Goal: Task Accomplishment & Management: Manage account settings

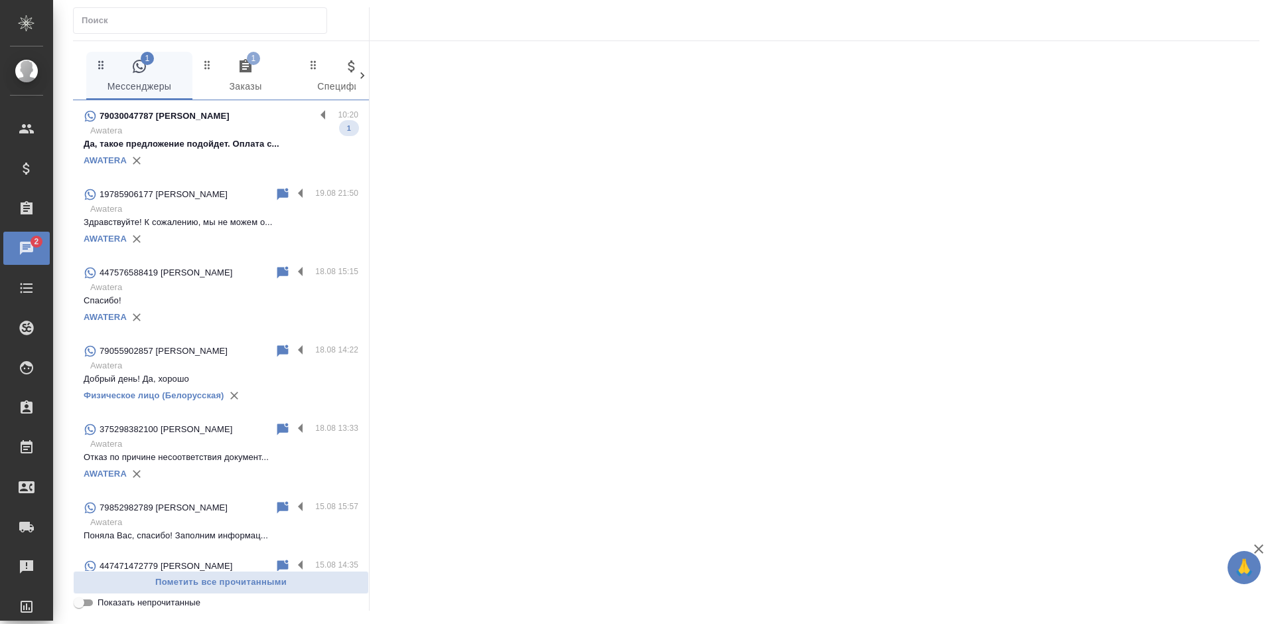
click at [226, 155] on div "AWATERA" at bounding box center [221, 161] width 275 height 20
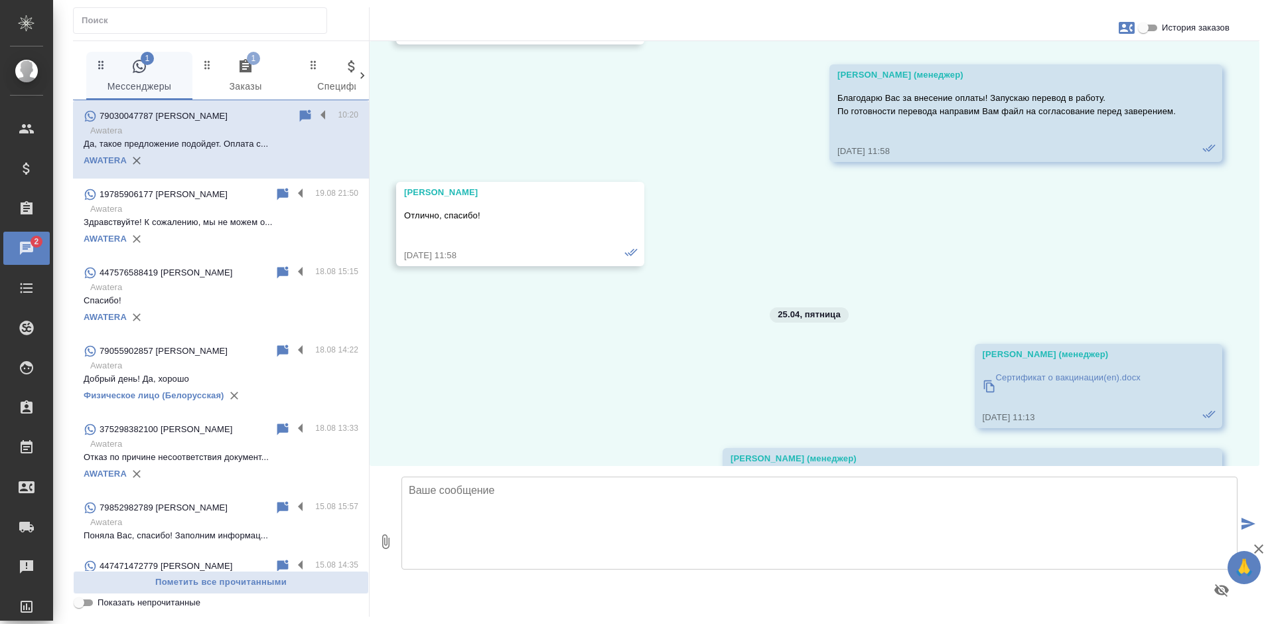
scroll to position [4796, 0]
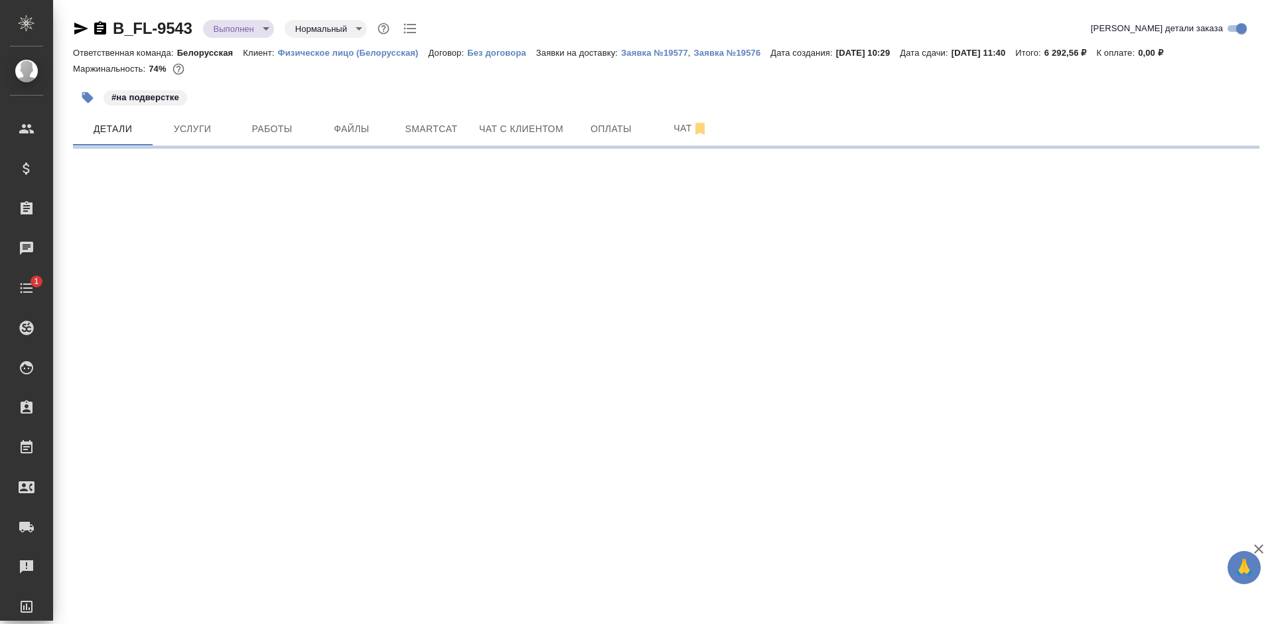
select select "RU"
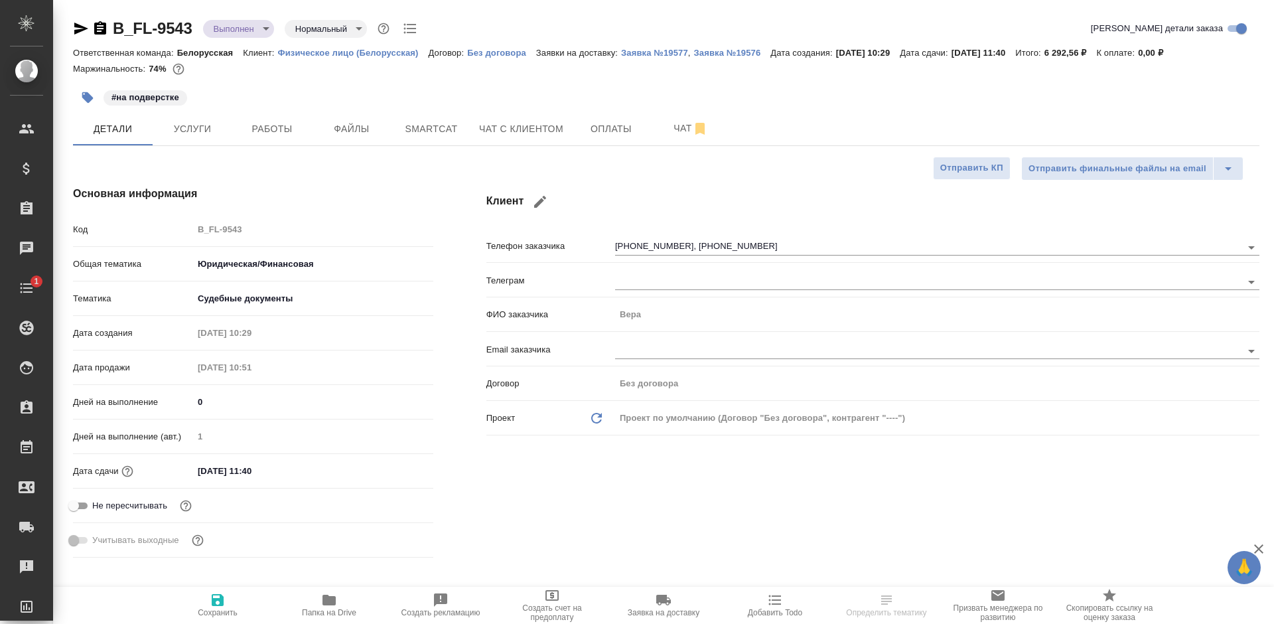
type textarea "x"
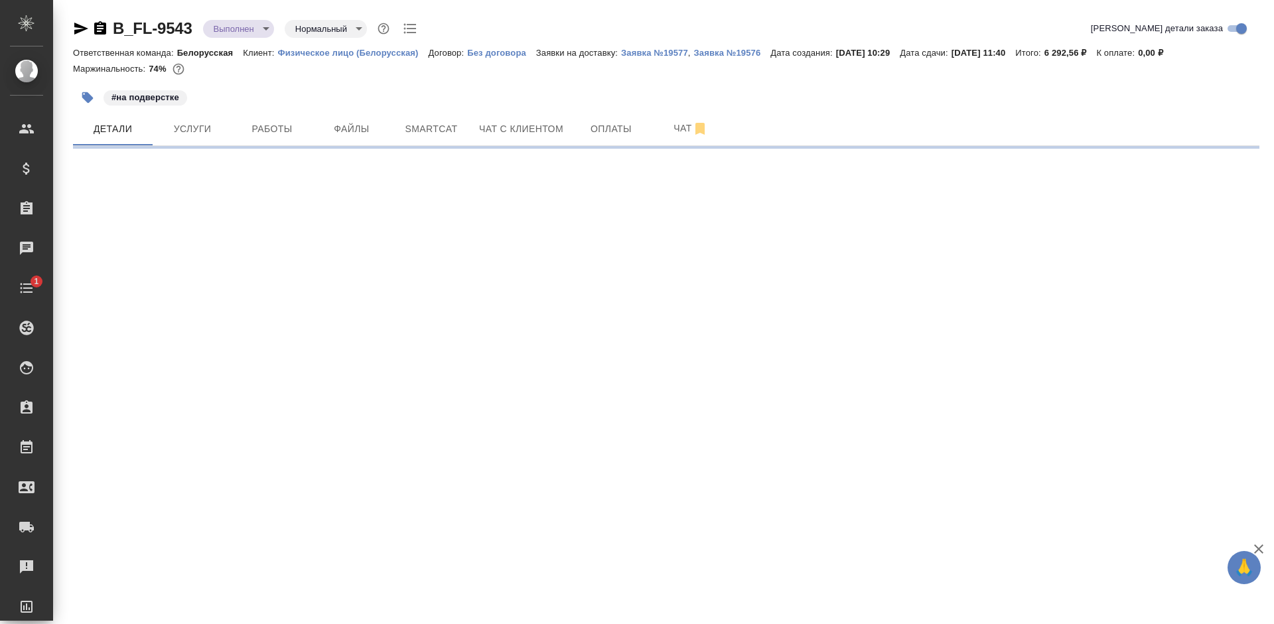
select select "RU"
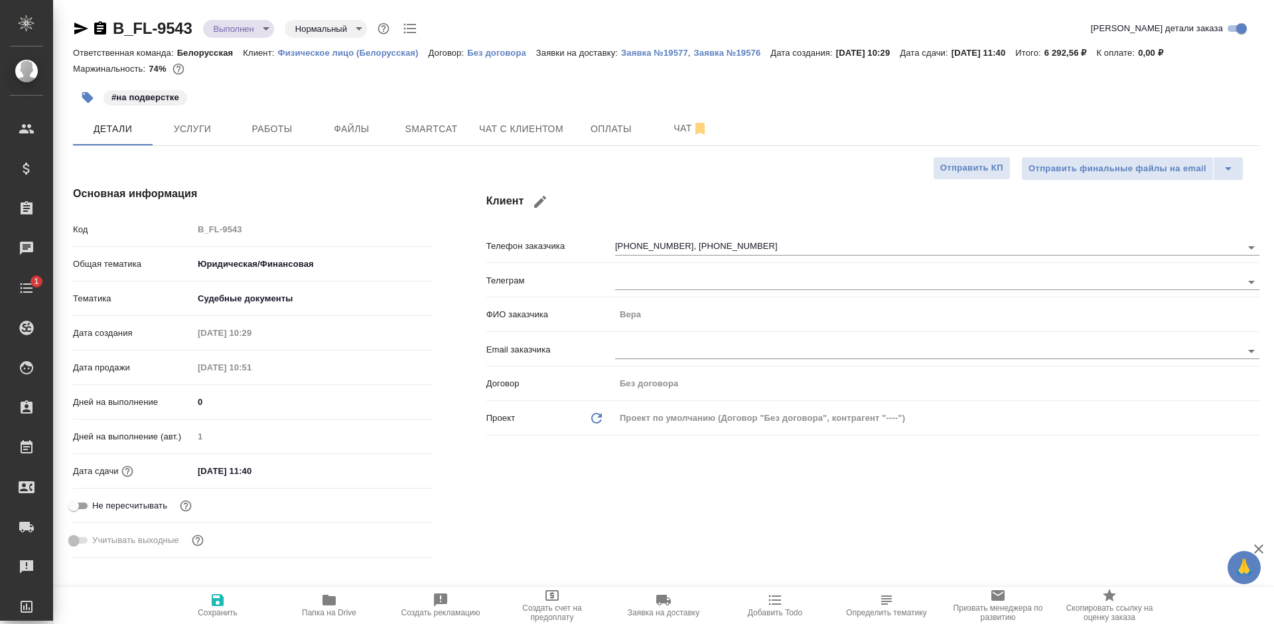
type textarea "x"
click at [334, 598] on icon "button" at bounding box center [328, 599] width 13 height 11
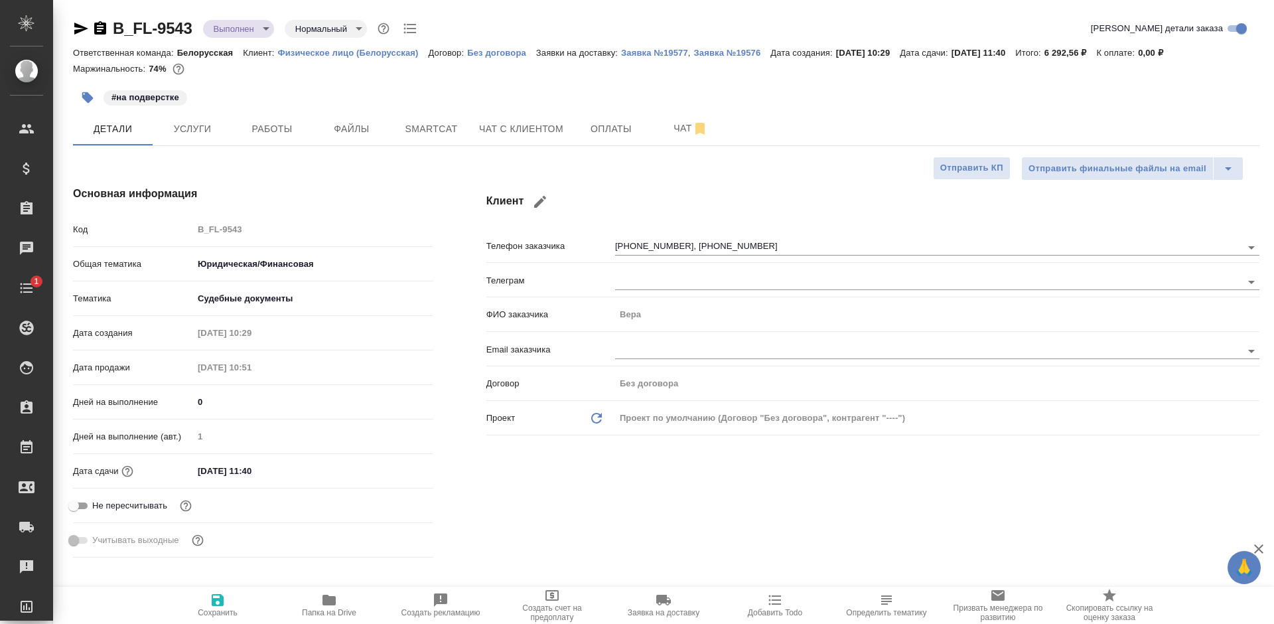
type textarea "x"
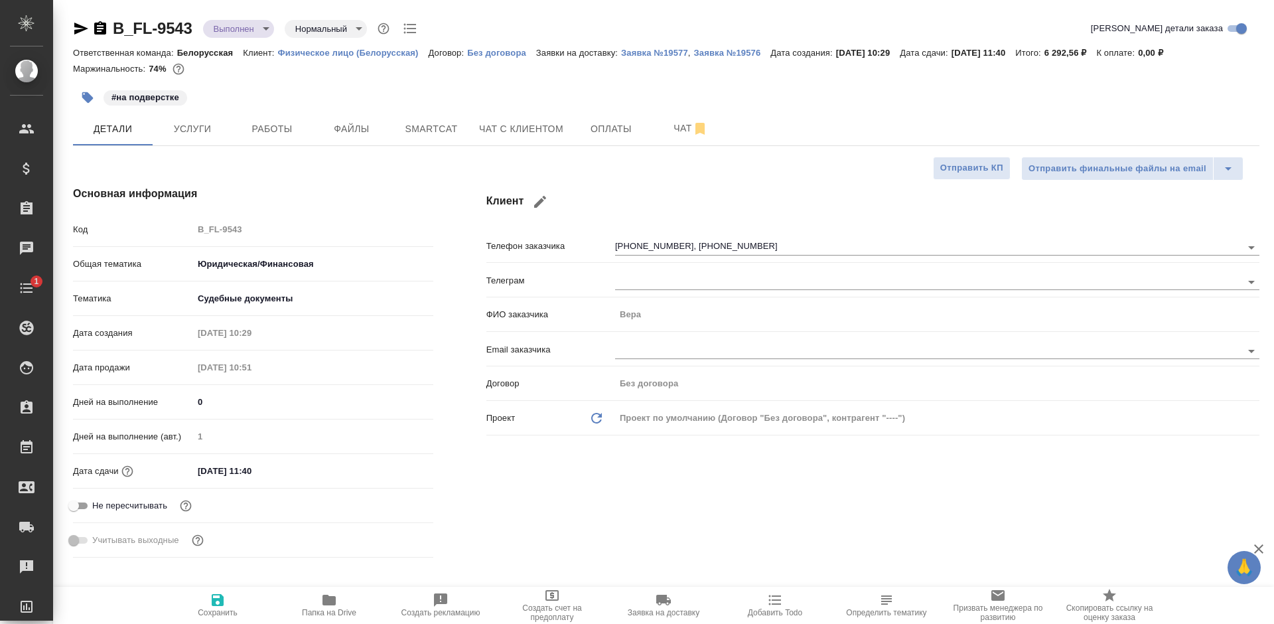
type textarea "x"
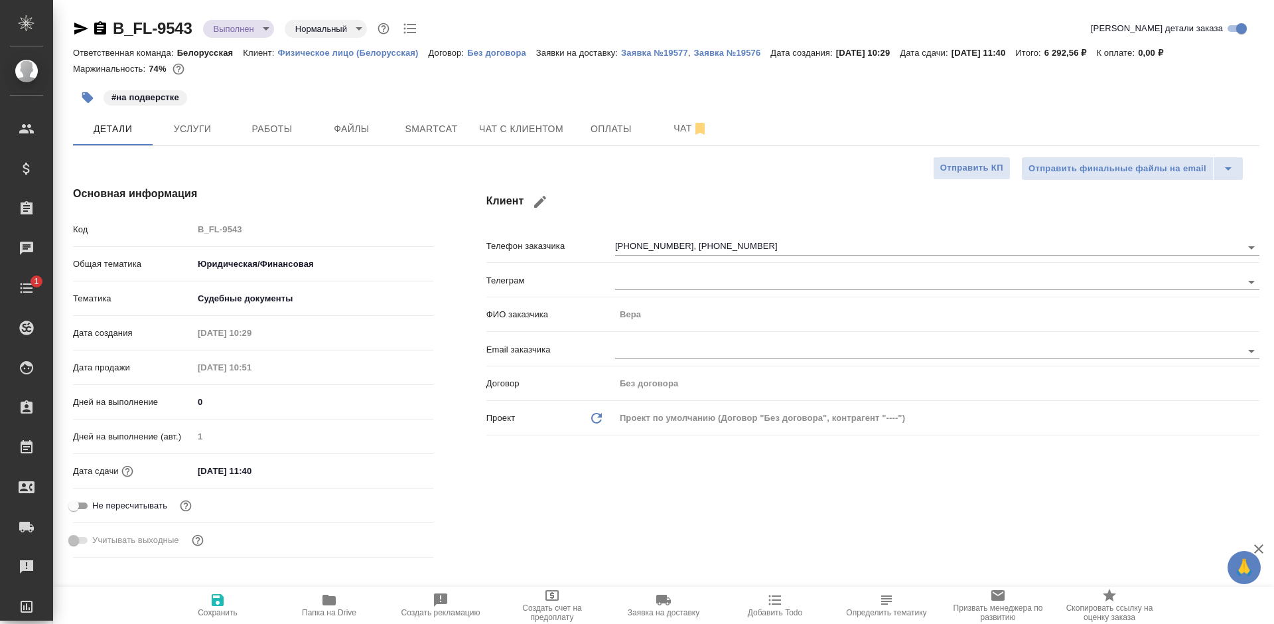
type textarea "x"
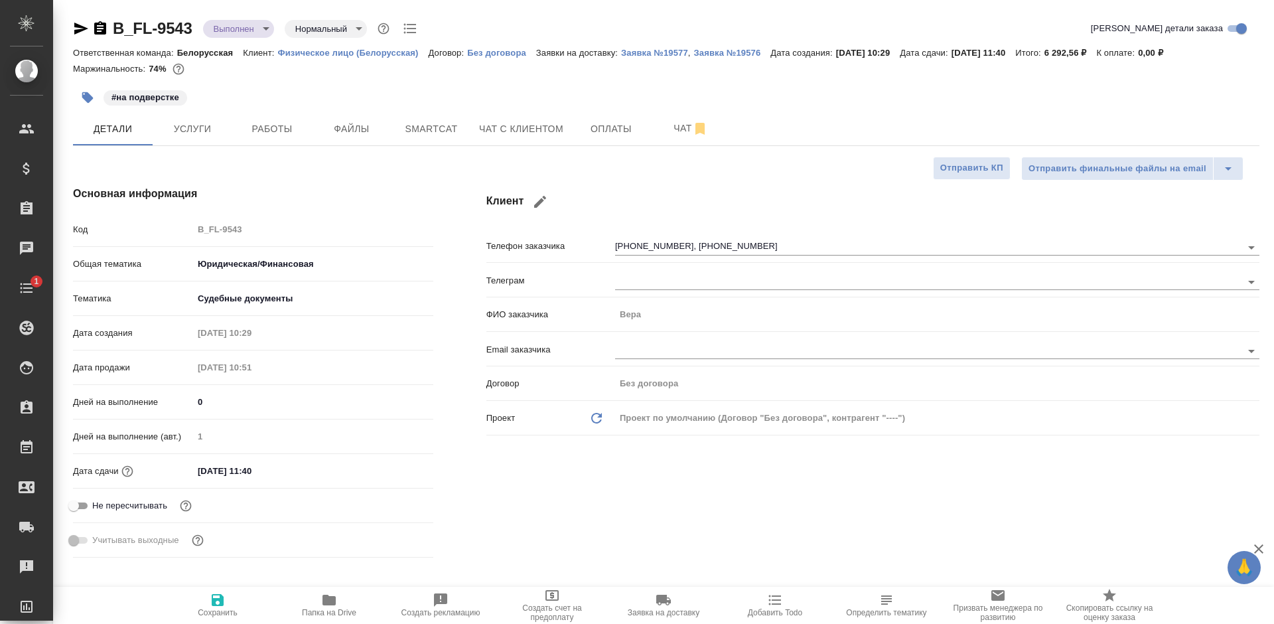
type textarea "x"
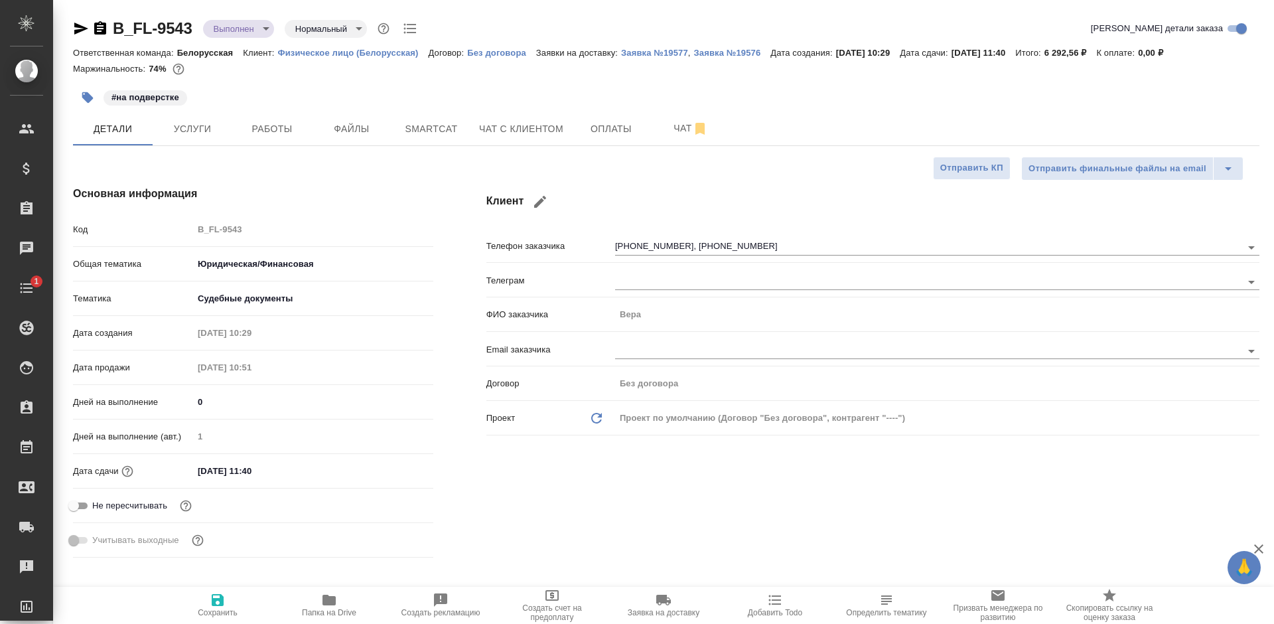
type textarea "x"
click at [489, 129] on span "Чат с клиентом" at bounding box center [521, 129] width 84 height 17
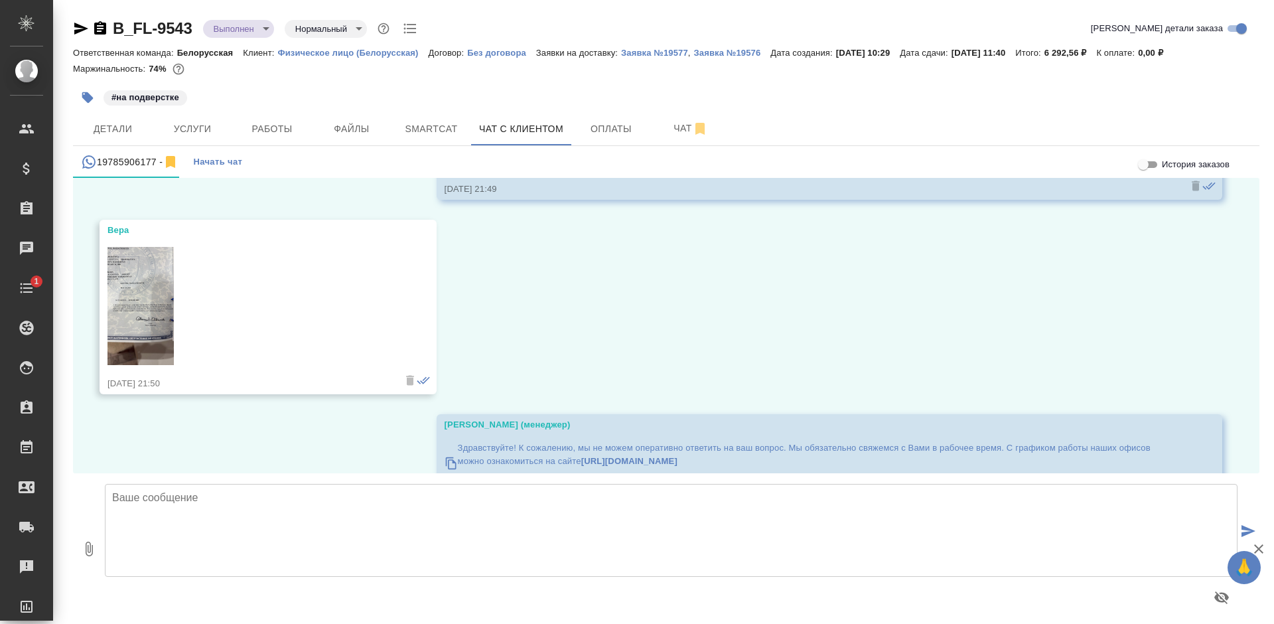
scroll to position [1552, 0]
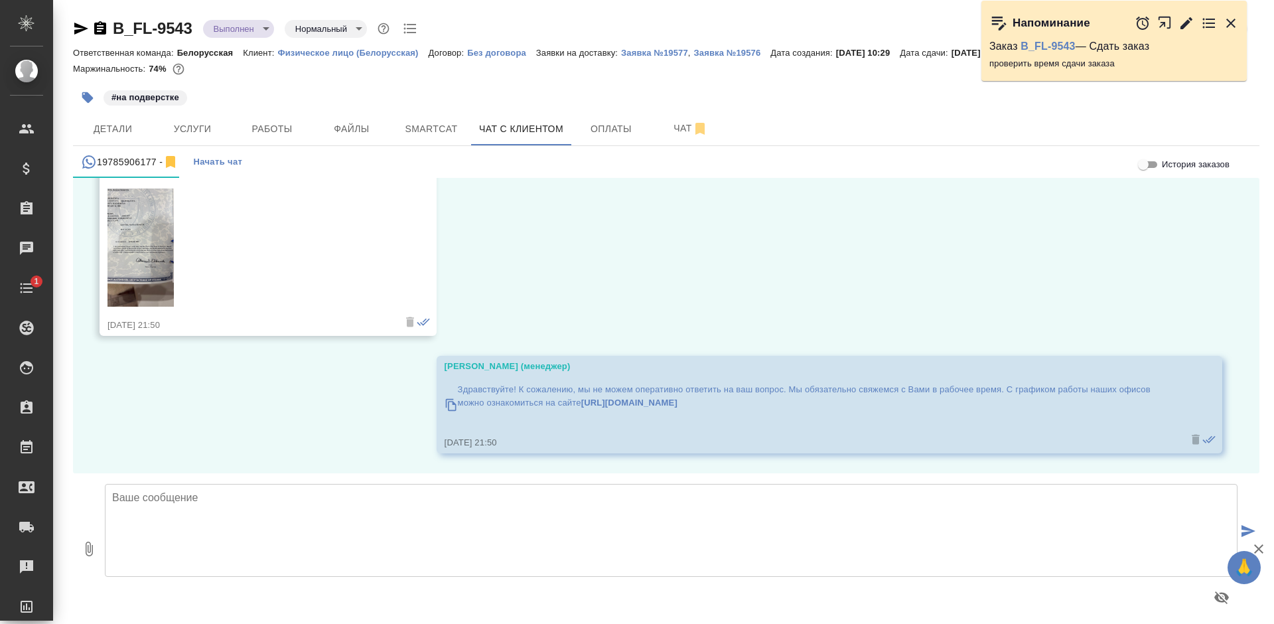
click at [268, 515] on textarea at bounding box center [671, 530] width 1132 height 93
click at [161, 508] on textarea "Доброе утро! Благодарю за фото! Высылаем" at bounding box center [671, 530] width 1132 height 93
click at [174, 537] on textarea "Доброе утро! Благодарим за фото! Высылаем" at bounding box center [671, 530] width 1132 height 93
click at [96, 552] on icon "button" at bounding box center [89, 549] width 16 height 16
click at [395, 531] on textarea "Доброе утро! Благодарим за фото! Высылаем Вам готовый перевод на согласование." at bounding box center [671, 530] width 1132 height 93
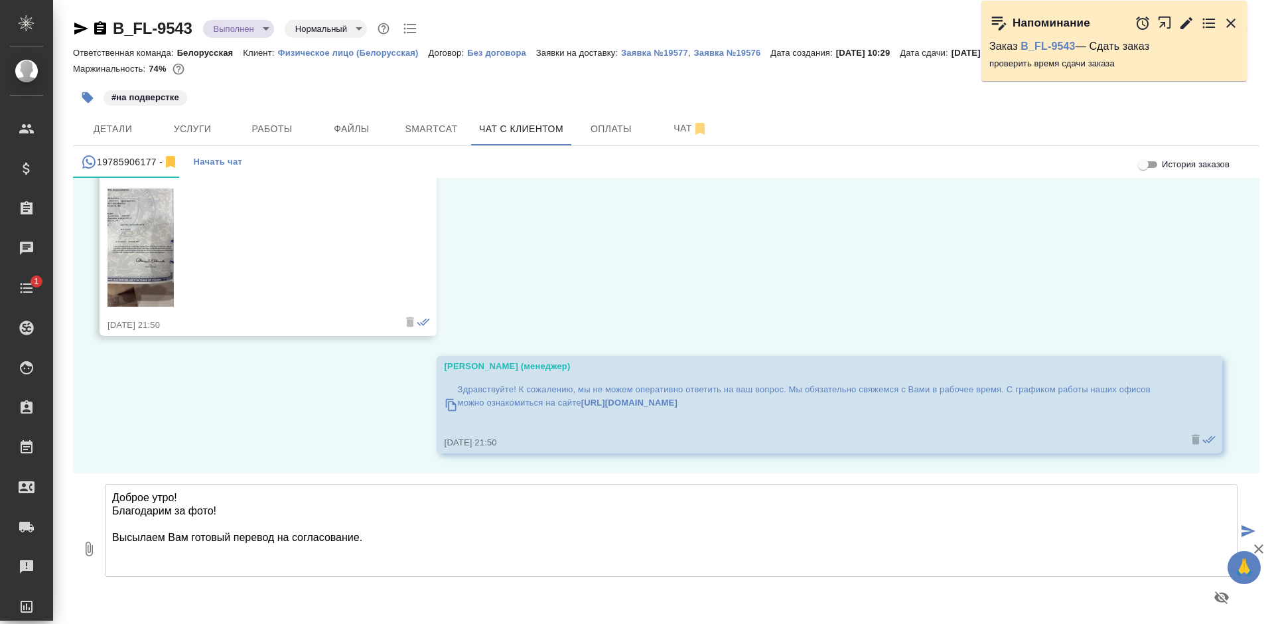
type textarea "Доброе утро! Благодарим за фото! Высылаем Вам готовый перевод на согласование."
click at [94, 555] on icon "button" at bounding box center [89, 549] width 16 height 16
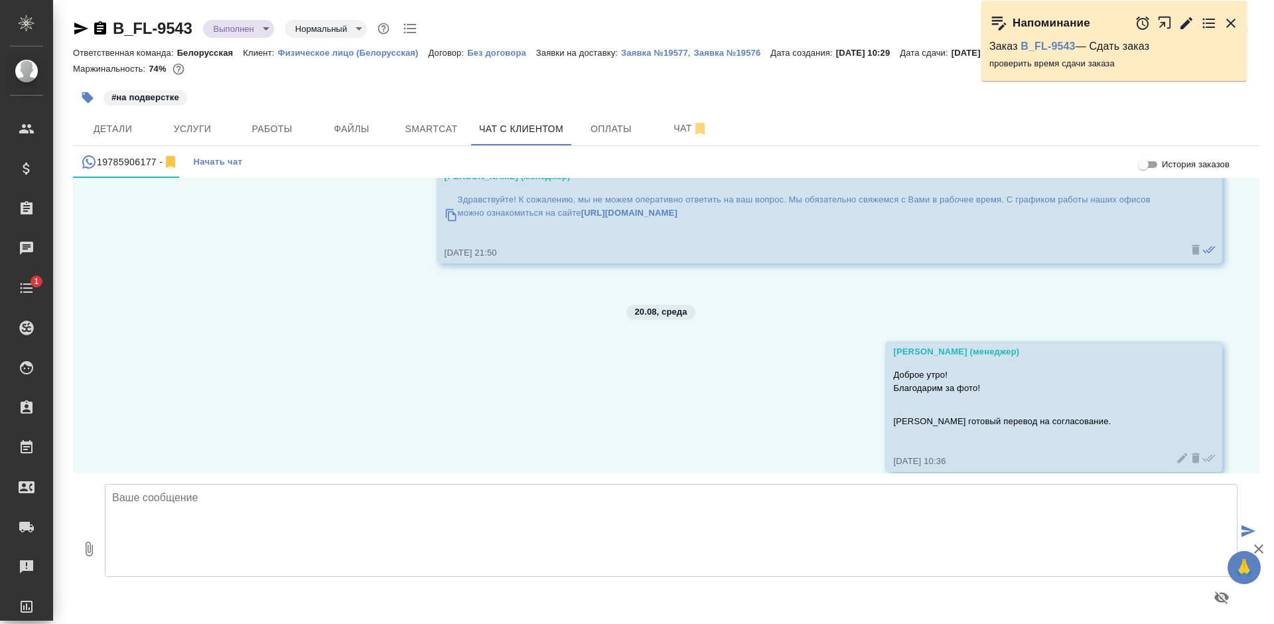
scroll to position [1760, 0]
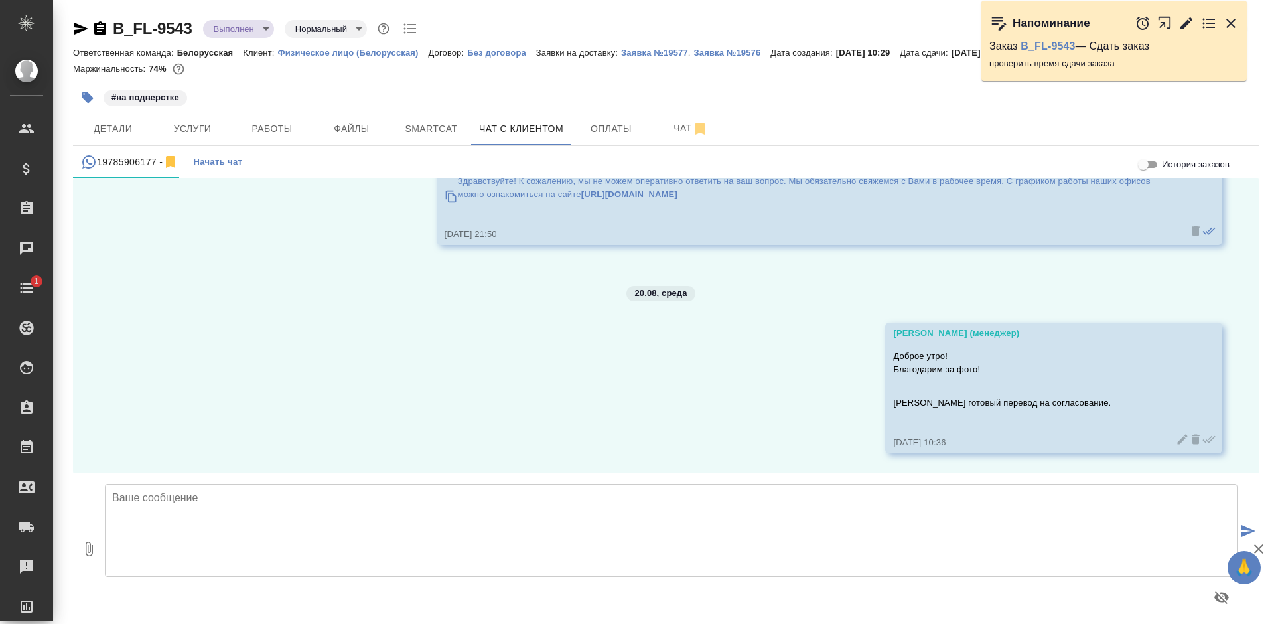
type input "C:\fakepath\скан B_FL-9543(ru).docx"
click at [253, 527] on textarea at bounding box center [671, 530] width 1132 height 93
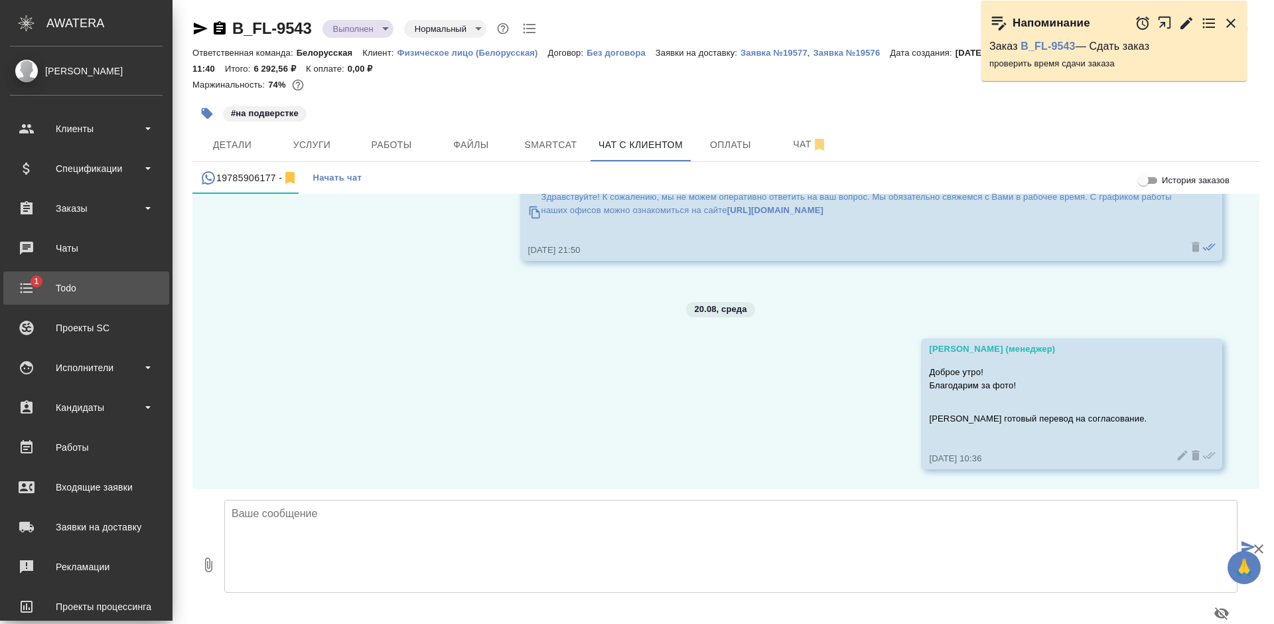
click at [41, 281] on div "Todo" at bounding box center [86, 288] width 153 height 20
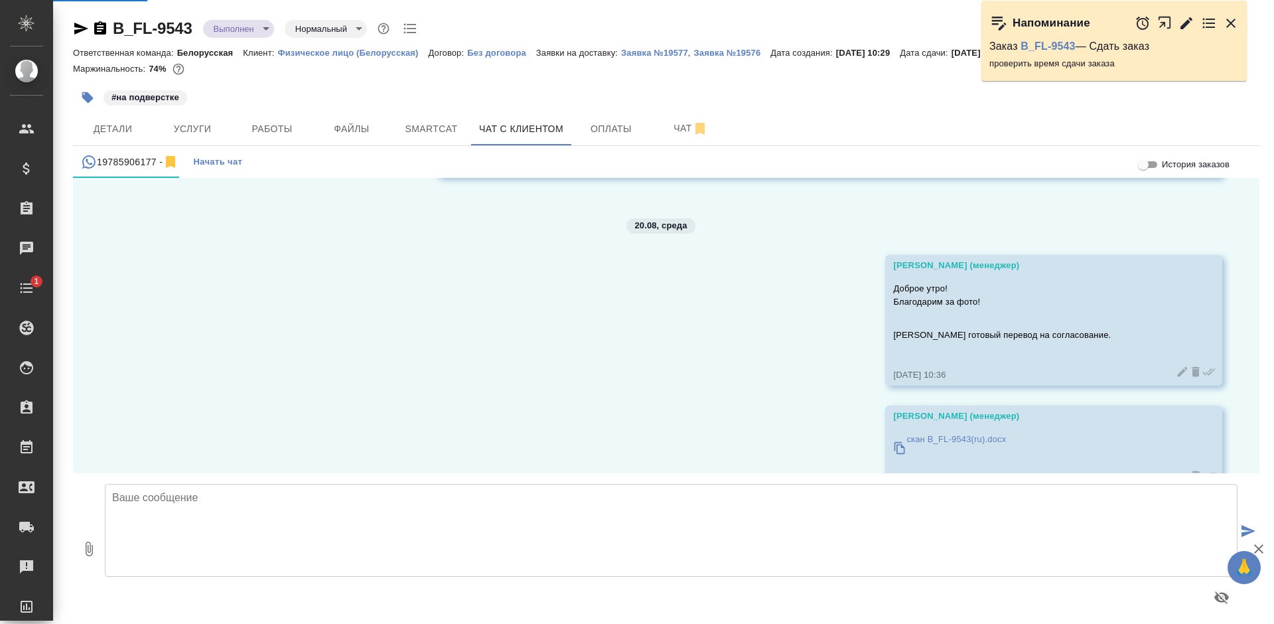
scroll to position [1968, 0]
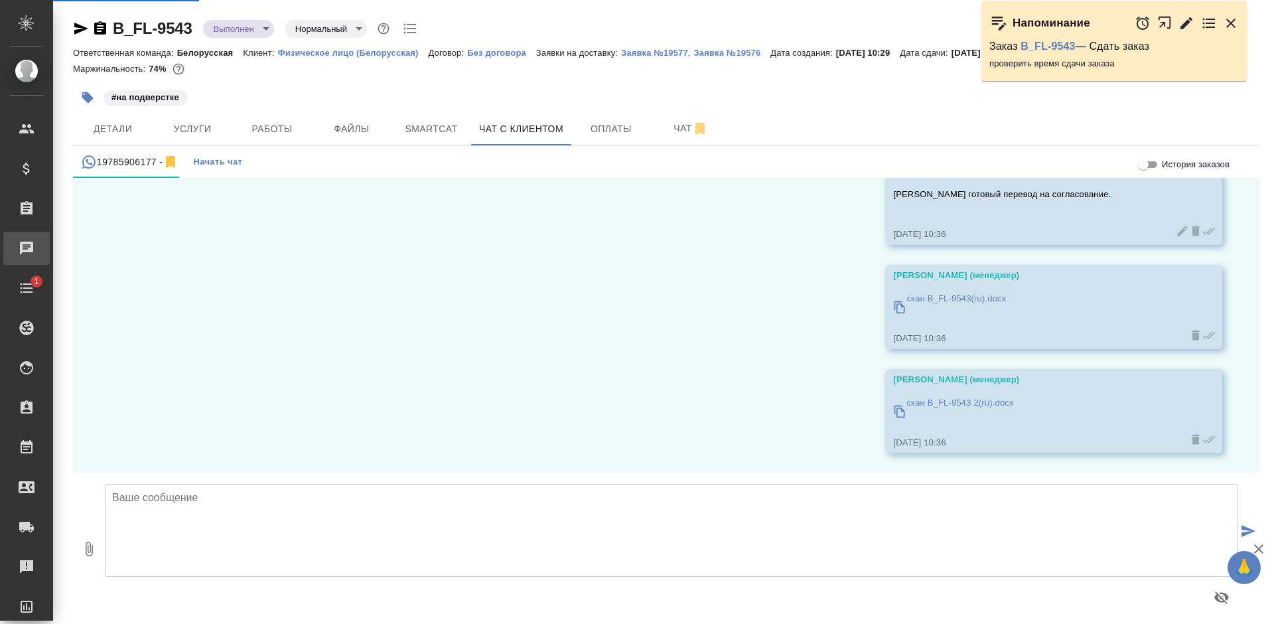
click at [27, 239] on div "Чаты" at bounding box center [9, 248] width 33 height 20
click at [27, 239] on link "0 Чаты" at bounding box center [26, 247] width 46 height 33
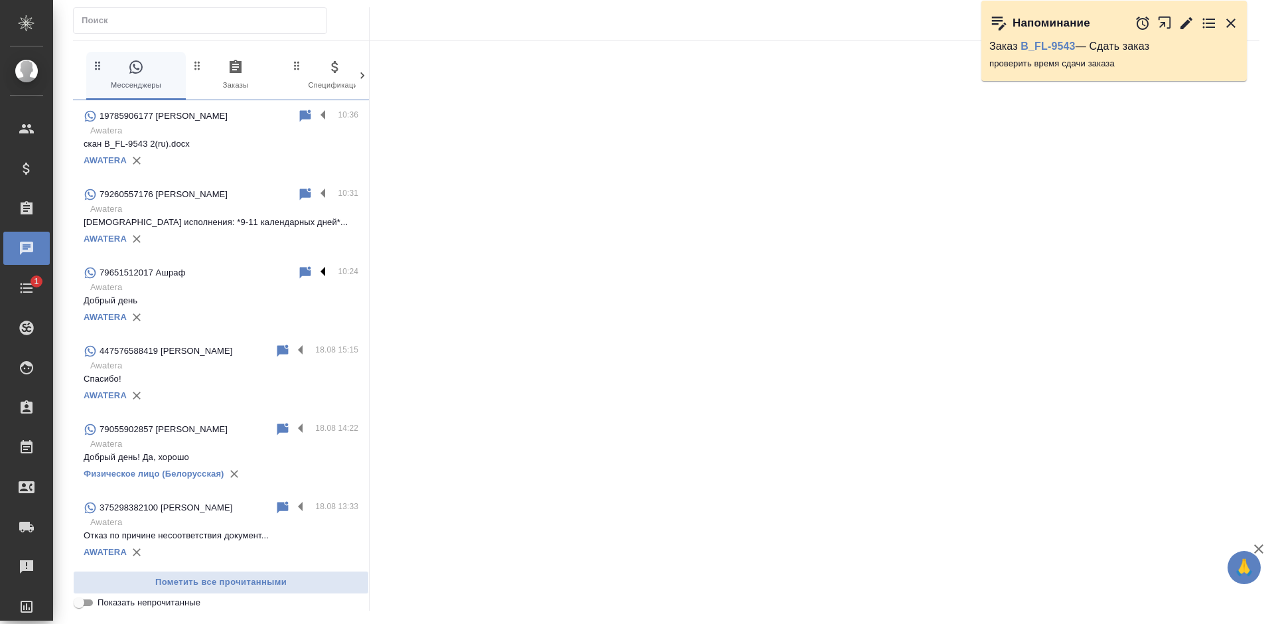
click at [315, 268] on label at bounding box center [326, 272] width 23 height 15
click at [0, 0] on input "checkbox" at bounding box center [0, 0] width 0 height 0
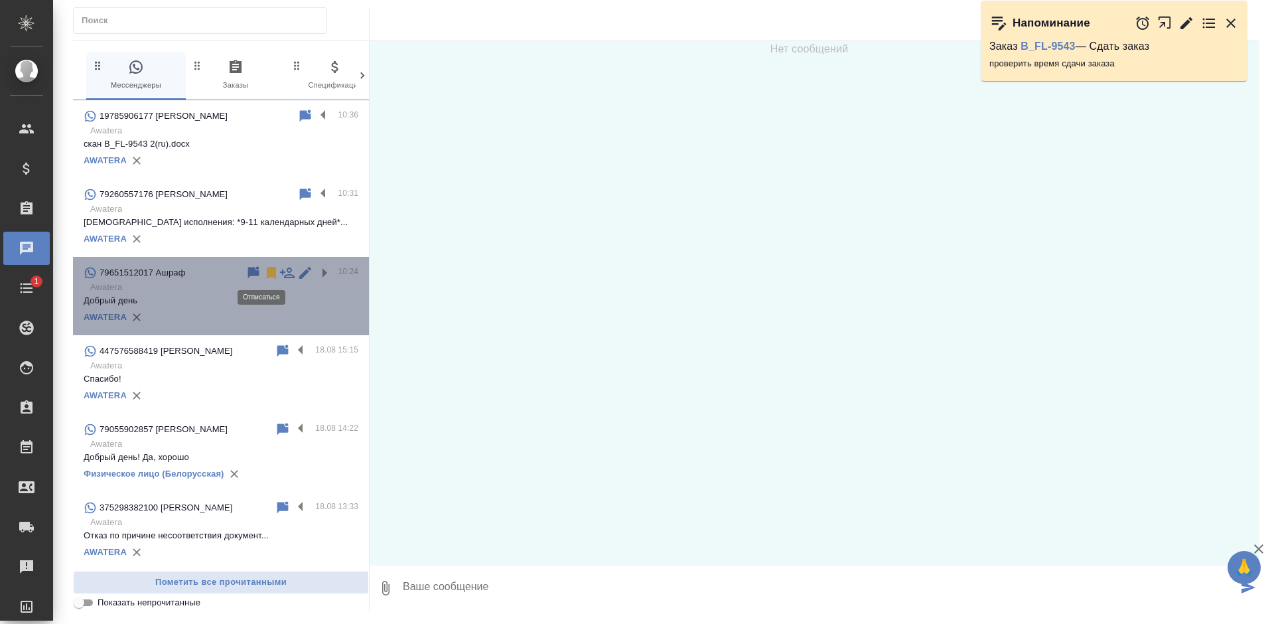
click at [267, 269] on icon at bounding box center [271, 273] width 9 height 12
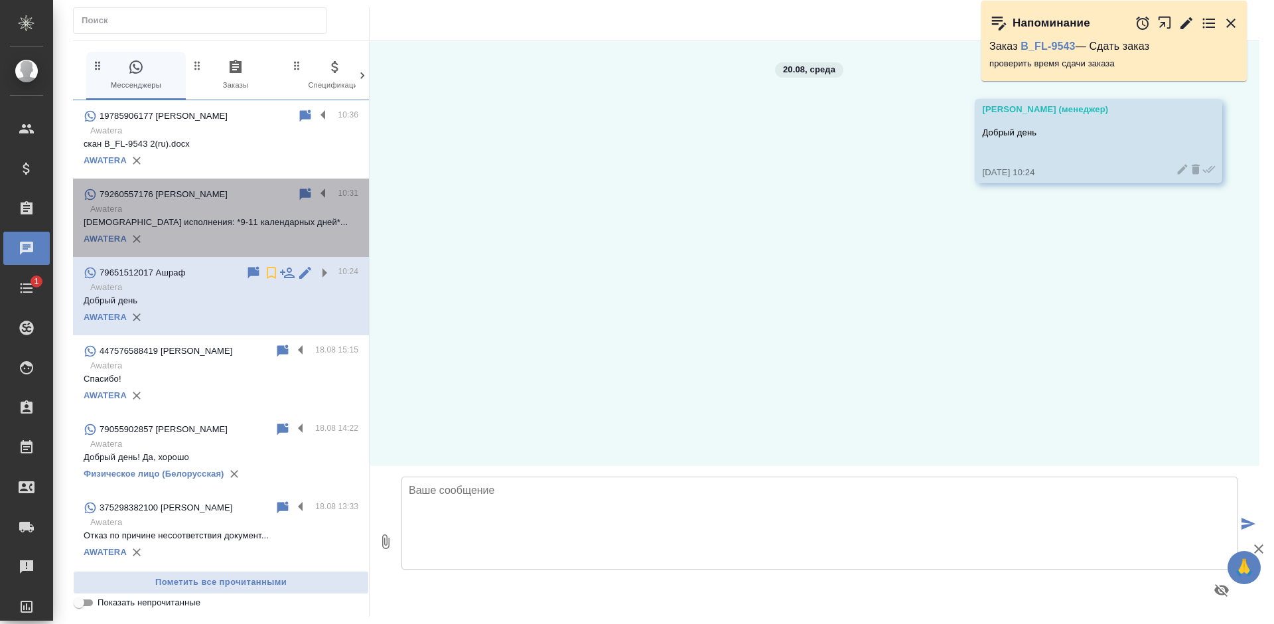
click at [247, 233] on div "AWATERA" at bounding box center [221, 239] width 275 height 20
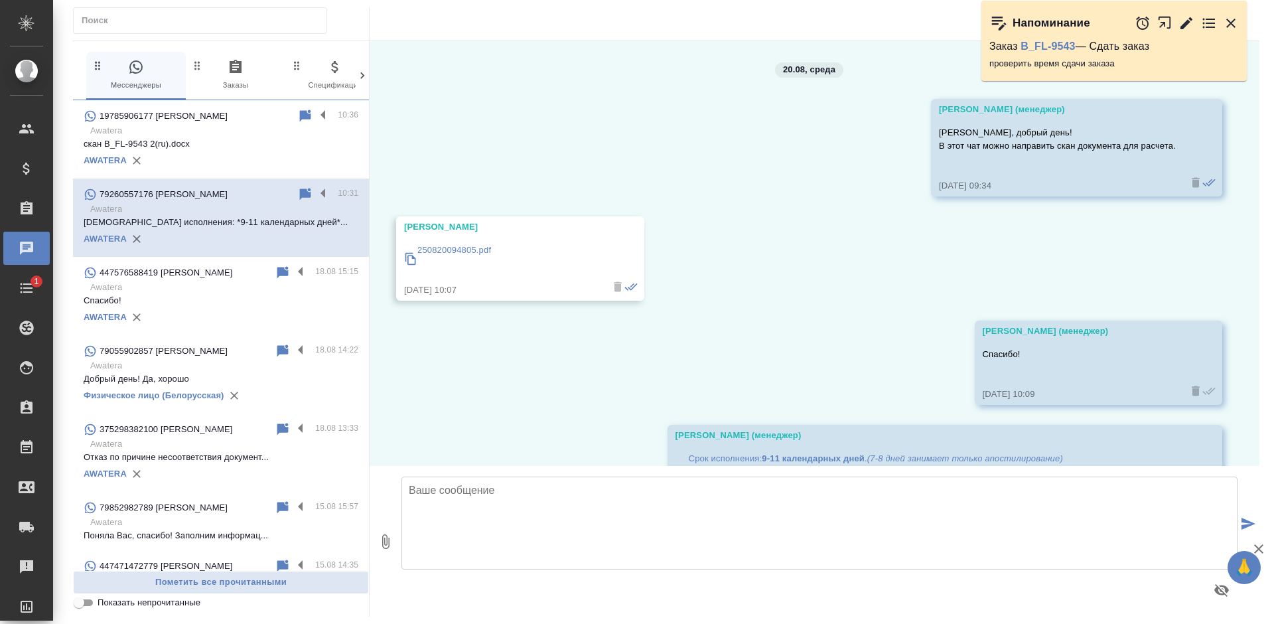
click at [1221, 21] on div at bounding box center [1186, 23] width 104 height 29
click at [1227, 25] on icon "button" at bounding box center [1231, 23] width 16 height 16
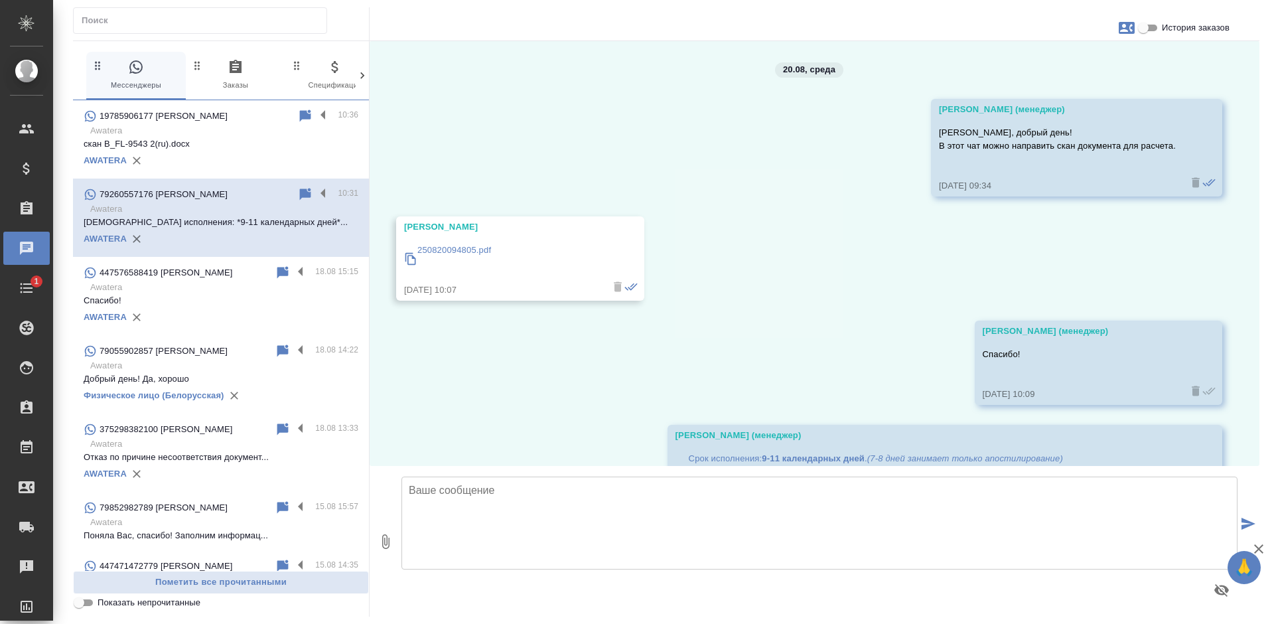
click at [1185, 27] on span "История заказов" at bounding box center [1195, 27] width 68 height 13
click at [1167, 27] on input "История заказов" at bounding box center [1143, 28] width 48 height 16
checkbox input "true"
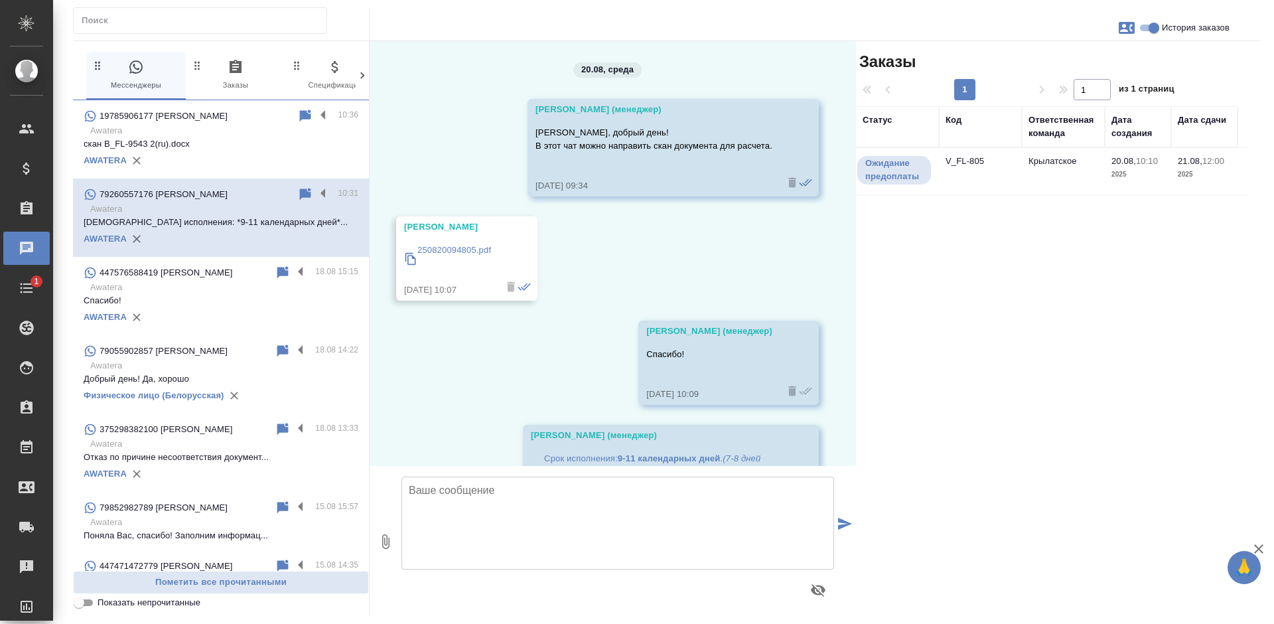
click at [1073, 173] on td "Крылатское" at bounding box center [1063, 171] width 83 height 46
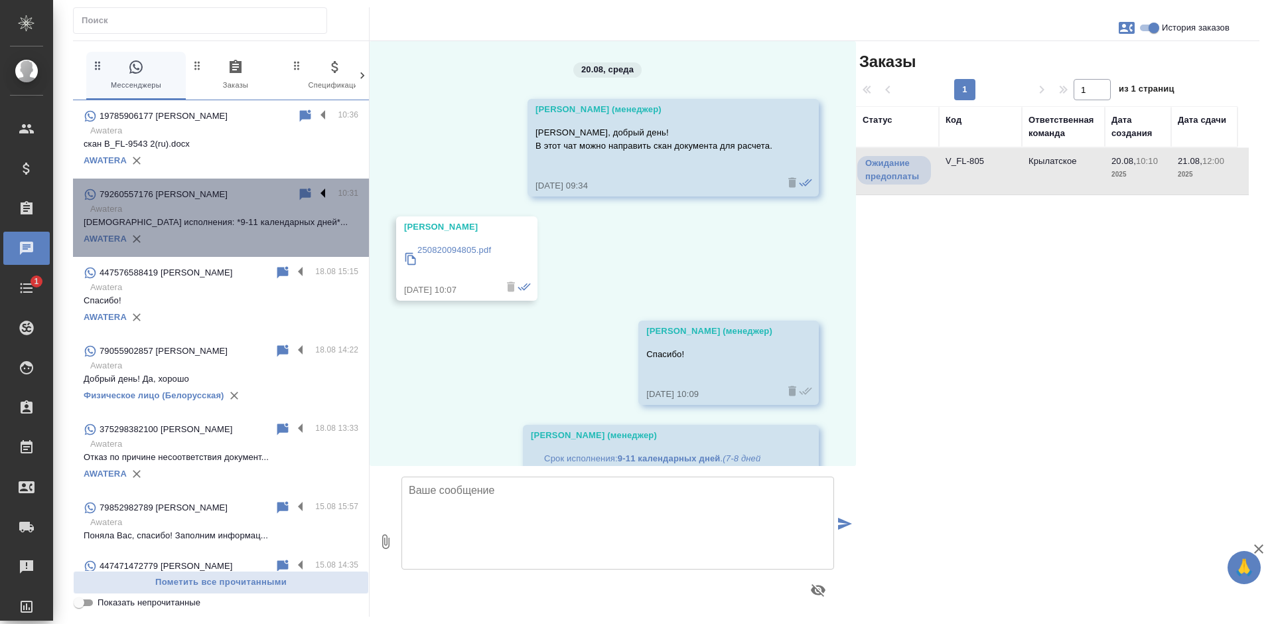
click at [315, 194] on label at bounding box center [326, 193] width 23 height 15
click at [0, 0] on input "checkbox" at bounding box center [0, 0] width 0 height 0
click at [263, 196] on icon at bounding box center [271, 194] width 16 height 16
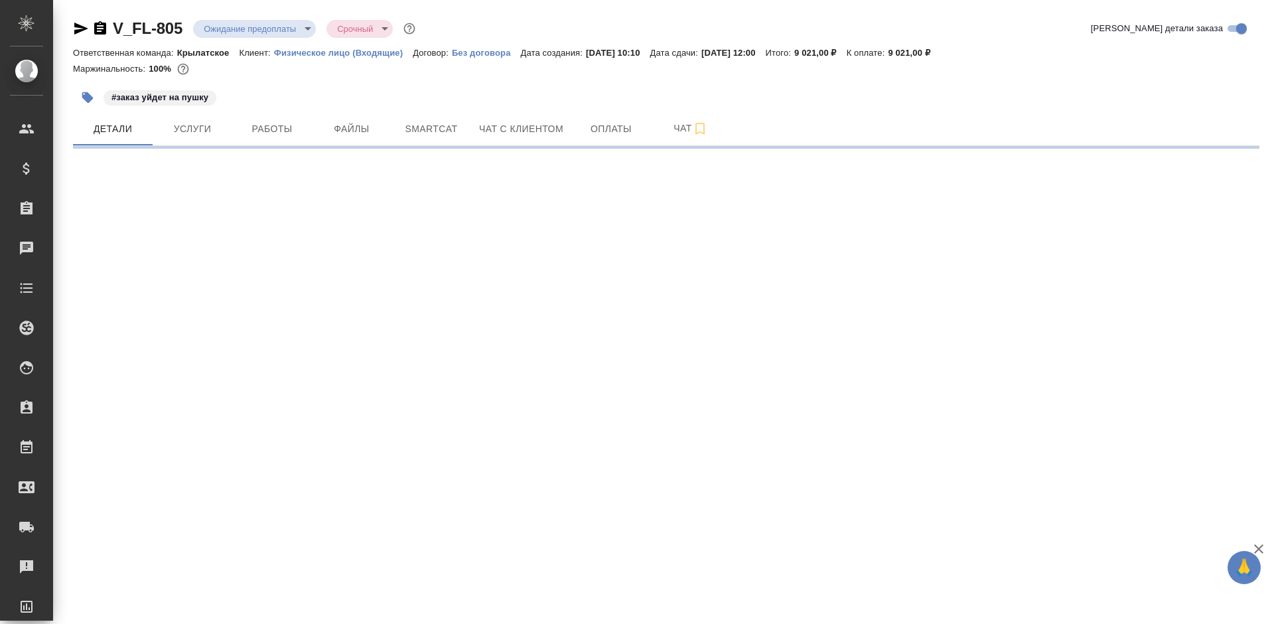
select select "RU"
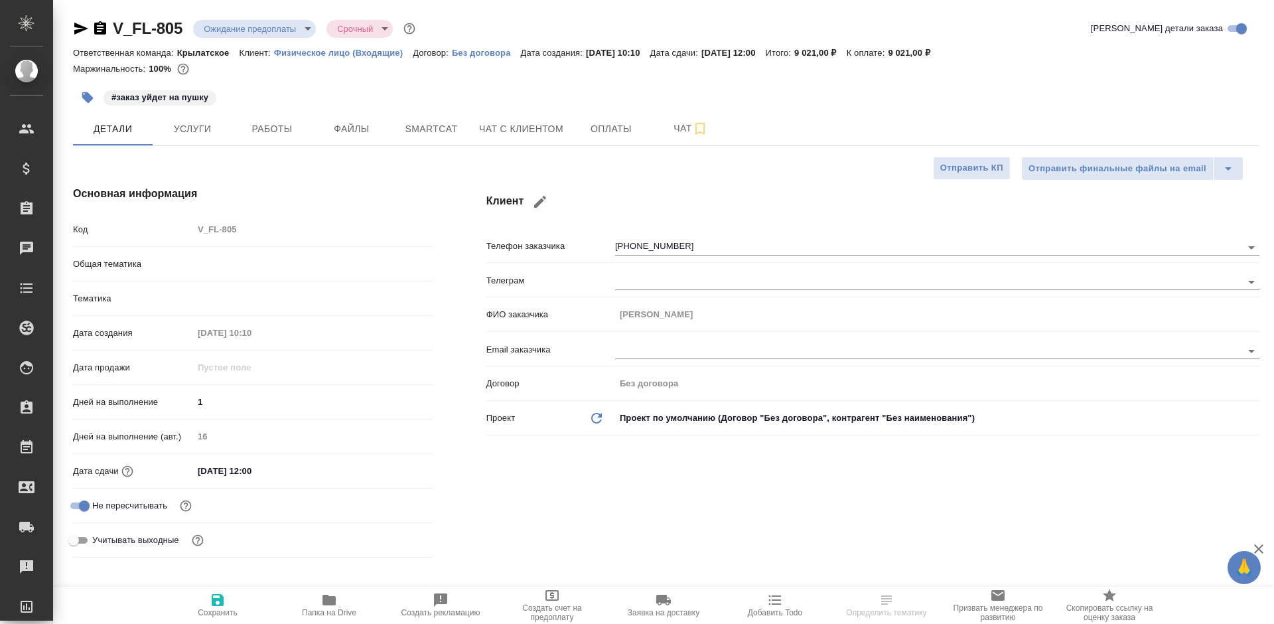
type textarea "x"
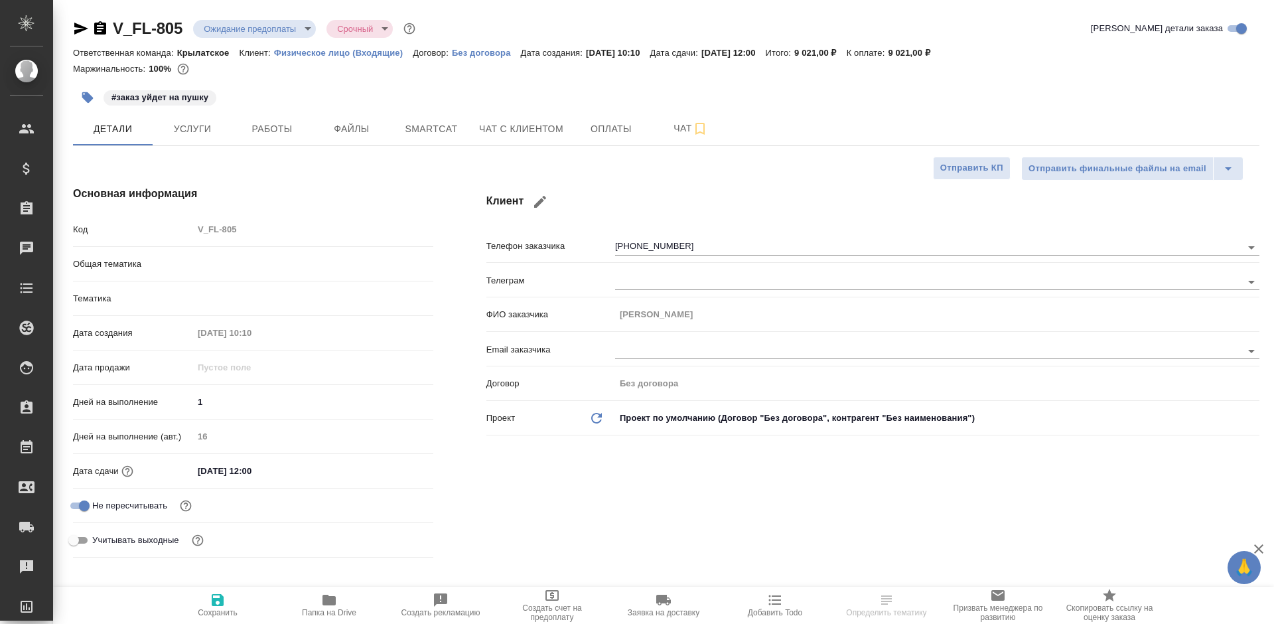
type textarea "x"
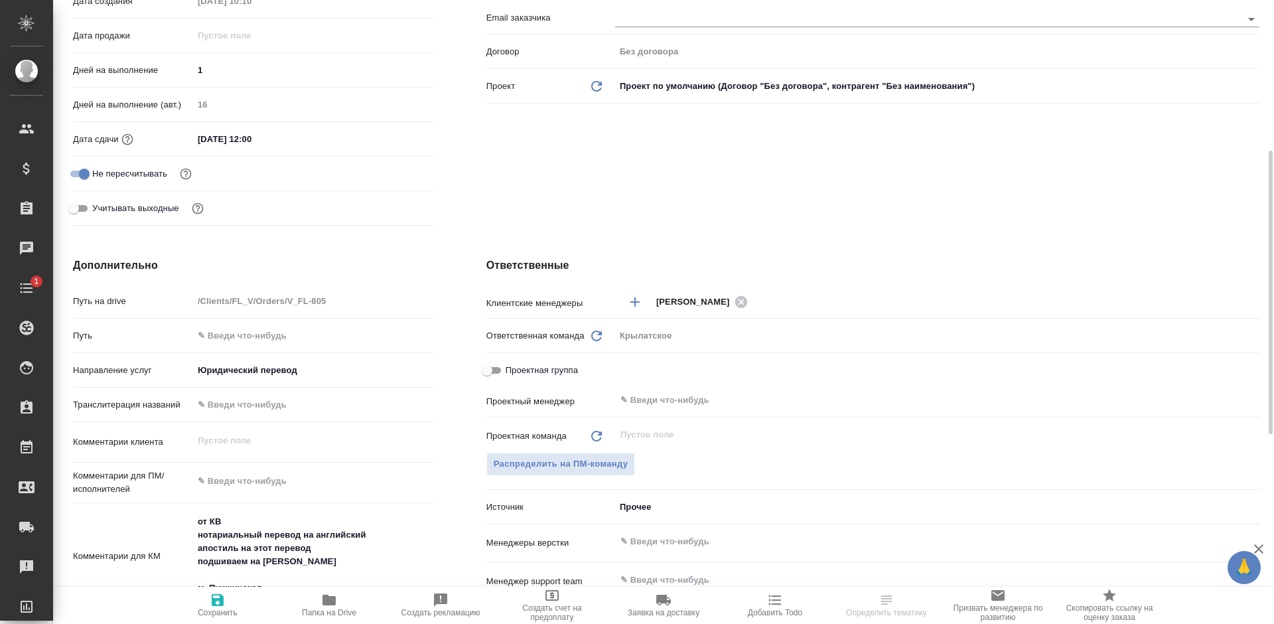
scroll to position [531, 0]
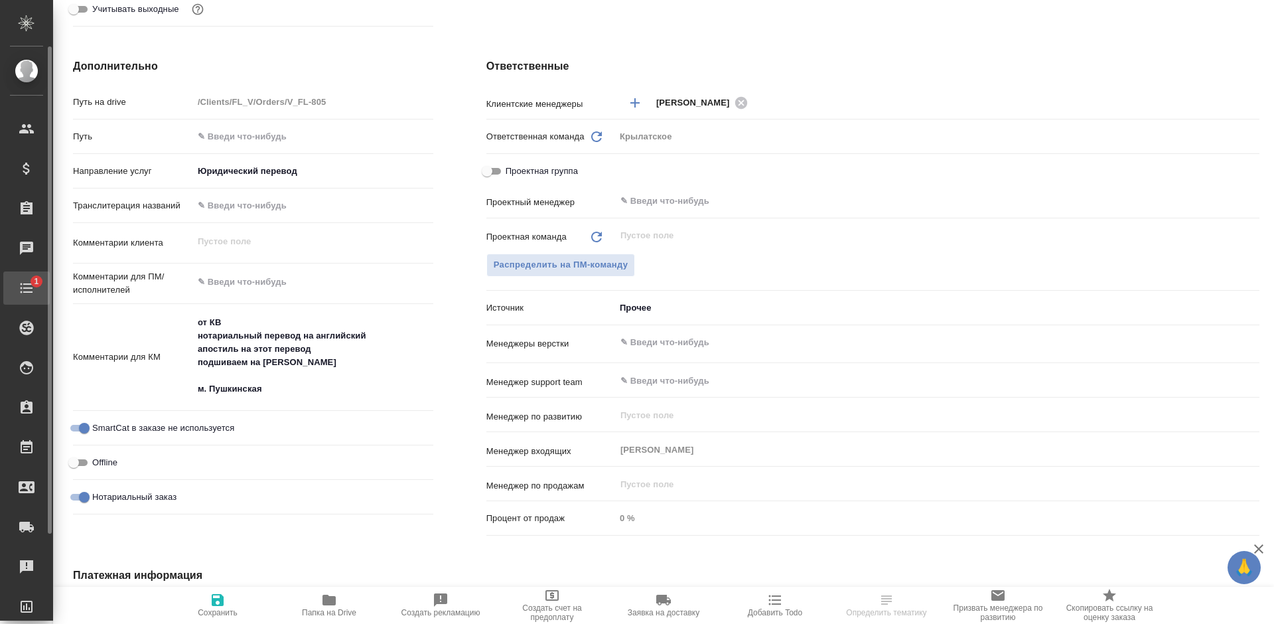
type textarea "x"
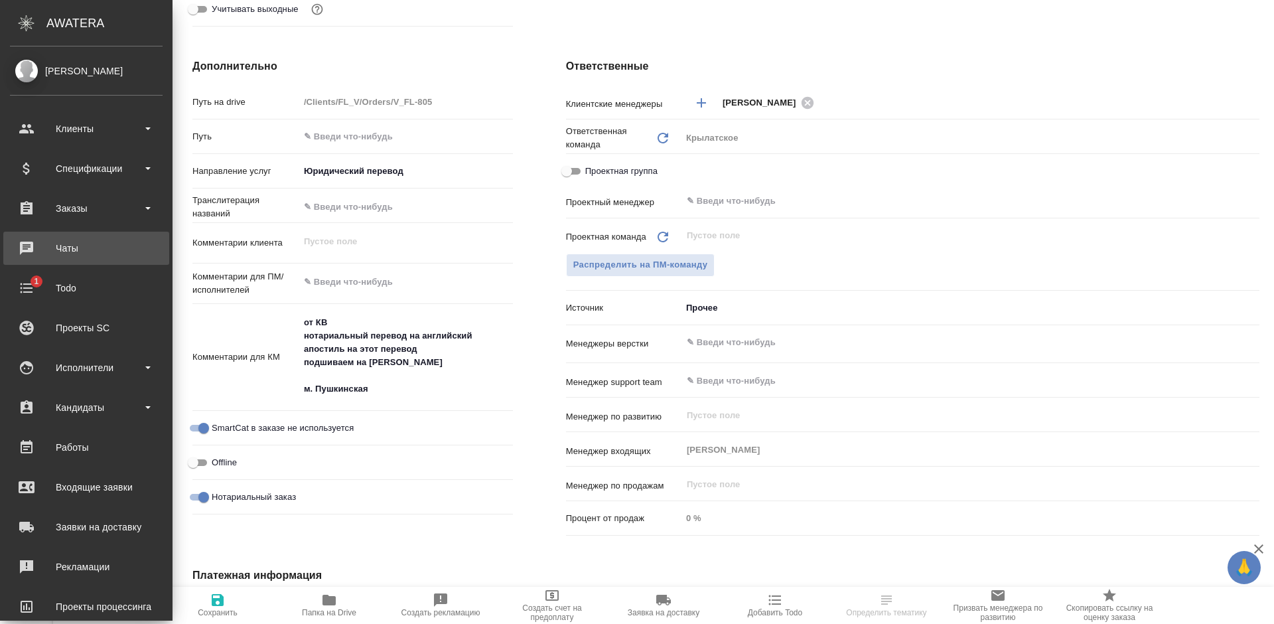
click at [24, 244] on div "Чаты" at bounding box center [86, 248] width 153 height 20
type textarea "x"
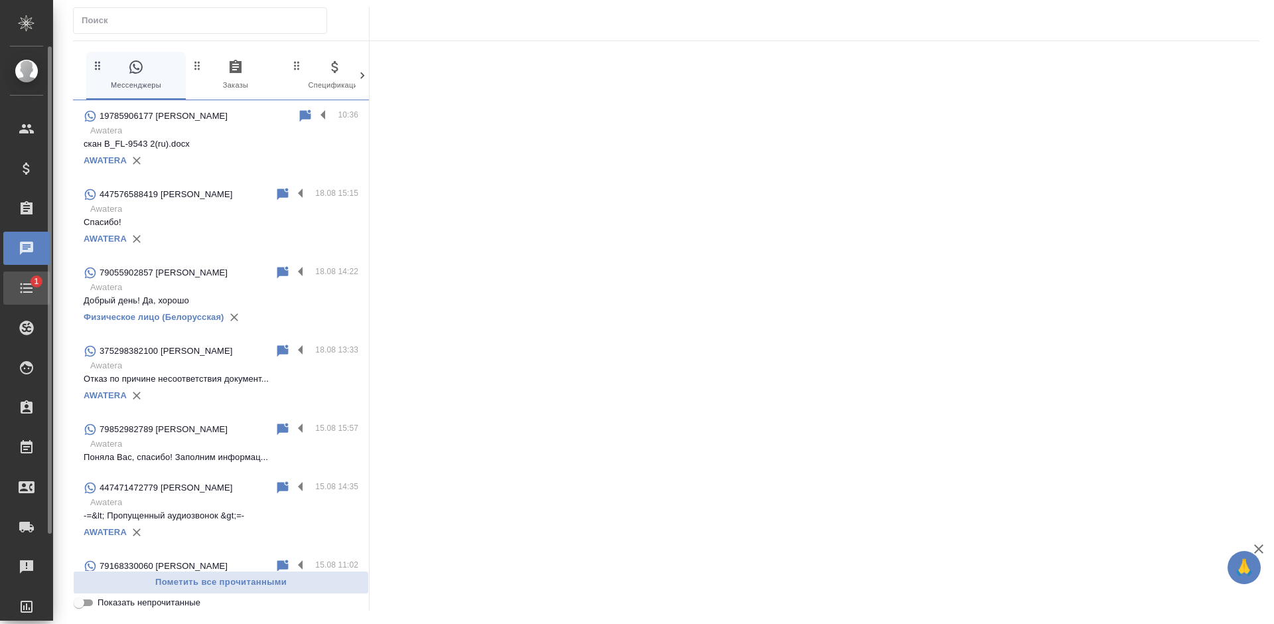
click at [17, 285] on div "Todo" at bounding box center [9, 288] width 33 height 20
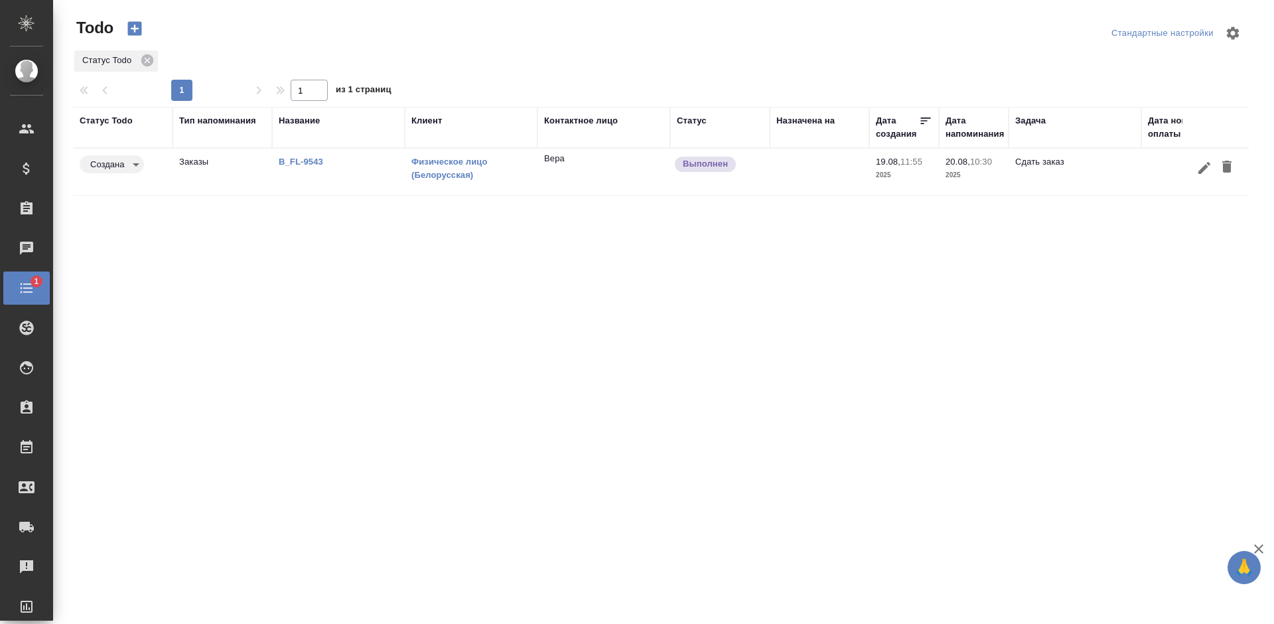
click at [125, 165] on body "🙏 .cls-1 fill:#fff; AWATERA Bogomolova Anastasiya Клиенты Спецификации Заказы Ч…" at bounding box center [637, 312] width 1274 height 624
click at [131, 172] on button "Выполнена" at bounding box center [111, 164] width 42 height 15
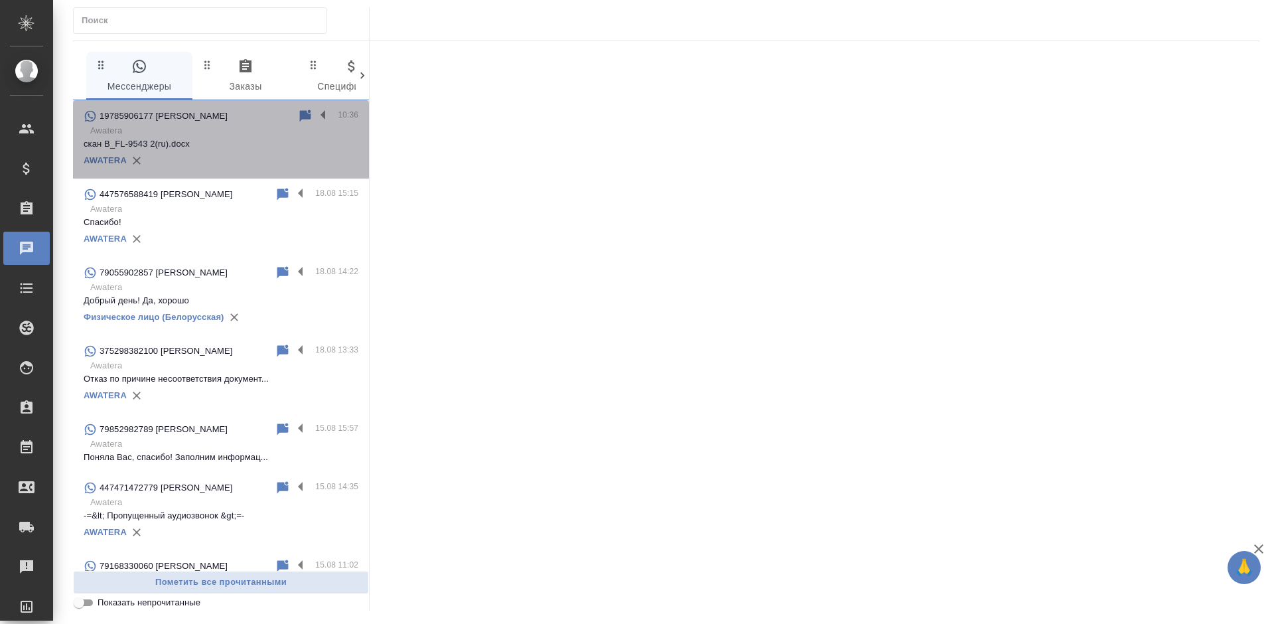
click at [223, 134] on p "Awatera" at bounding box center [224, 130] width 268 height 13
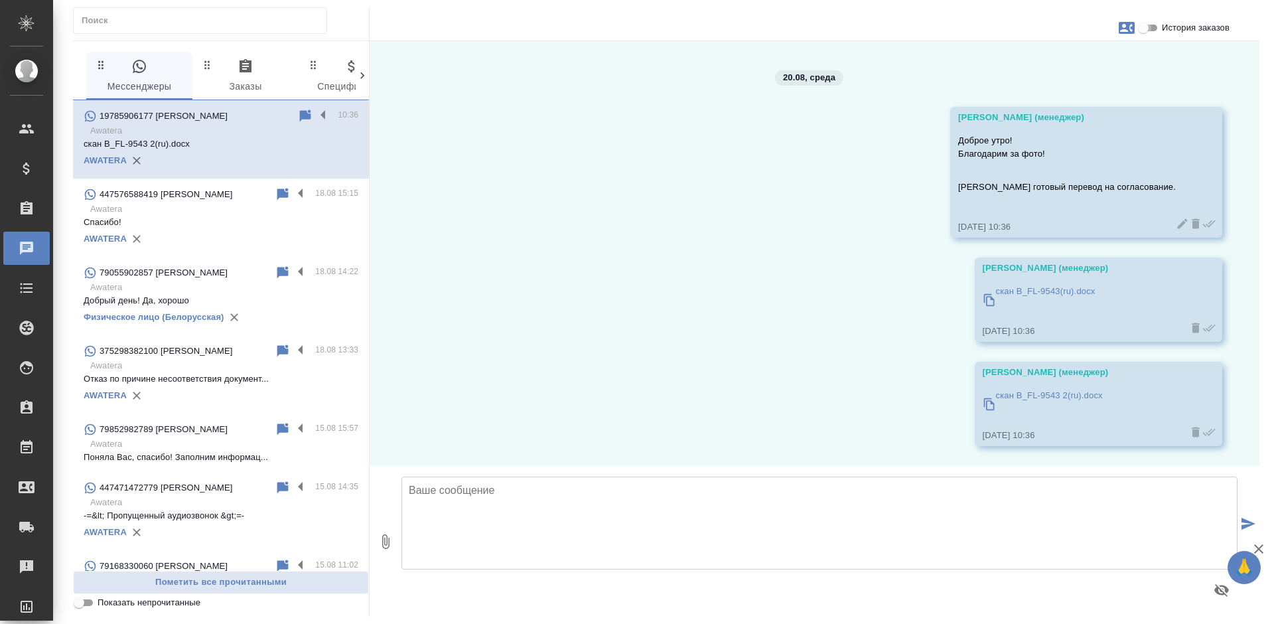
click at [1155, 22] on input "История заказов" at bounding box center [1143, 28] width 48 height 16
checkbox input "true"
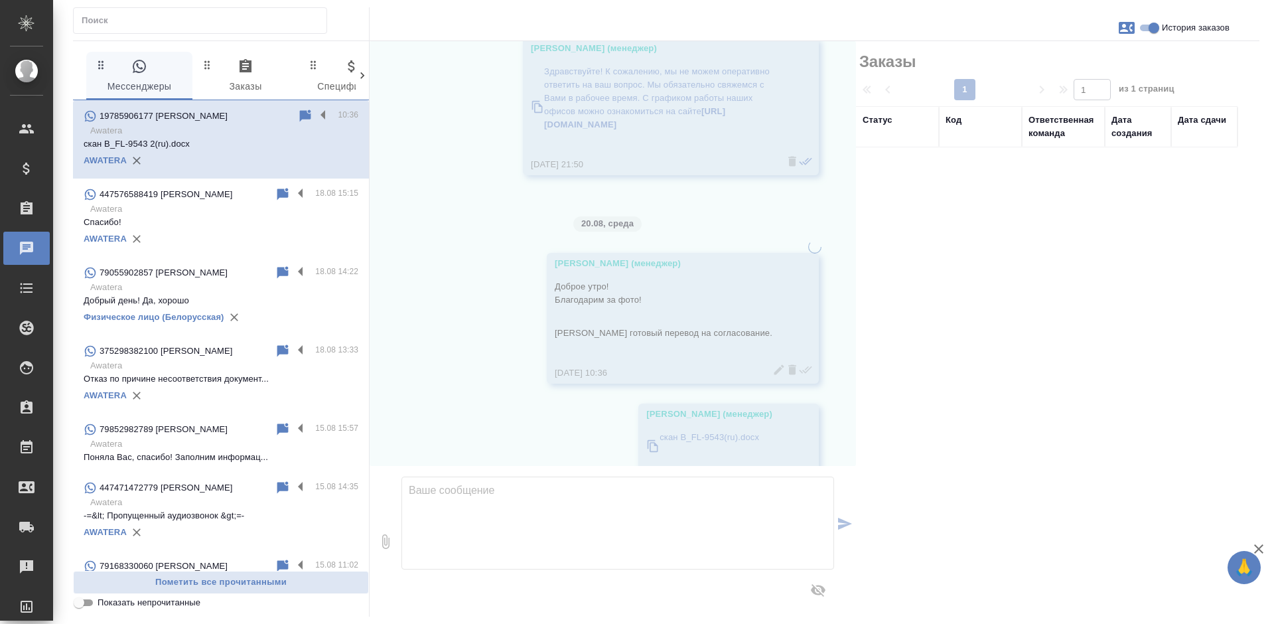
scroll to position [1971, 0]
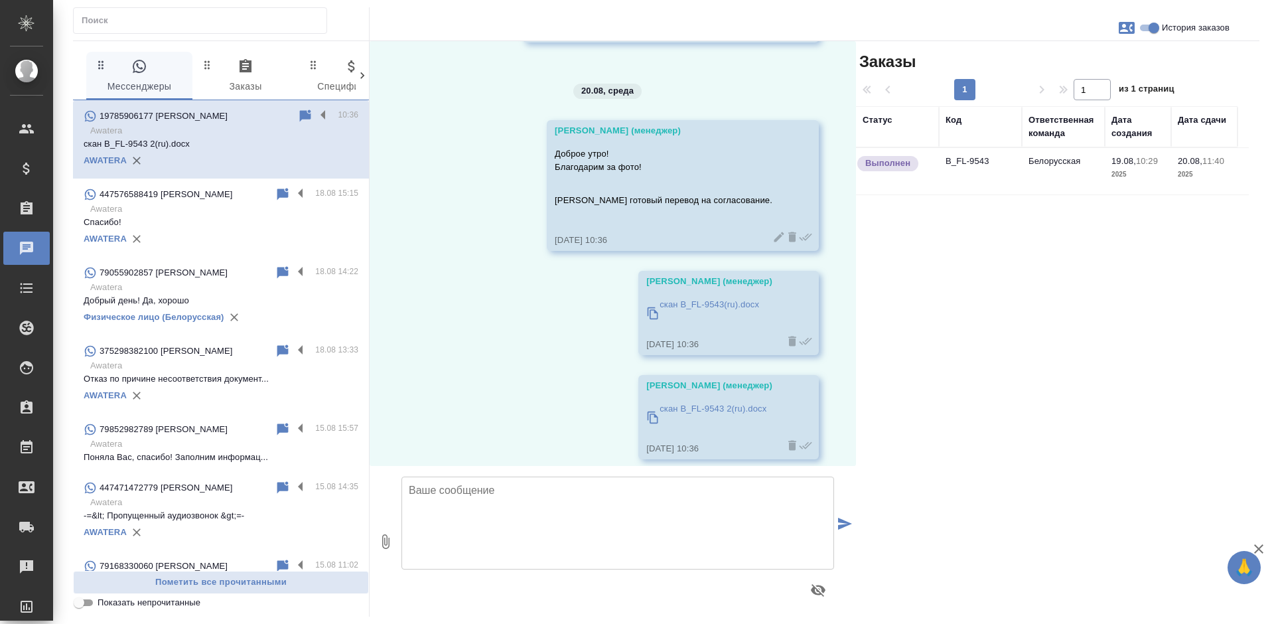
click at [982, 180] on td "B_FL-9543" at bounding box center [980, 171] width 83 height 46
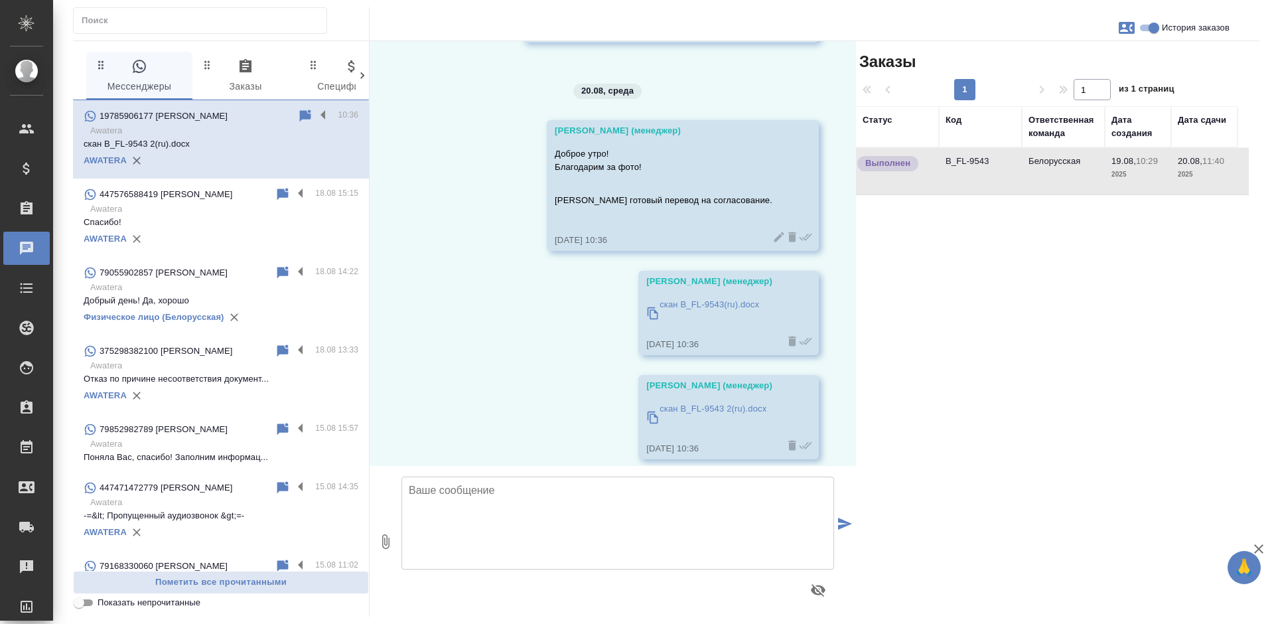
click at [982, 180] on td "B_FL-9543" at bounding box center [980, 171] width 83 height 46
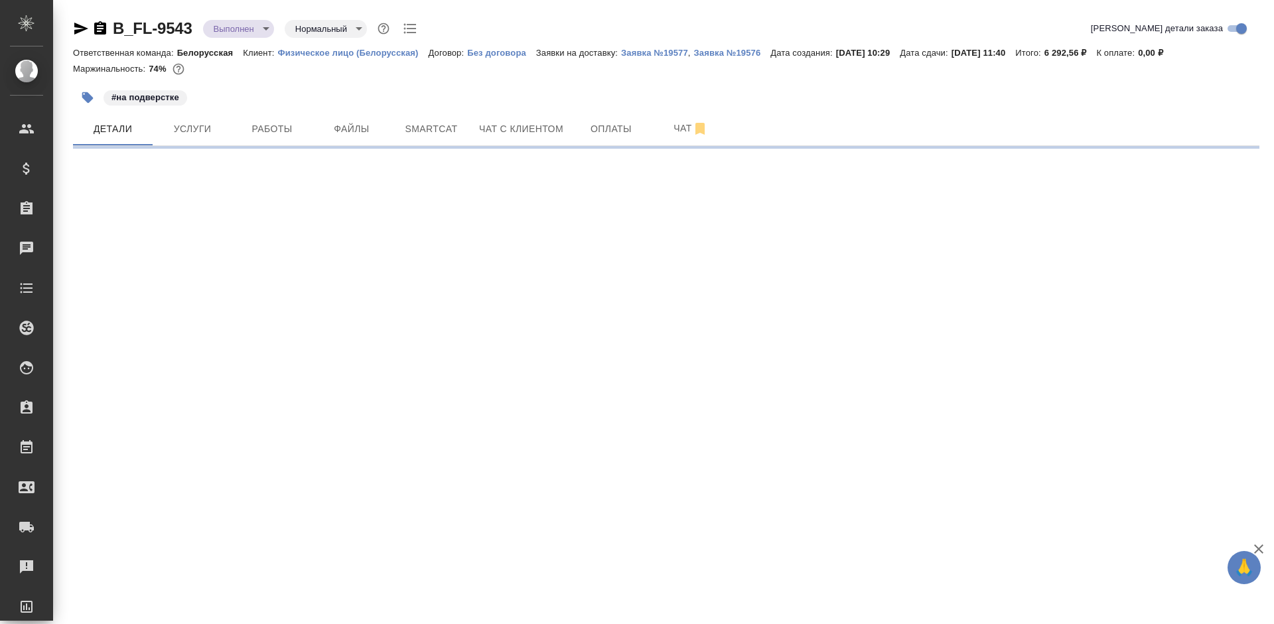
click at [95, 25] on icon "button" at bounding box center [100, 27] width 12 height 13
select select "RU"
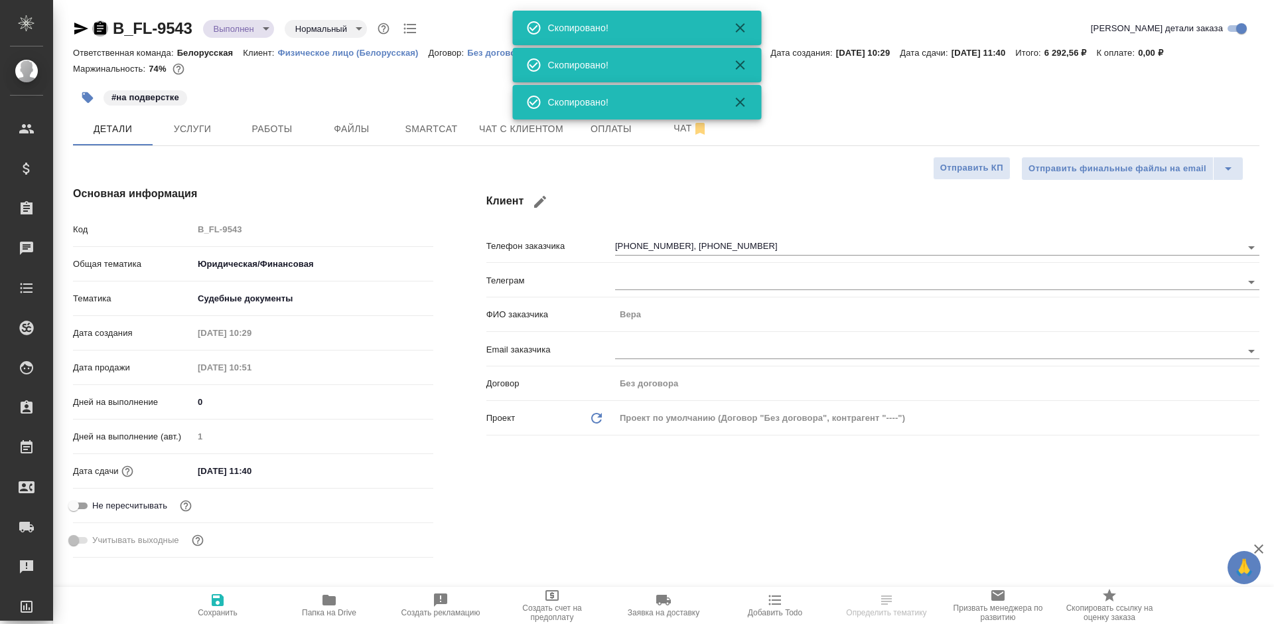
click at [95, 25] on icon "button" at bounding box center [100, 27] width 12 height 13
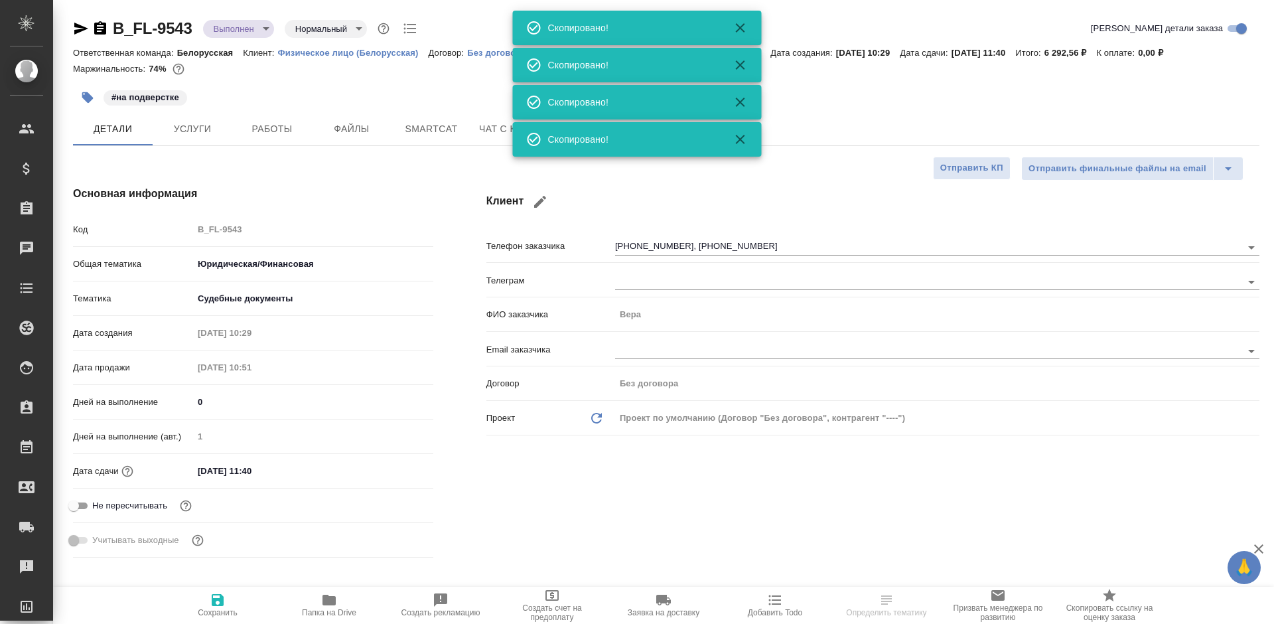
type textarea "x"
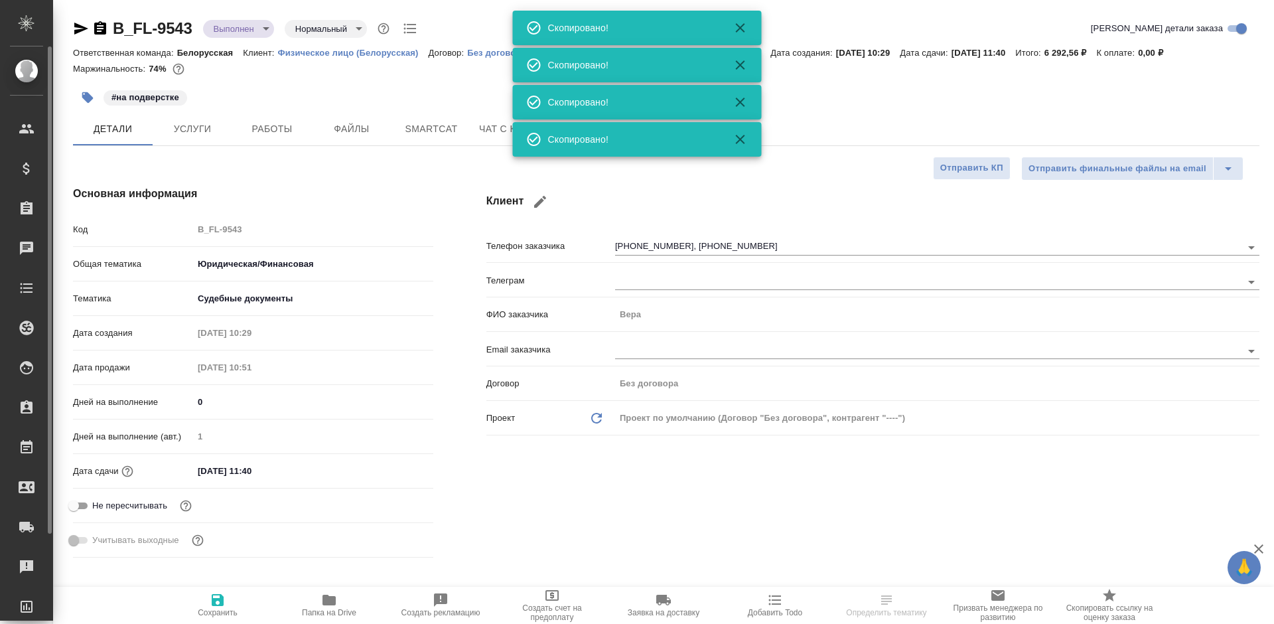
type textarea "x"
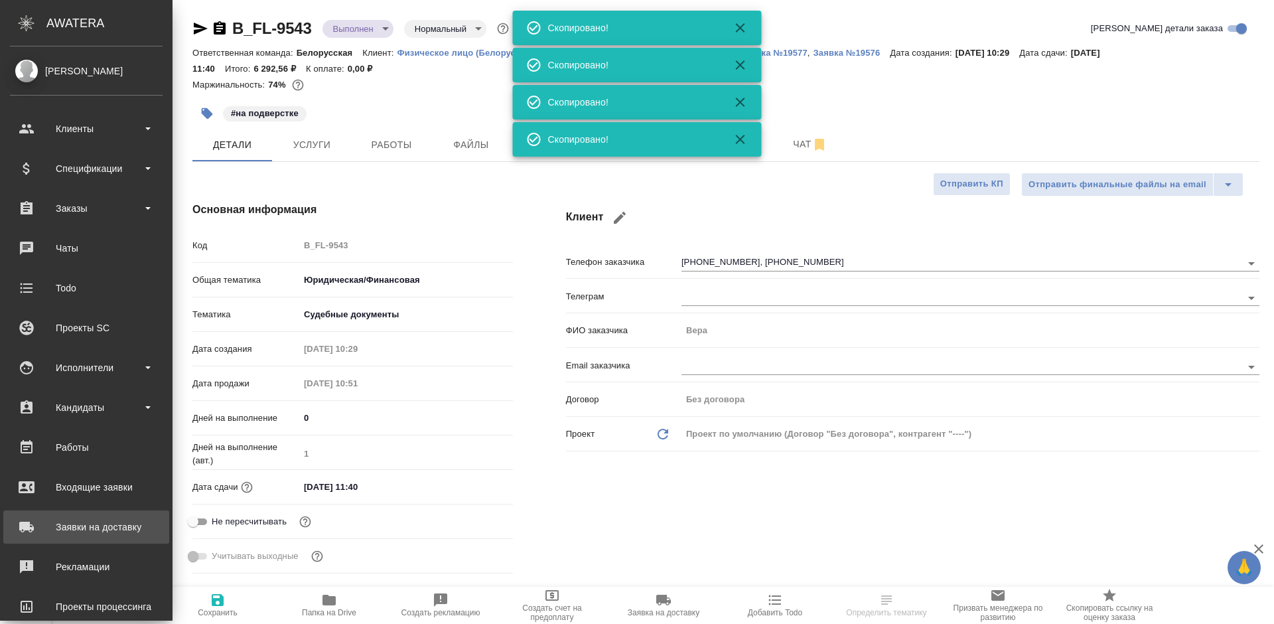
click at [17, 533] on div "Заявки на доставку" at bounding box center [86, 527] width 153 height 20
type textarea "x"
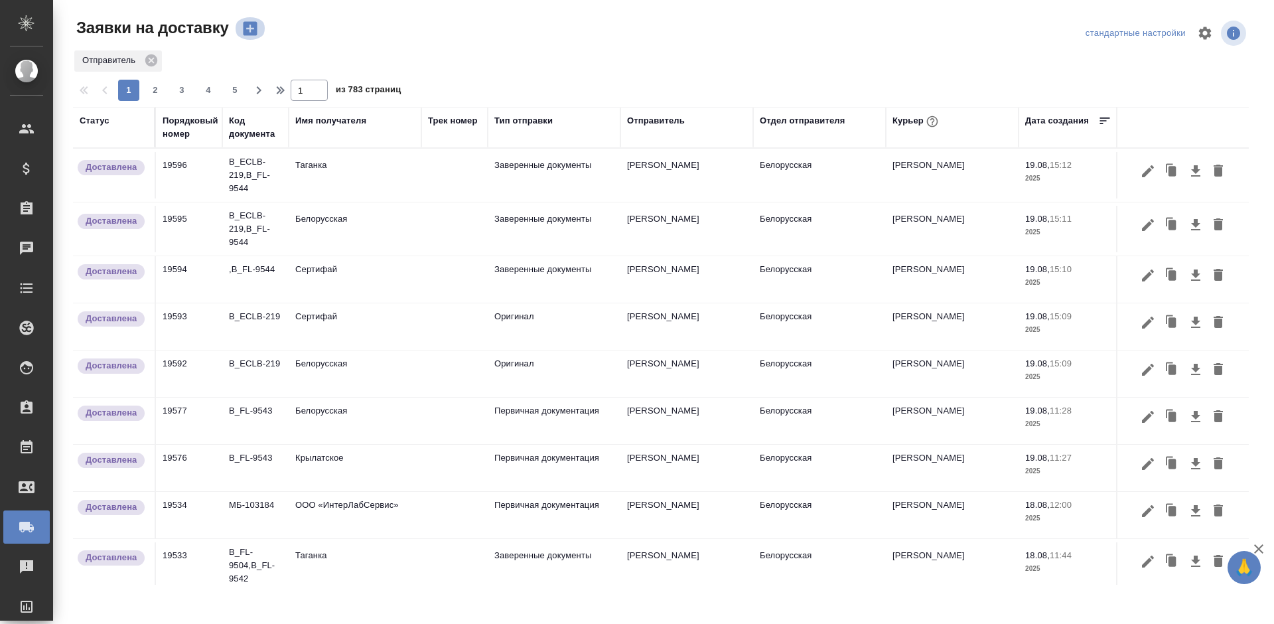
click at [250, 31] on icon "button" at bounding box center [250, 28] width 19 height 19
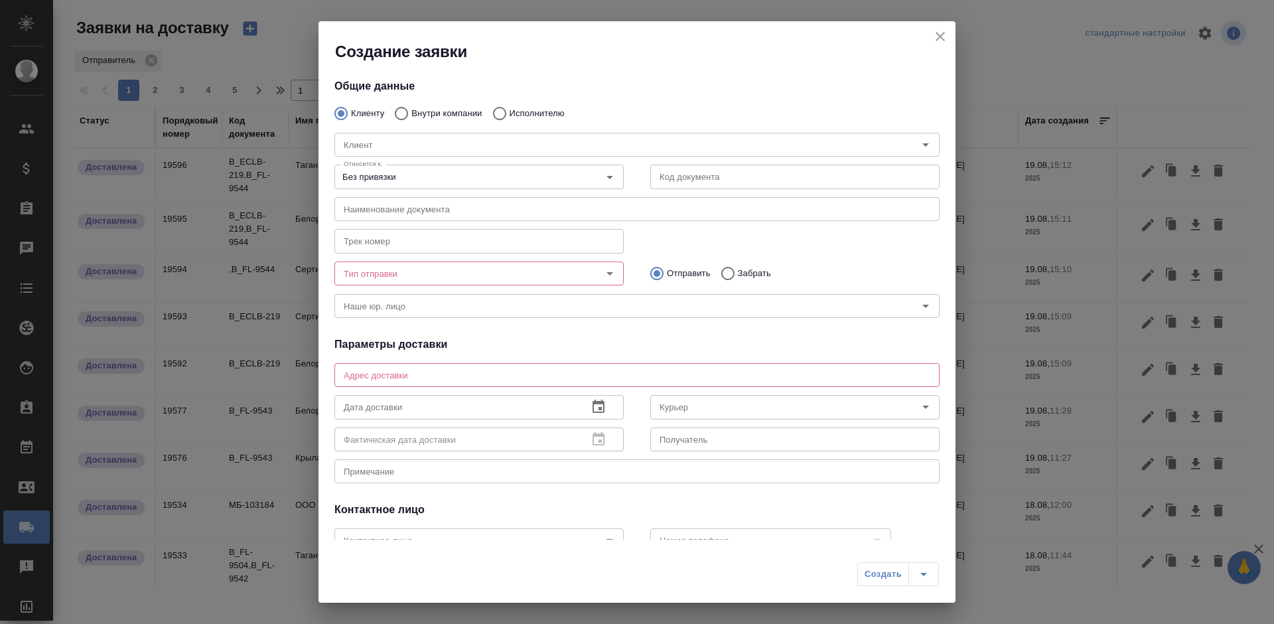
click at [419, 110] on p "Внутри компании" at bounding box center [446, 113] width 70 height 13
click at [411, 110] on input "Внутри компании" at bounding box center [399, 113] width 24 height 28
radio input "true"
click at [421, 145] on input "Команда" at bounding box center [614, 145] width 553 height 16
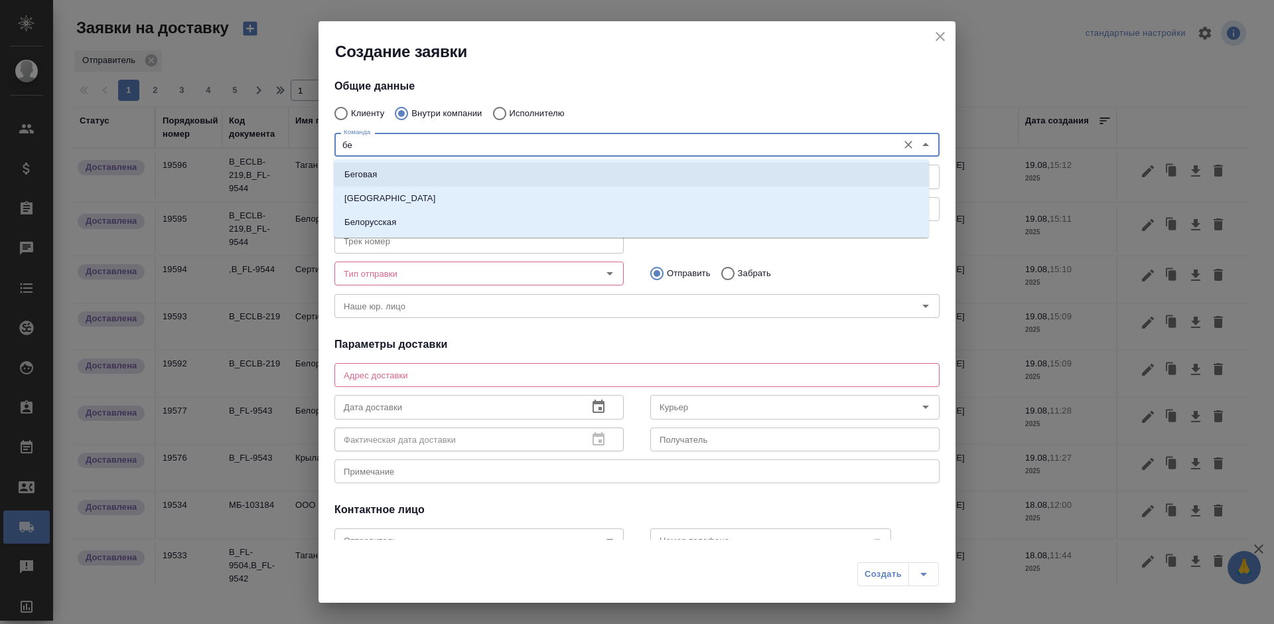
type input "б"
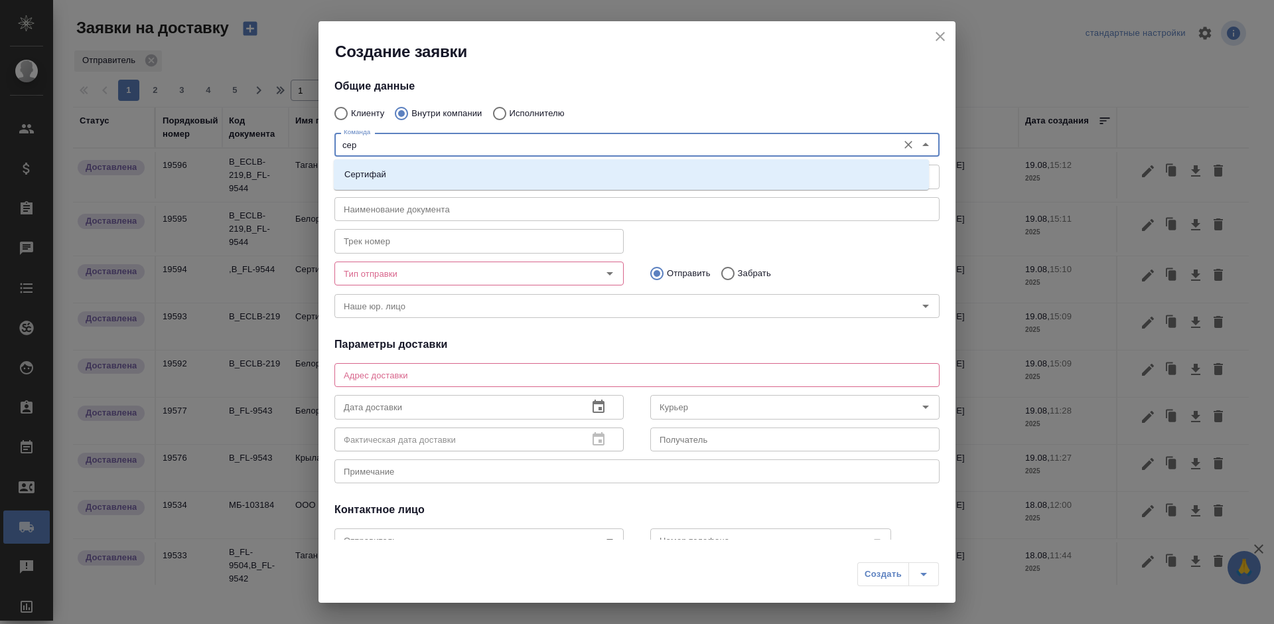
type input "серт"
click at [469, 175] on li "Сертифай" at bounding box center [631, 175] width 595 height 24
type textarea "Кузнецкий мост, д.7"
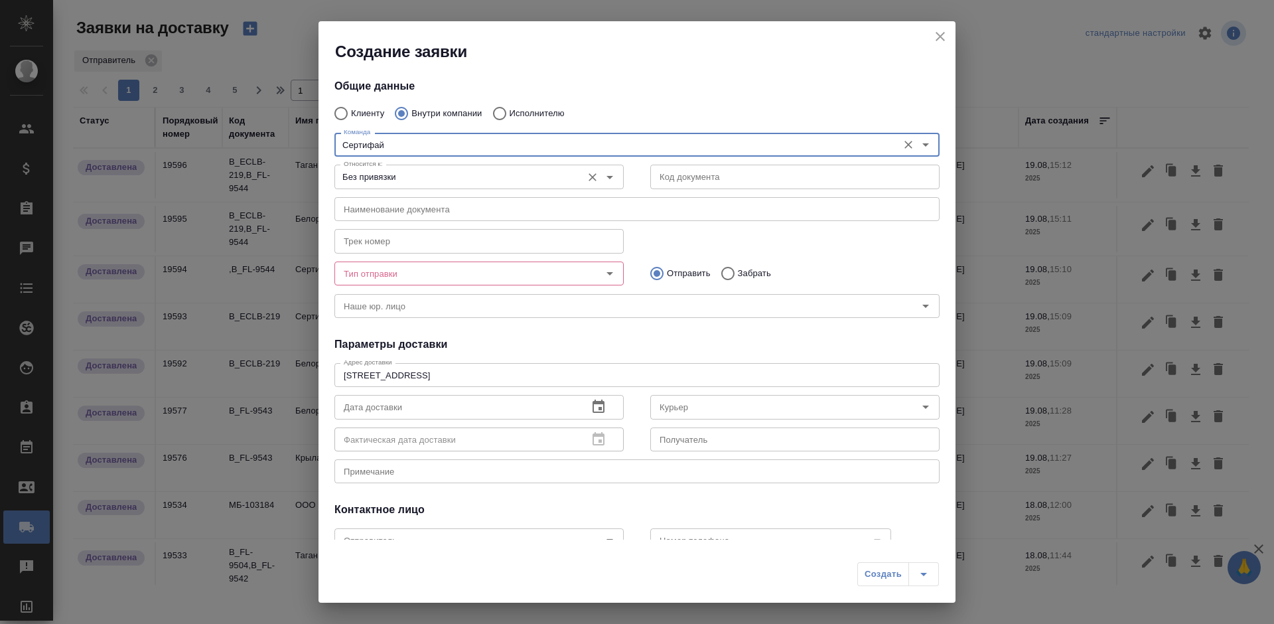
type input "Сертифай"
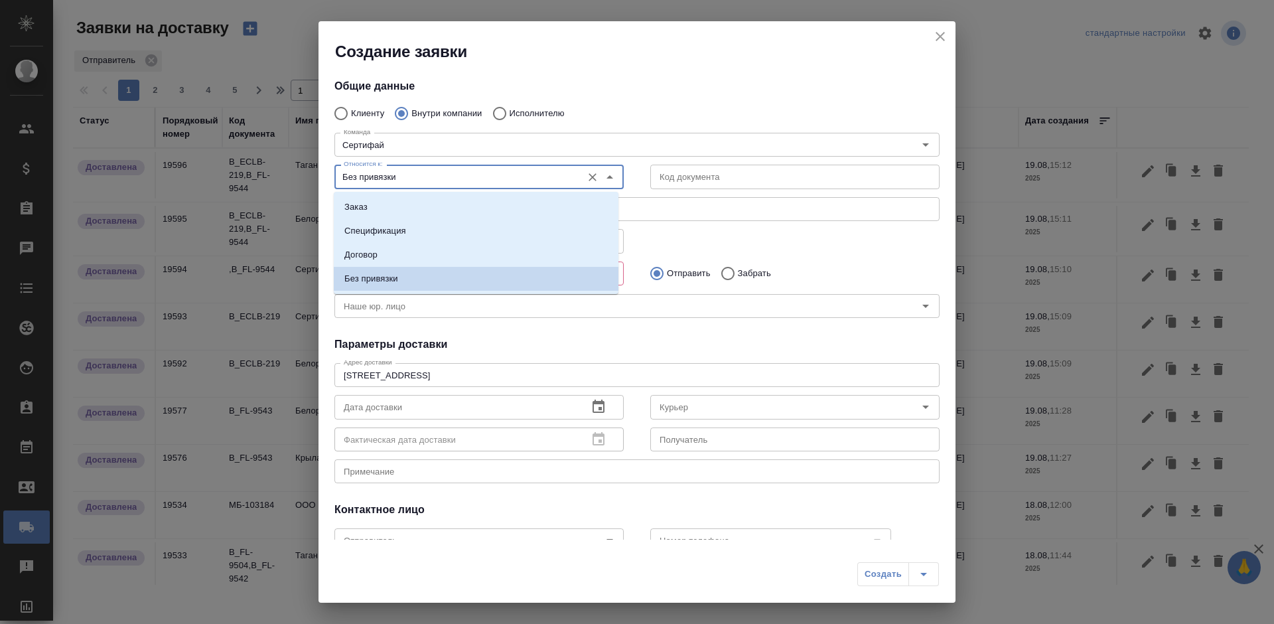
click at [466, 172] on input "Без привязки" at bounding box center [456, 176] width 237 height 16
click at [486, 202] on li "Заказ" at bounding box center [476, 207] width 285 height 24
type input "Заказ"
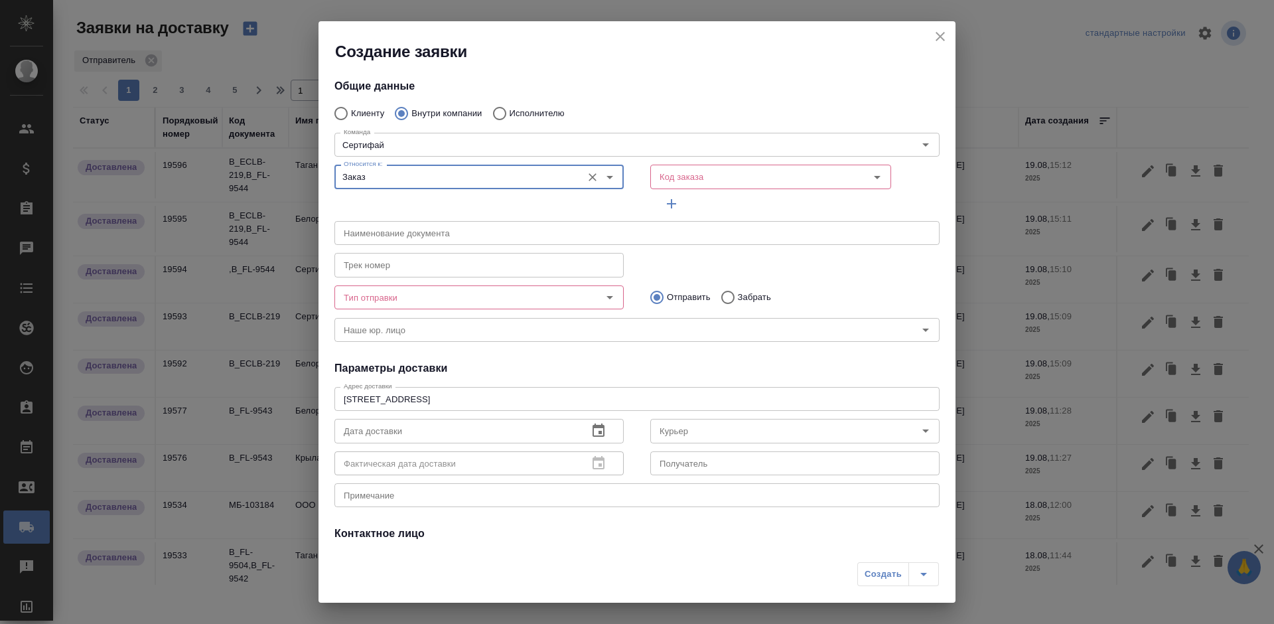
click at [669, 177] on input "Код заказа" at bounding box center [748, 176] width 188 height 16
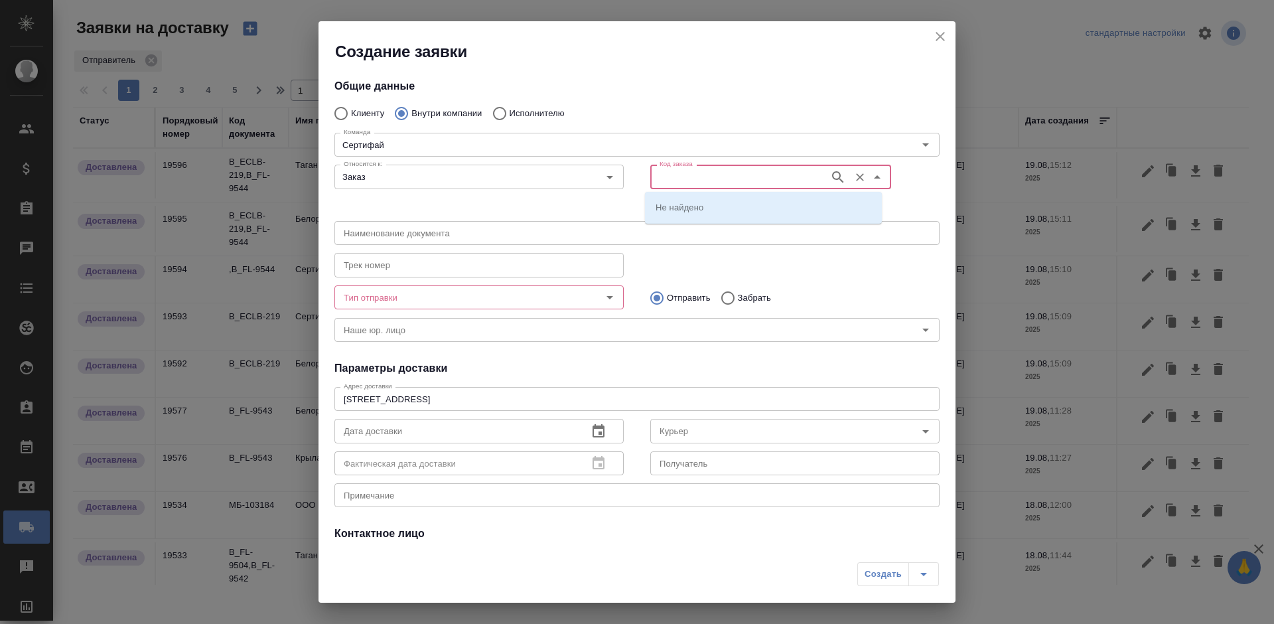
paste input "B_FL-9543"
type input "B_FL-9543"
click at [670, 182] on input "Код заказа" at bounding box center [738, 176] width 168 height 16
click at [693, 233] on p "B_FL-9543" at bounding box center [676, 230] width 43 height 13
type input "(МБ) ООО "Монблан""
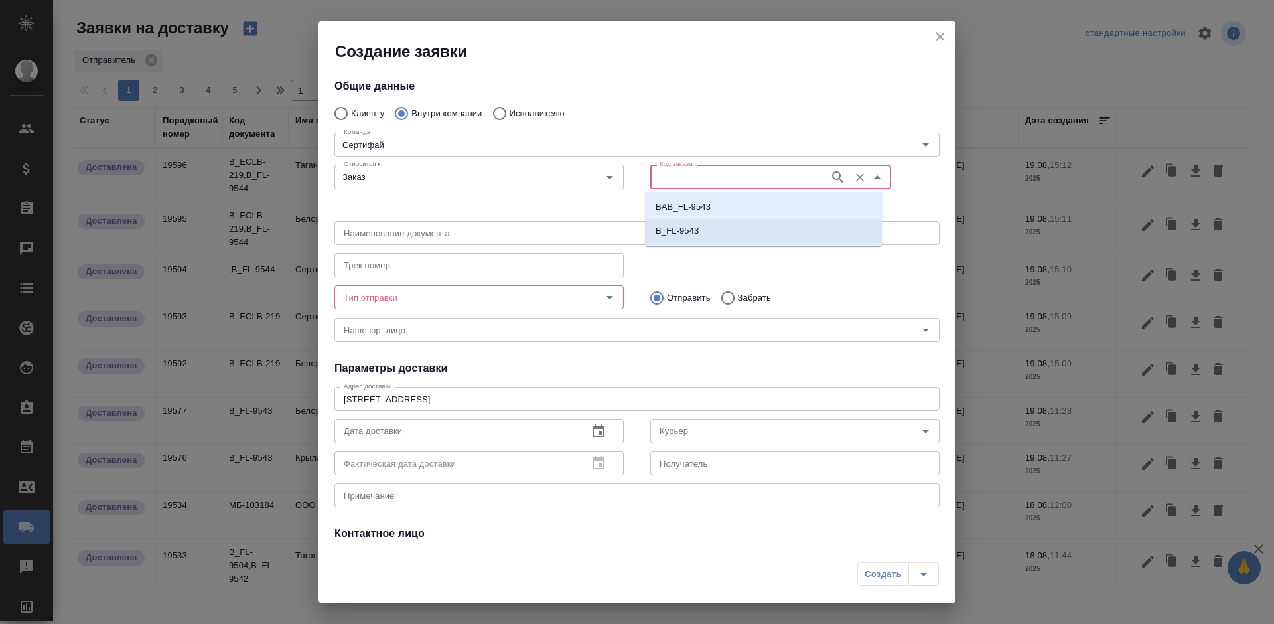
type input "B_FL-9543"
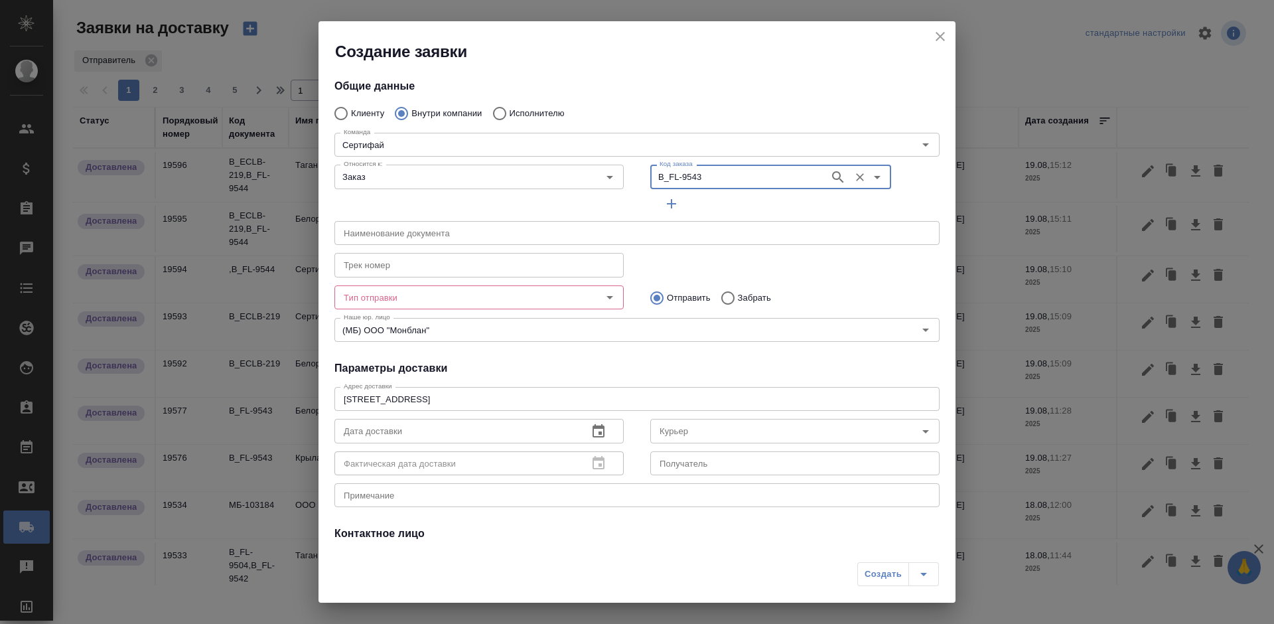
click at [729, 295] on input "Забрать" at bounding box center [726, 298] width 24 height 28
radio input "true"
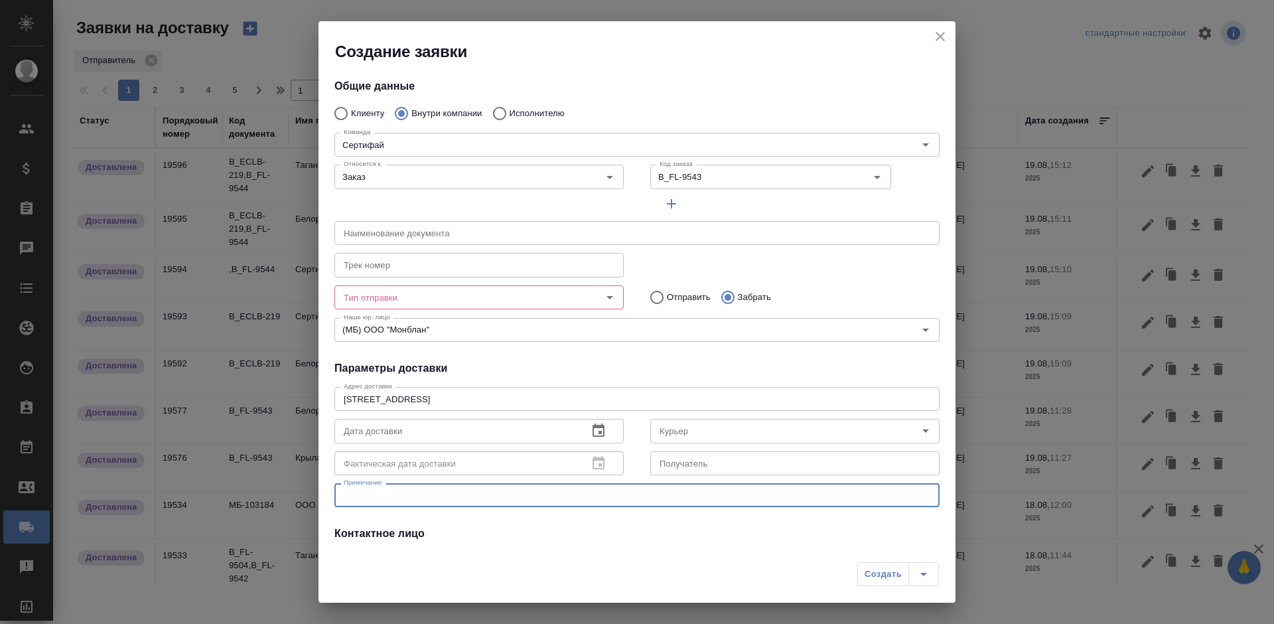
click at [482, 492] on textarea at bounding box center [637, 495] width 586 height 10
type textarea "на серт за заверенным доком"
click at [462, 289] on input "Тип отправки" at bounding box center [456, 297] width 237 height 16
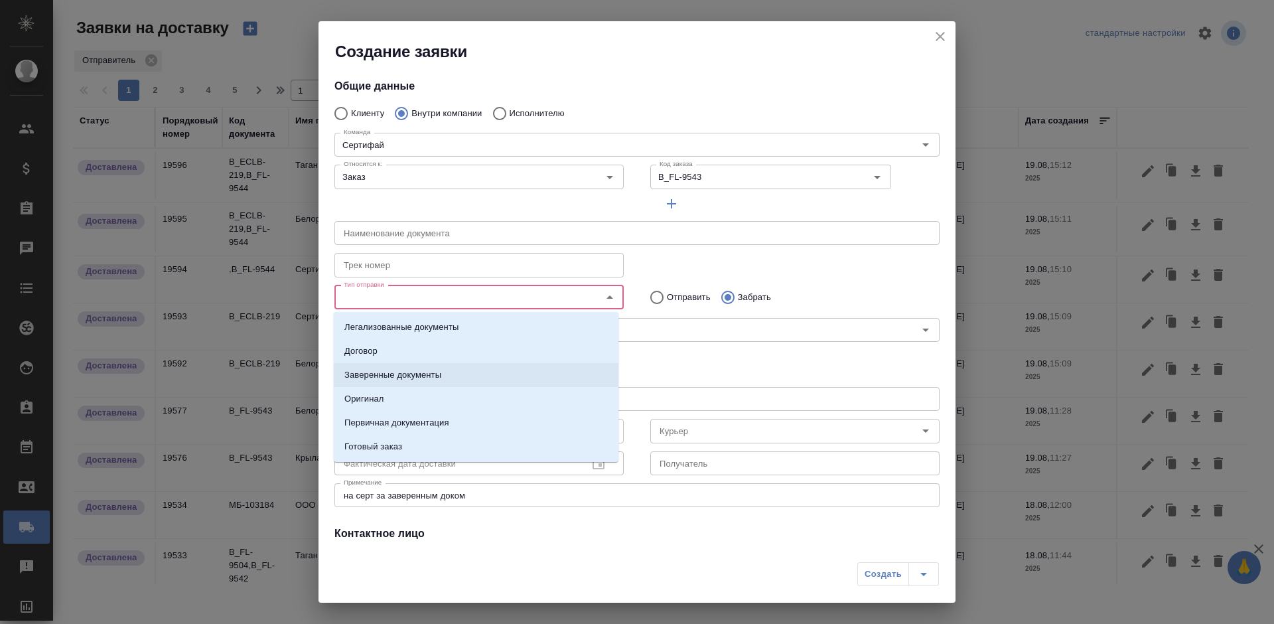
click at [445, 374] on li "Заверенные документы" at bounding box center [476, 375] width 285 height 24
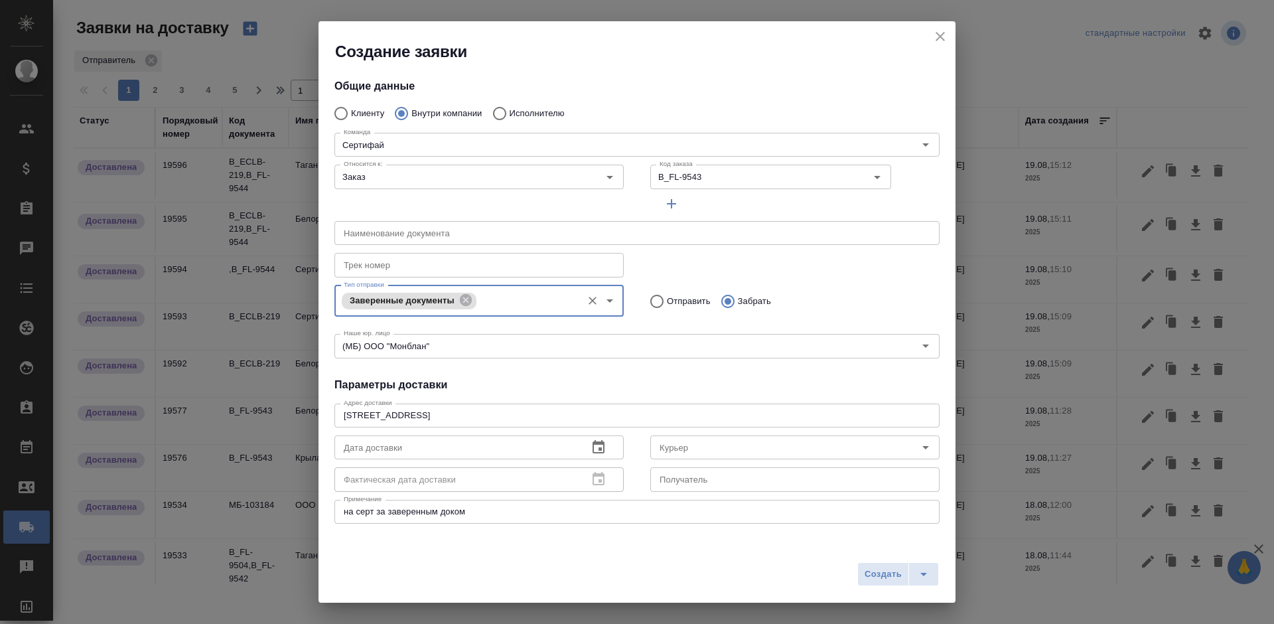
scroll to position [125, 0]
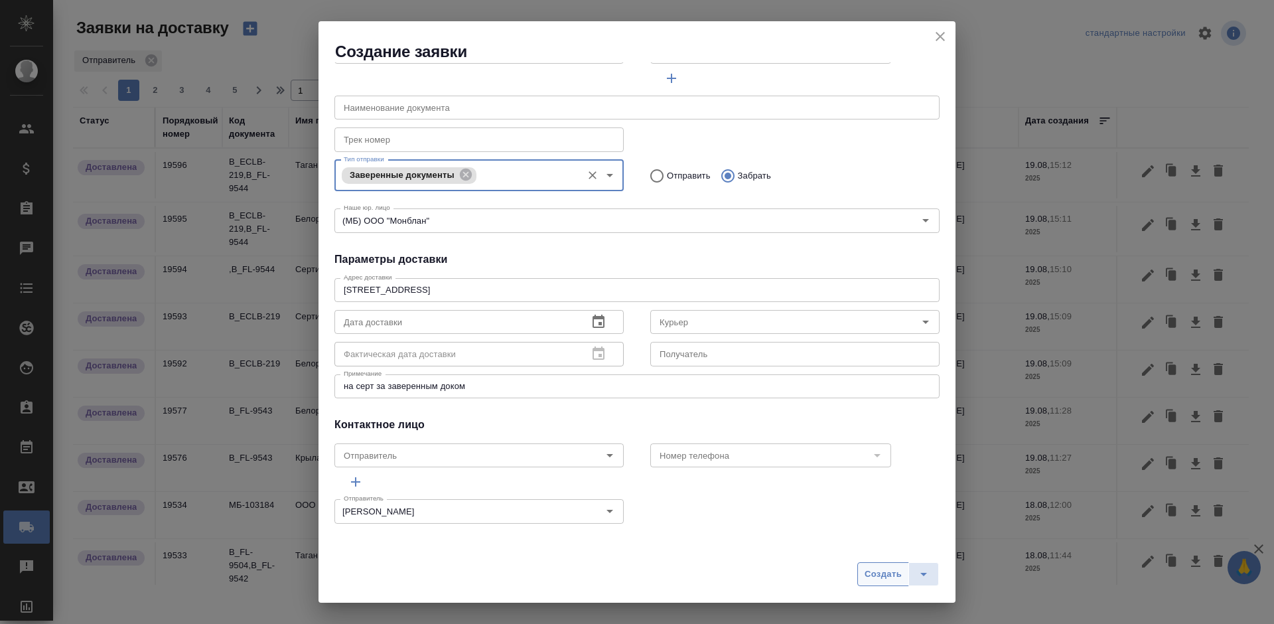
click at [868, 574] on span "Создать" at bounding box center [882, 573] width 37 height 15
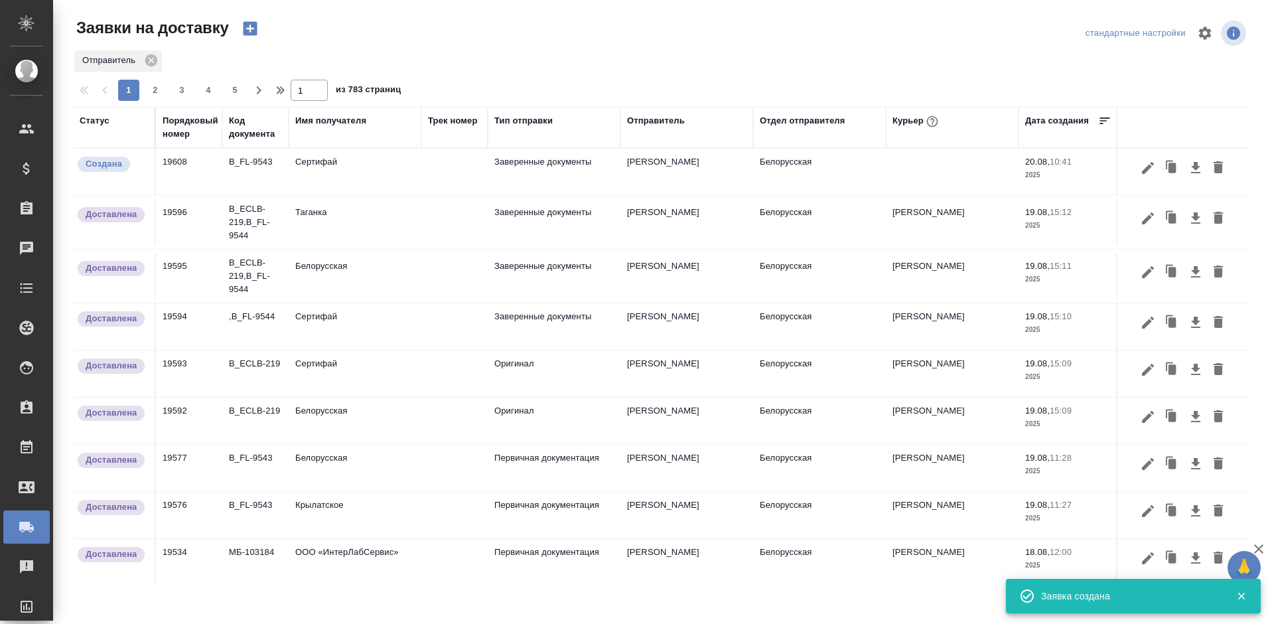
click at [247, 24] on icon "button" at bounding box center [250, 29] width 14 height 14
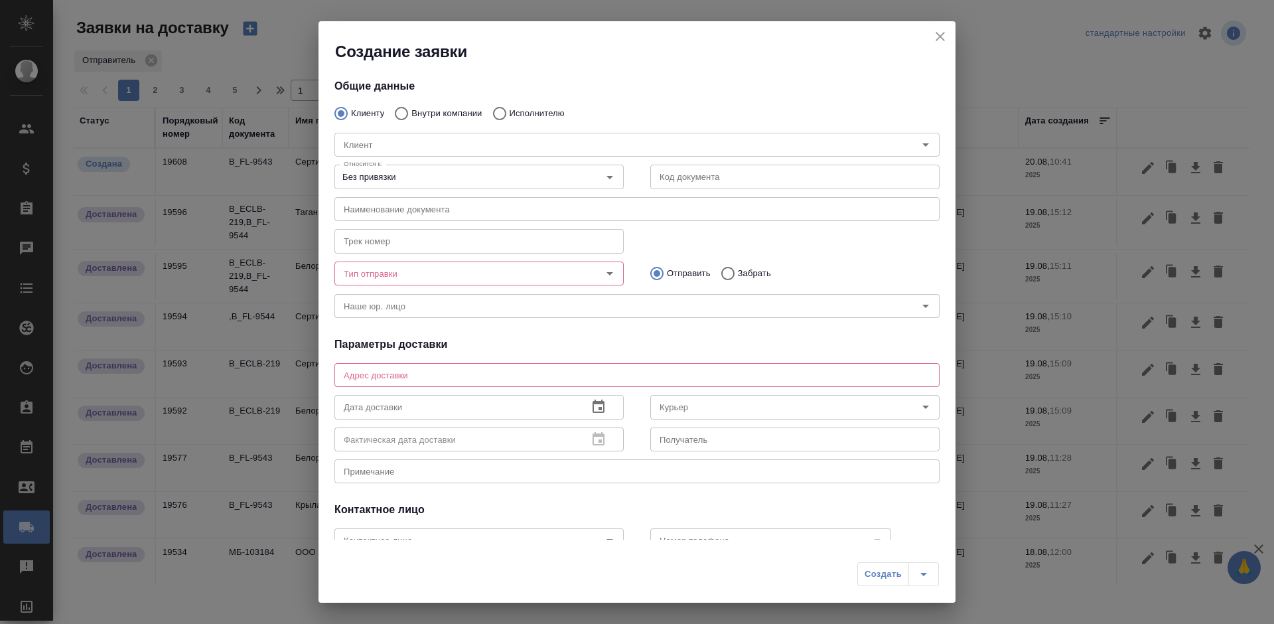
click at [448, 113] on p "Внутри компании" at bounding box center [446, 113] width 70 height 13
click at [411, 113] on input "Внутри компании" at bounding box center [399, 113] width 24 height 28
radio input "true"
click at [446, 141] on input "Команда" at bounding box center [614, 145] width 553 height 16
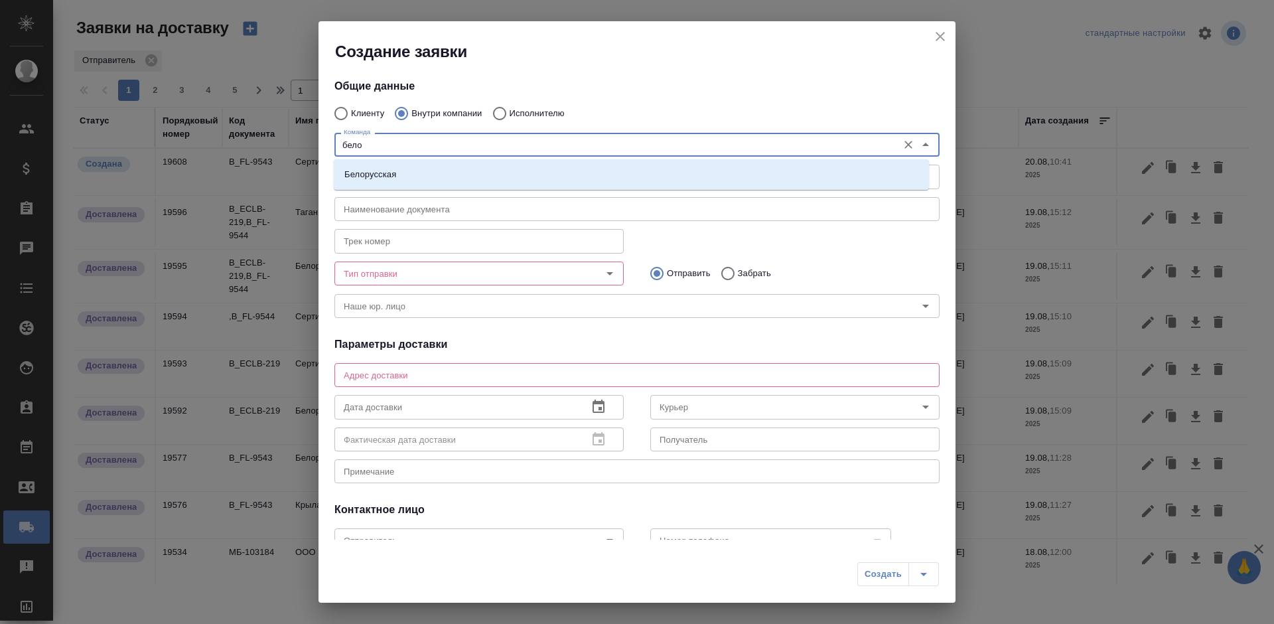
type input "белор"
click at [449, 174] on li "Белорусская" at bounding box center [631, 175] width 595 height 24
type textarea "1-ая Тверская-Ямская, д. 29 стр. 1, этаж 2, офис 17"
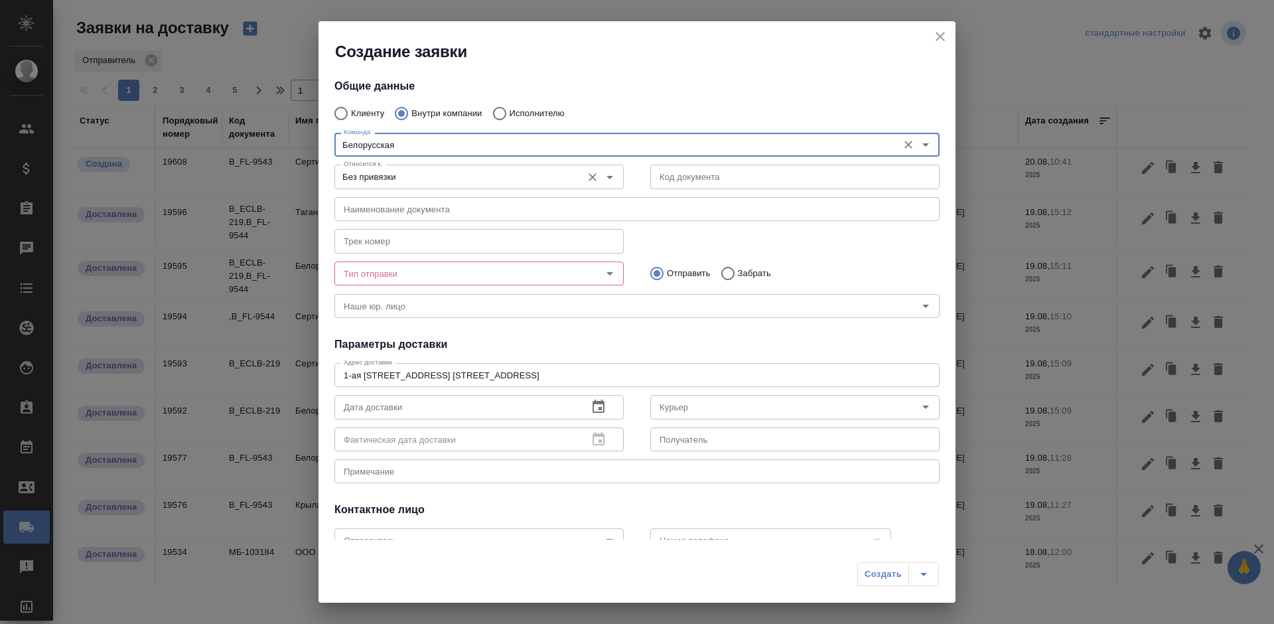
type input "Белорусская"
click at [499, 183] on input "Без привязки" at bounding box center [456, 176] width 237 height 16
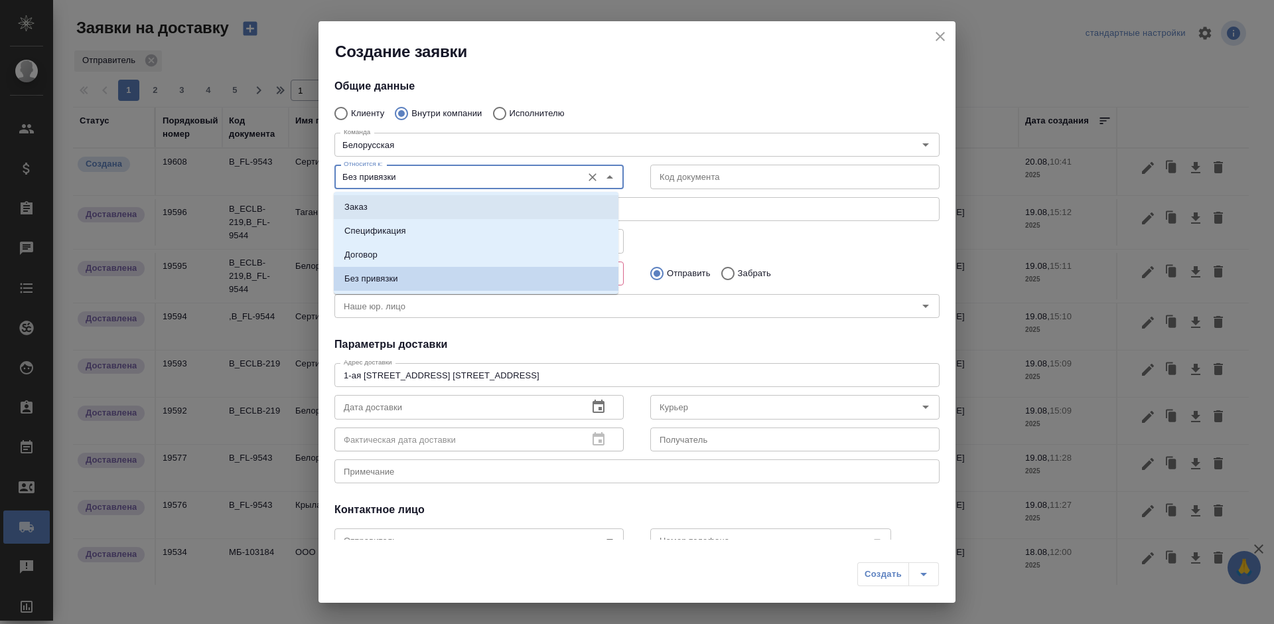
click at [511, 197] on li "Заказ" at bounding box center [476, 207] width 285 height 24
type input "Заказ"
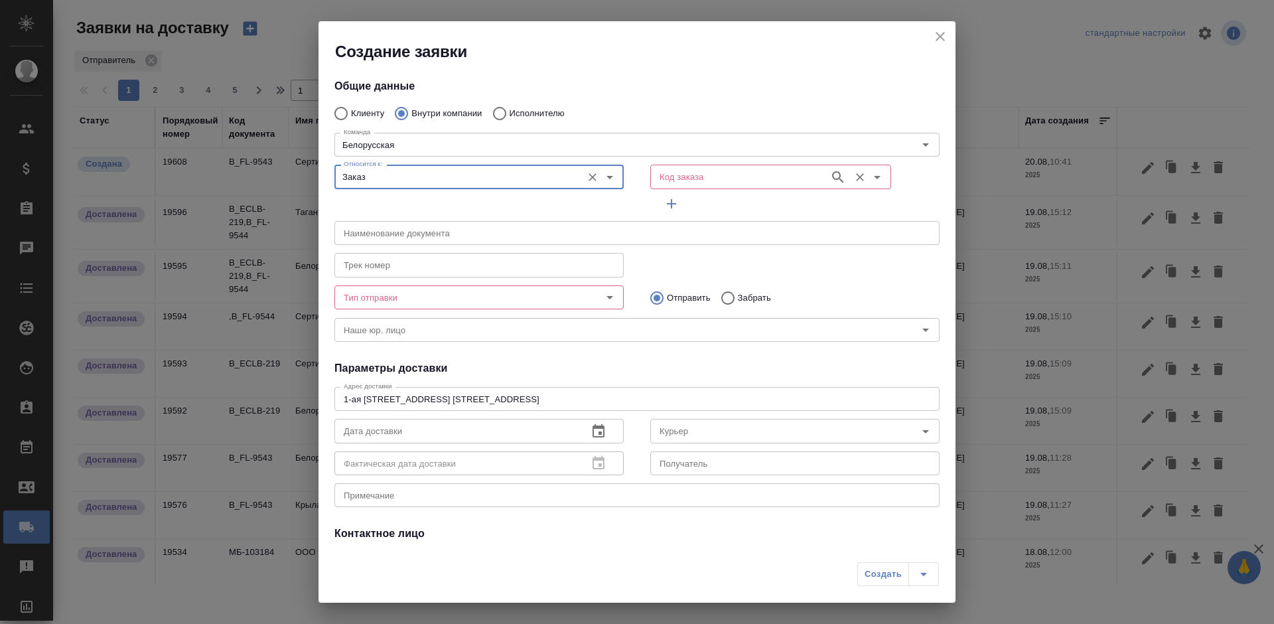
click at [670, 187] on div "Код заказа" at bounding box center [770, 177] width 241 height 24
paste input "B_FL-9543"
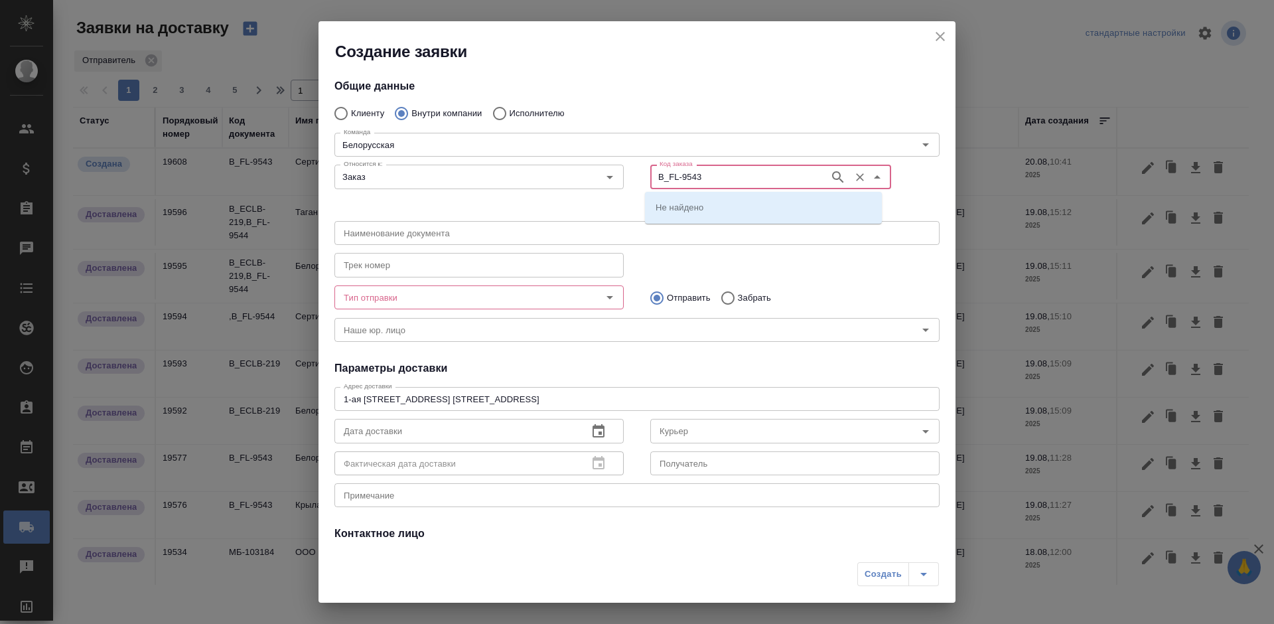
type input "B_FL-9543"
click at [722, 231] on li "B_FL-9543" at bounding box center [763, 231] width 237 height 24
click at [706, 172] on input "B_FL-9543" at bounding box center [738, 176] width 168 height 16
click at [694, 226] on p "B_FL-9543" at bounding box center [676, 230] width 43 height 13
click at [340, 284] on div "Тип отправки Тип отправки" at bounding box center [478, 296] width 289 height 32
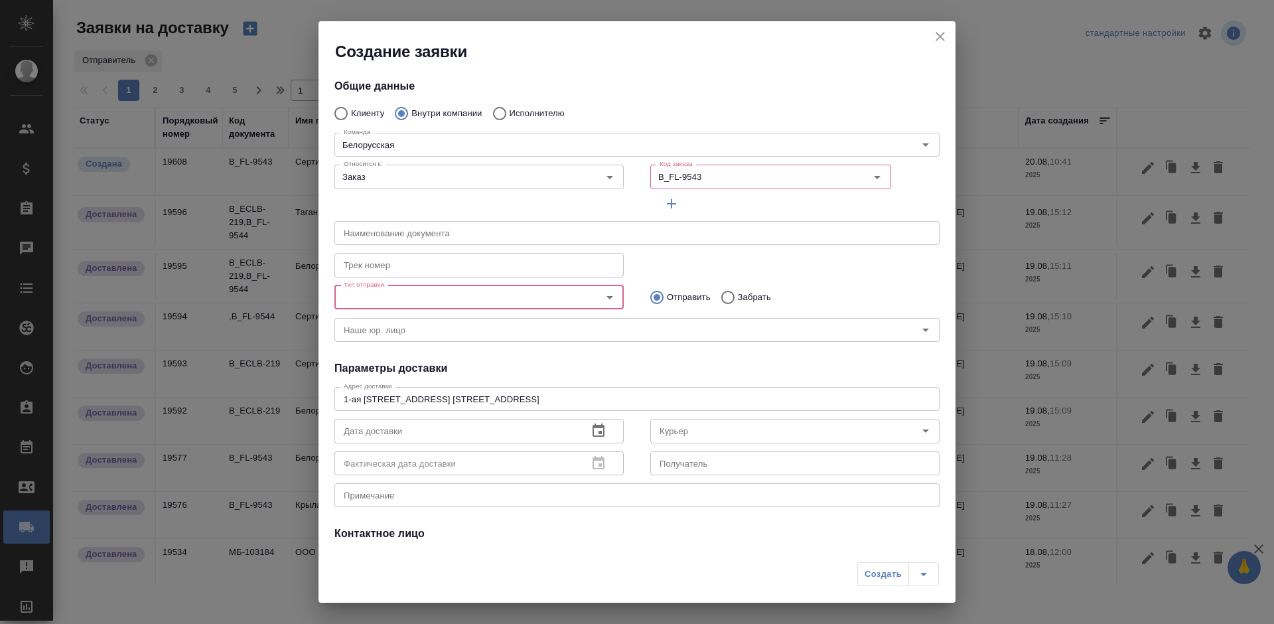
click at [348, 298] on input "Тип отправки" at bounding box center [456, 297] width 237 height 16
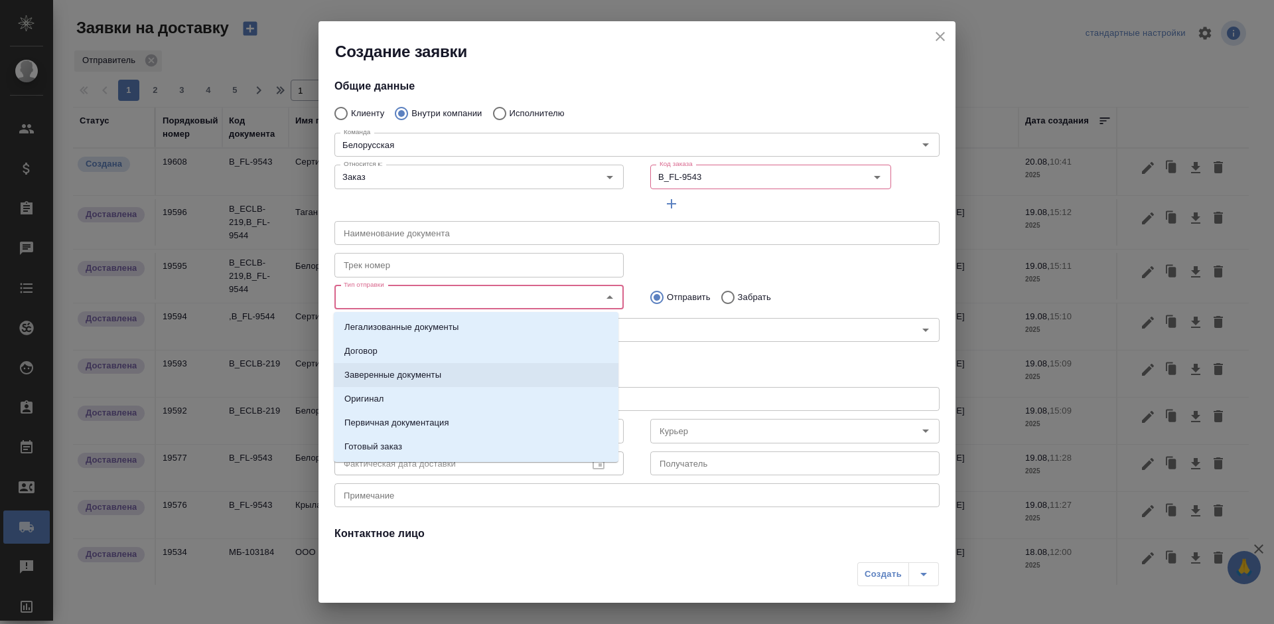
click at [393, 373] on p "Заверенные документы" at bounding box center [392, 374] width 97 height 13
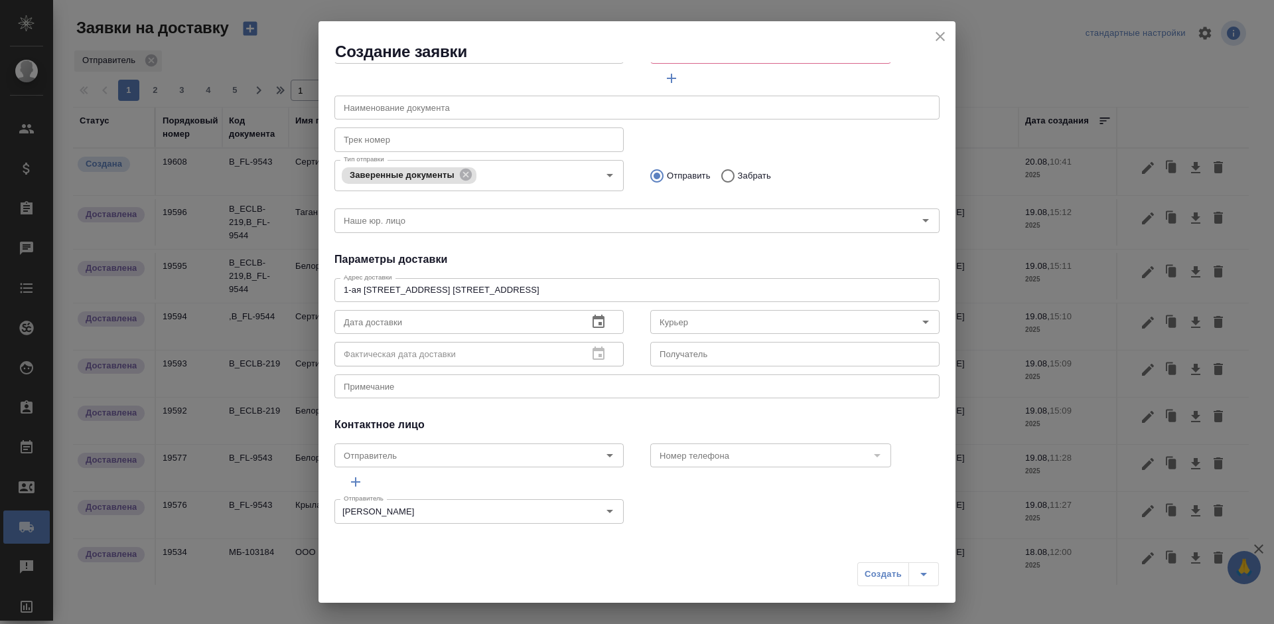
click at [425, 392] on div "x Примечание" at bounding box center [636, 386] width 605 height 24
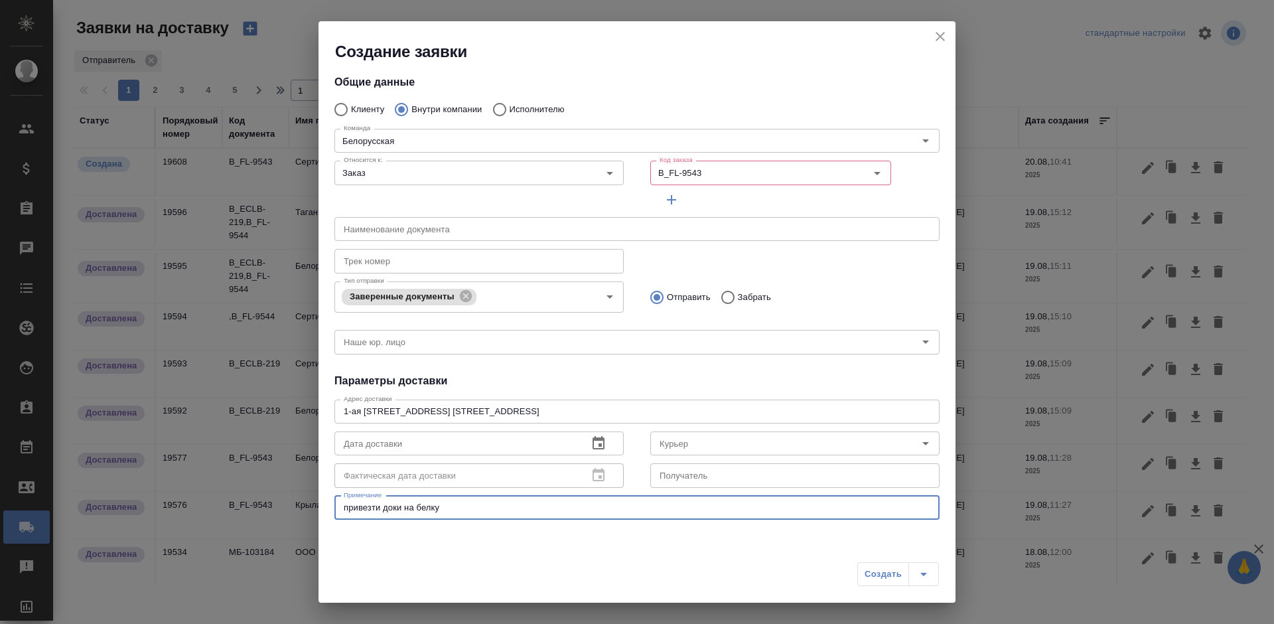
scroll to position [0, 0]
type textarea "привезти доки на белку"
click at [671, 181] on input "B_FL-9543" at bounding box center [738, 176] width 168 height 16
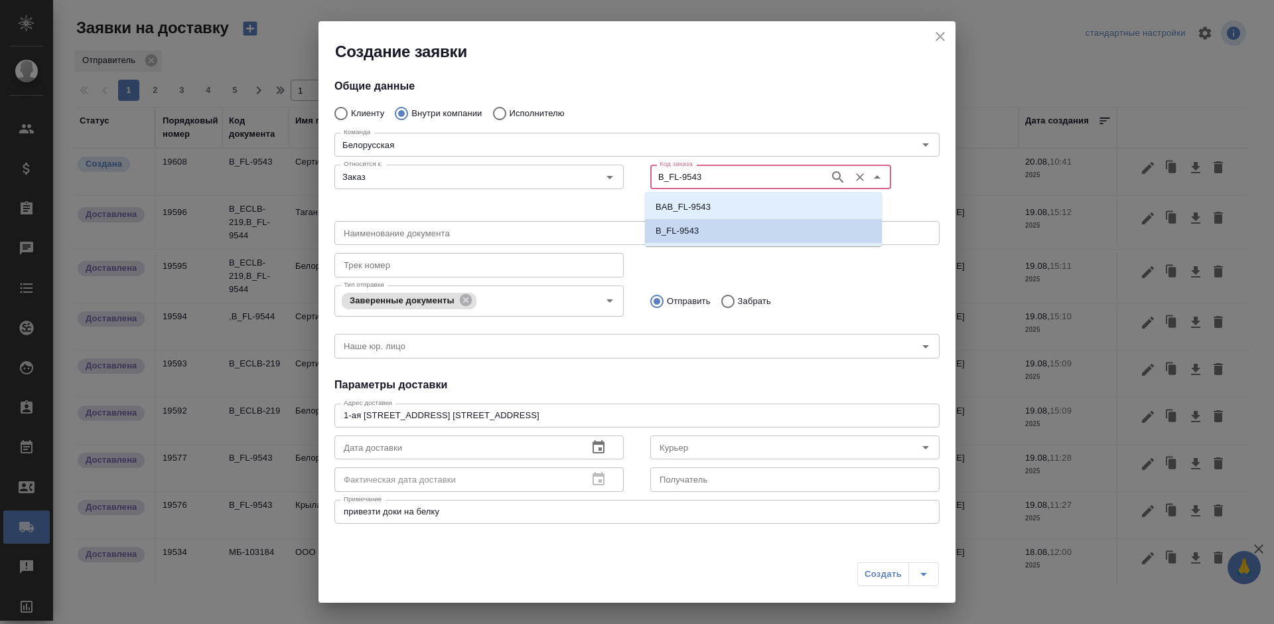
click at [681, 232] on p "B_FL-9543" at bounding box center [676, 230] width 43 height 13
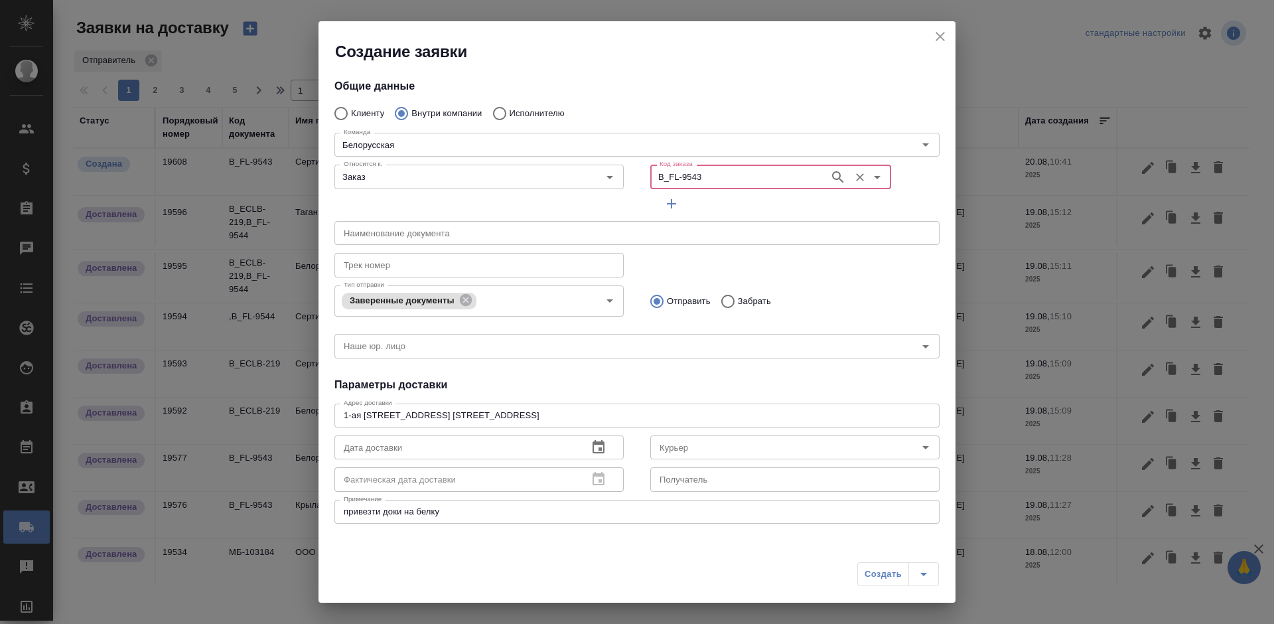
click at [625, 204] on div "Наименование документа Наименование документа" at bounding box center [636, 231] width 631 height 58
click at [665, 204] on icon "button" at bounding box center [671, 204] width 16 height 16
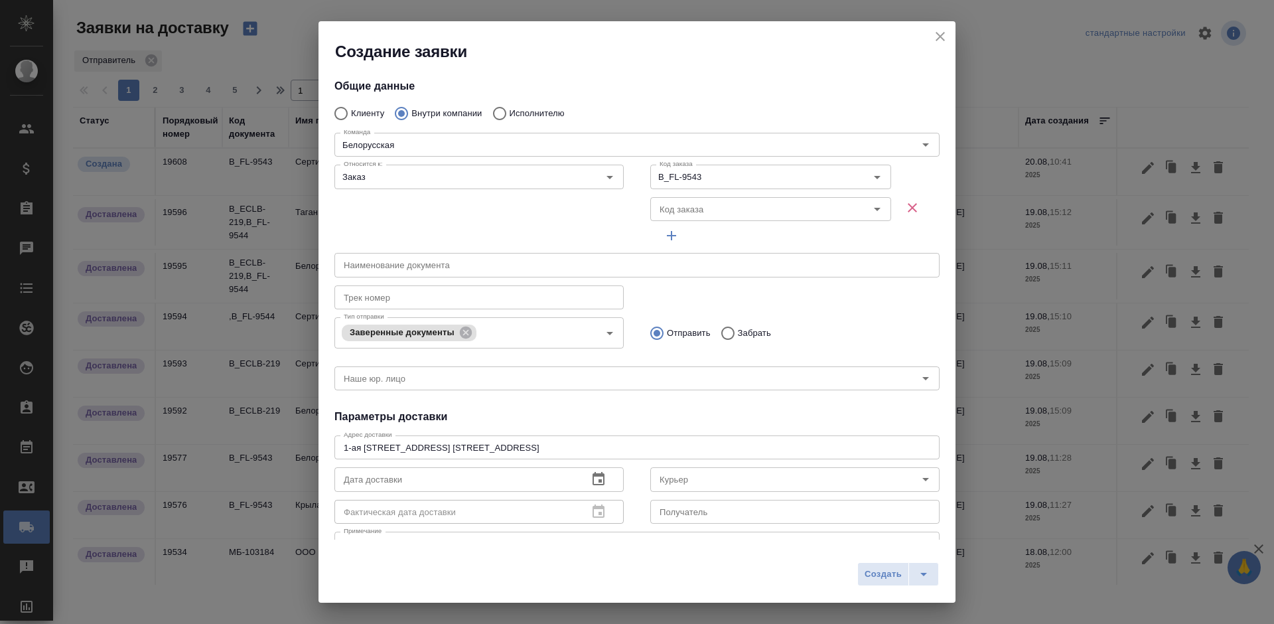
click at [904, 210] on icon "button" at bounding box center [912, 208] width 16 height 16
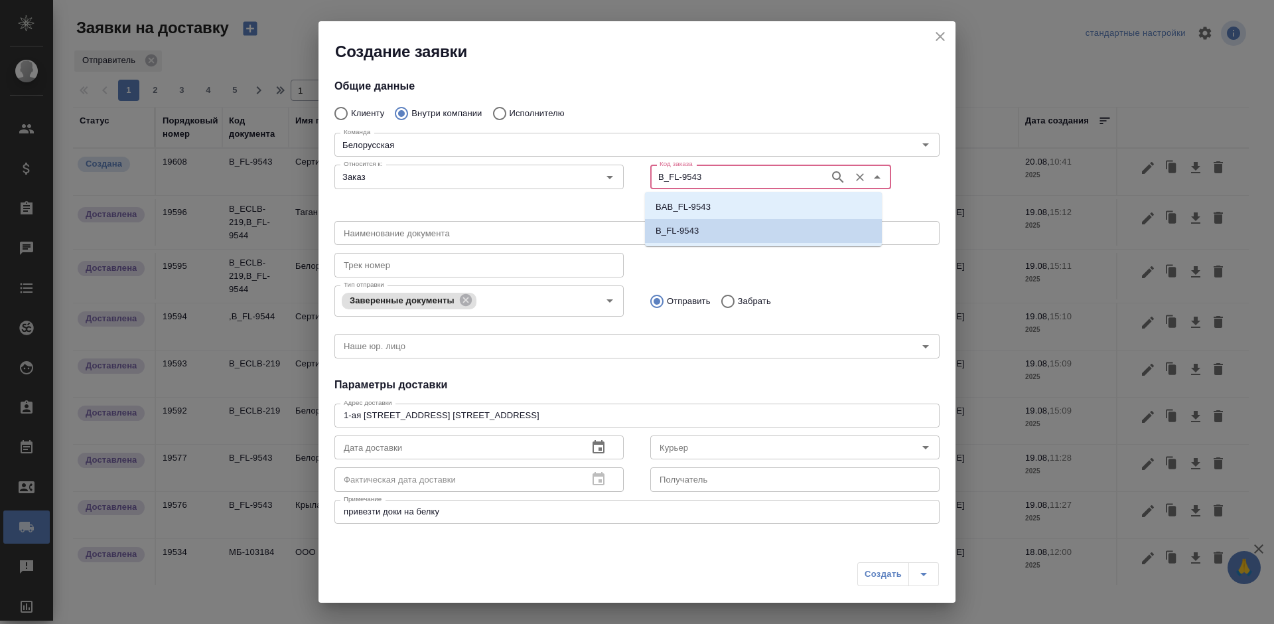
click at [700, 182] on input "B_FL-9543" at bounding box center [738, 176] width 168 height 16
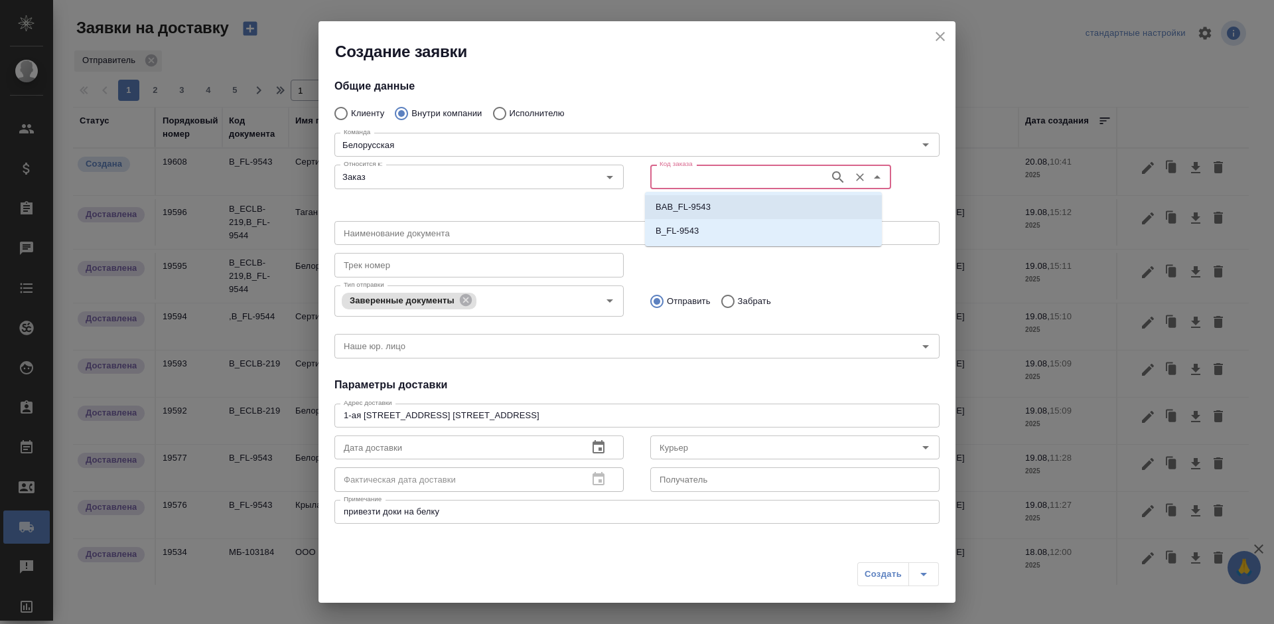
click at [698, 206] on p "BAB_FL-9543" at bounding box center [682, 206] width 55 height 13
type input "(МБ) ООО "Монблан""
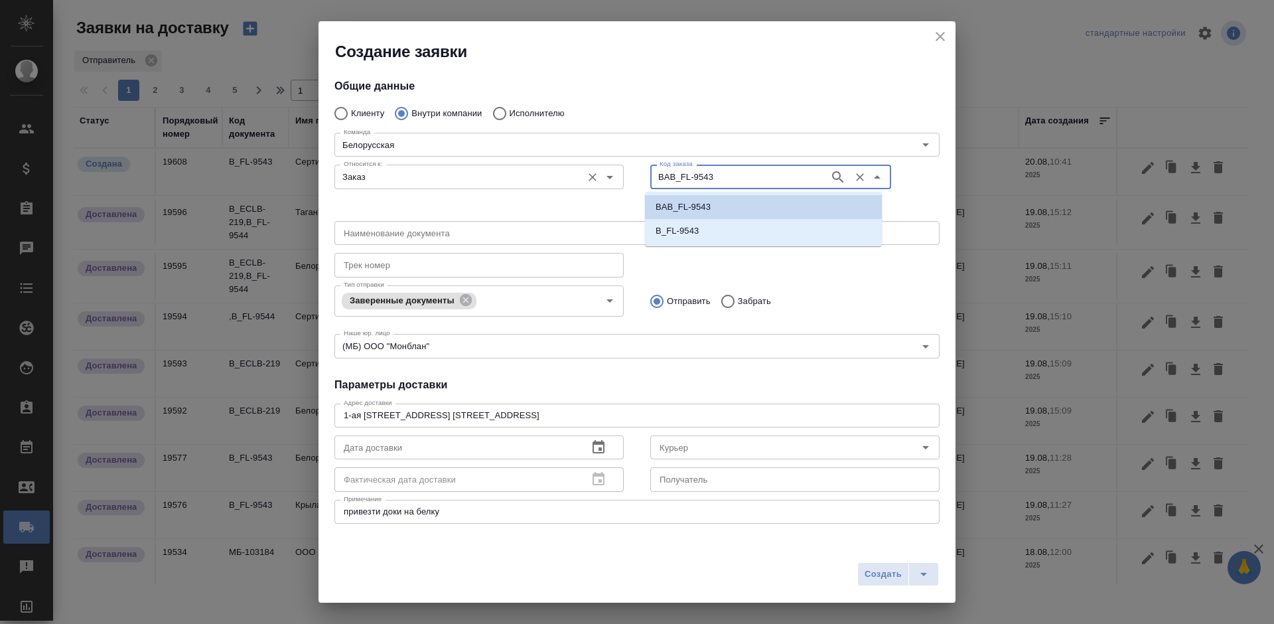
drag, startPoint x: 724, startPoint y: 178, endPoint x: 574, endPoint y: 187, distance: 150.8
click at [574, 187] on div "Относится к: Заказ Относится к: Код заказа BAB_FL-9543 Код заказа" at bounding box center [636, 187] width 631 height 82
paste input "text"
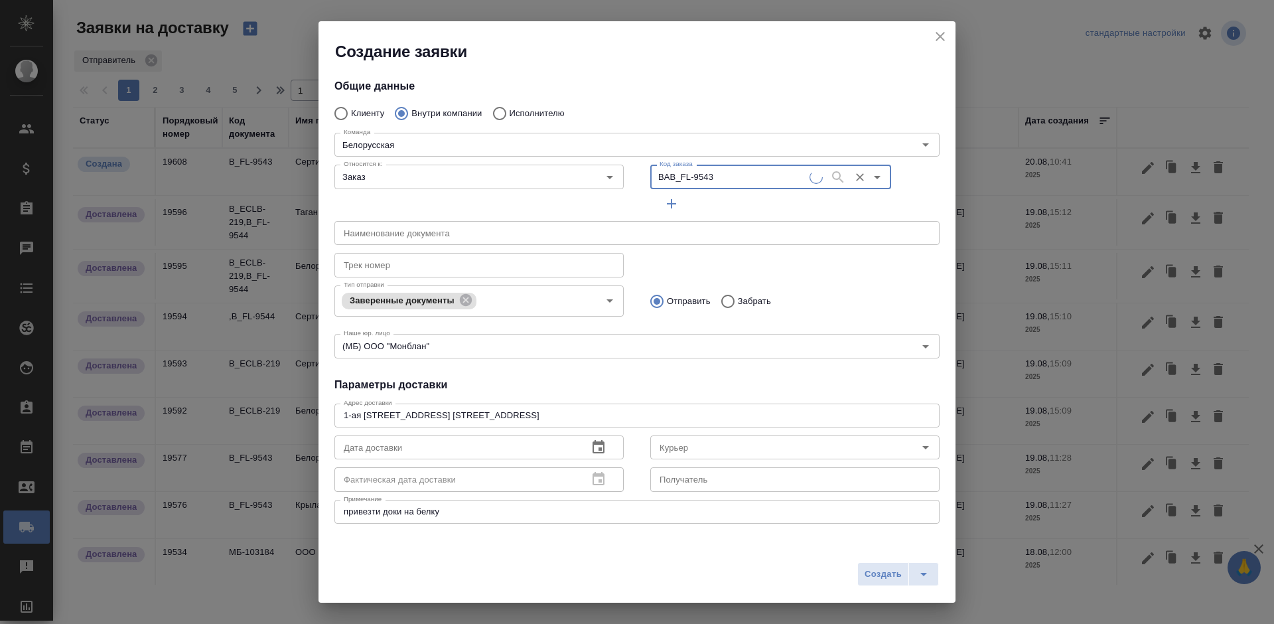
click at [725, 178] on input "BAB_FL-9543" at bounding box center [731, 176] width 155 height 16
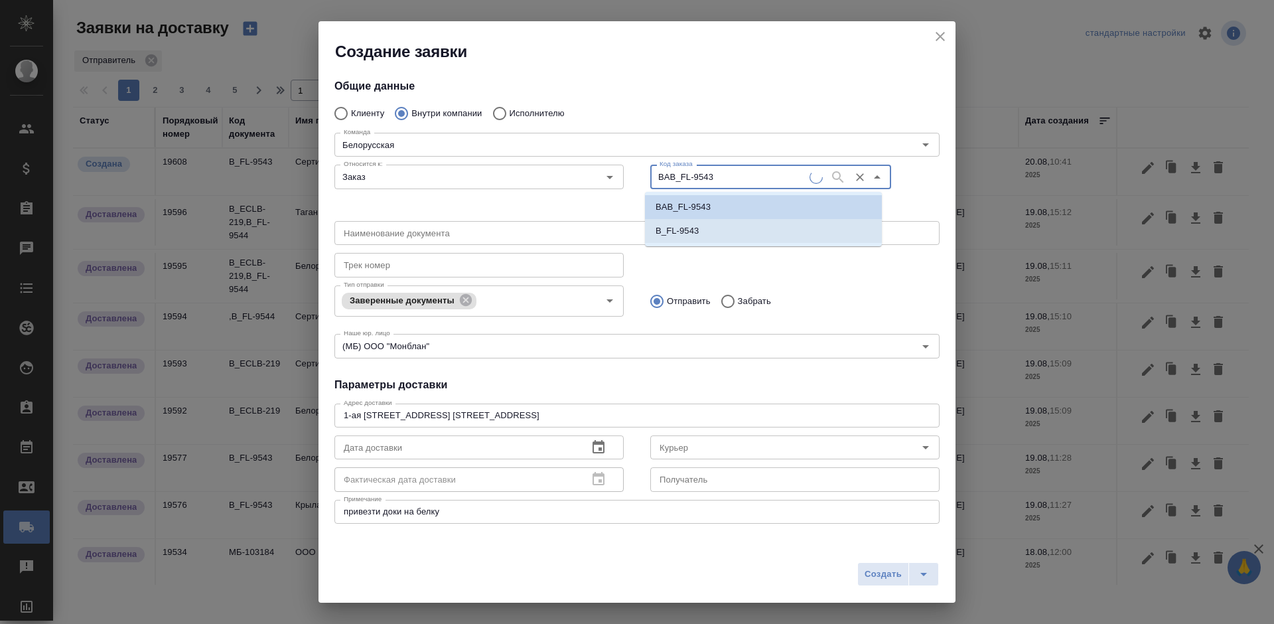
click at [708, 228] on input "text" at bounding box center [636, 233] width 605 height 24
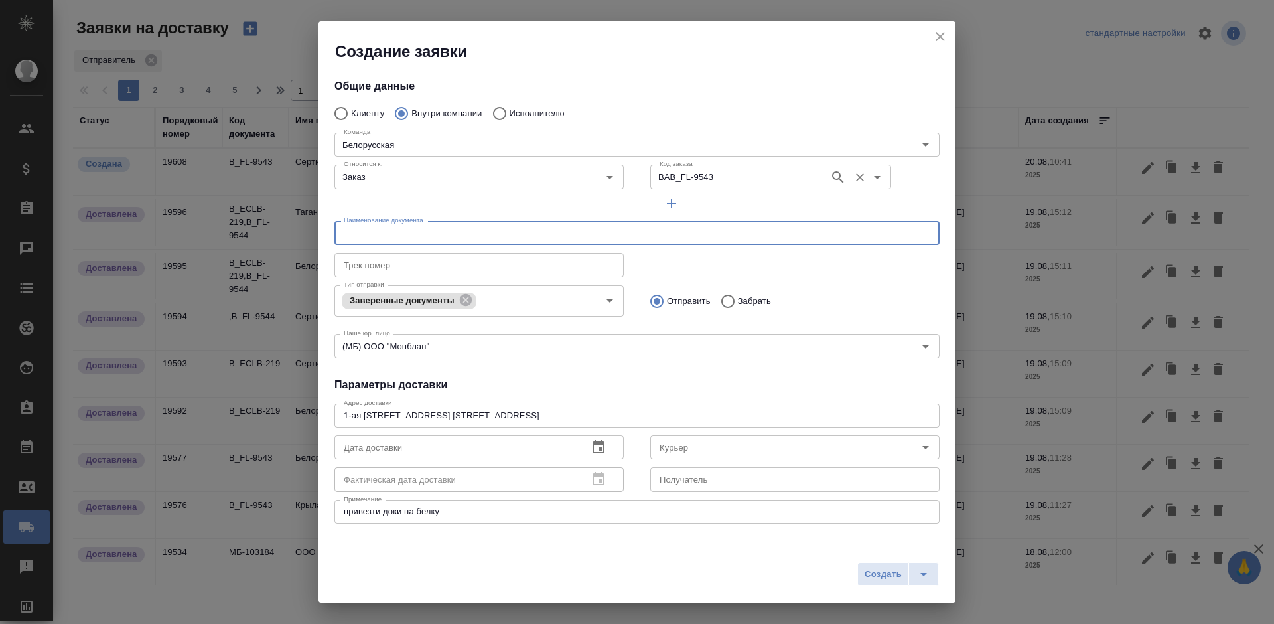
click at [716, 174] on input "BAB_FL-9543" at bounding box center [738, 176] width 168 height 16
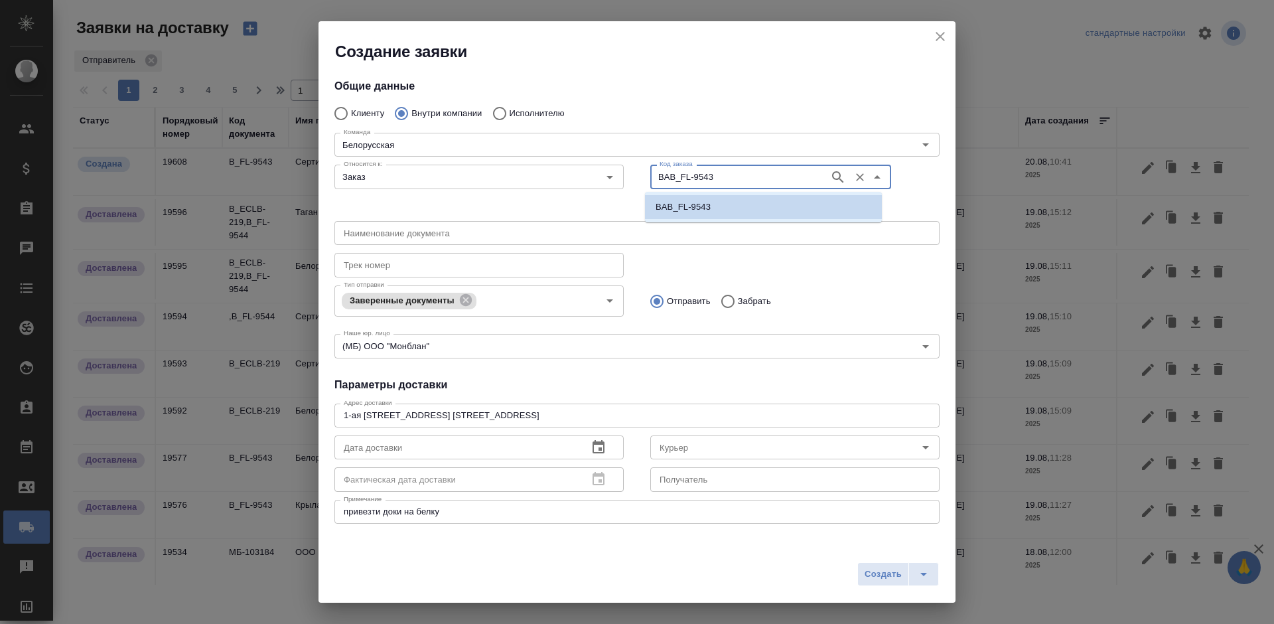
paste input "text"
drag, startPoint x: 735, startPoint y: 171, endPoint x: 655, endPoint y: 177, distance: 79.8
click at [655, 177] on input "BAB_FL-9543" at bounding box center [738, 176] width 168 height 16
paste input "text"
click at [832, 176] on icon "button" at bounding box center [837, 176] width 11 height 11
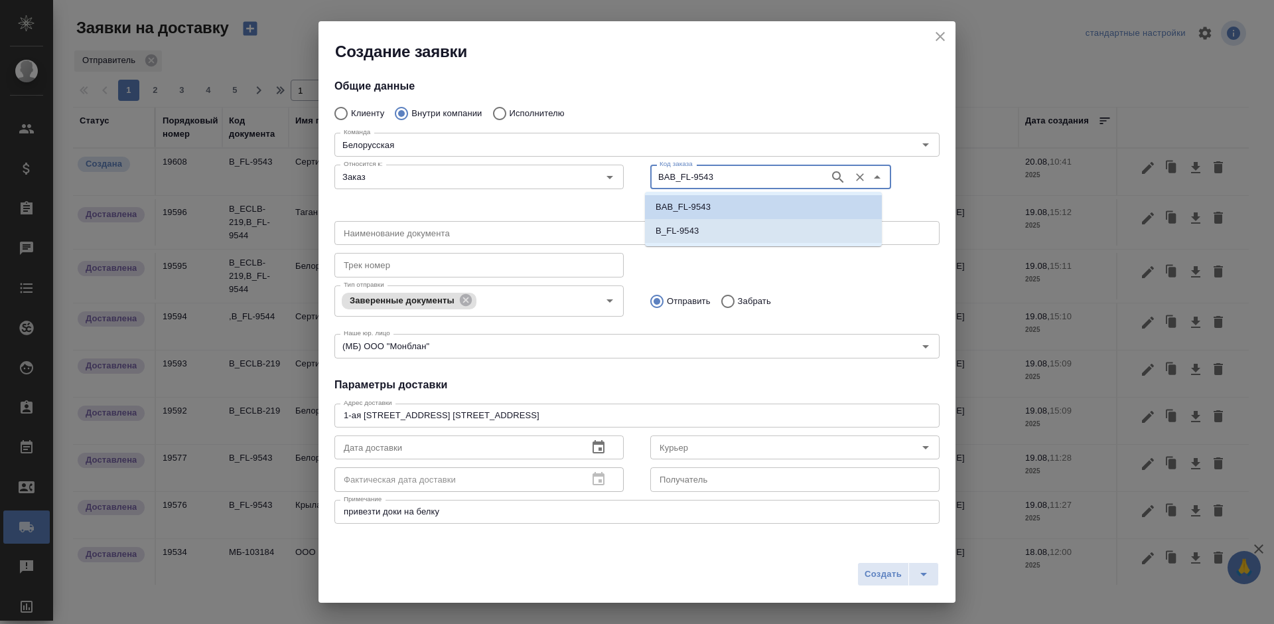
click at [735, 231] on li "B_FL-9543" at bounding box center [763, 231] width 237 height 24
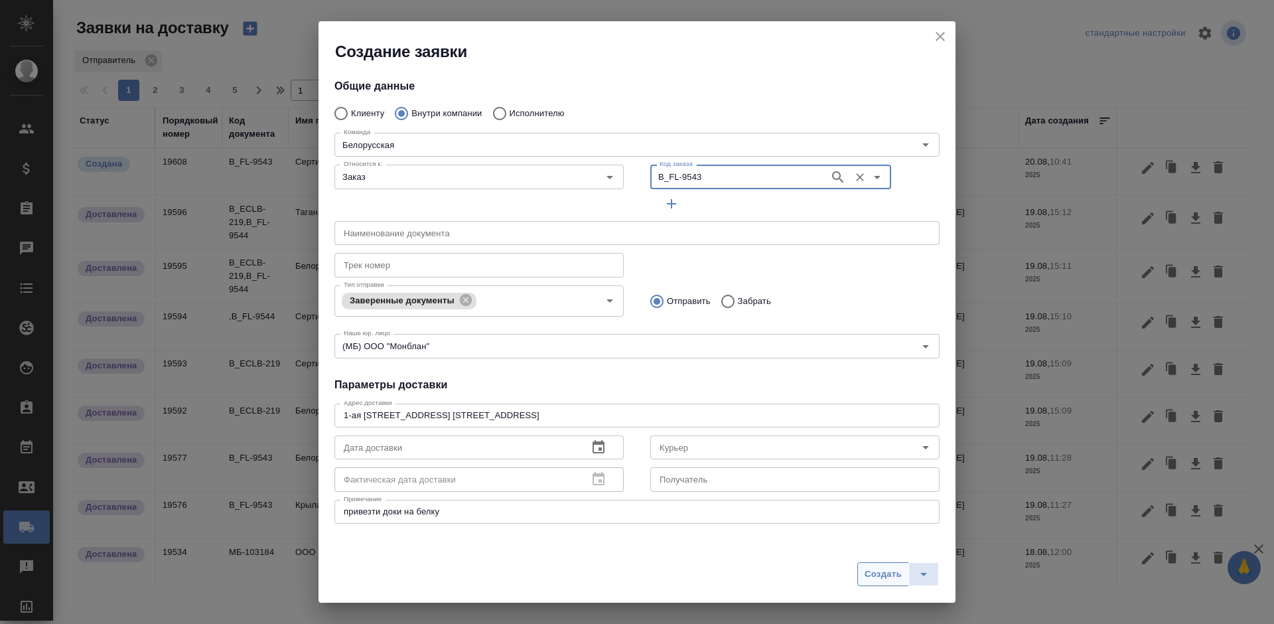
type input "B_FL-9543"
click at [873, 583] on button "Создать" at bounding box center [883, 574] width 52 height 24
radio input "true"
type input "Без привязки"
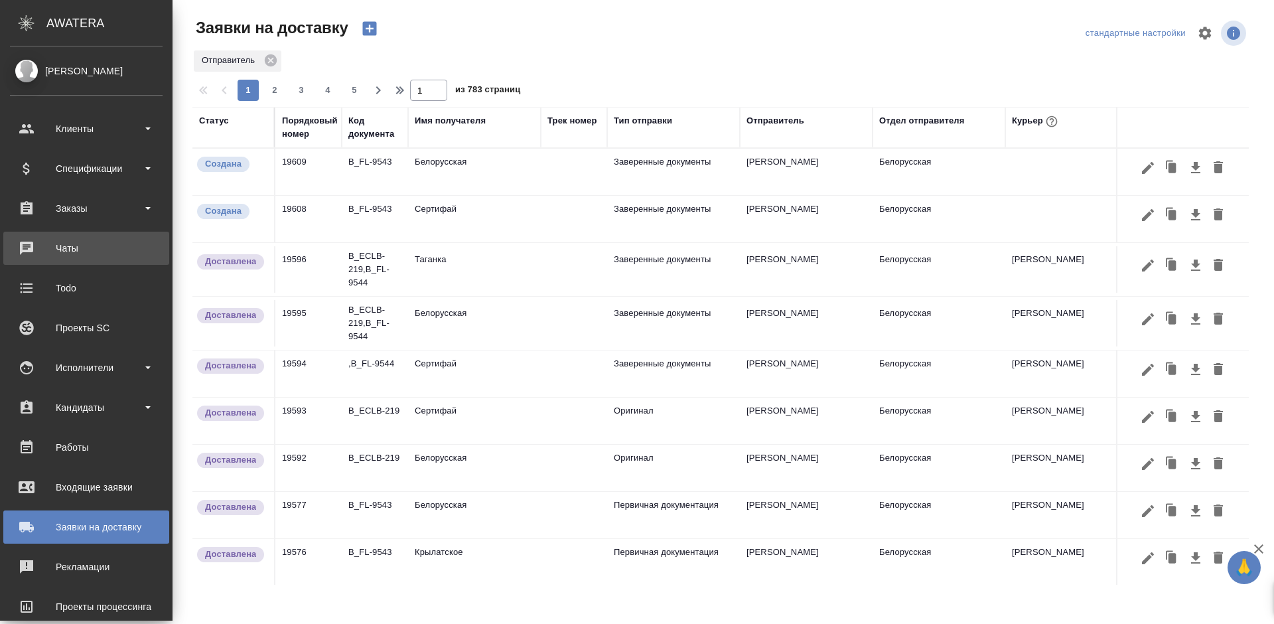
click at [26, 241] on div "Чаты" at bounding box center [86, 248] width 153 height 20
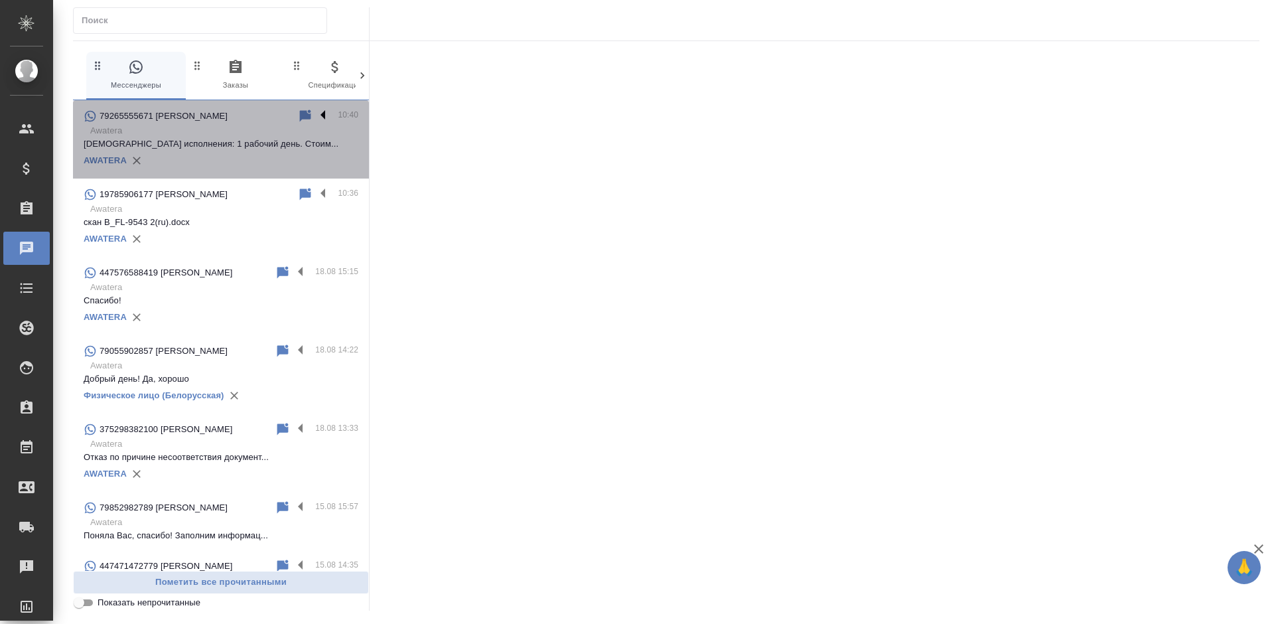
click at [315, 112] on label at bounding box center [326, 115] width 23 height 15
click at [0, 0] on input "checkbox" at bounding box center [0, 0] width 0 height 0
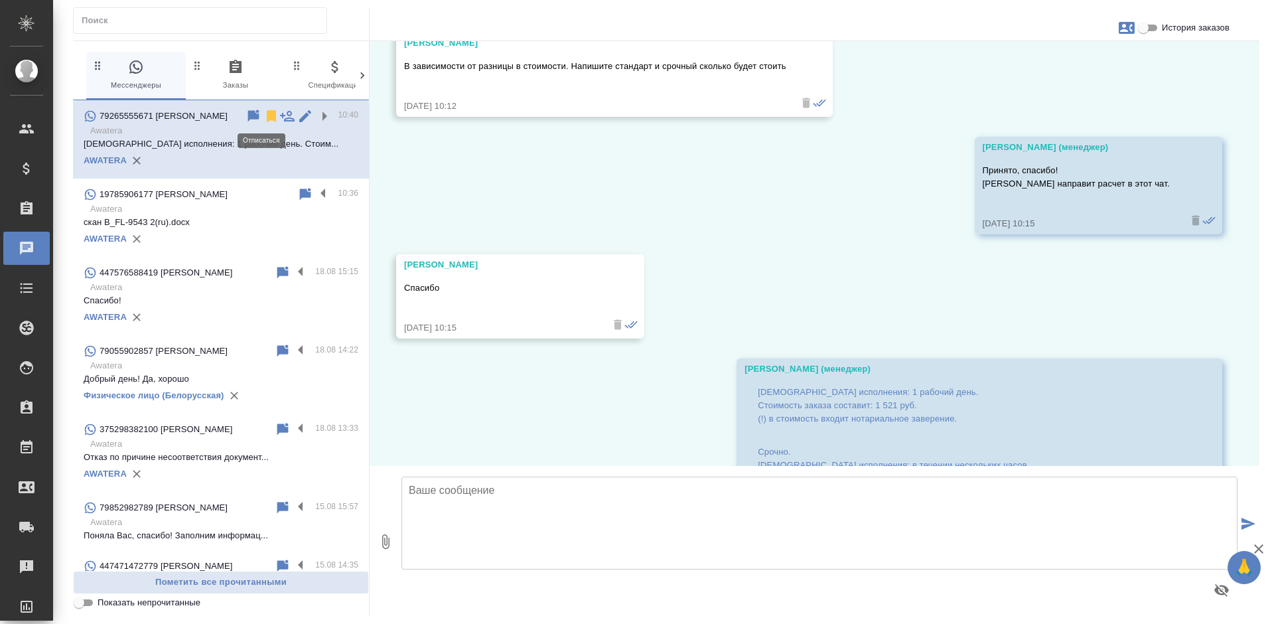
click at [263, 115] on icon at bounding box center [271, 116] width 16 height 16
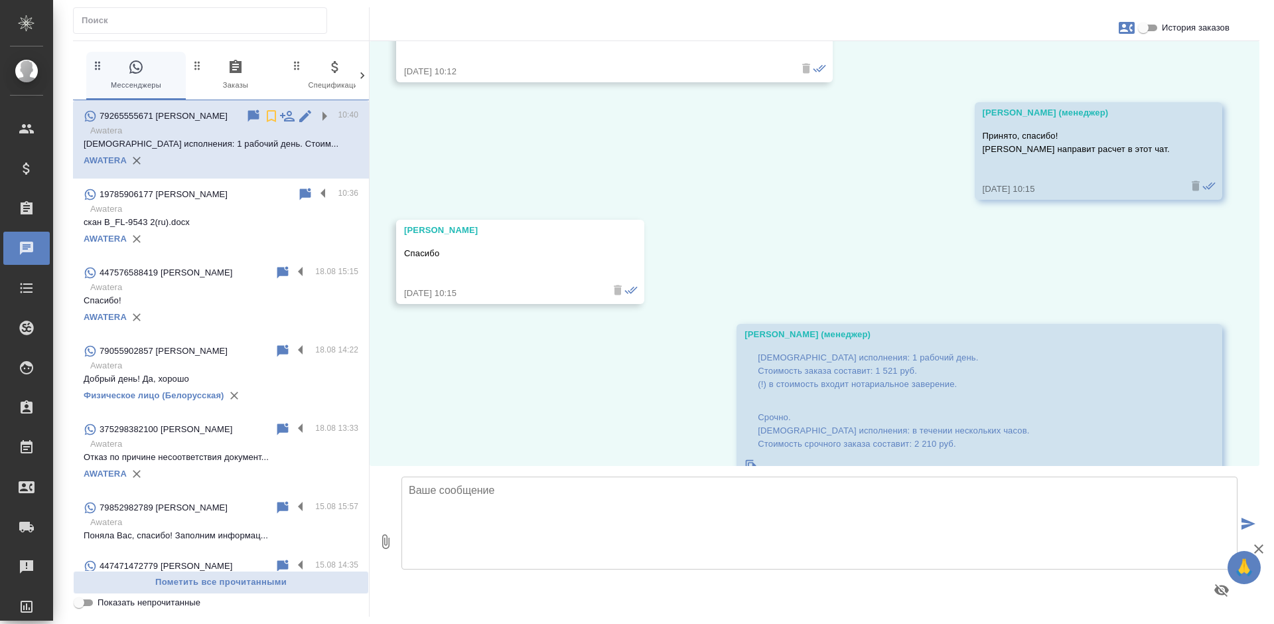
click at [212, 192] on div "19785906177 [PERSON_NAME]" at bounding box center [191, 194] width 214 height 16
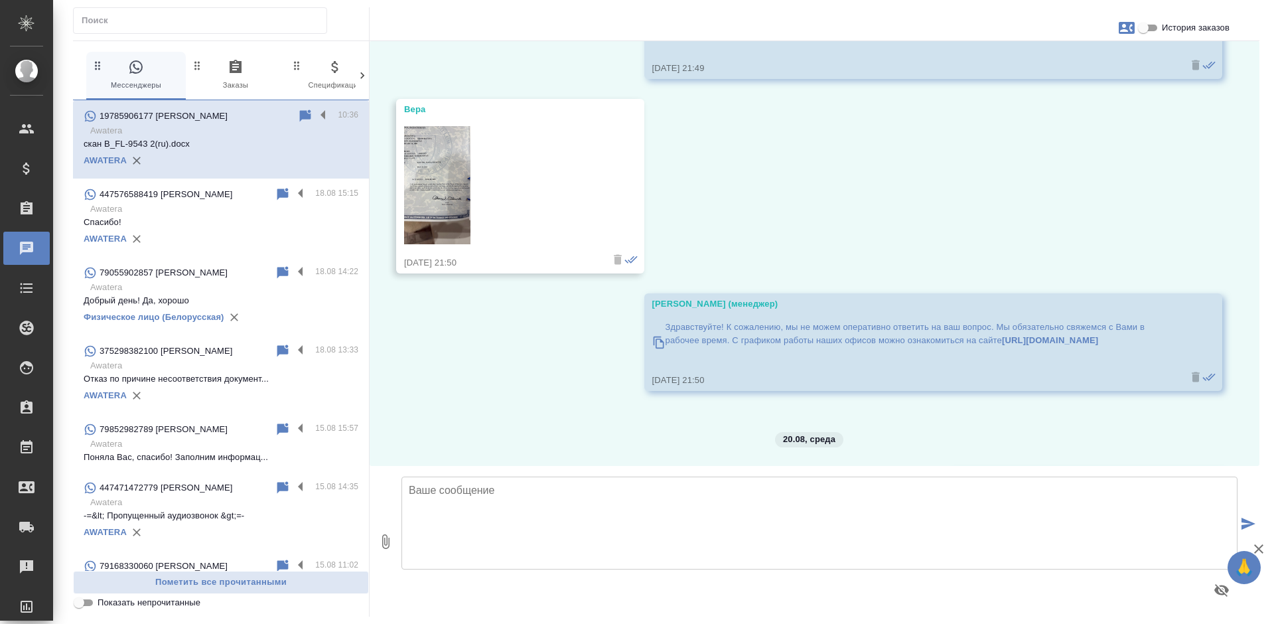
scroll to position [1441, 0]
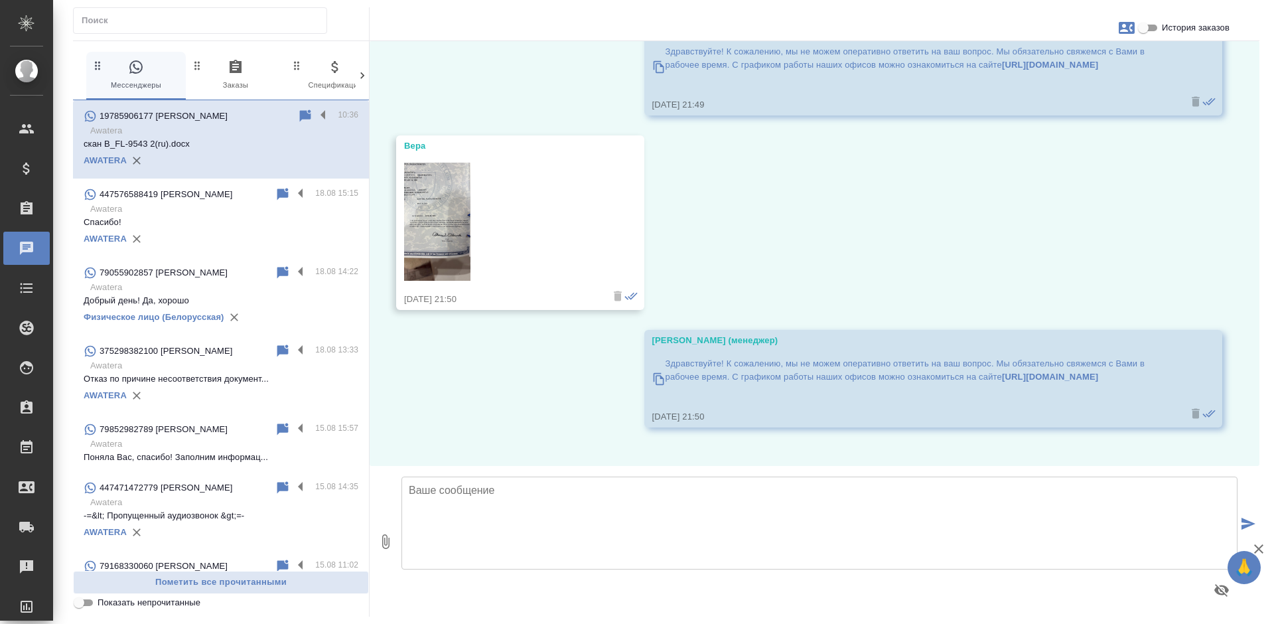
click at [442, 220] on img at bounding box center [437, 222] width 66 height 118
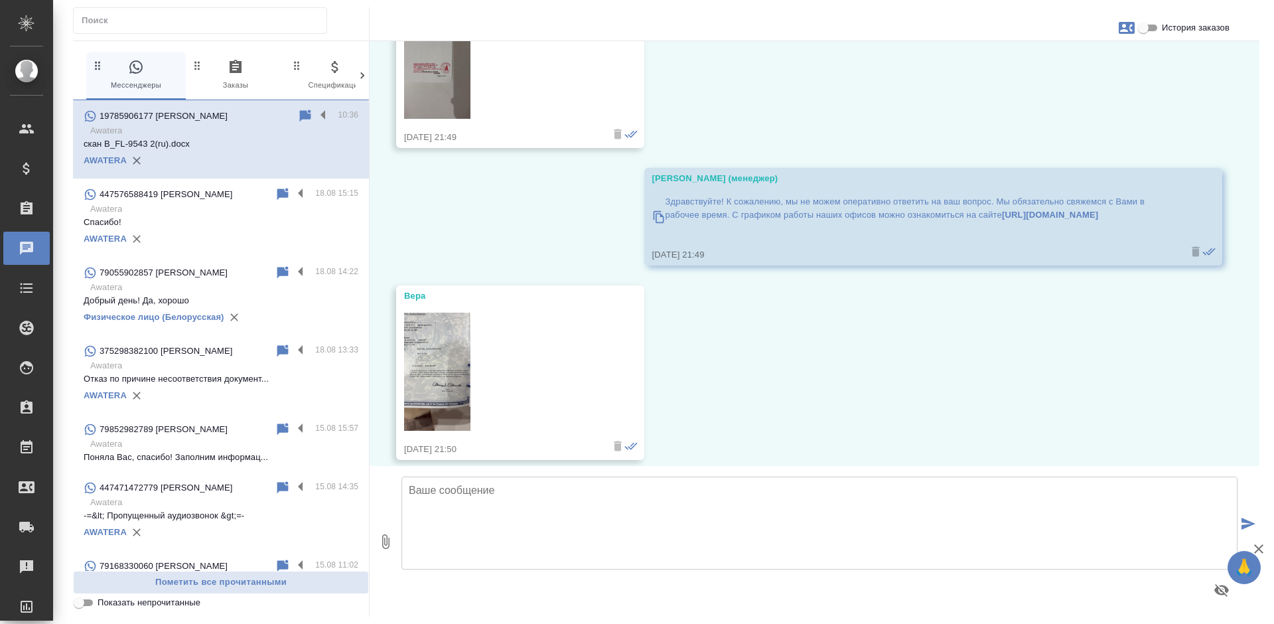
scroll to position [1175, 0]
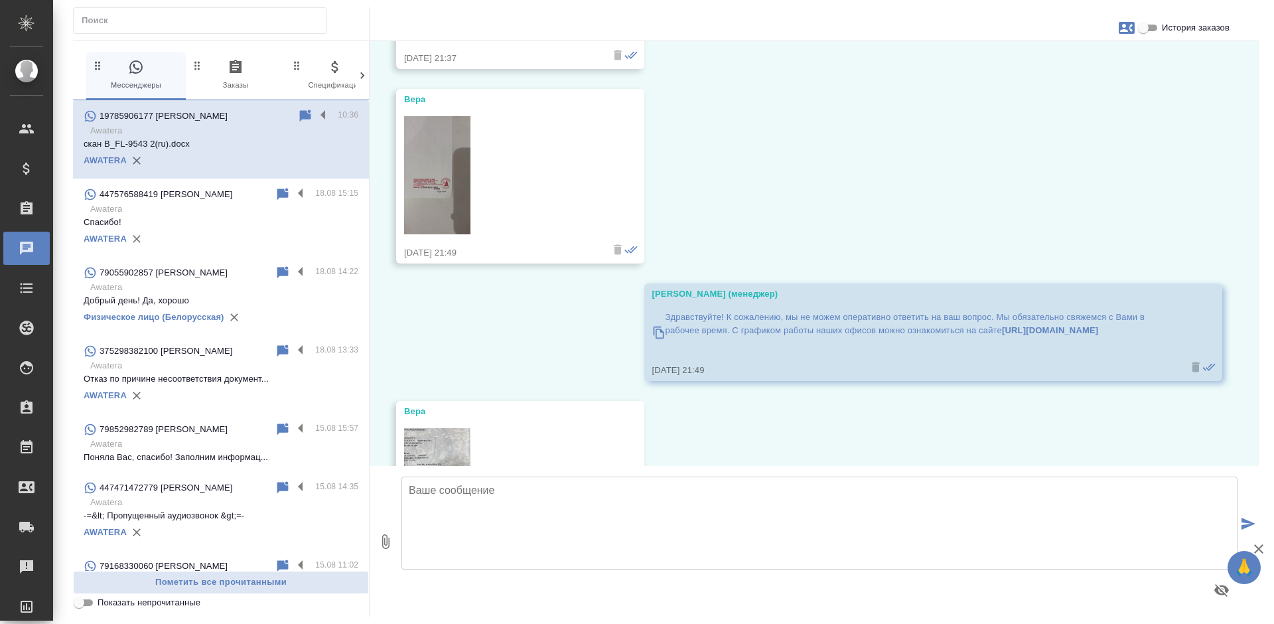
click at [424, 208] on img at bounding box center [437, 175] width 66 height 118
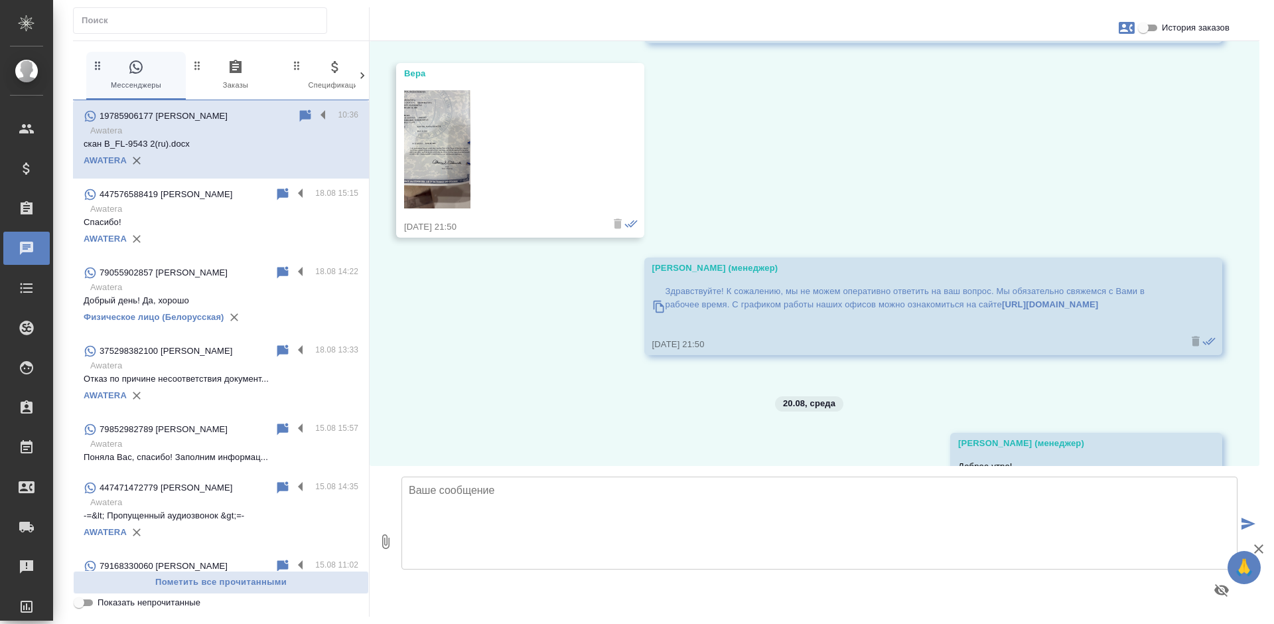
scroll to position [1573, 0]
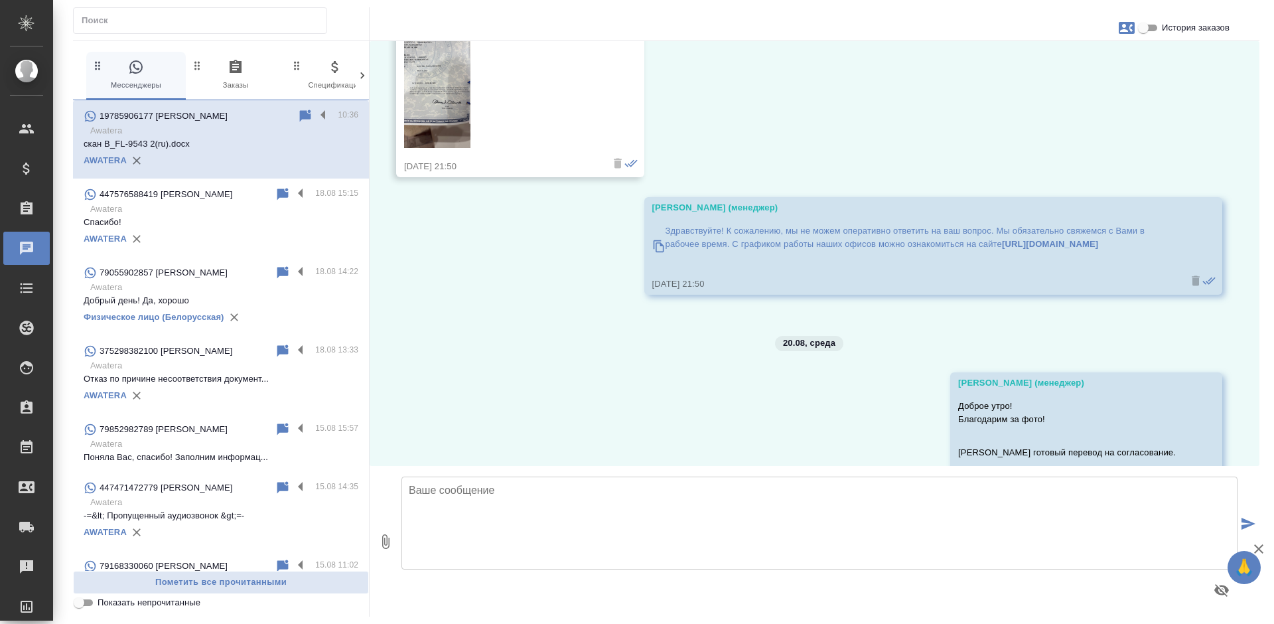
click at [453, 123] on img at bounding box center [437, 89] width 66 height 118
click at [241, 78] on span "0 Заказы" at bounding box center [235, 75] width 89 height 33
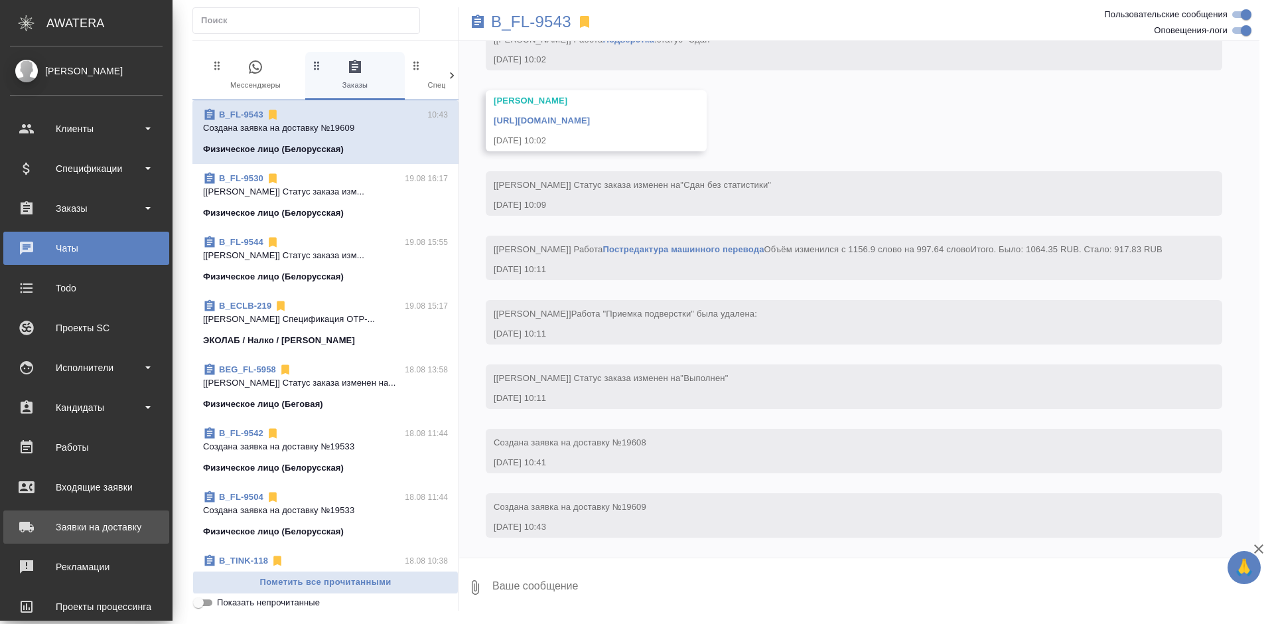
scroll to position [8815, 0]
click at [31, 521] on div "Заявки на доставку" at bounding box center [86, 527] width 153 height 20
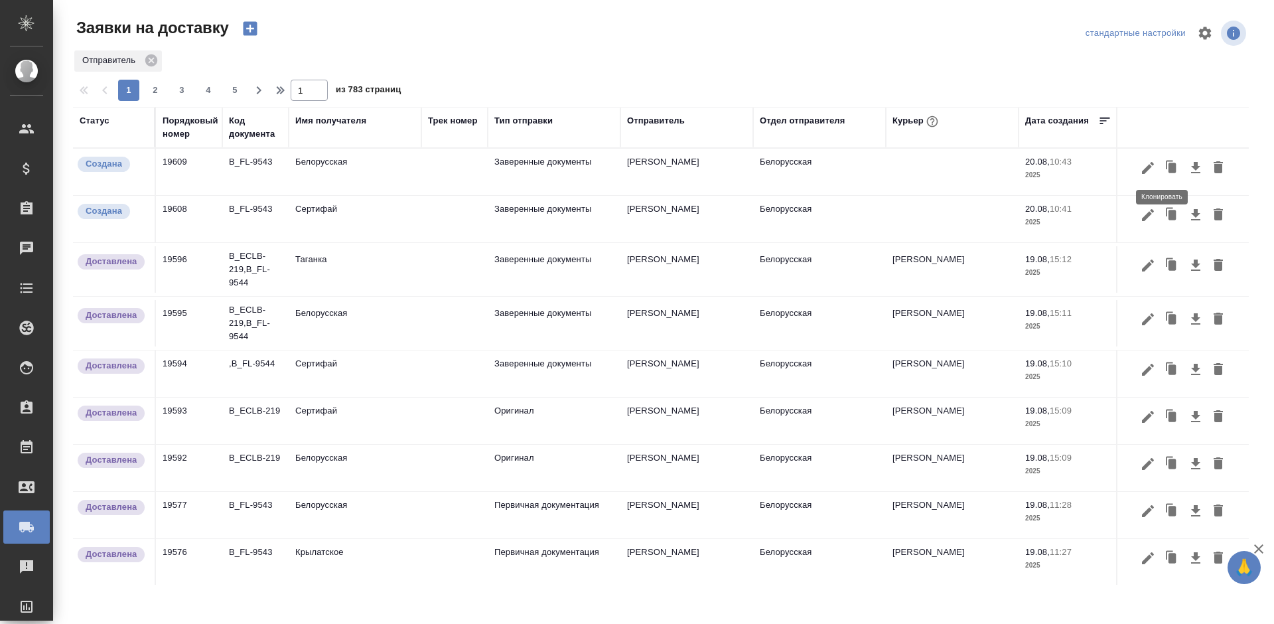
click at [1168, 166] on icon "button" at bounding box center [1172, 168] width 8 height 10
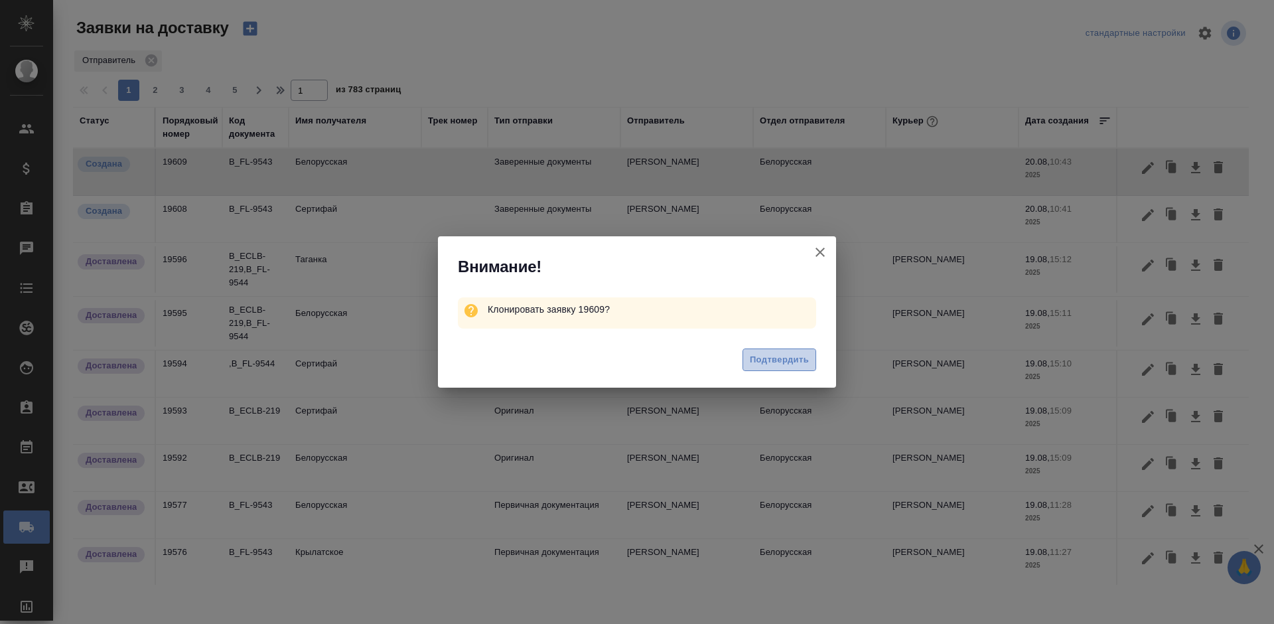
click at [791, 362] on span "Подтвердить" at bounding box center [779, 359] width 59 height 15
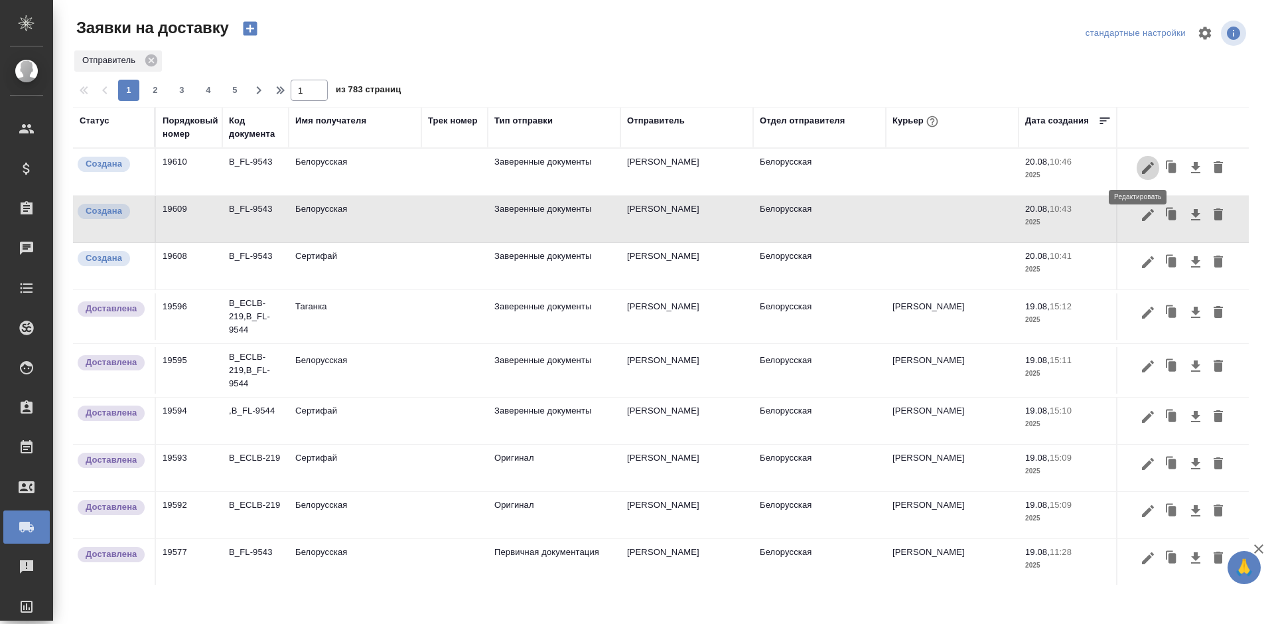
click at [1136, 166] on button "button" at bounding box center [1147, 167] width 23 height 25
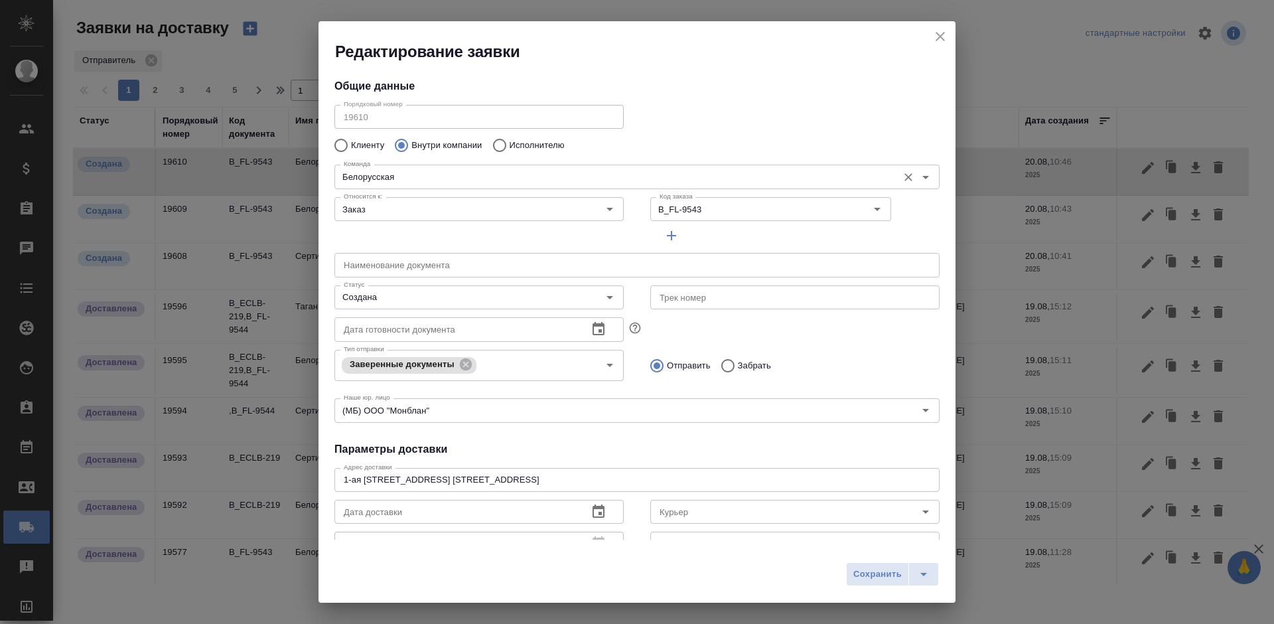
click at [452, 174] on input "Белорусская" at bounding box center [614, 176] width 553 height 16
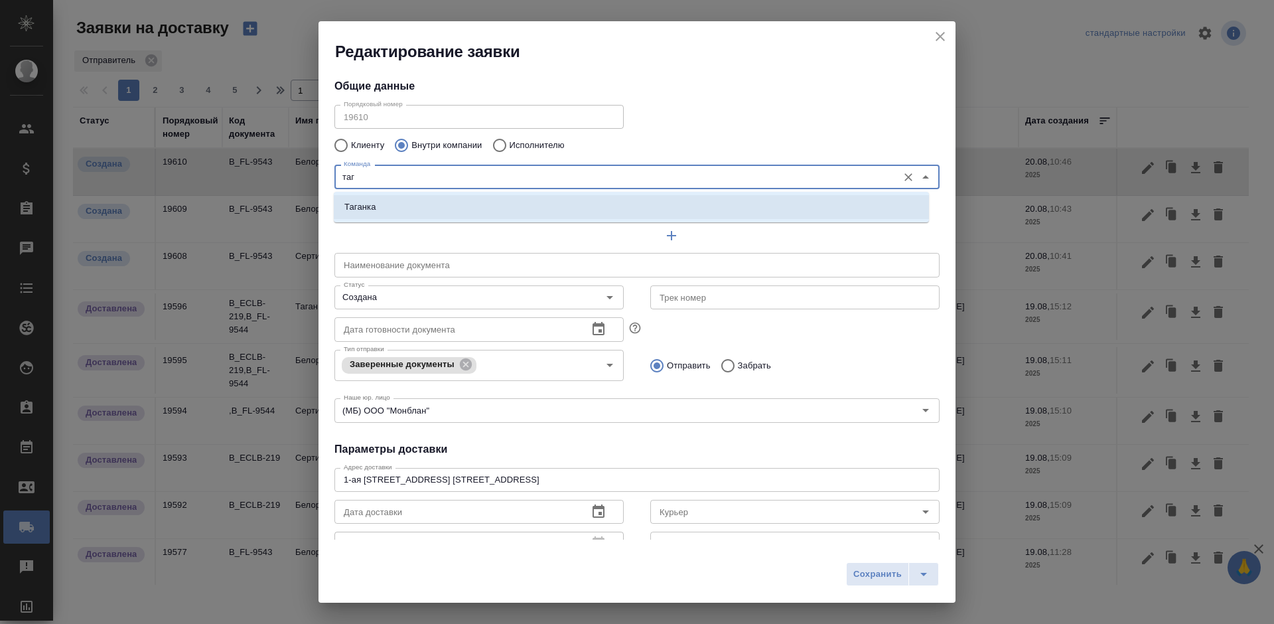
click at [456, 201] on li "Таганка" at bounding box center [631, 207] width 595 height 24
type input "Таганка"
type textarea "ул. Нижняя Радищевская, д. 5, стр. 1"
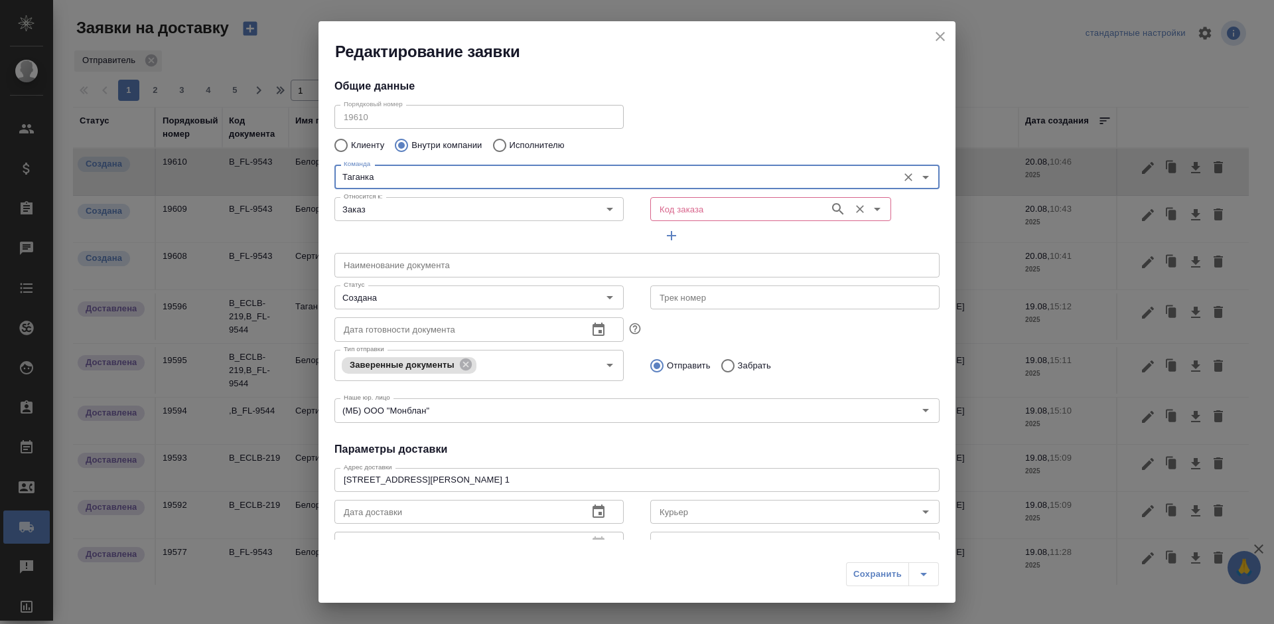
type input "Таганка"
click at [695, 208] on input "Код заказа" at bounding box center [738, 209] width 168 height 16
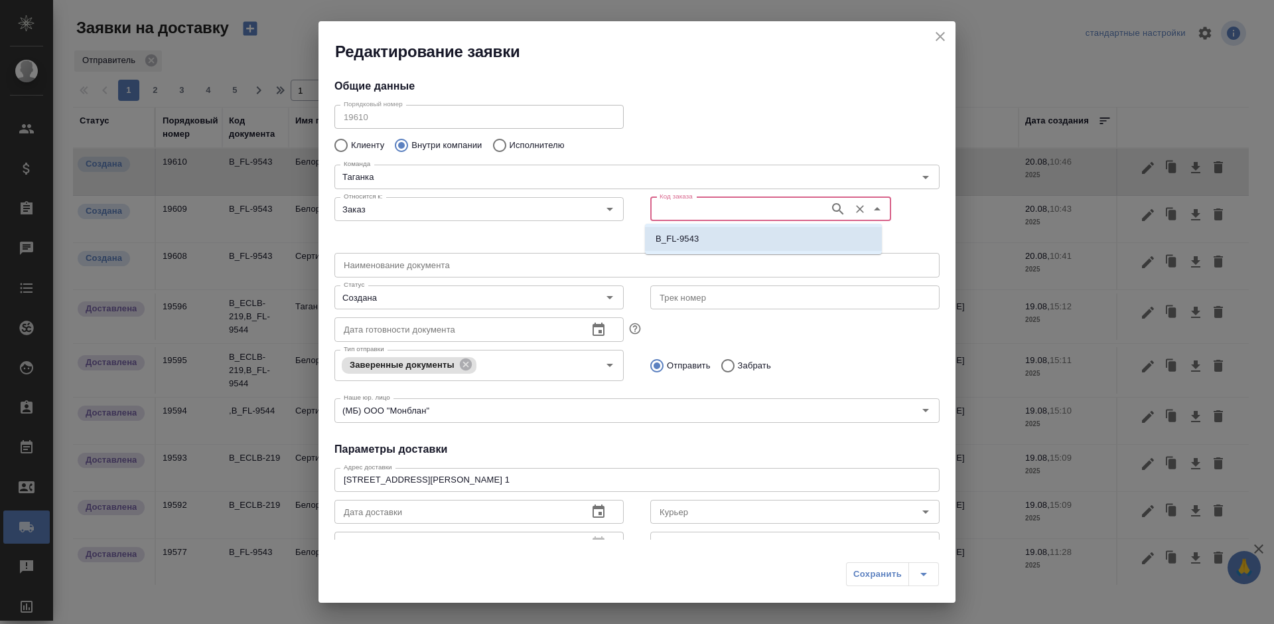
click at [693, 233] on p "B_FL-9543" at bounding box center [676, 238] width 43 height 13
type input "B_FL-9543"
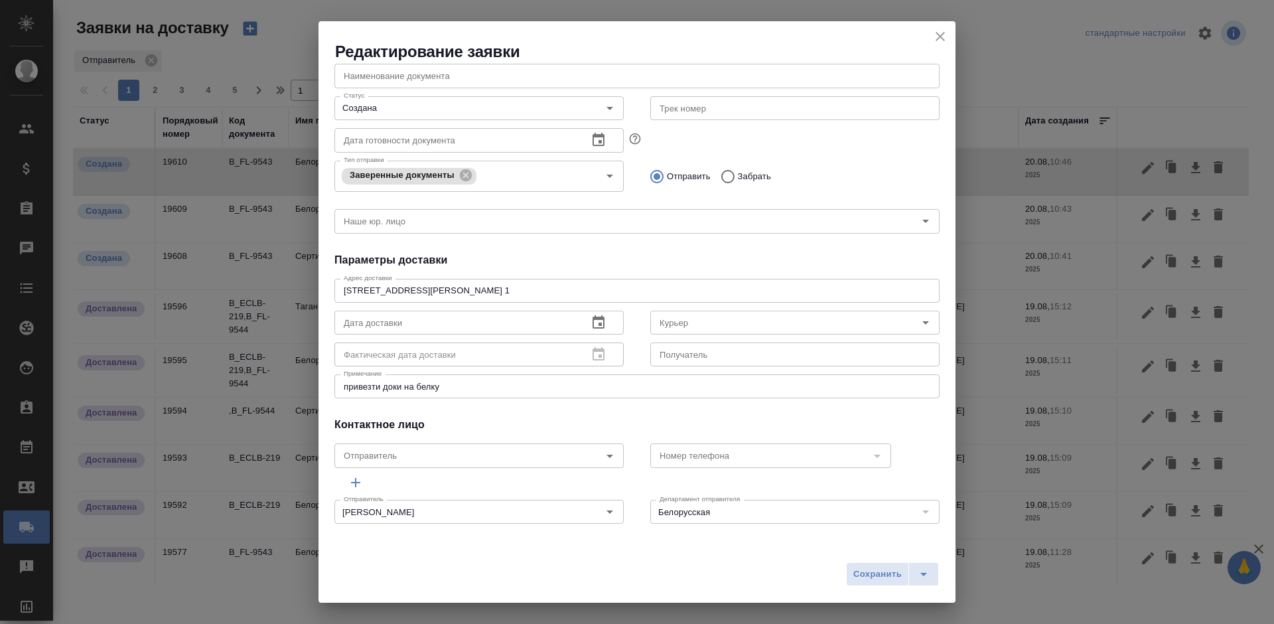
scroll to position [189, 0]
drag, startPoint x: 469, startPoint y: 391, endPoint x: 299, endPoint y: 387, distance: 169.9
click at [299, 387] on div "Редактирование заявки Общие данные Порядковый номер 19610 Порядковый номер Клие…" at bounding box center [637, 312] width 1274 height 624
click at [422, 383] on textarea "привезти доки на белку" at bounding box center [637, 386] width 586 height 10
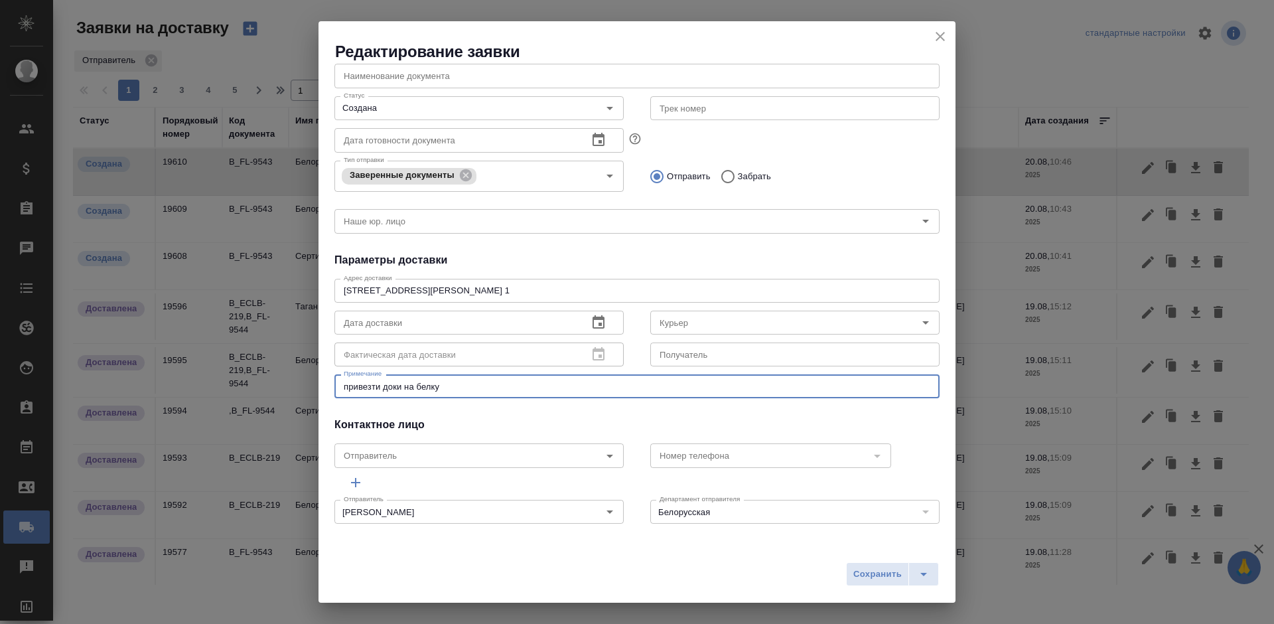
drag, startPoint x: 409, startPoint y: 385, endPoint x: 257, endPoint y: 386, distance: 151.9
click at [257, 386] on div "Редактирование заявки Общие данные Порядковый номер 19610 Порядковый номер Клие…" at bounding box center [637, 312] width 1274 height 624
type textarea "на таганку после белки"
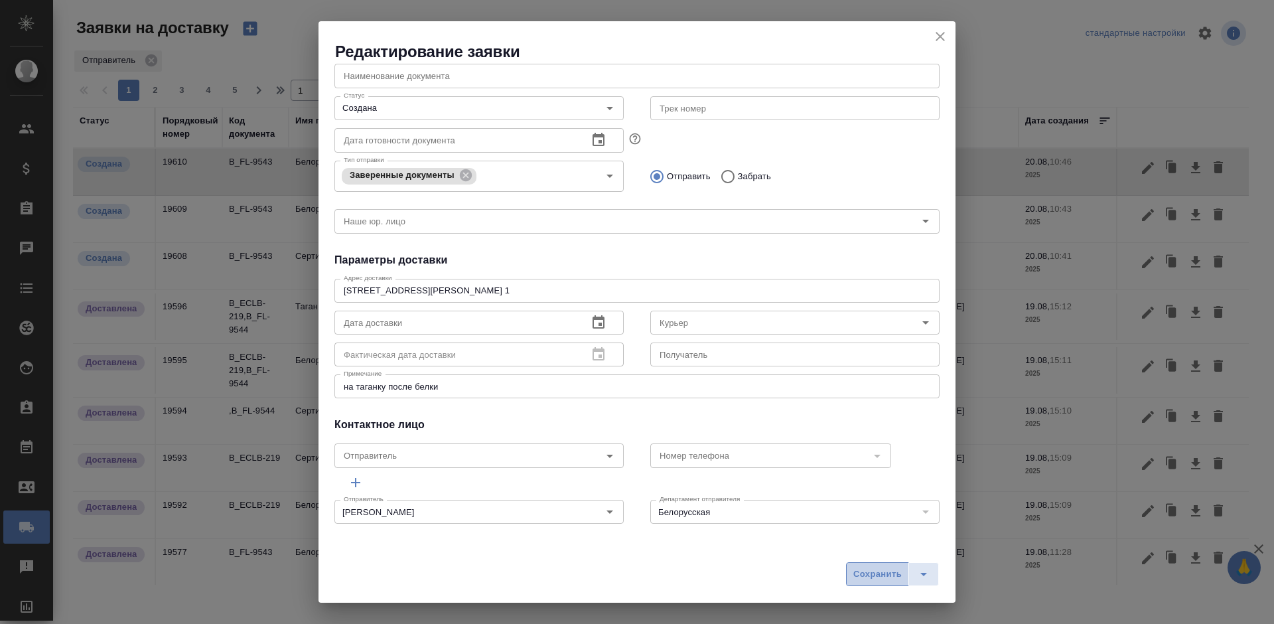
click at [866, 574] on span "Сохранить" at bounding box center [877, 573] width 48 height 15
click at [866, 574] on div "Сохранить" at bounding box center [892, 574] width 93 height 24
type input "Белорусская"
type input "(МБ) ООО "Монблан""
type textarea "1-ая Тверская-Ямская, д. 29 стр. 1, этаж 2, офис 17"
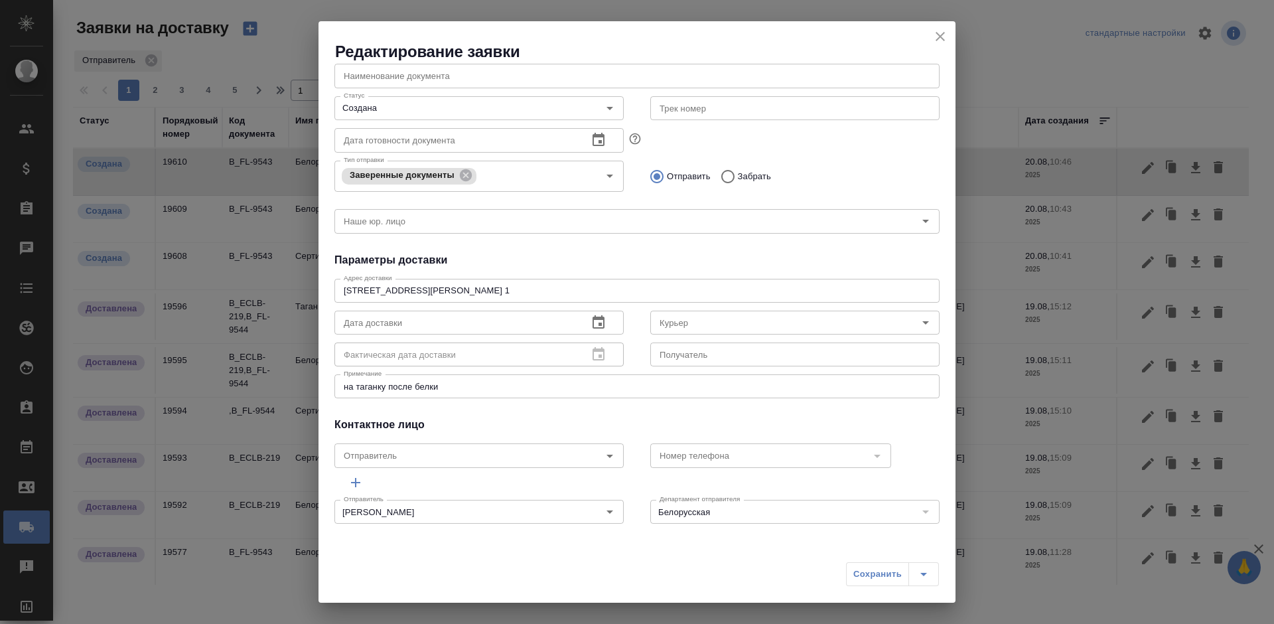
type textarea "привезти доки на белку"
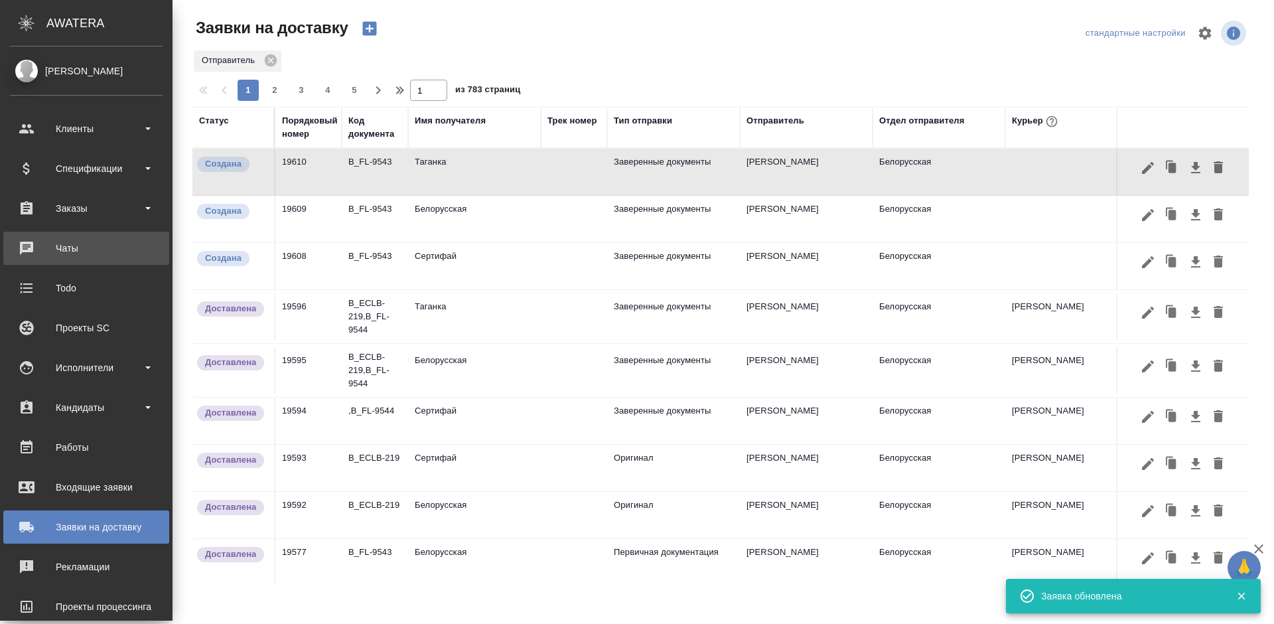
click at [29, 244] on div "Чаты" at bounding box center [86, 248] width 153 height 20
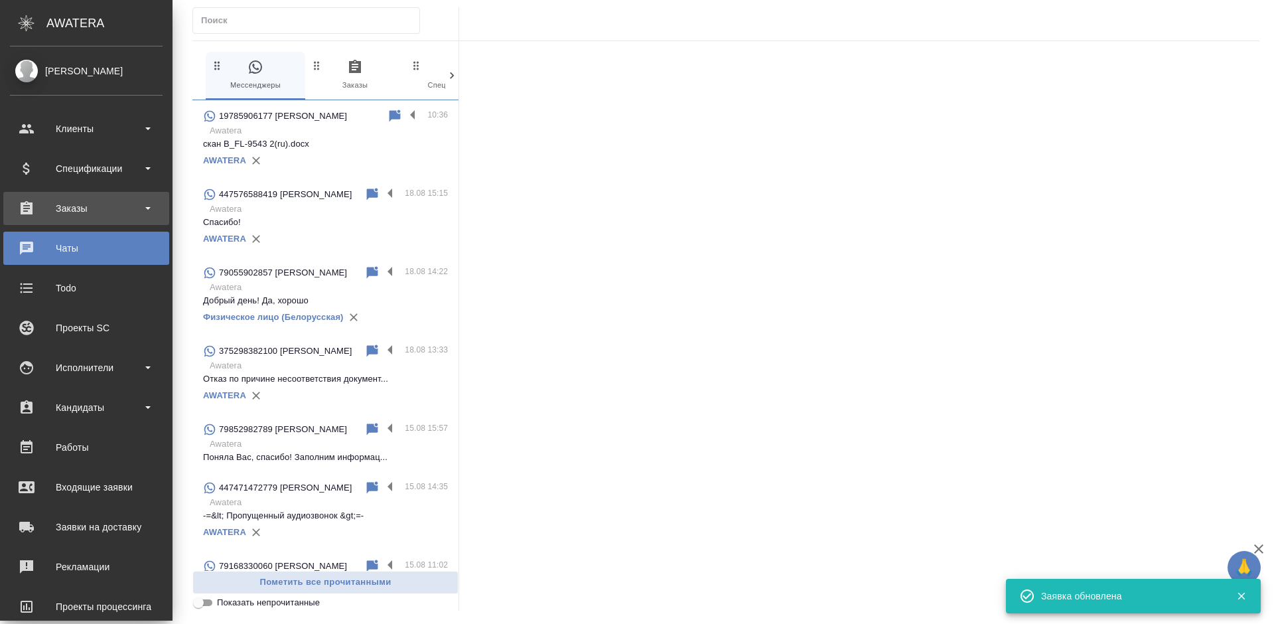
click at [32, 205] on div "Заказы" at bounding box center [86, 208] width 153 height 20
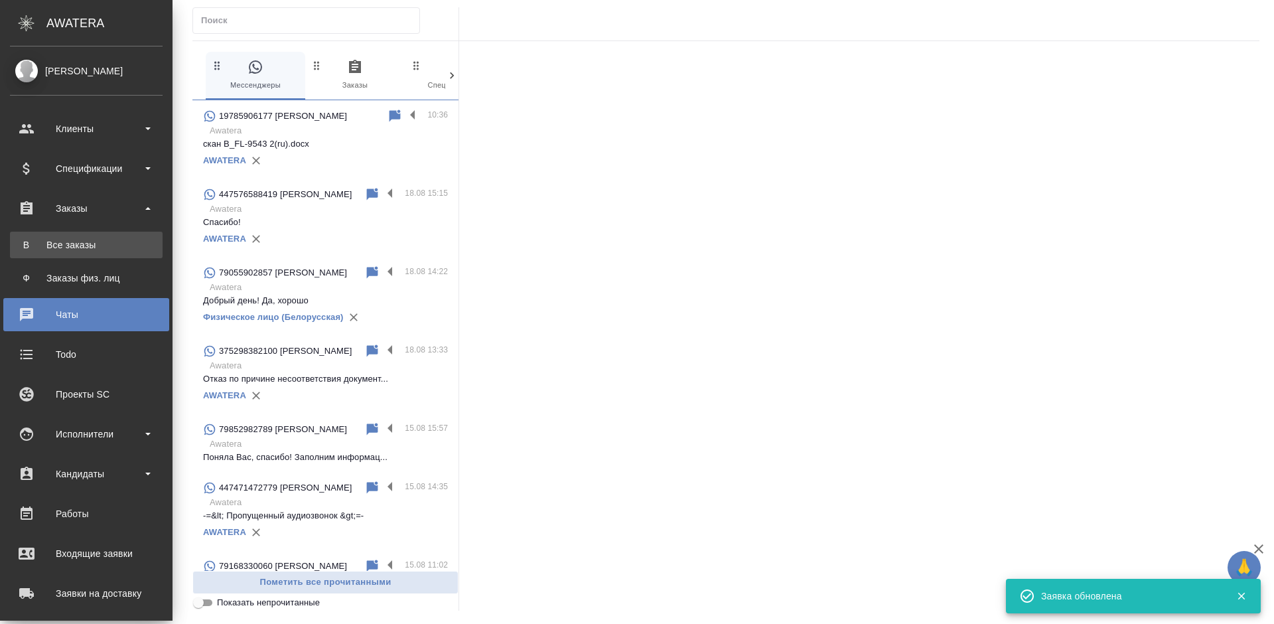
click at [49, 247] on div "Все заказы" at bounding box center [86, 244] width 139 height 13
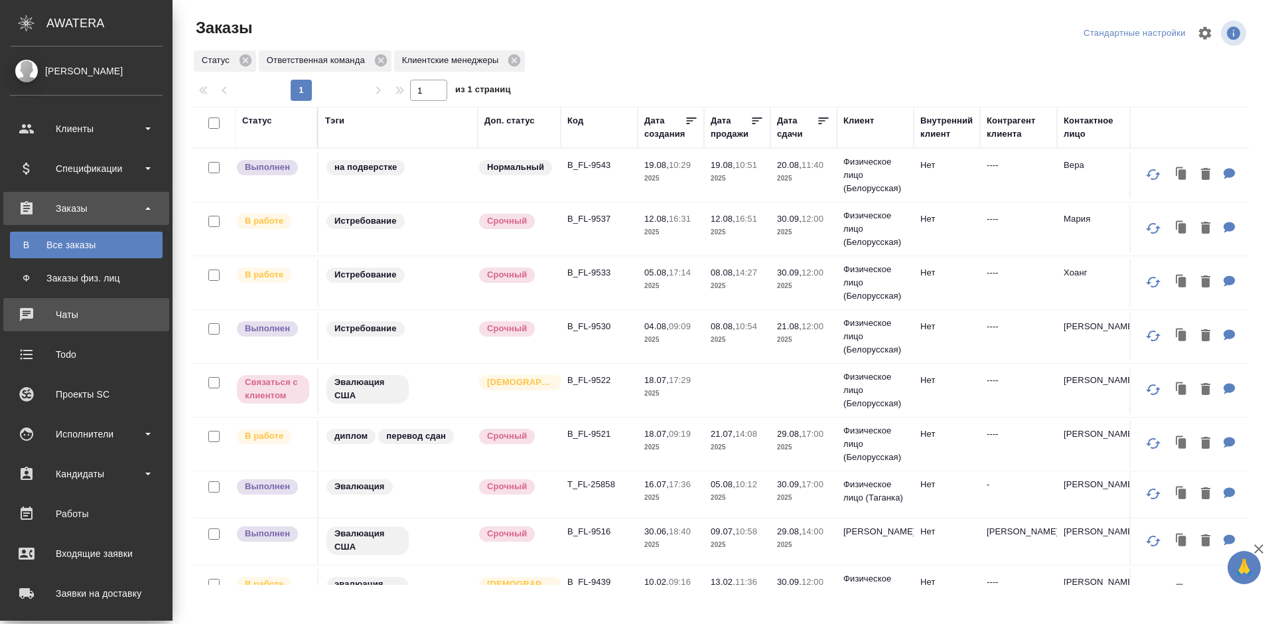
click at [26, 310] on div "Чаты" at bounding box center [86, 314] width 153 height 20
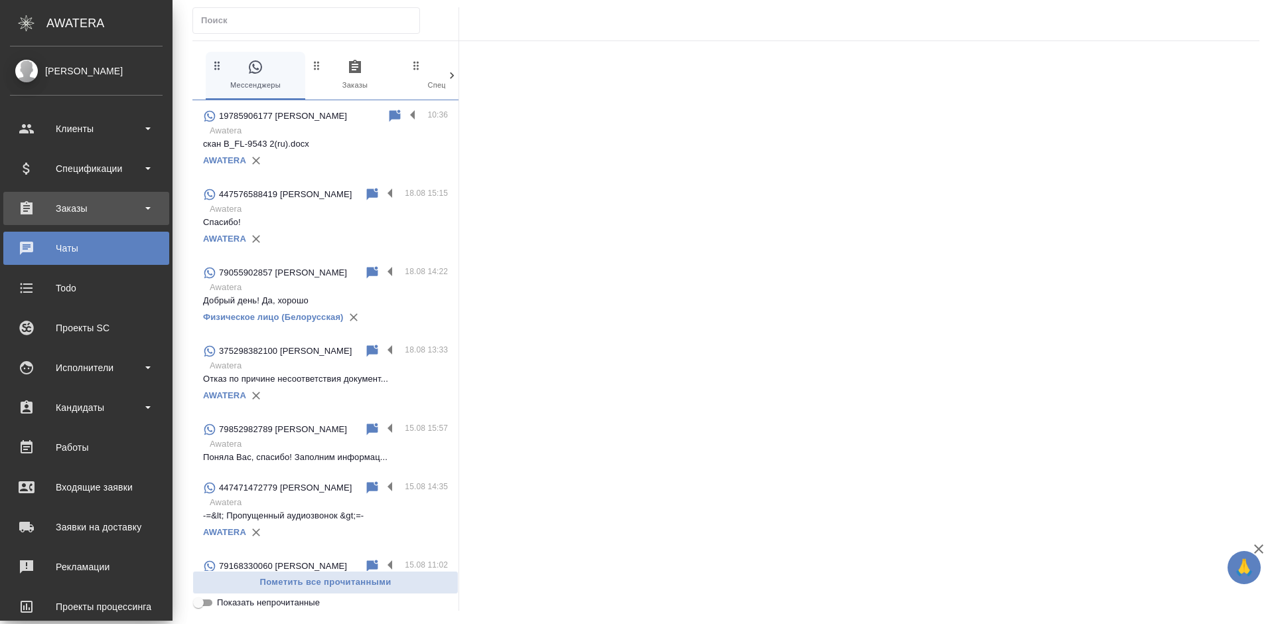
click at [36, 204] on div "Заказы" at bounding box center [86, 208] width 153 height 20
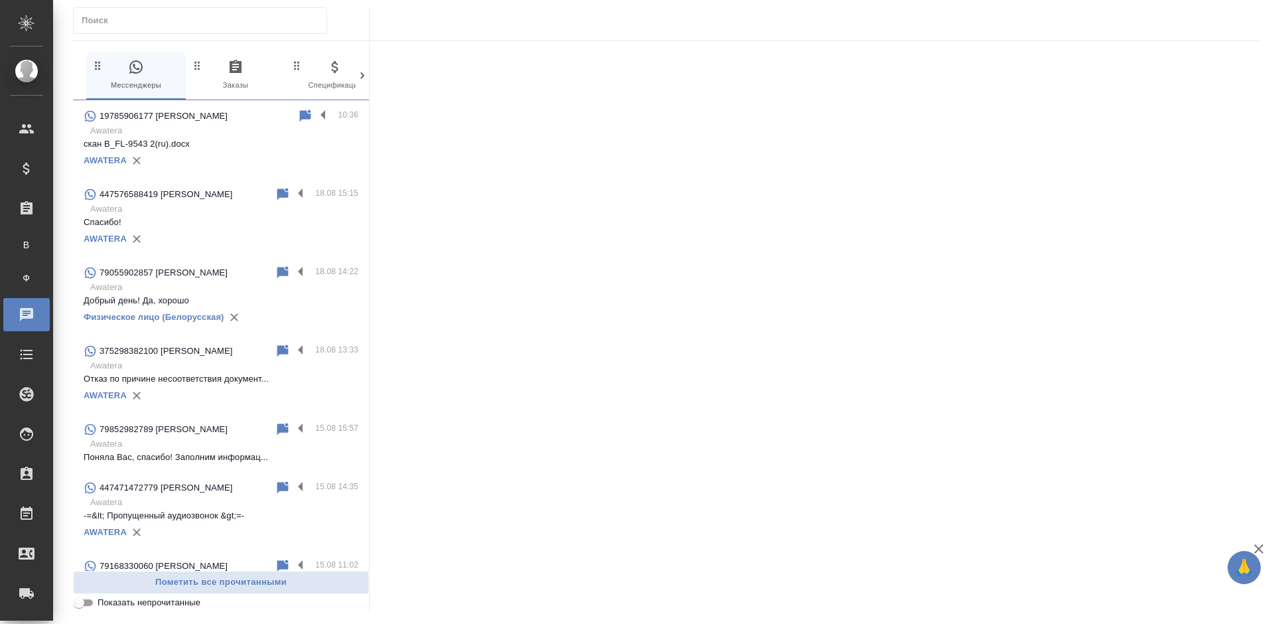
click at [250, 139] on p "скан B_FL-9543 2(ru).docx" at bounding box center [221, 143] width 275 height 13
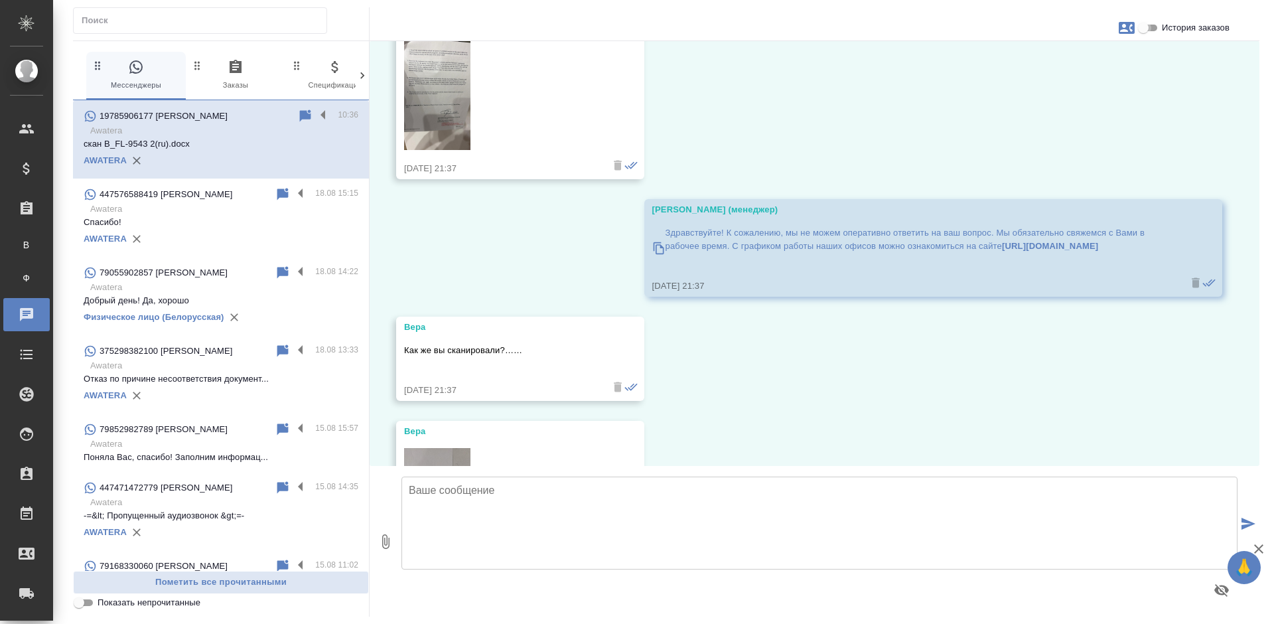
scroll to position [1350, 0]
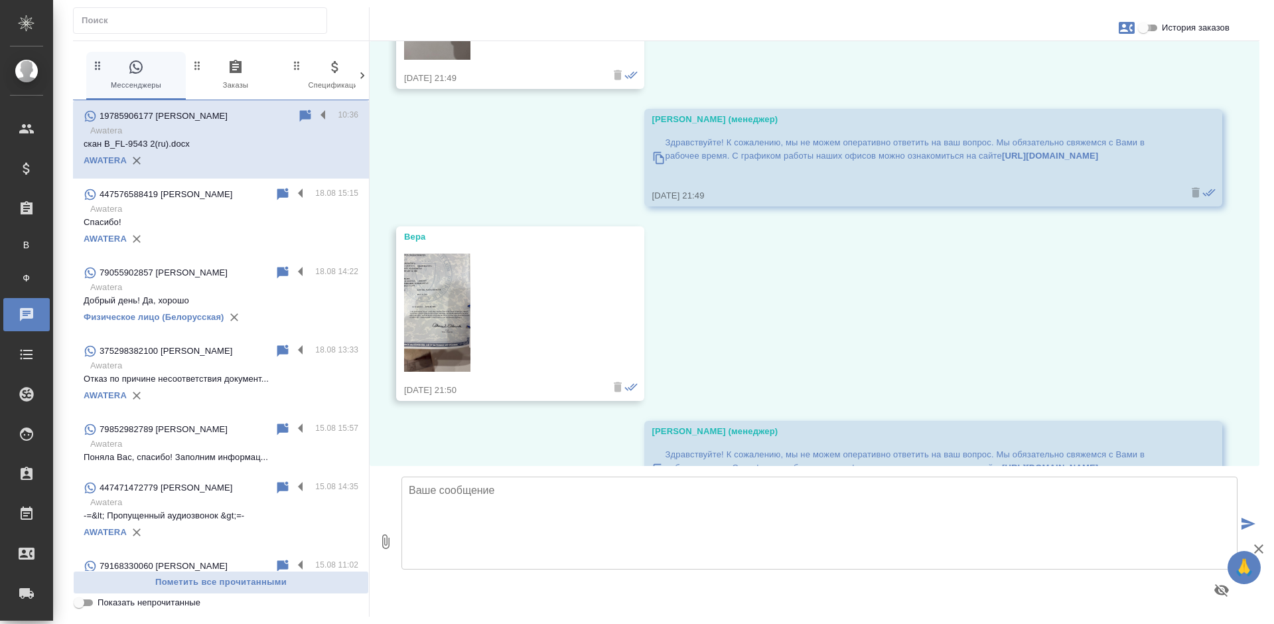
click at [1157, 27] on input "История заказов" at bounding box center [1143, 28] width 48 height 16
checkbox input "true"
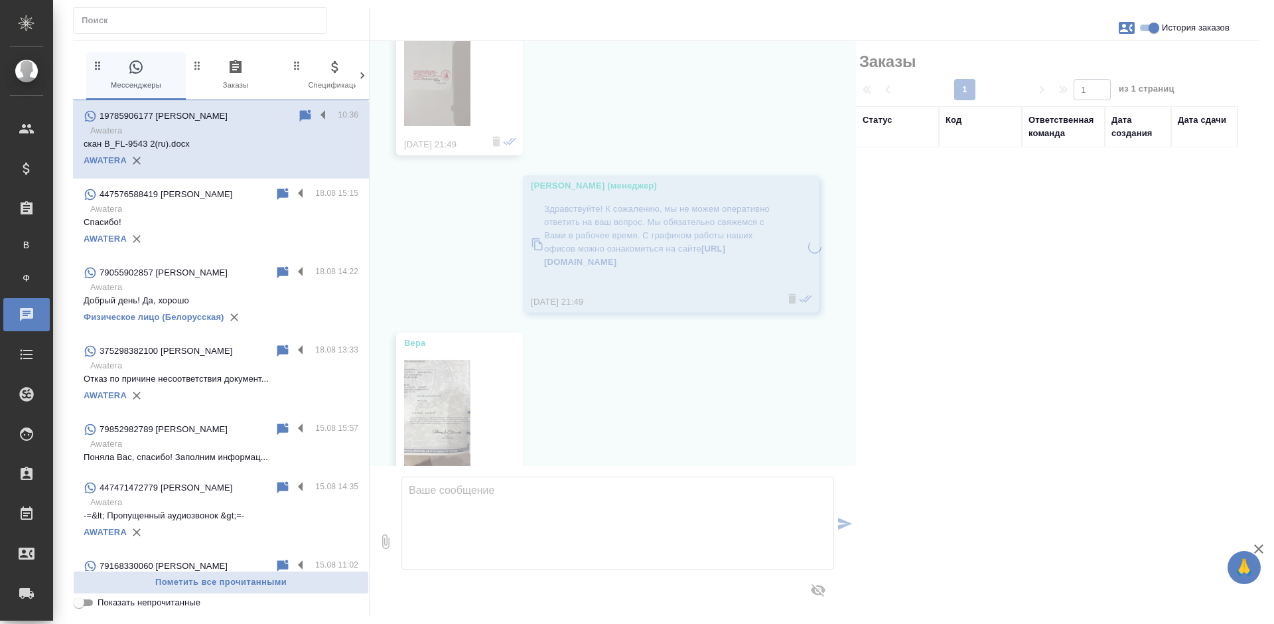
scroll to position [1839, 0]
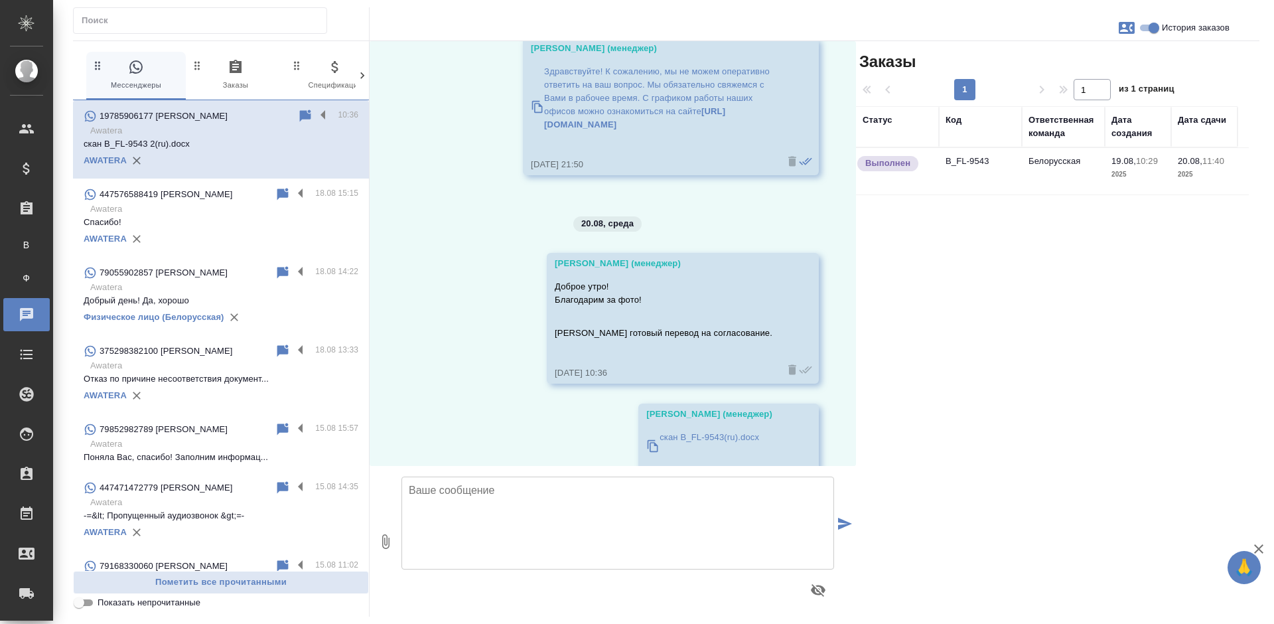
click at [1083, 165] on td "Белорусская" at bounding box center [1063, 171] width 83 height 46
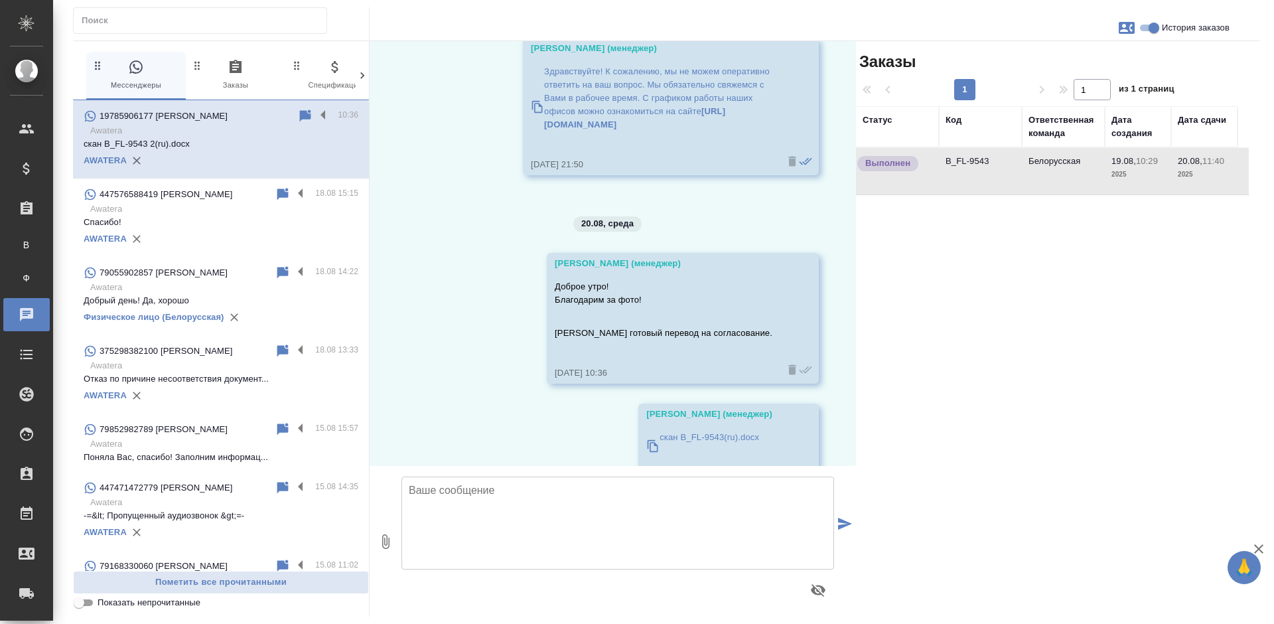
click at [1083, 165] on td "Белорусская" at bounding box center [1063, 171] width 83 height 46
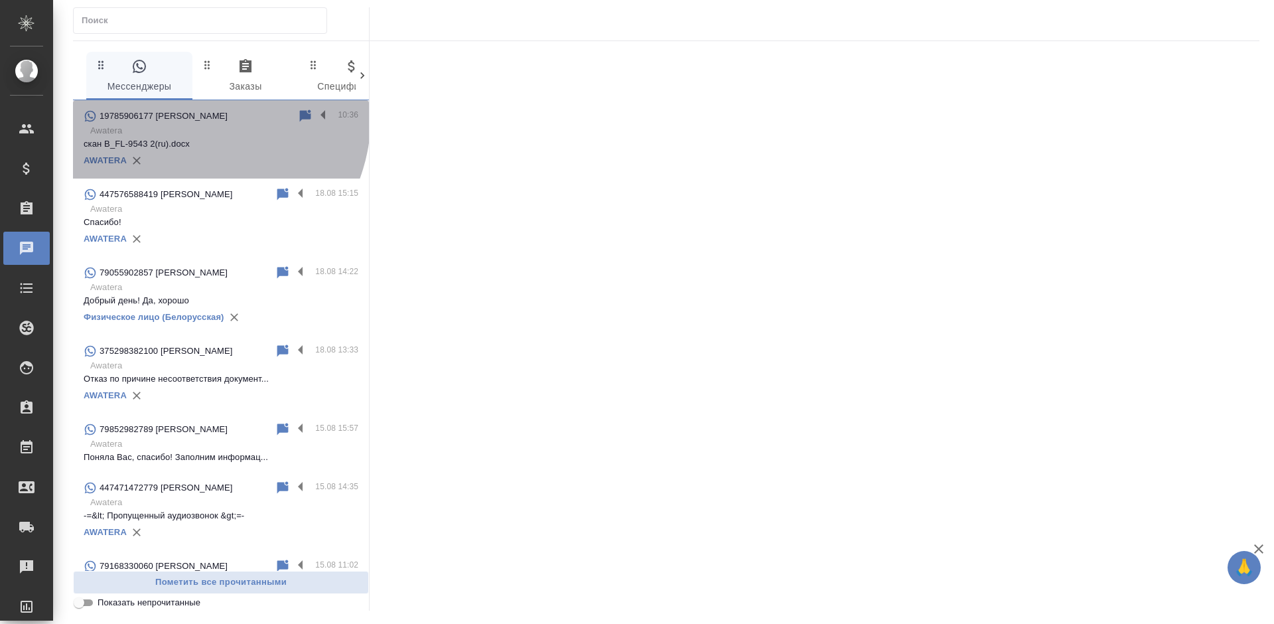
click at [189, 116] on div "19785906177 [PERSON_NAME]" at bounding box center [191, 116] width 214 height 16
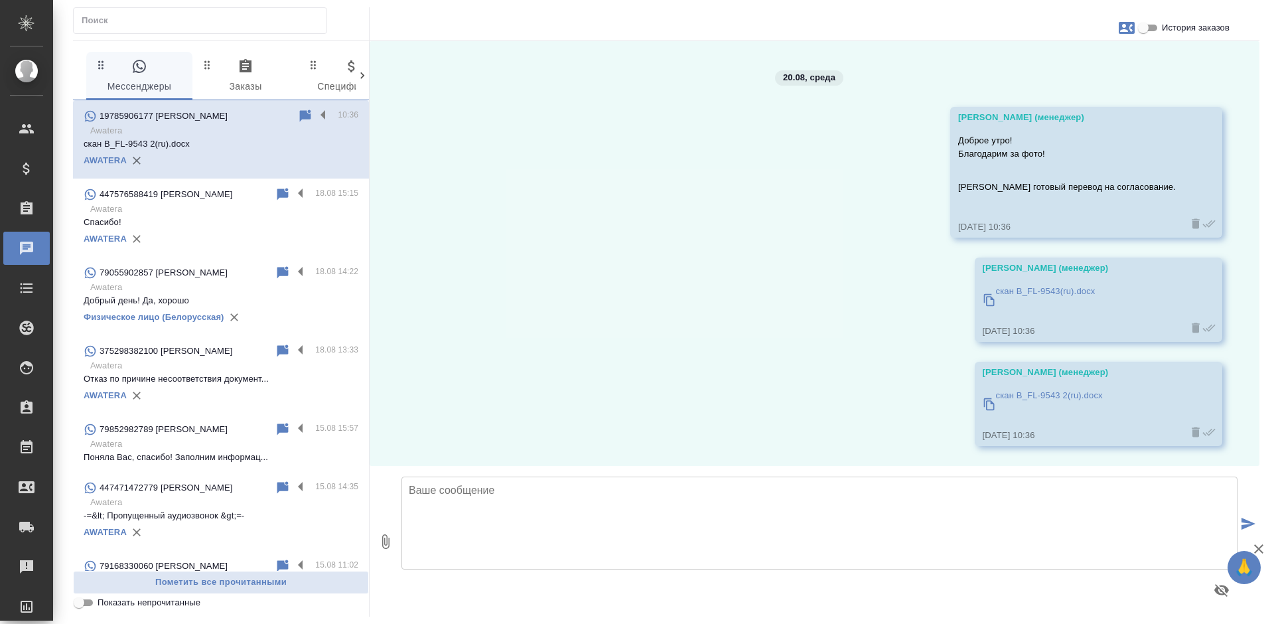
click at [1167, 29] on span "История заказов" at bounding box center [1195, 27] width 68 height 13
click at [1167, 29] on input "История заказов" at bounding box center [1143, 28] width 48 height 16
checkbox input "true"
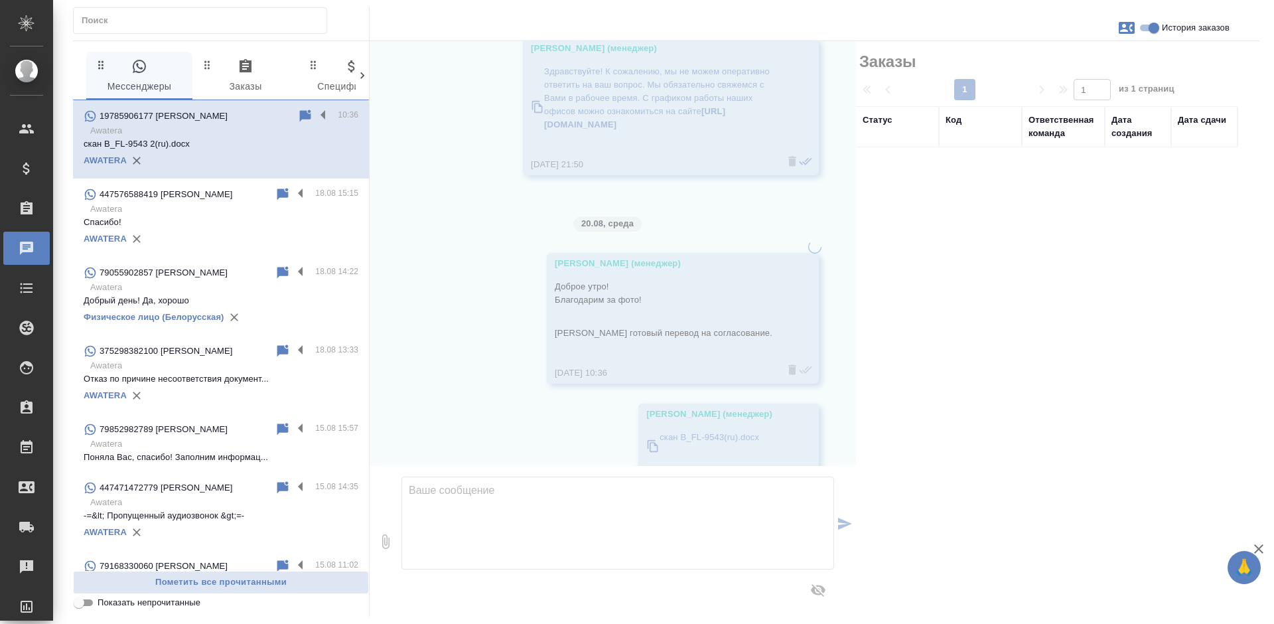
scroll to position [1971, 0]
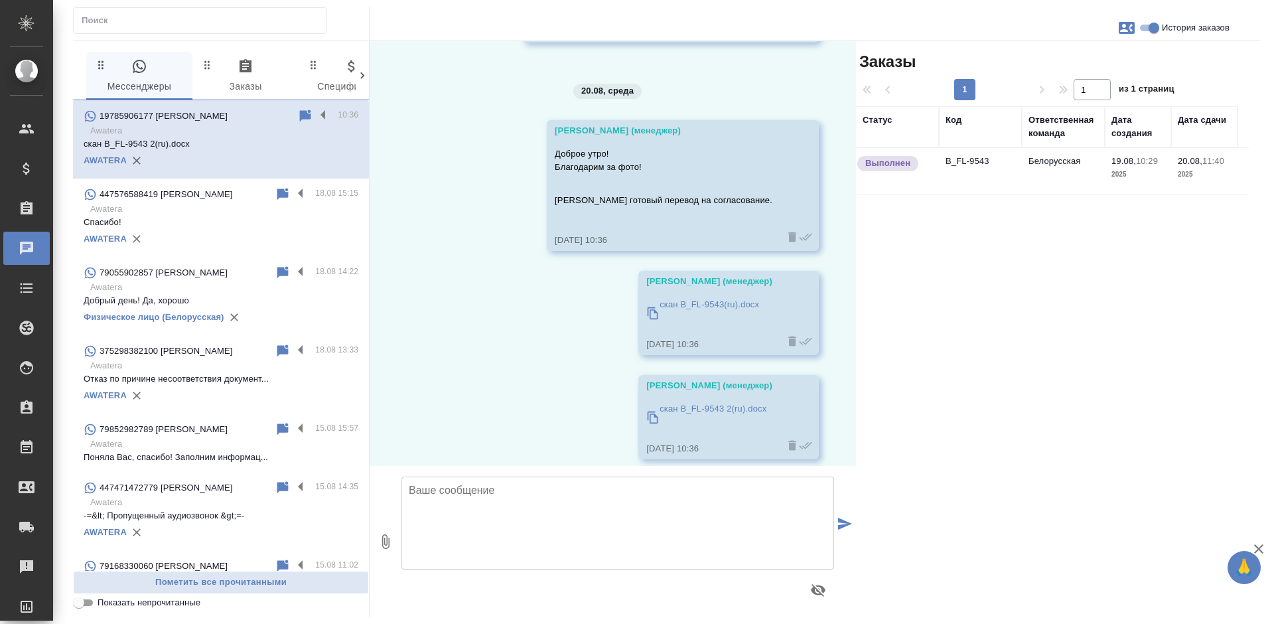
click at [1063, 182] on td "Белорусская" at bounding box center [1063, 171] width 83 height 46
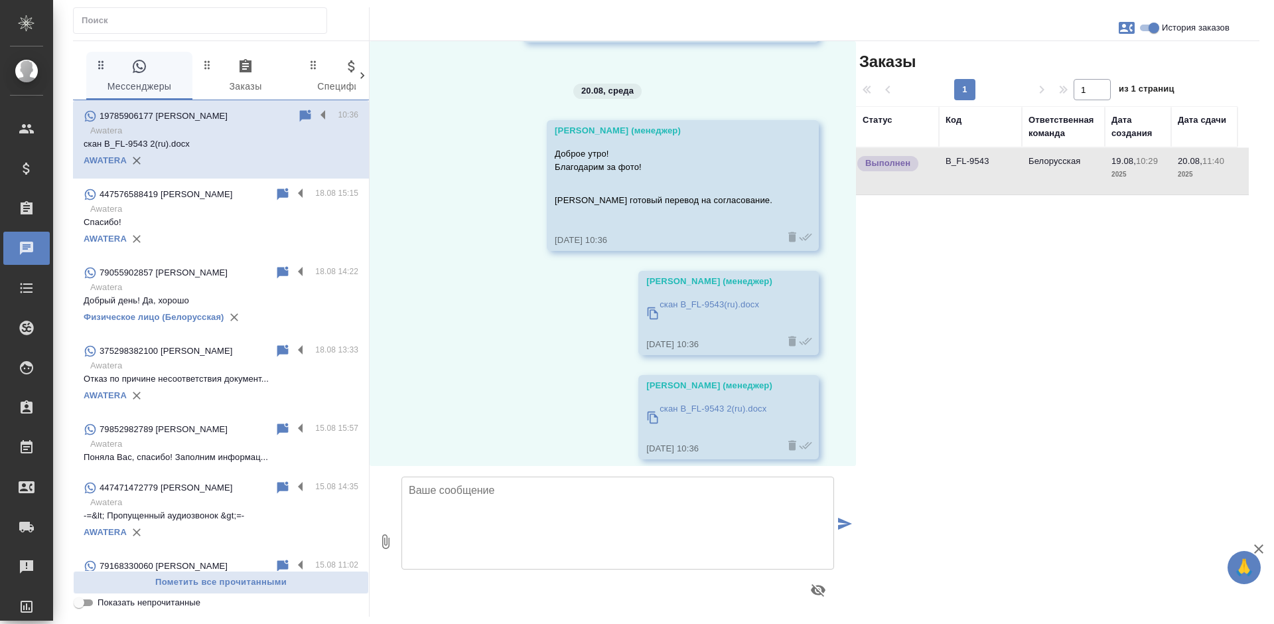
click at [1063, 182] on td "Белорусская" at bounding box center [1063, 171] width 83 height 46
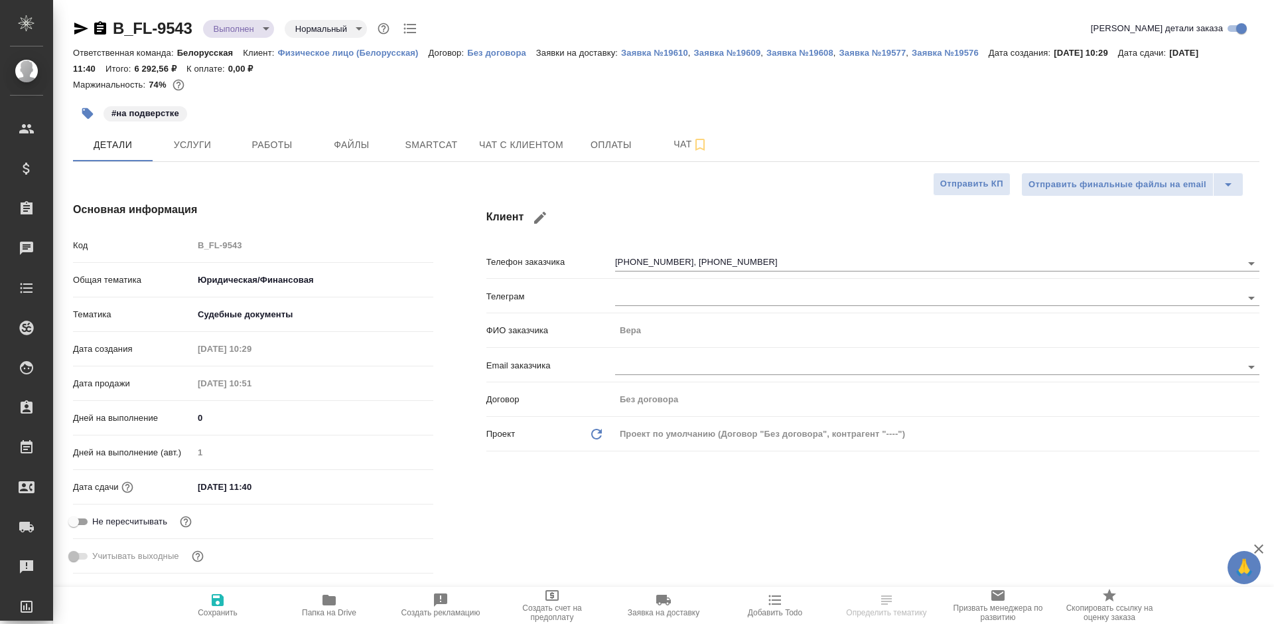
select select "RU"
type textarea "x"
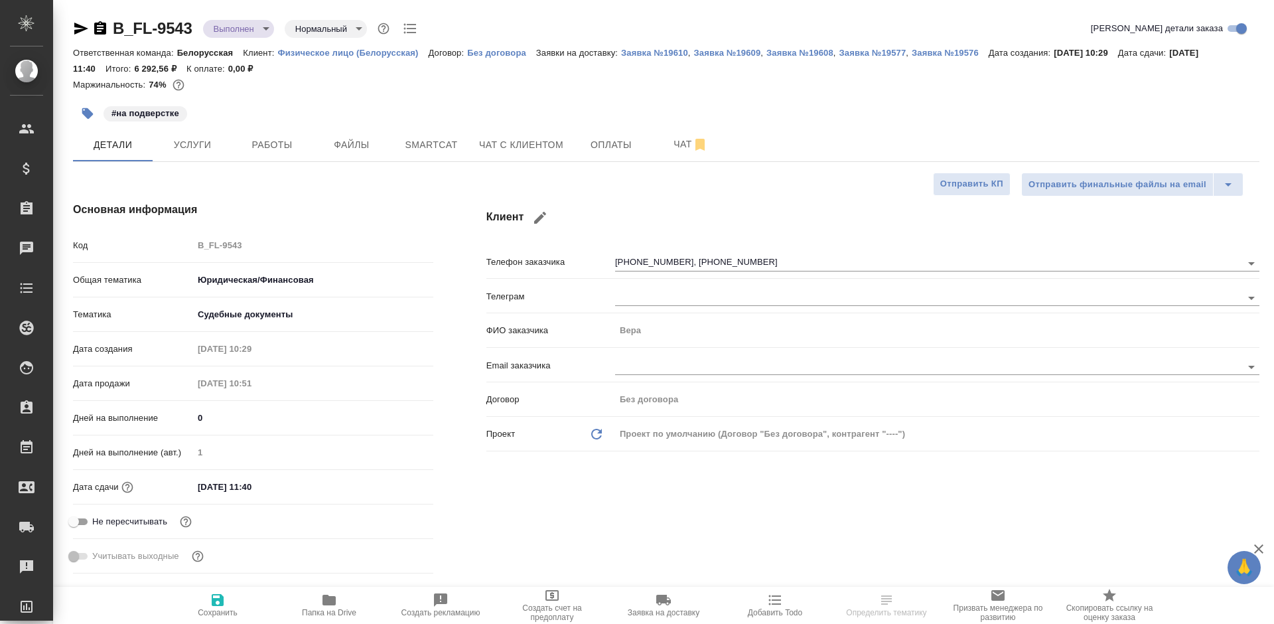
type textarea "x"
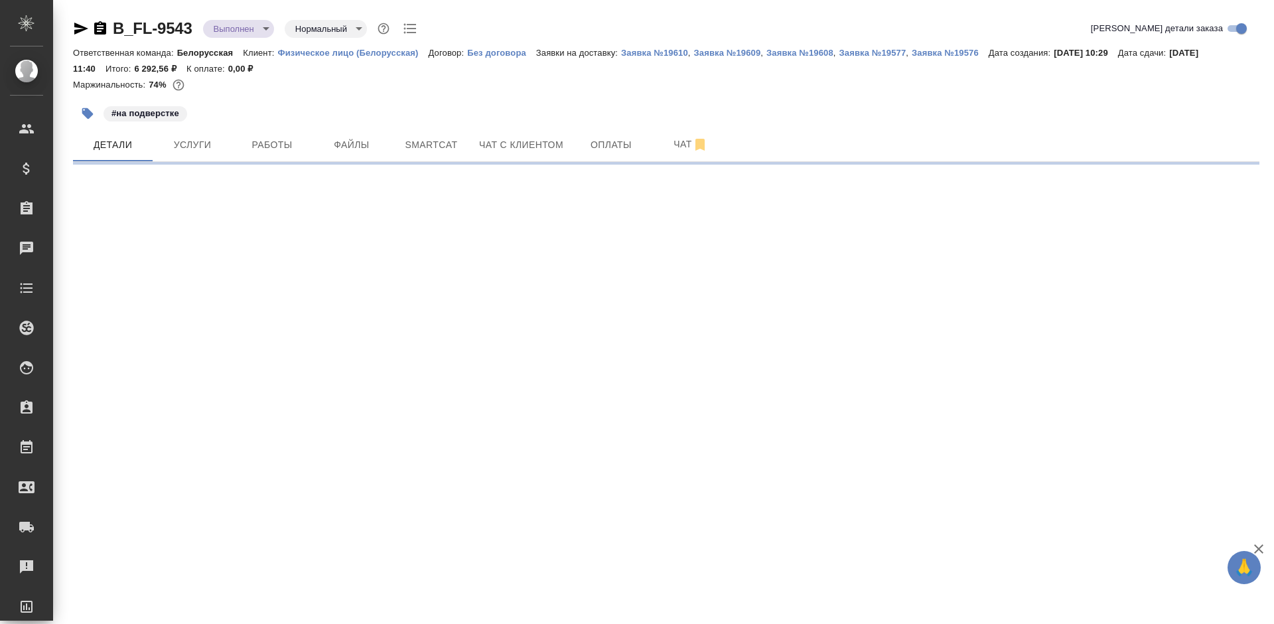
select select "RU"
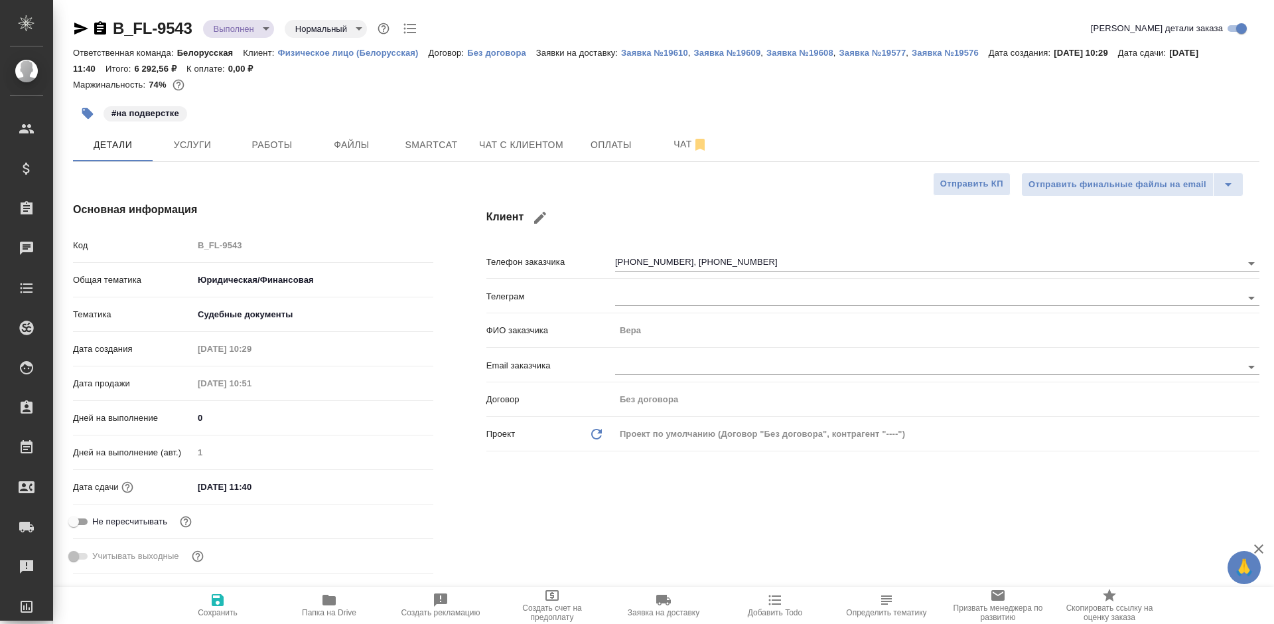
type textarea "x"
click at [657, 139] on button "Чат" at bounding box center [691, 144] width 80 height 33
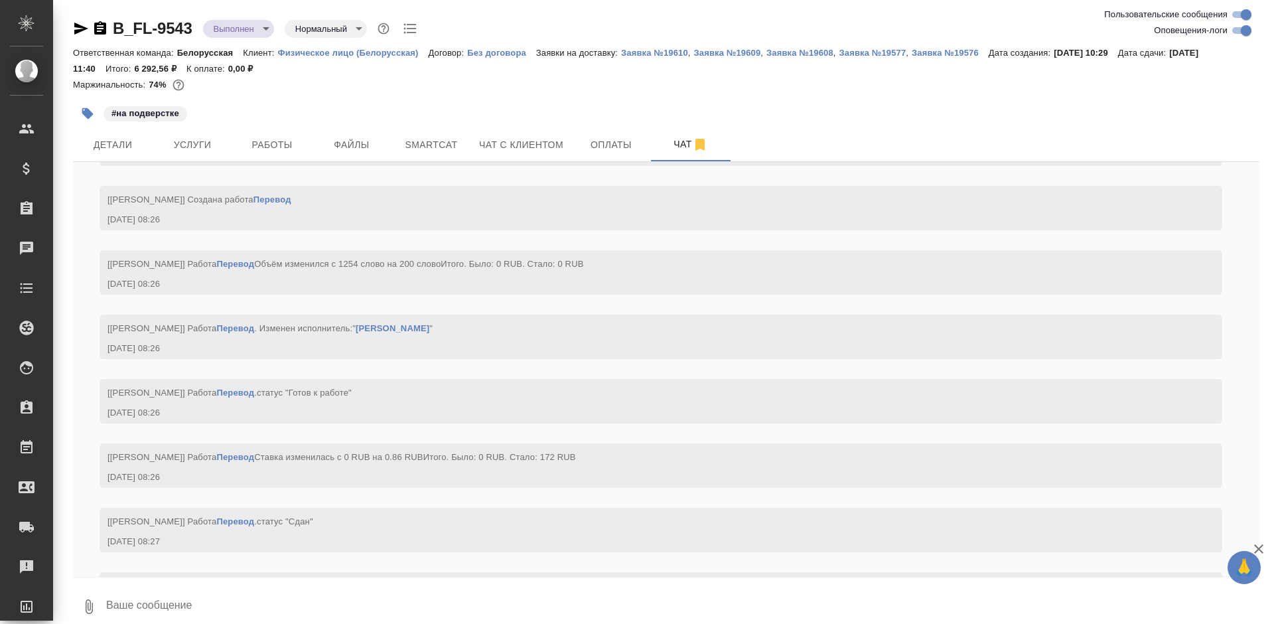
scroll to position [8822, 0]
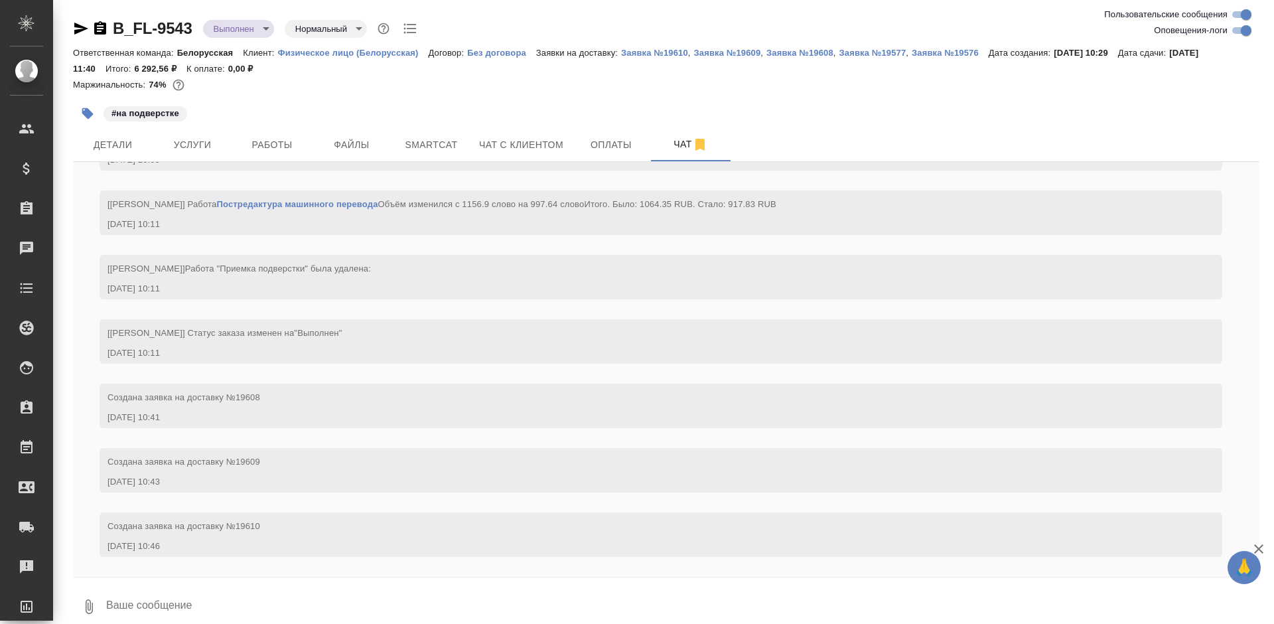
click at [168, 589] on textarea at bounding box center [682, 606] width 1154 height 45
click at [74, 28] on icon "button" at bounding box center [81, 29] width 16 height 16
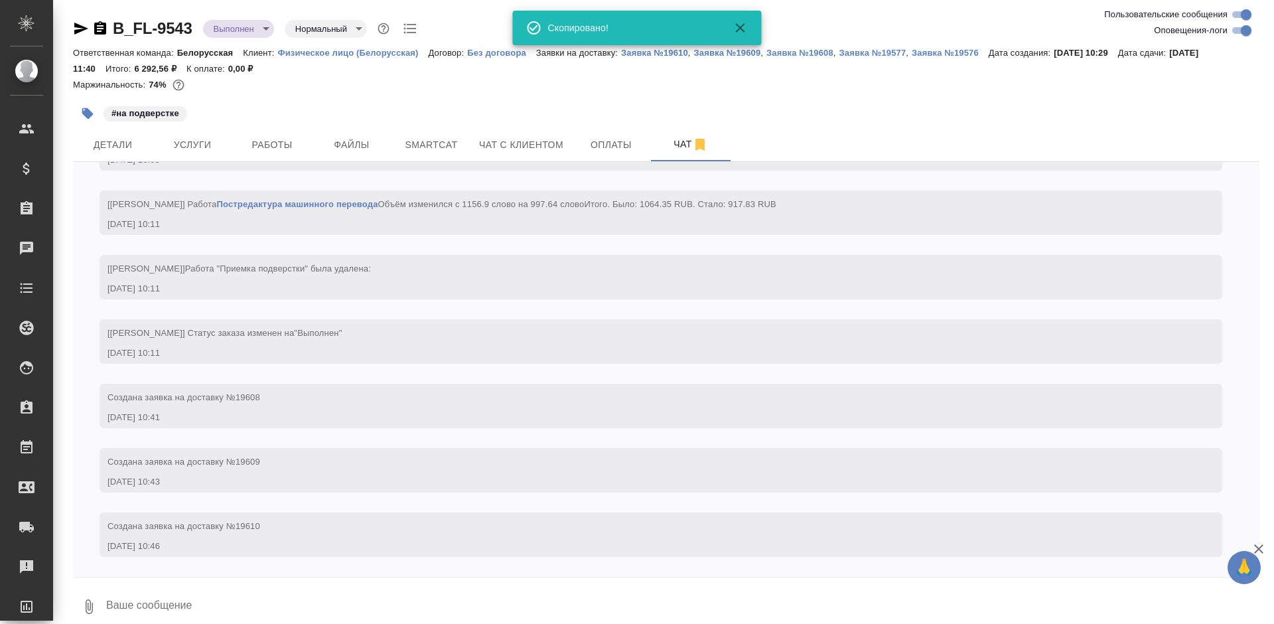
click at [74, 28] on icon "button" at bounding box center [81, 29] width 16 height 16
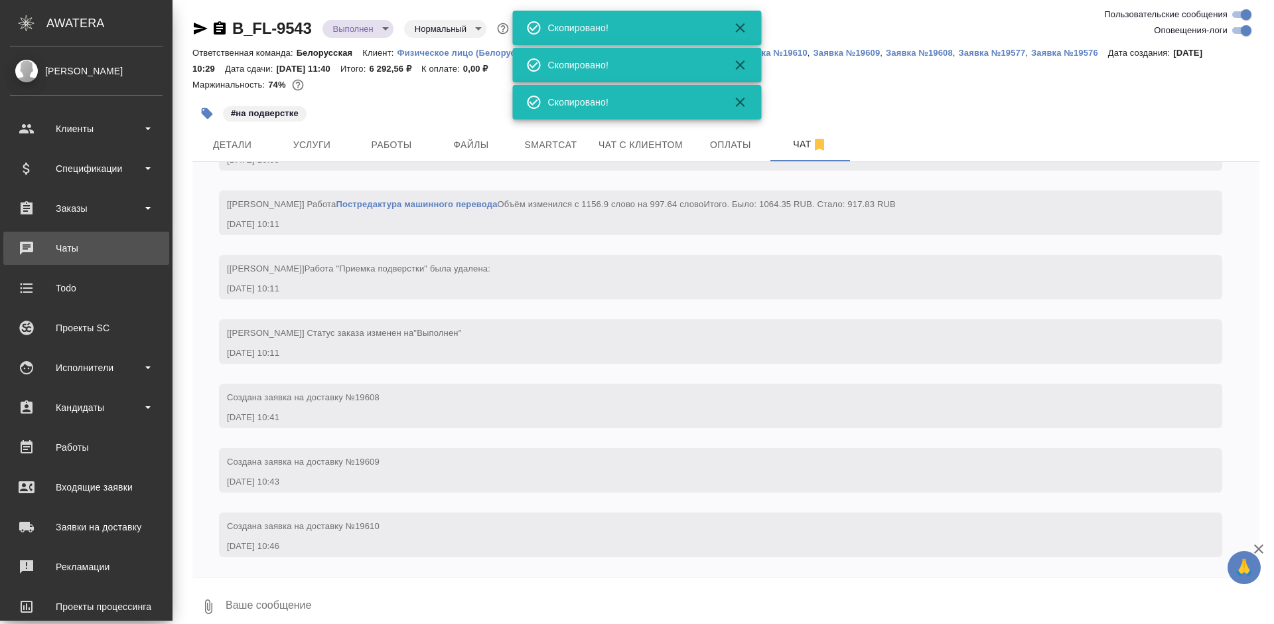
click at [23, 245] on div "Чаты" at bounding box center [86, 248] width 153 height 20
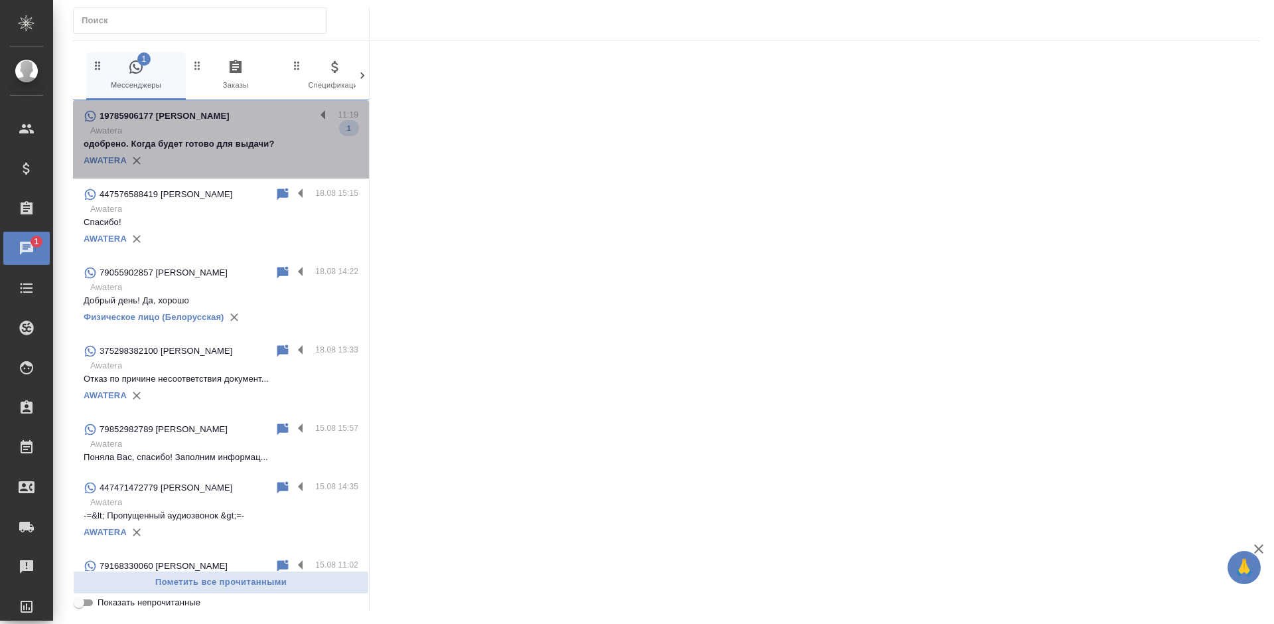
click at [248, 134] on p "Awatera" at bounding box center [224, 130] width 268 height 13
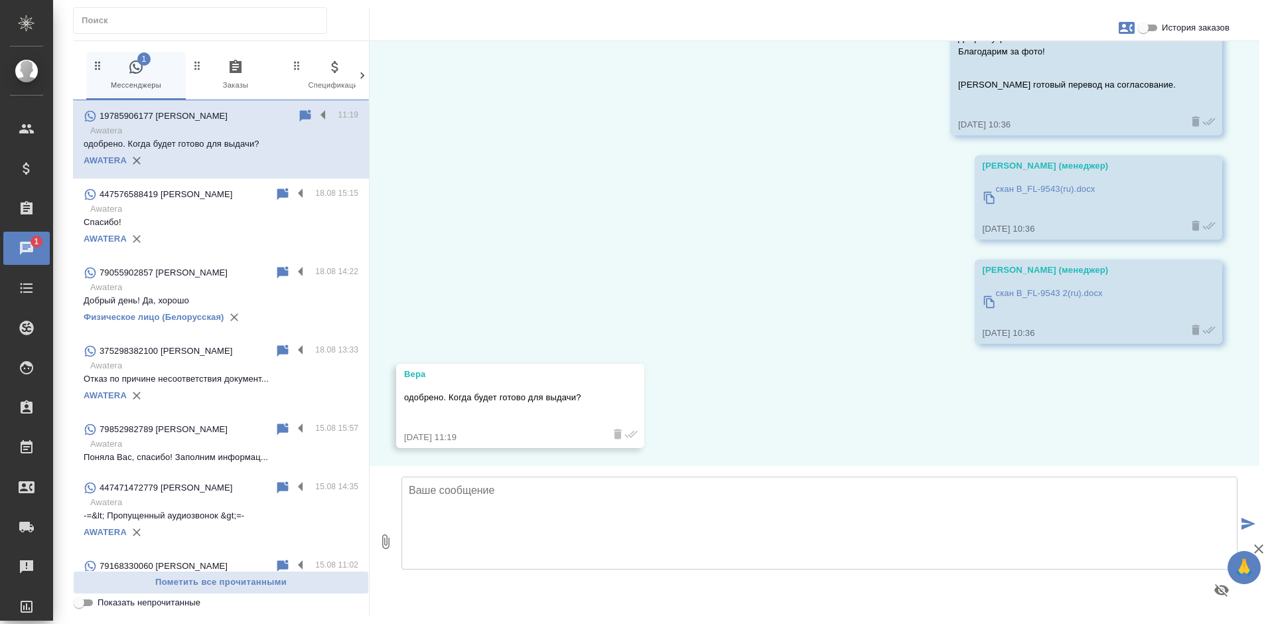
scroll to position [1943, 0]
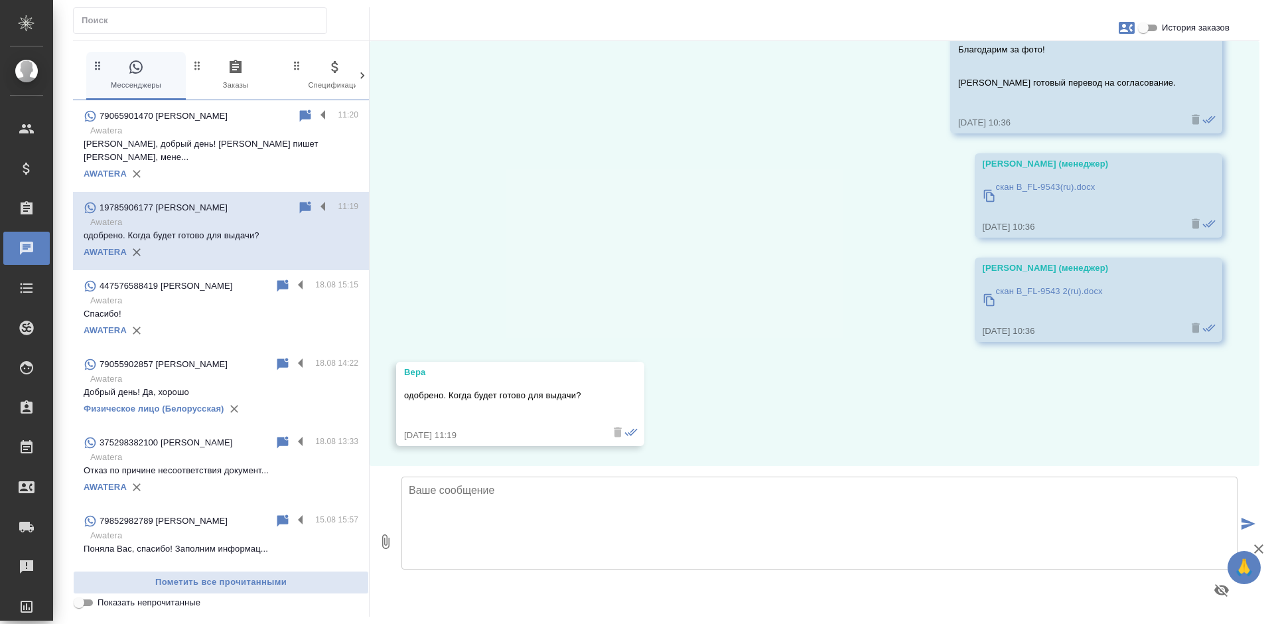
click at [315, 113] on label at bounding box center [326, 115] width 23 height 15
click at [0, 0] on input "checkbox" at bounding box center [0, 0] width 0 height 0
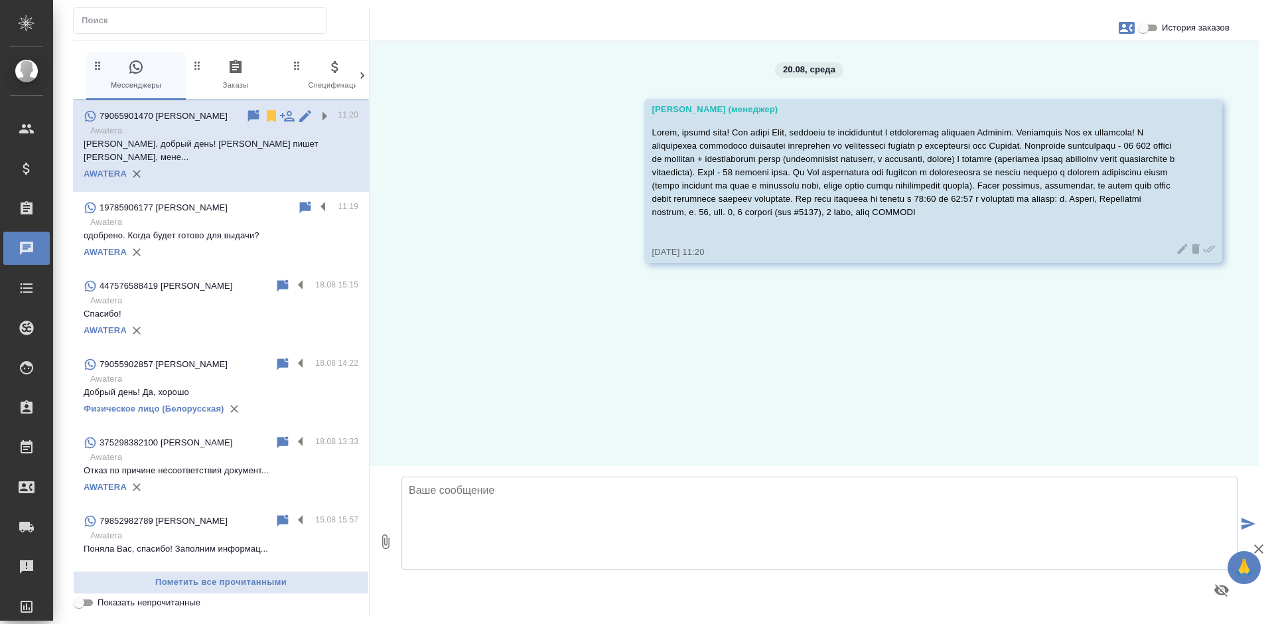
scroll to position [0, 0]
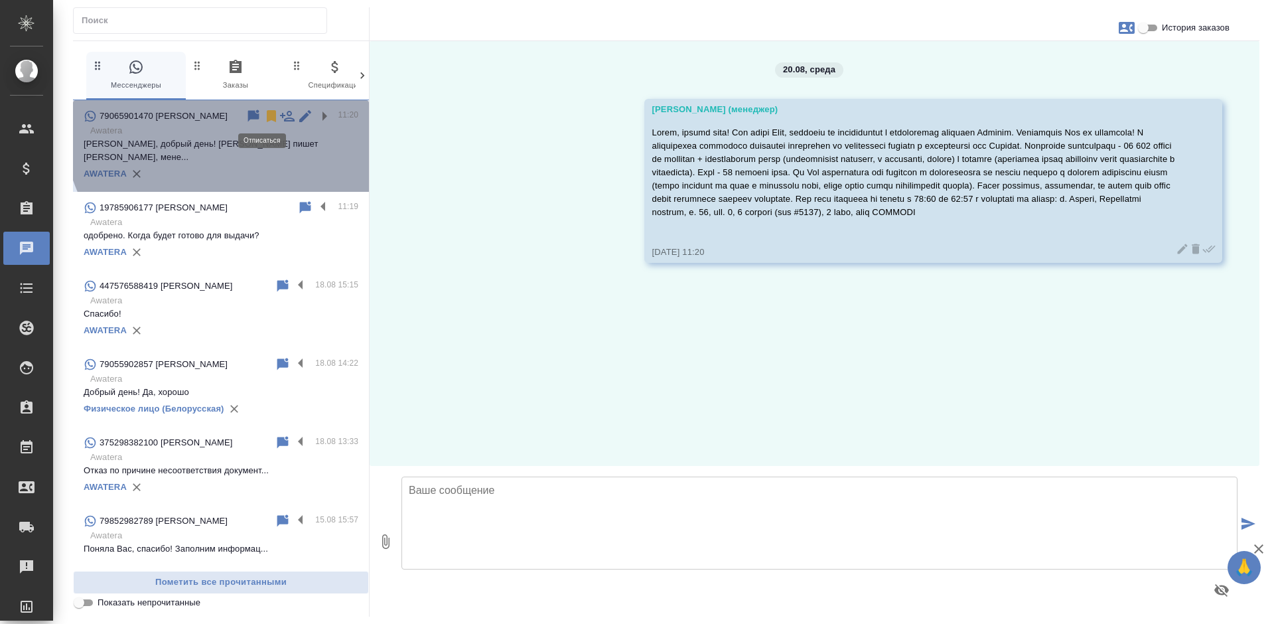
click at [263, 115] on icon at bounding box center [271, 116] width 16 height 16
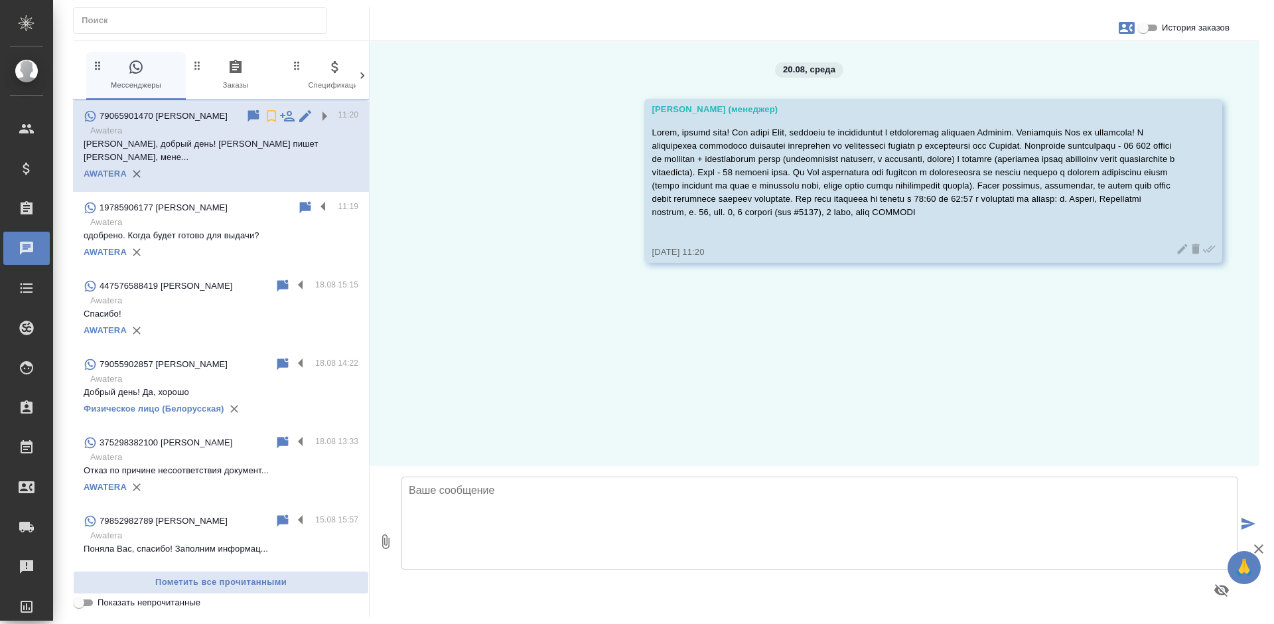
click at [189, 200] on div "19785906177 [PERSON_NAME]" at bounding box center [191, 208] width 214 height 16
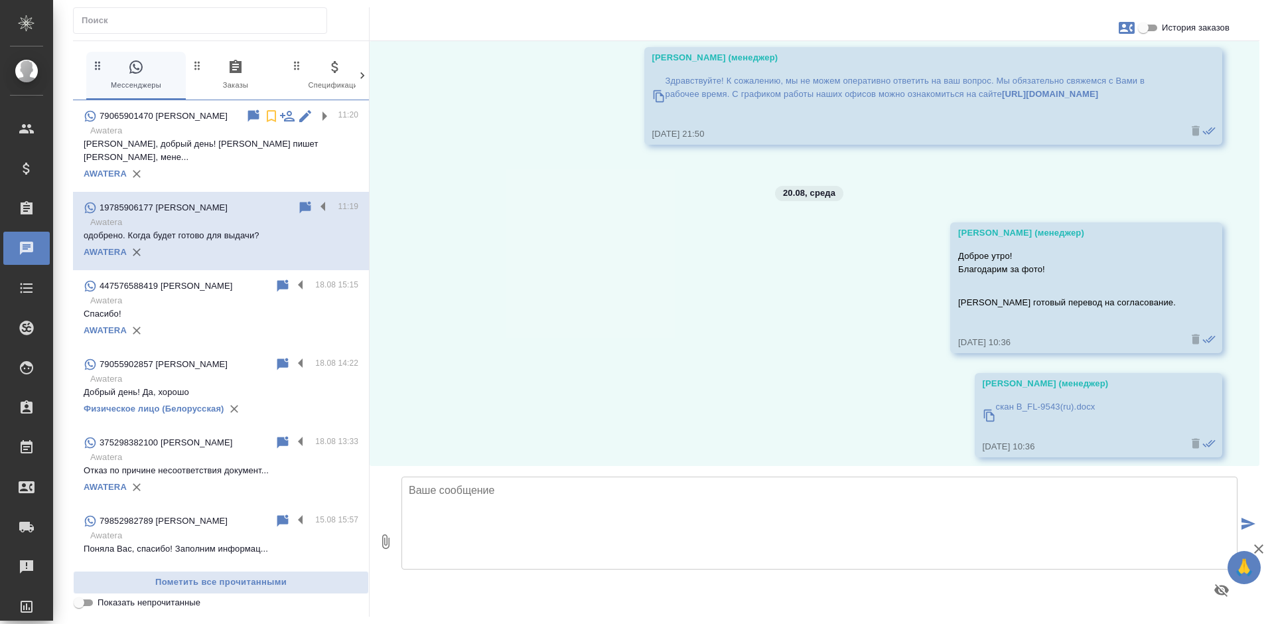
click at [482, 502] on textarea at bounding box center [819, 522] width 836 height 93
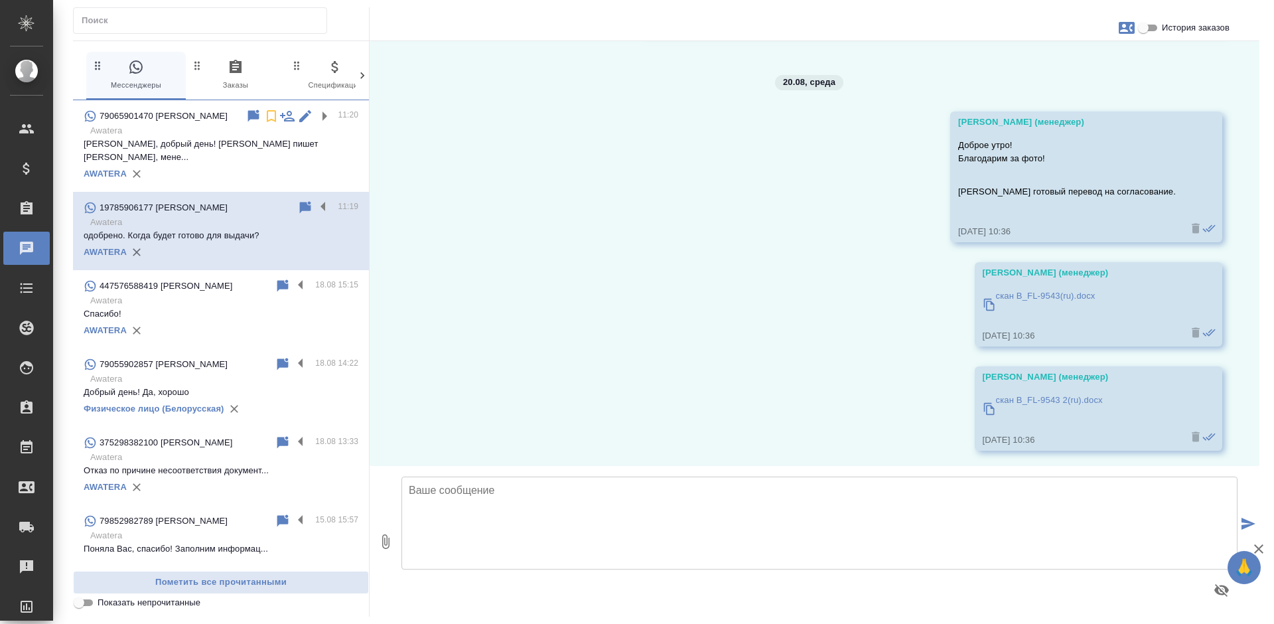
scroll to position [1943, 0]
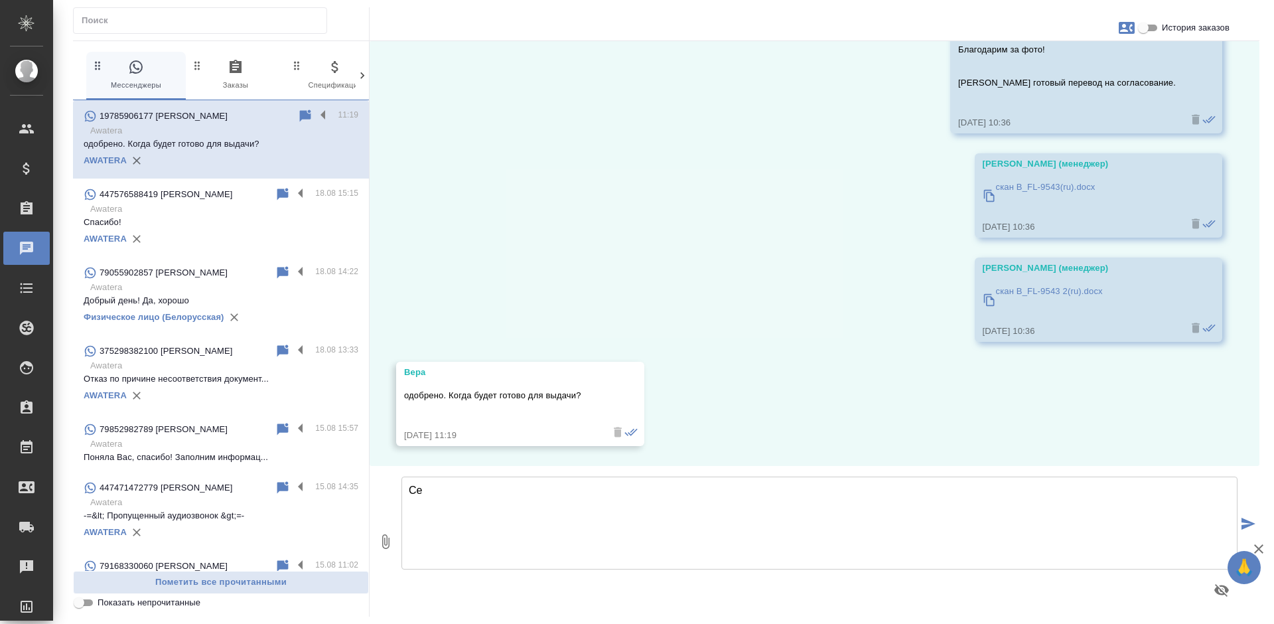
type textarea "С"
click at [427, 496] on textarea at bounding box center [819, 522] width 836 height 93
click at [478, 489] on textarea "Сейчас уточню у нотариуса, как скоро заверит и напишу Вам." at bounding box center [819, 522] width 836 height 93
type textarea "Сейчас уточним у нотариуса, как скоро заверит и напишу [PERSON_NAME]."
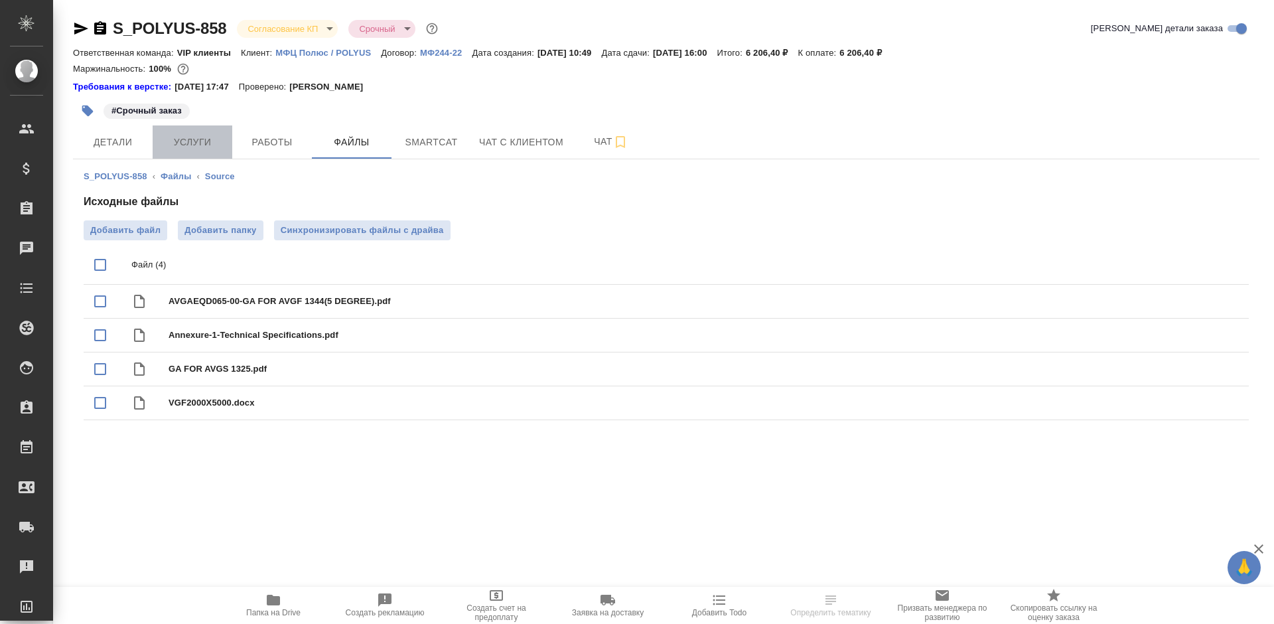
click at [214, 136] on span "Услуги" at bounding box center [193, 142] width 64 height 17
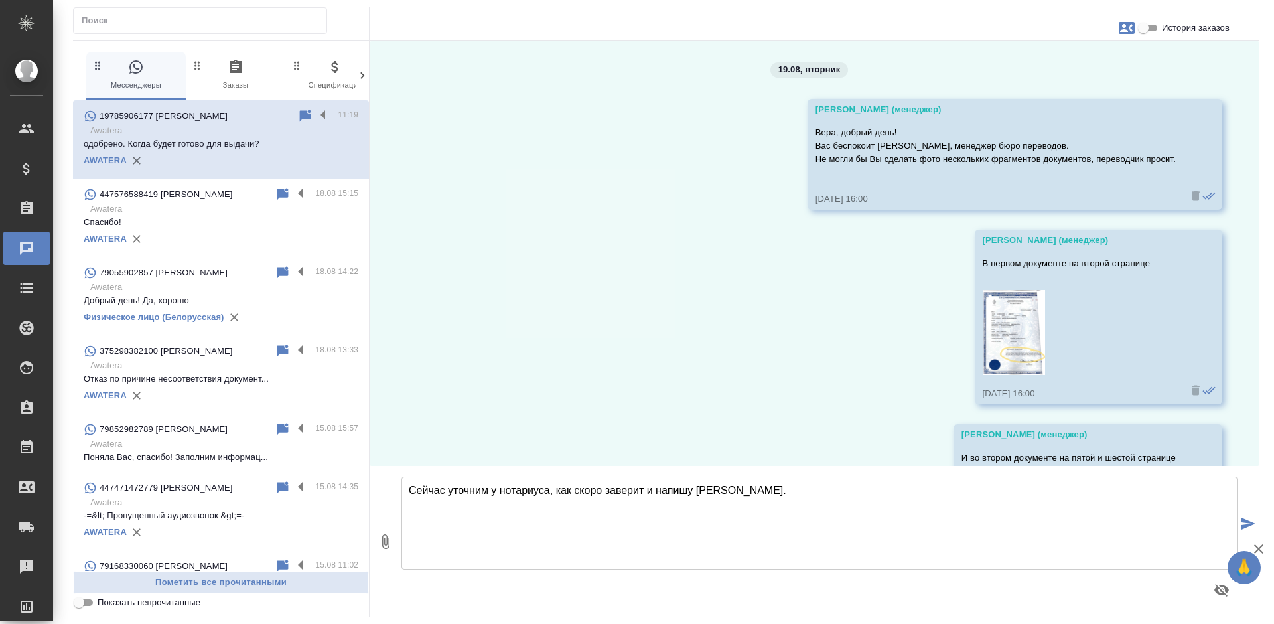
scroll to position [1943, 0]
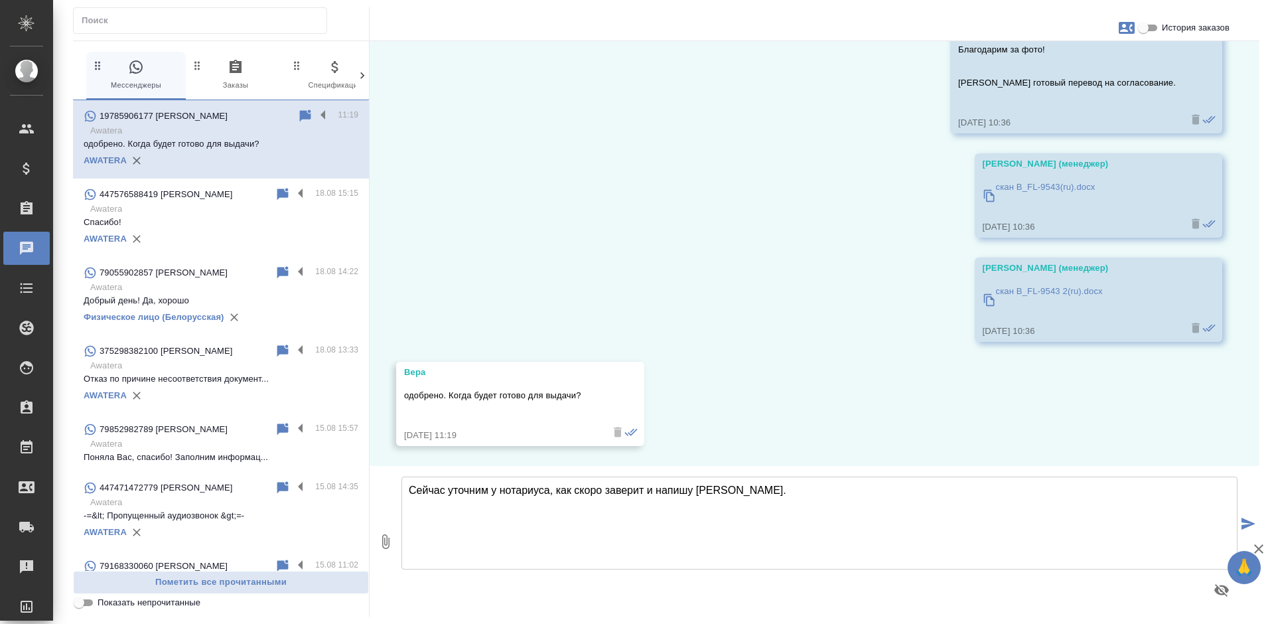
click at [687, 490] on textarea "Сейчас уточним у нотариуса, как скоро заверит и напишу Вам." at bounding box center [819, 522] width 836 height 93
click at [755, 494] on textarea "Сейчас уточним у нотариуса, как скоро заверит и напишем Вам." at bounding box center [819, 522] width 836 height 93
type textarea "Сейчас уточним у нотариуса, как скоро заверит и напишем Вам."
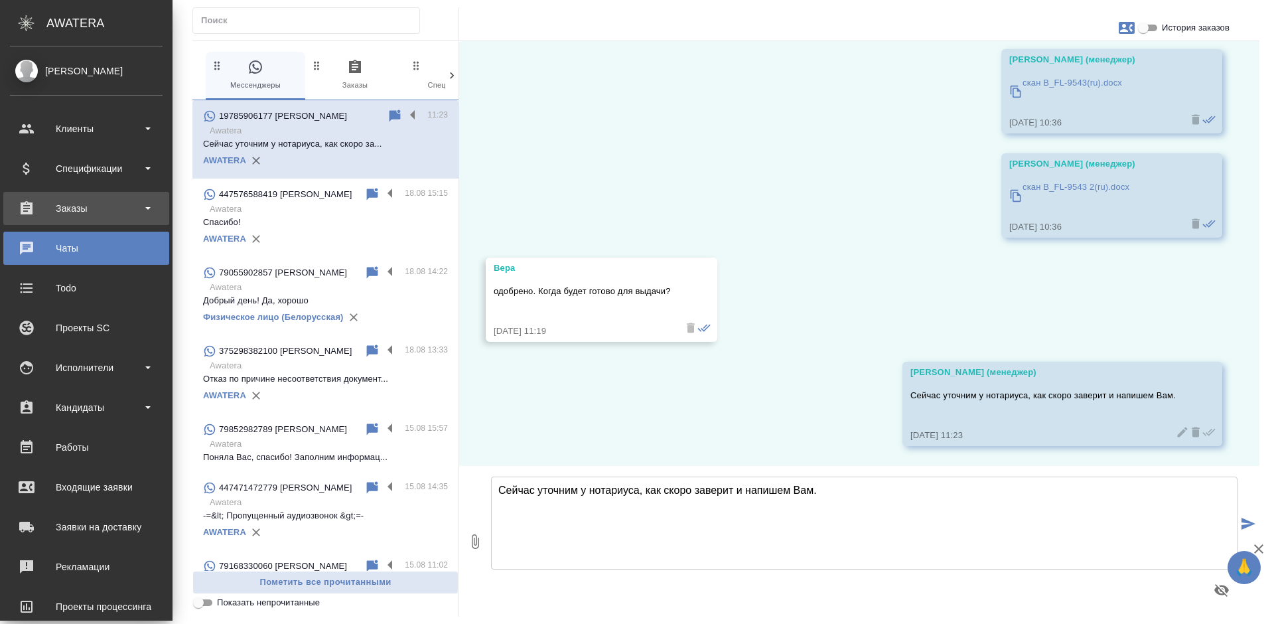
scroll to position [2087, 0]
click at [23, 209] on div "Заказы" at bounding box center [86, 208] width 153 height 20
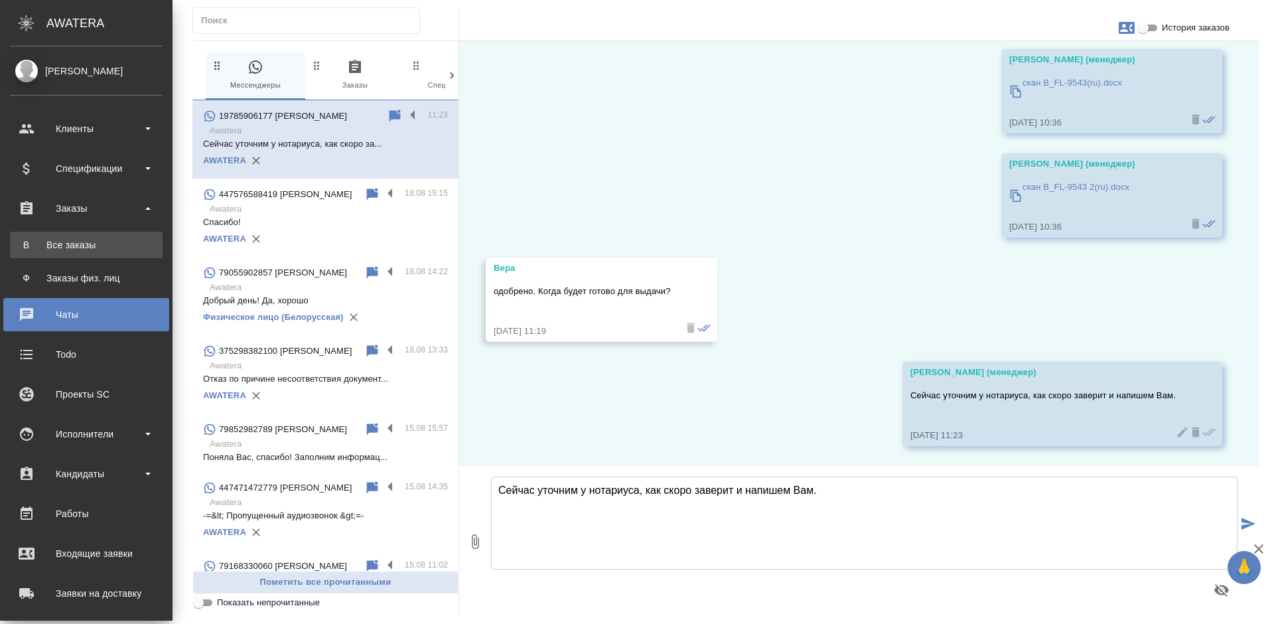
click at [44, 243] on div "Все заказы" at bounding box center [86, 244] width 139 height 13
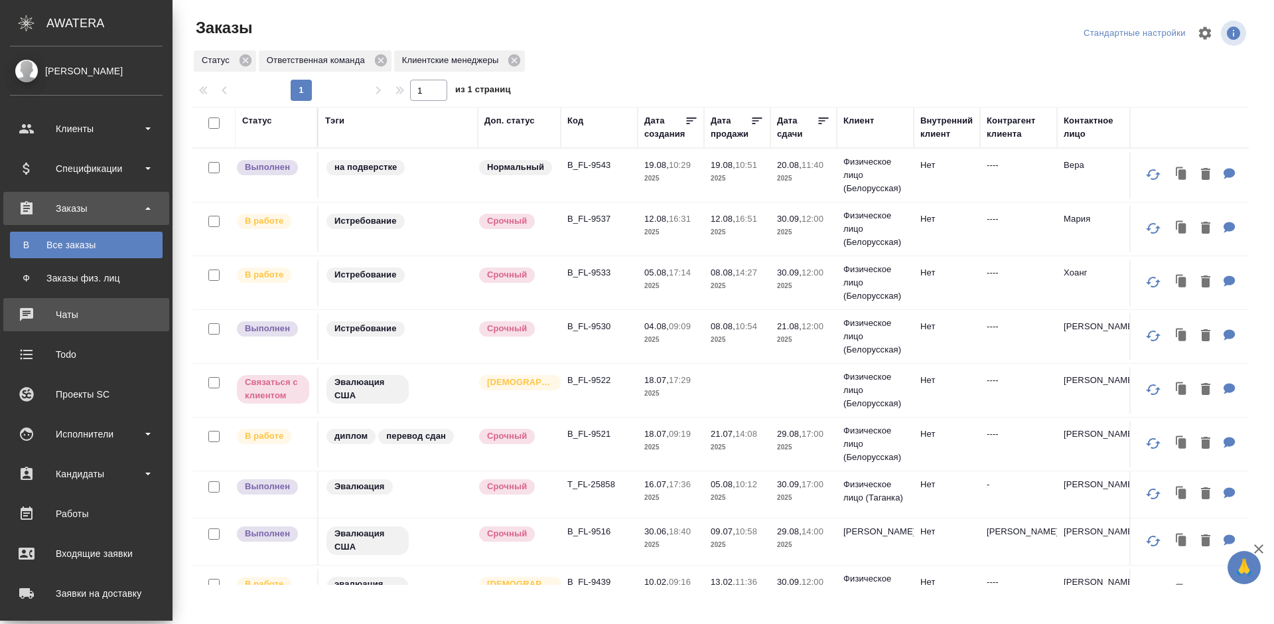
click at [27, 316] on div "Чаты" at bounding box center [86, 314] width 153 height 20
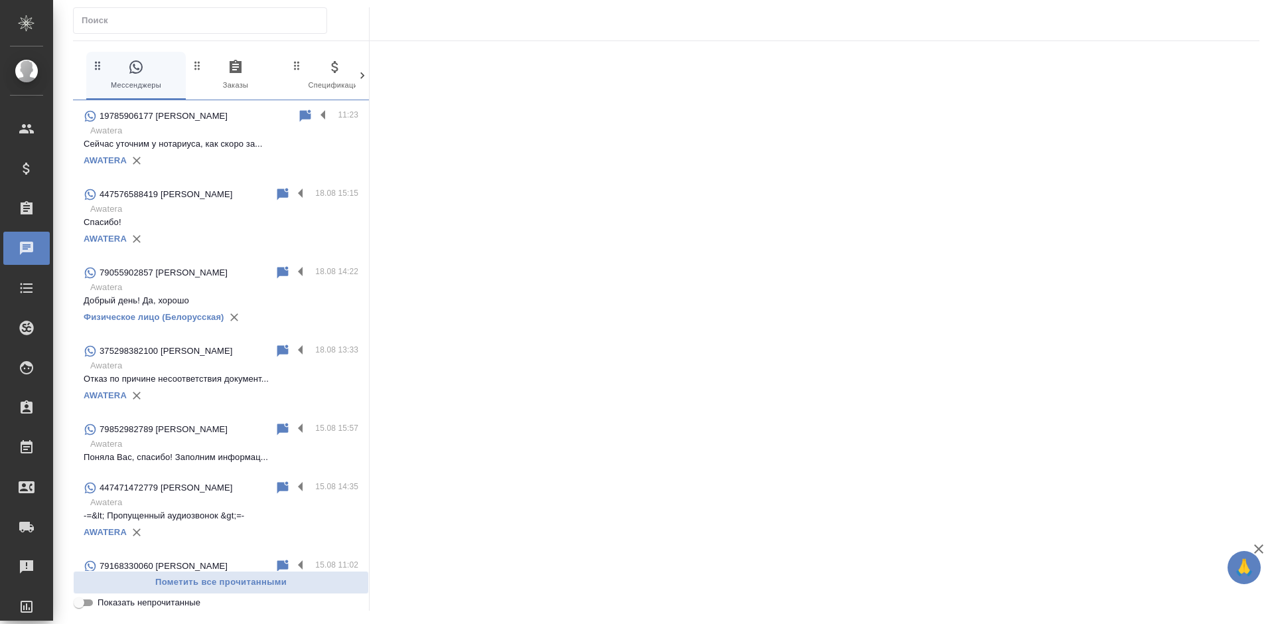
click at [233, 134] on p "Awatera" at bounding box center [224, 130] width 268 height 13
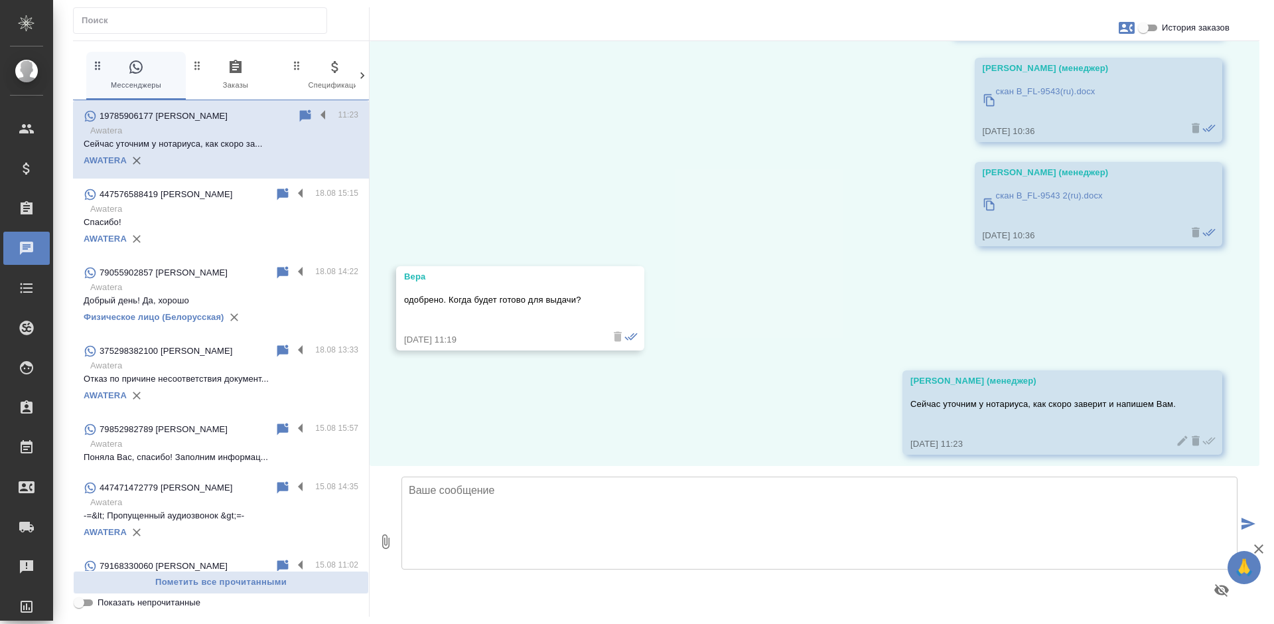
scroll to position [2047, 0]
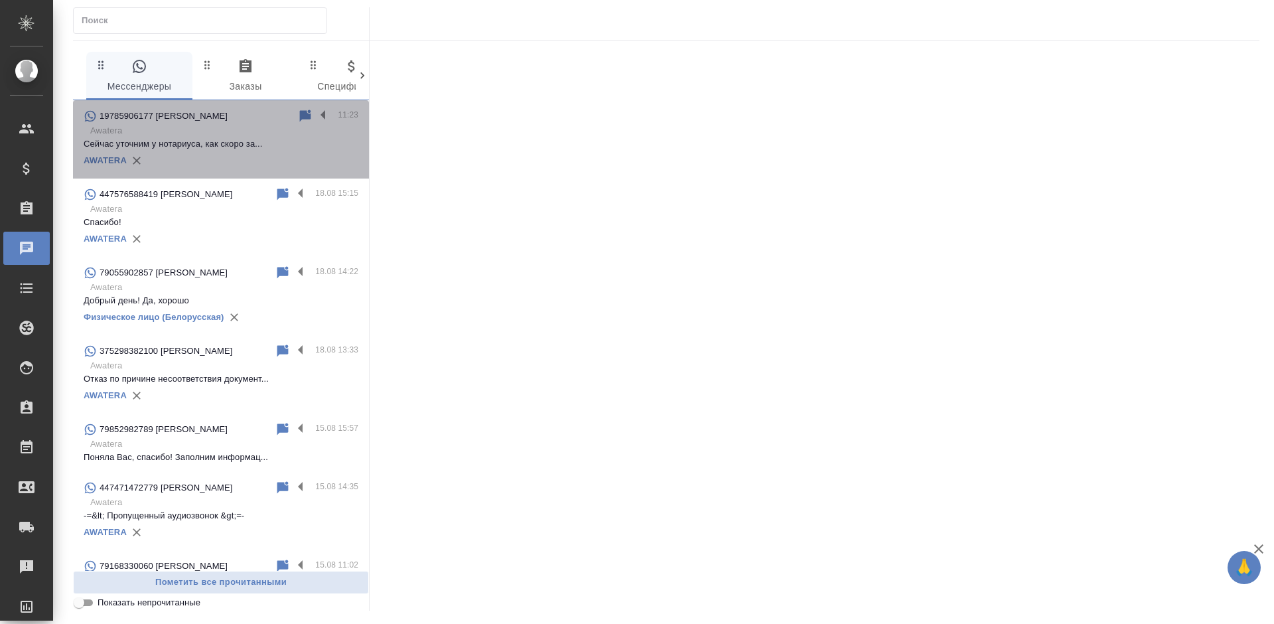
click at [250, 123] on div "19785906177 [PERSON_NAME]" at bounding box center [191, 116] width 214 height 16
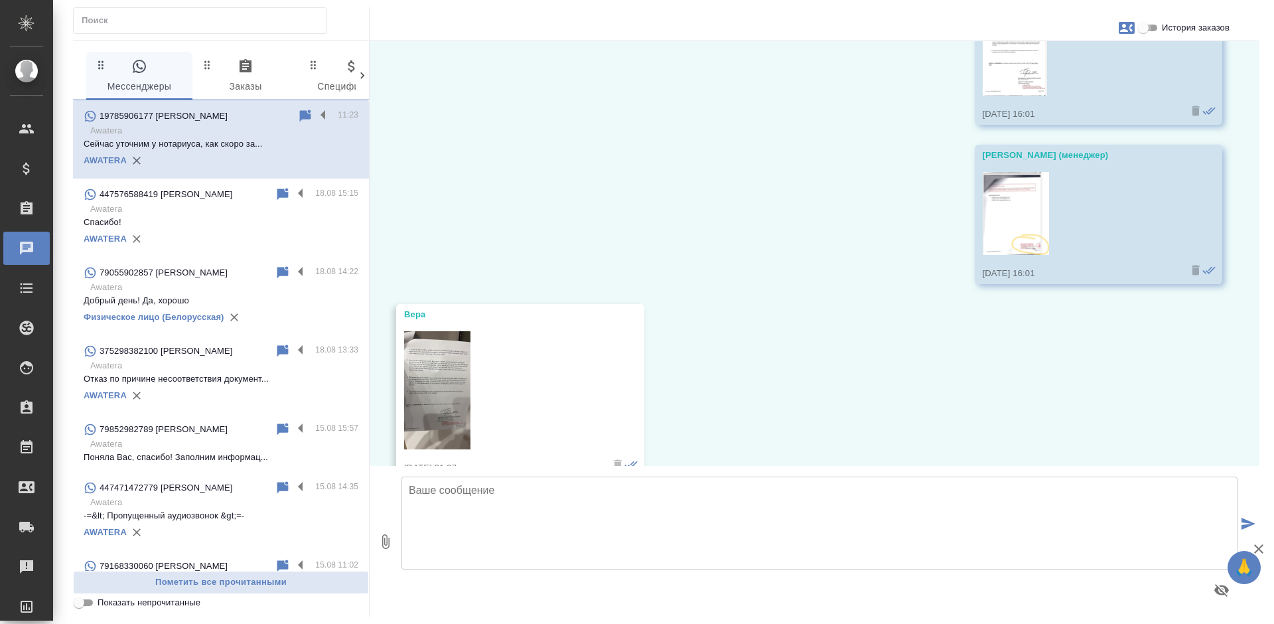
click at [1148, 23] on input "История заказов" at bounding box center [1143, 28] width 48 height 16
checkbox input "true"
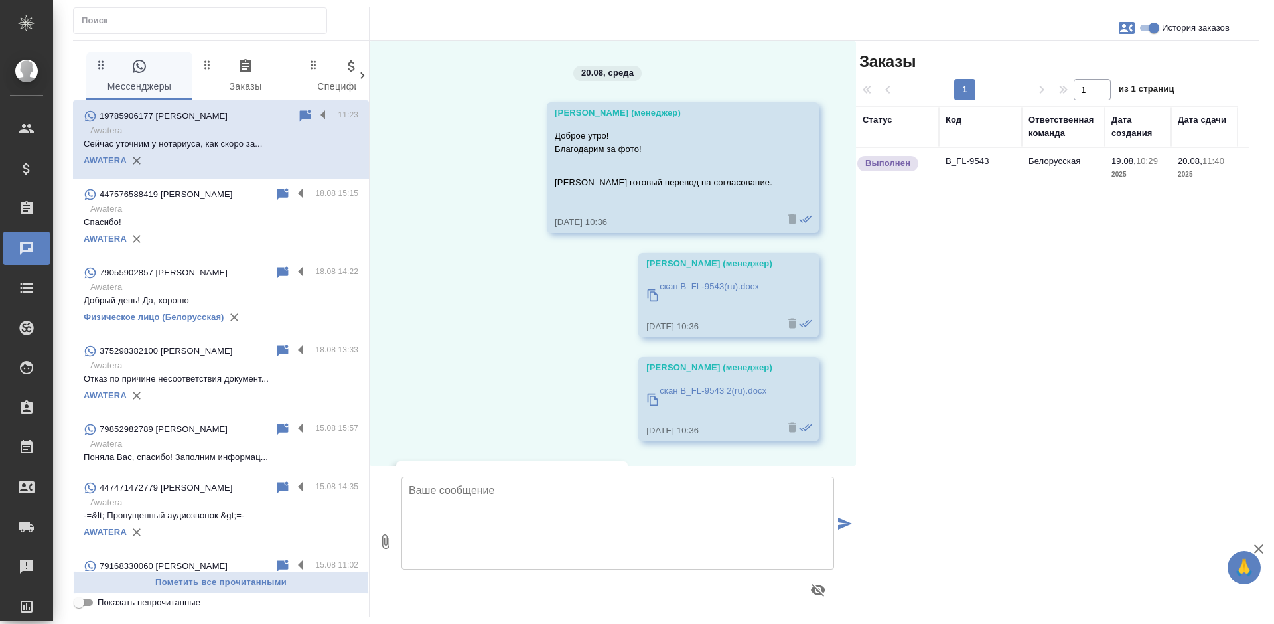
scroll to position [2047, 0]
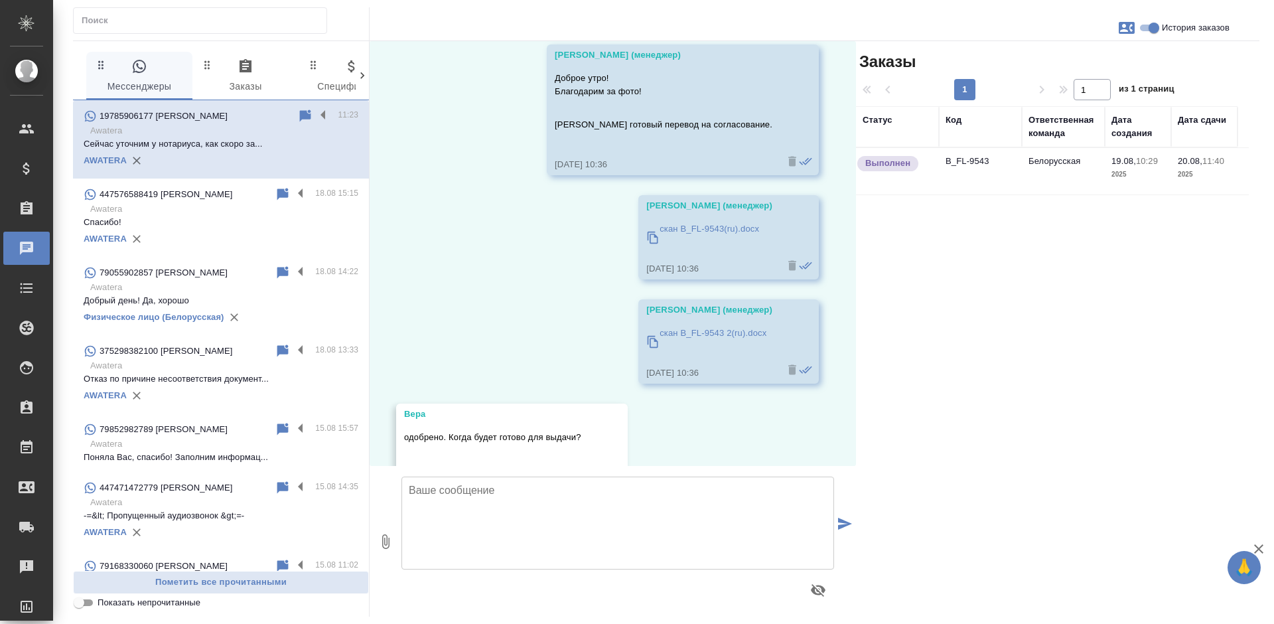
click at [1099, 165] on td "Белорусская" at bounding box center [1063, 171] width 83 height 46
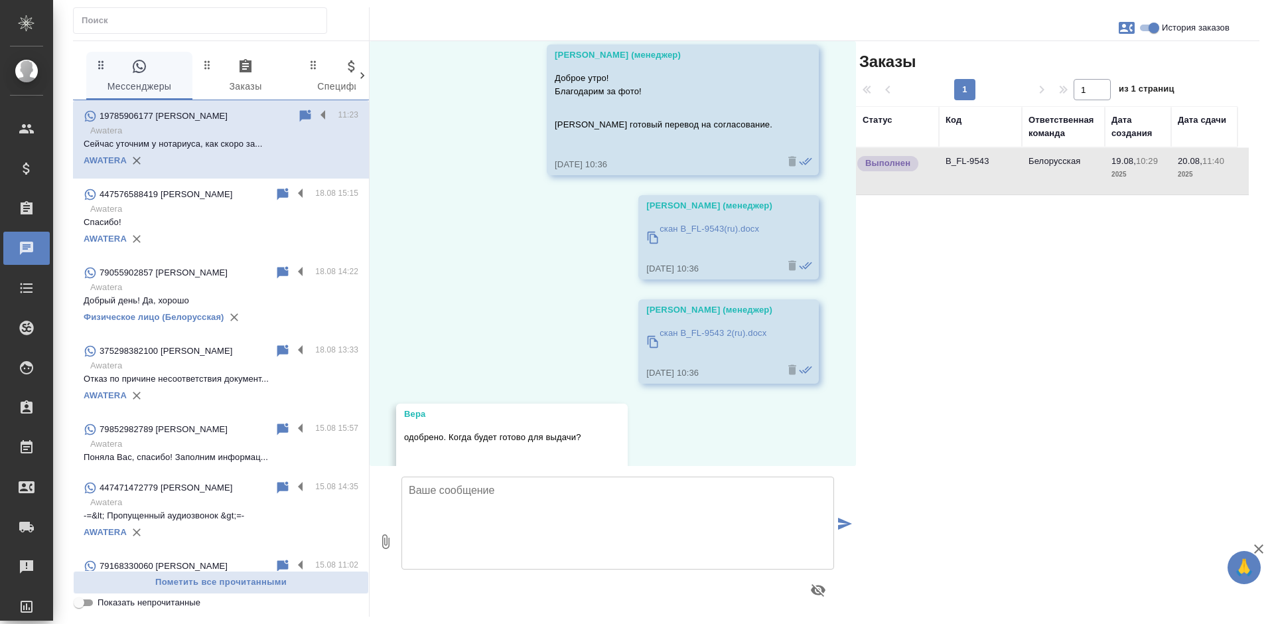
click at [1099, 165] on td "Белорусская" at bounding box center [1063, 171] width 83 height 46
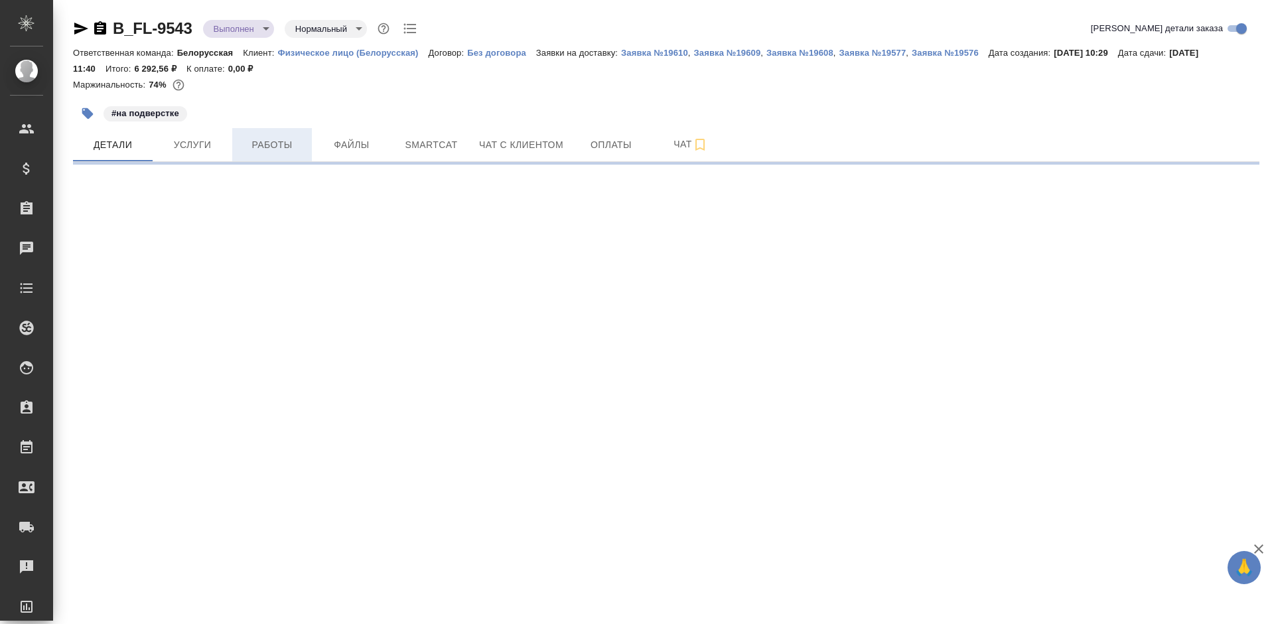
click at [285, 147] on span "Работы" at bounding box center [272, 145] width 64 height 17
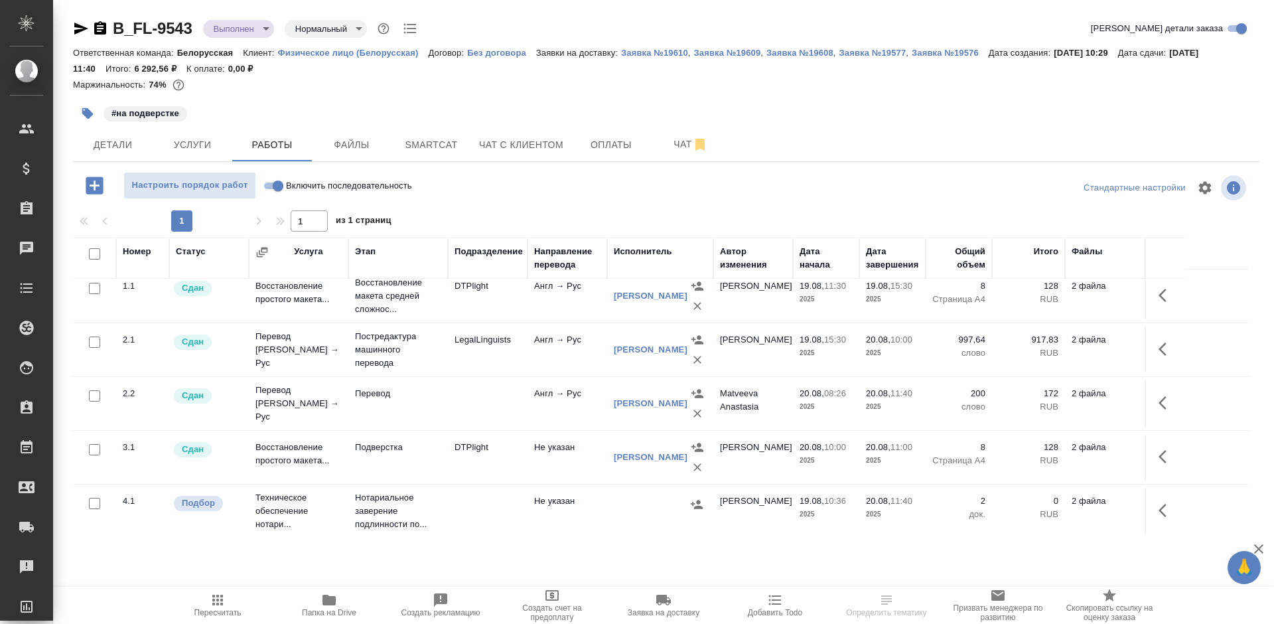
scroll to position [12, 0]
click at [694, 497] on icon "button" at bounding box center [696, 502] width 13 height 13
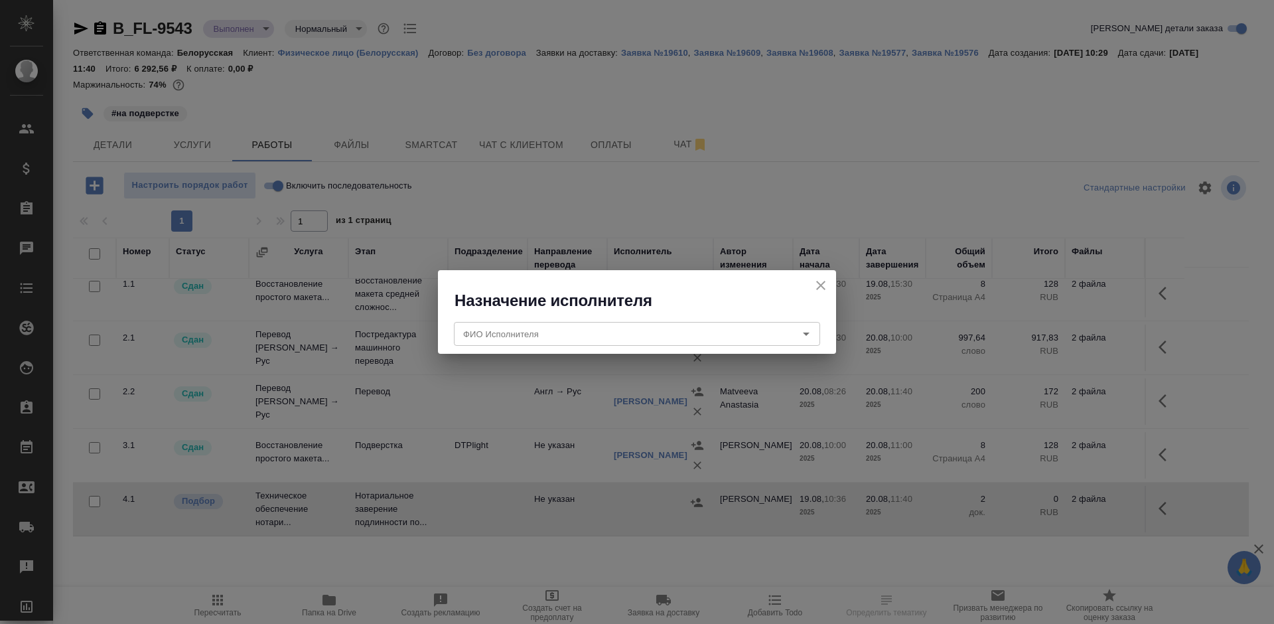
drag, startPoint x: 1127, startPoint y: 529, endPoint x: 1141, endPoint y: 507, distance: 25.4
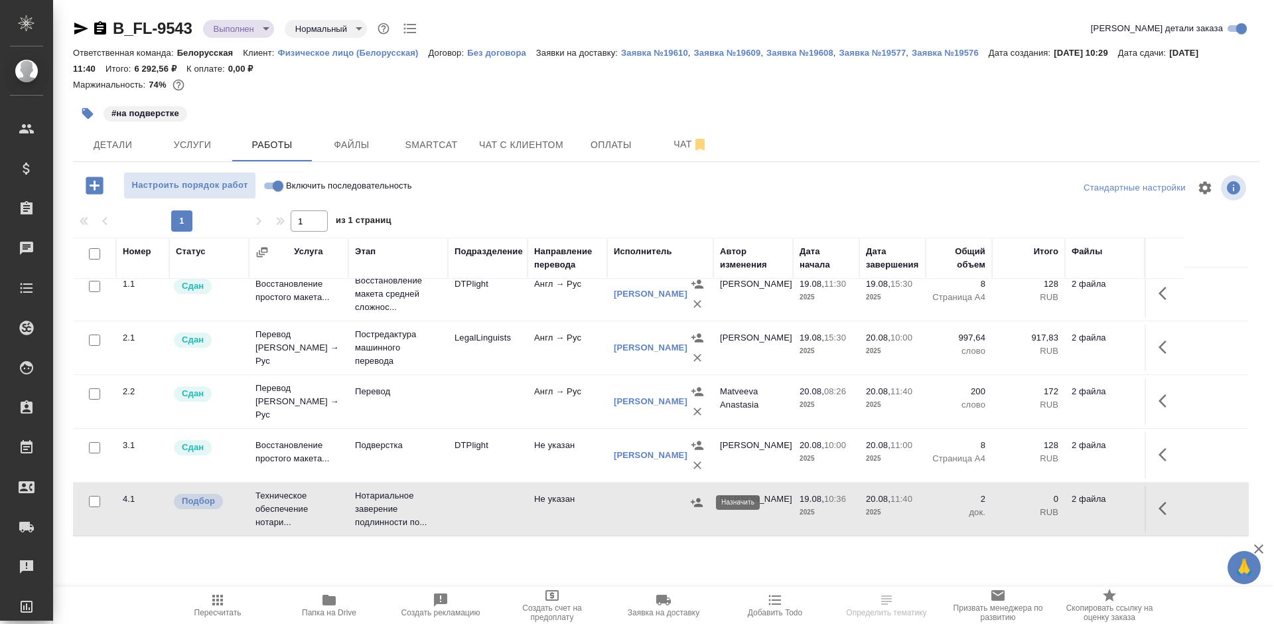
click at [694, 502] on icon "button" at bounding box center [697, 501] width 12 height 9
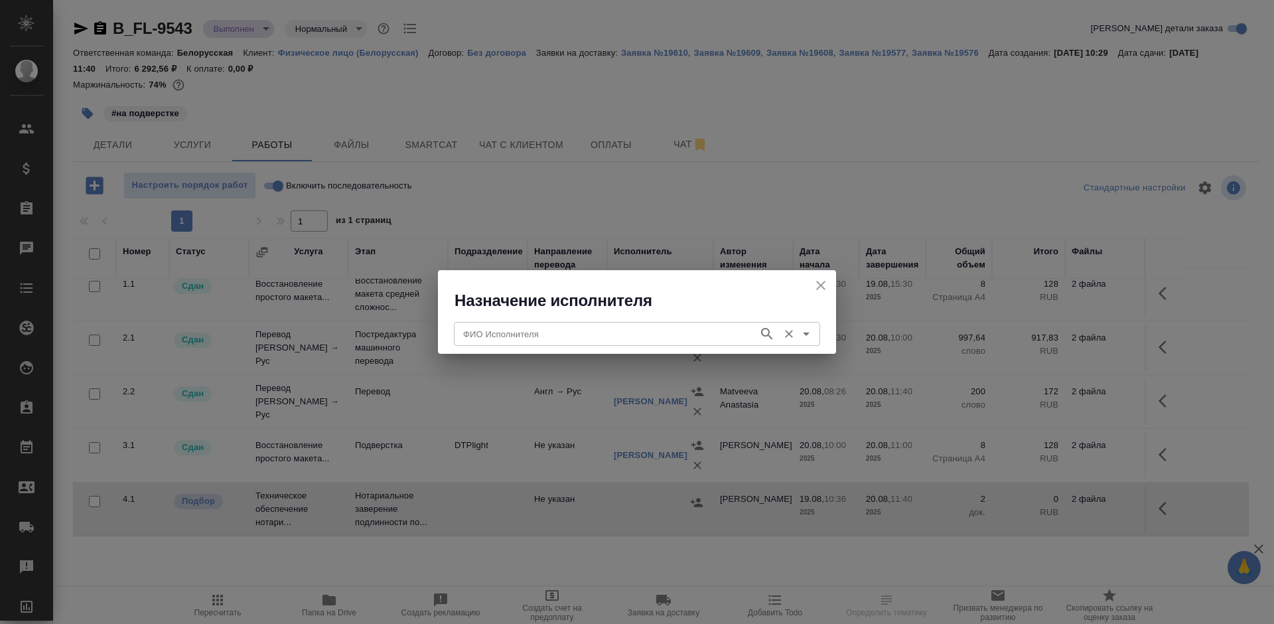
click at [677, 336] on input "ФИО Исполнителя" at bounding box center [605, 334] width 294 height 16
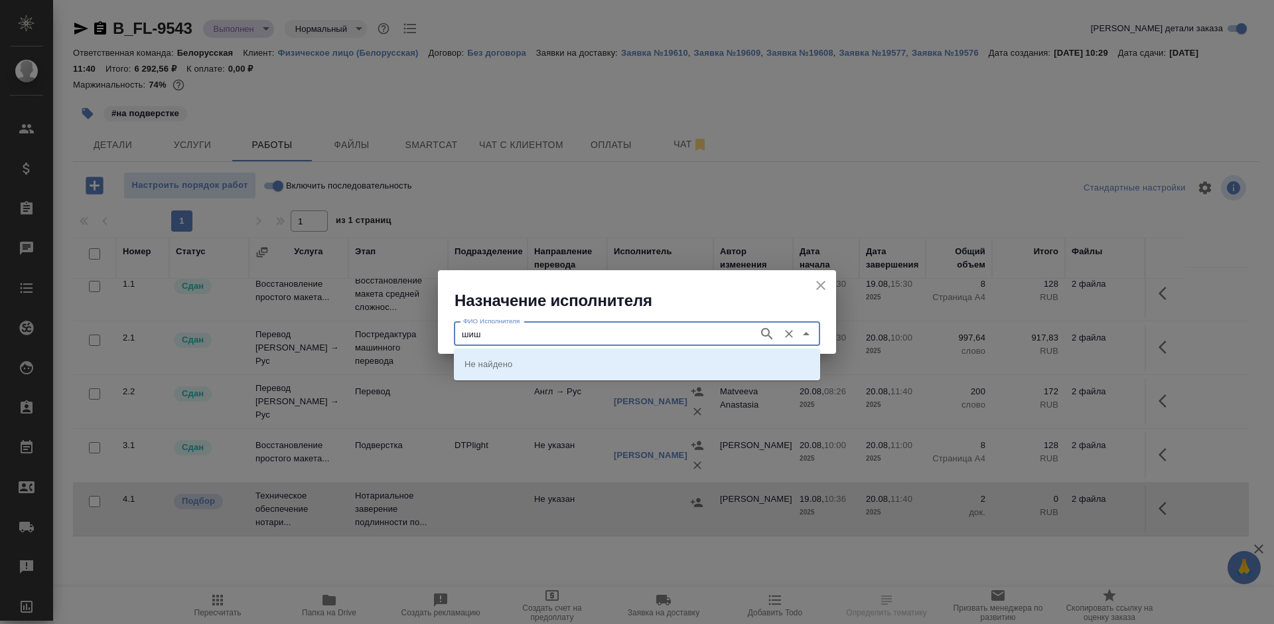
type input "шиш"
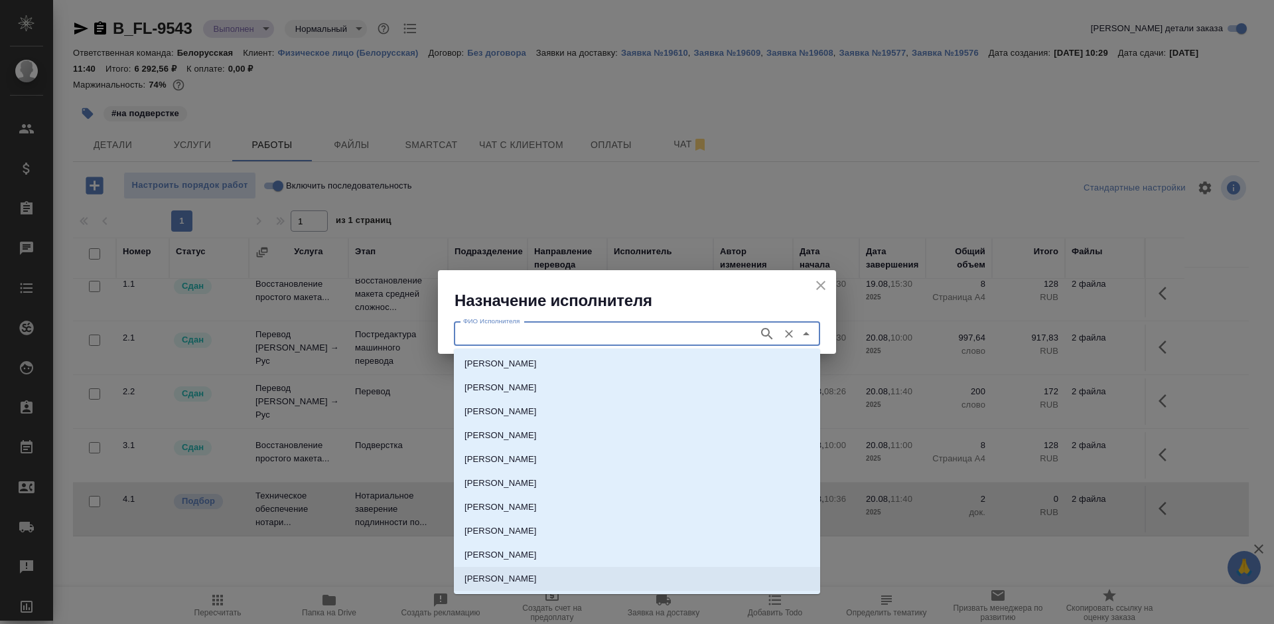
click at [520, 581] on p "НОТАРИУС Шишенков Леонид Васильевич" at bounding box center [500, 578] width 72 height 13
type input "НОТАРИУС Шишенков Леонид Васильевич"
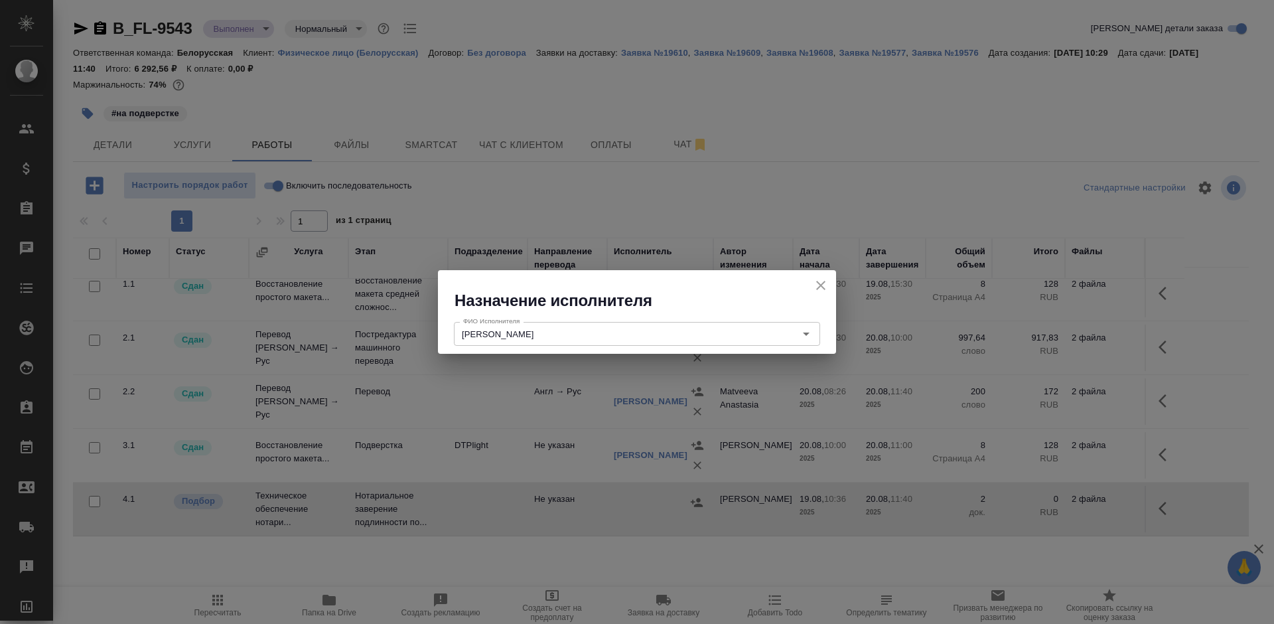
click at [1156, 545] on div "B_FL-9543 Выполнен completed Нормальный normal Кратко детали заказа Ответственн…" at bounding box center [666, 285] width 1201 height 570
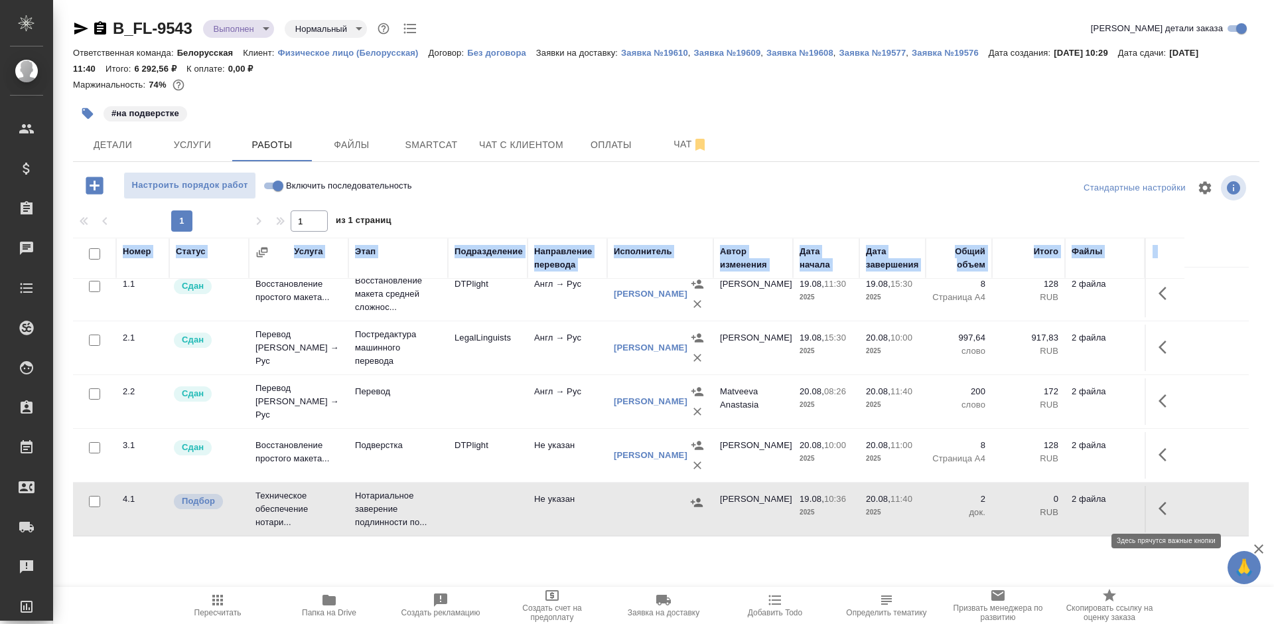
click at [1159, 511] on icon "button" at bounding box center [1166, 508] width 16 height 16
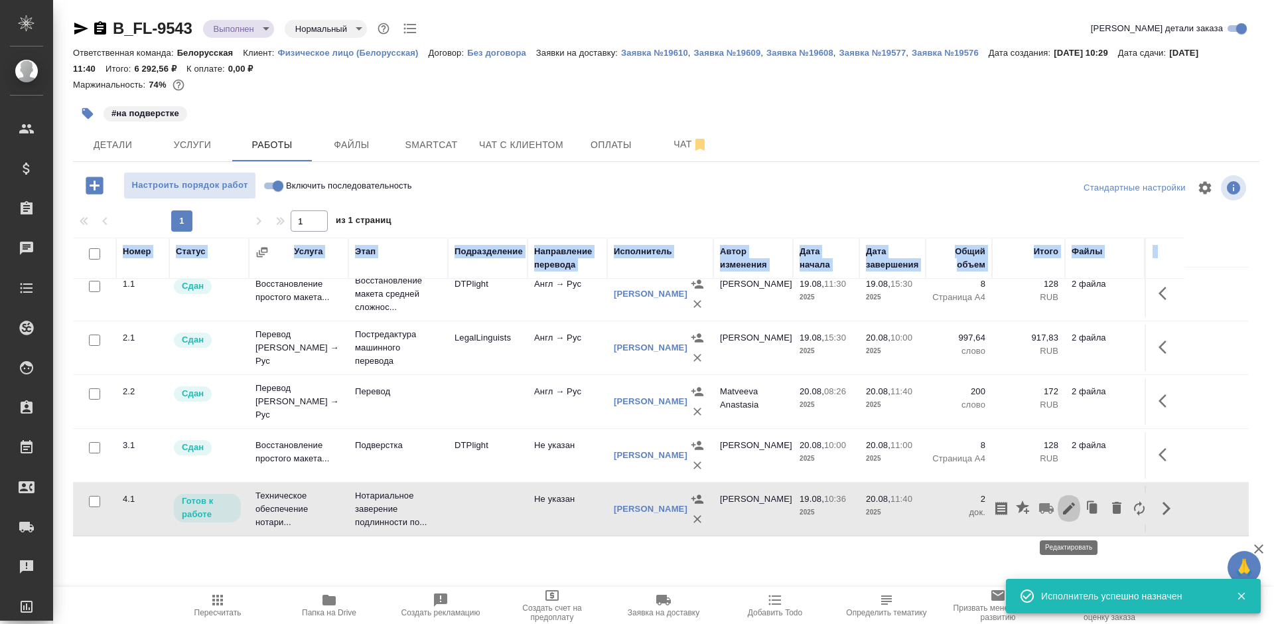
click at [1064, 504] on button "button" at bounding box center [1068, 508] width 23 height 32
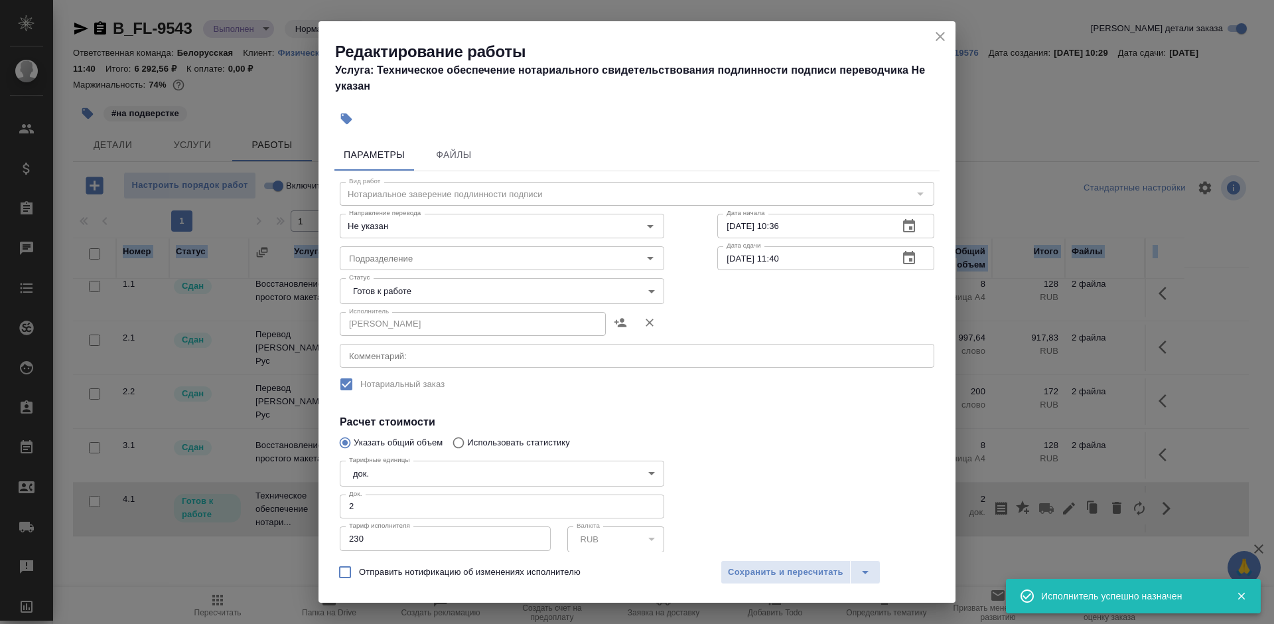
click at [497, 289] on body "🙏 .cls-1 fill:#fff; AWATERA Bogomolova Anastasiya Клиенты Спецификации Заказы 0…" at bounding box center [637, 312] width 1274 height 624
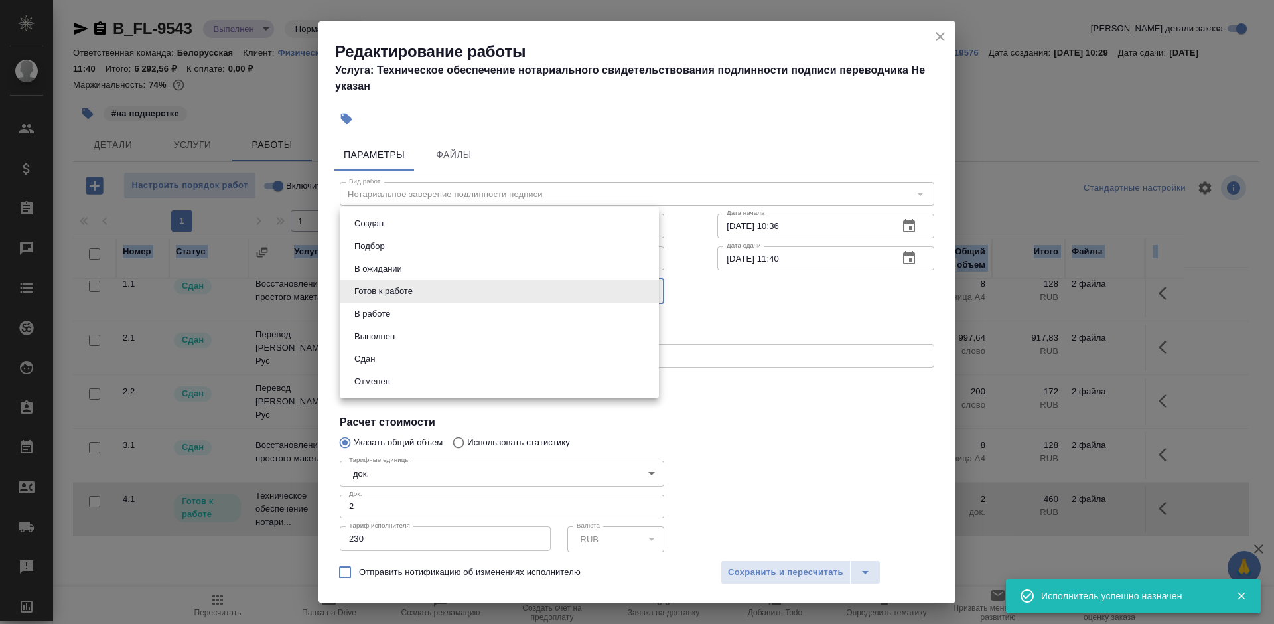
click at [479, 356] on li "Сдан" at bounding box center [499, 359] width 319 height 23
type input "closed"
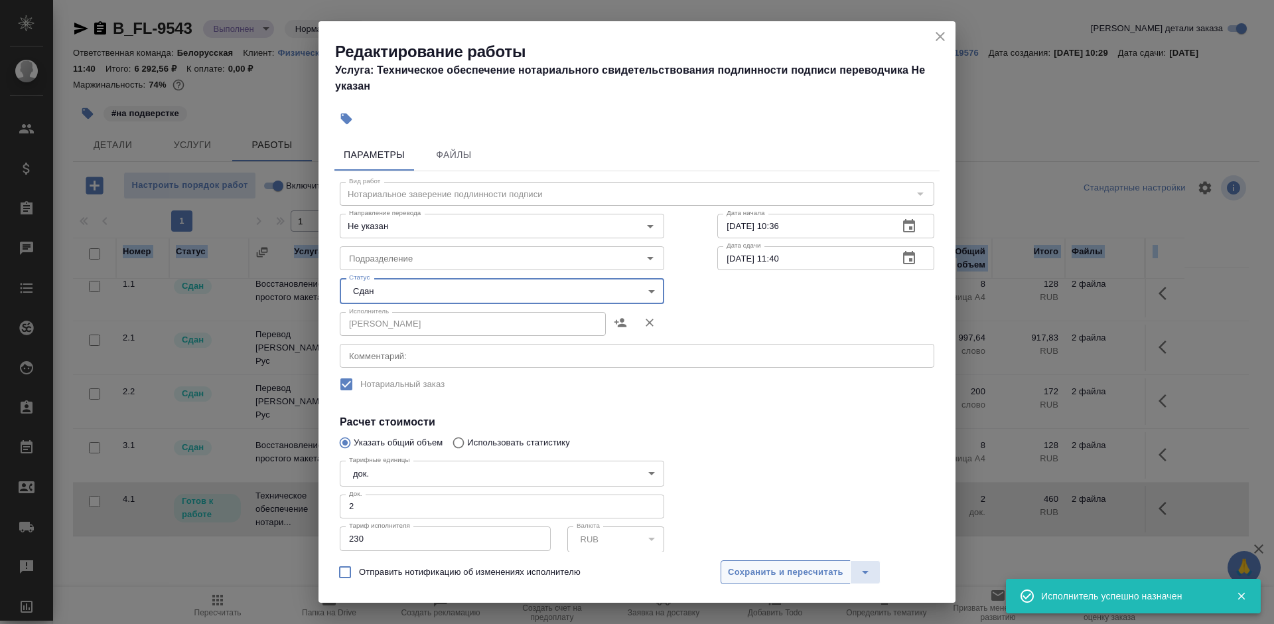
click at [781, 566] on span "Сохранить и пересчитать" at bounding box center [785, 571] width 115 height 15
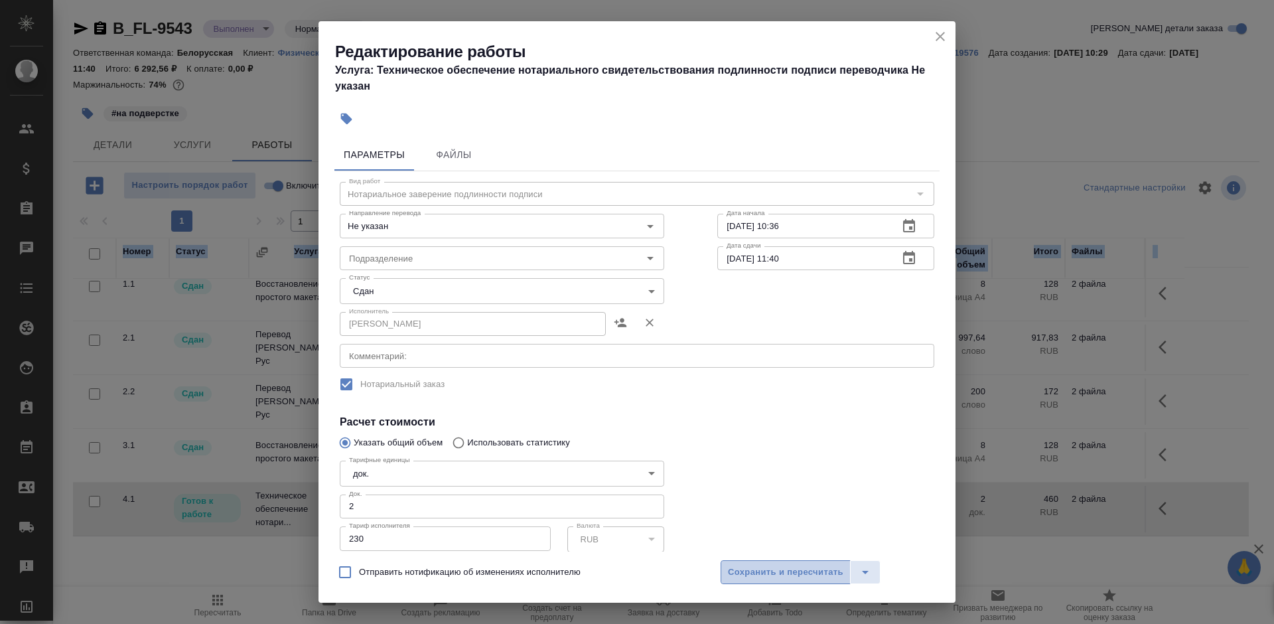
click at [781, 566] on span "Сохранить и пересчитать" at bounding box center [785, 571] width 115 height 15
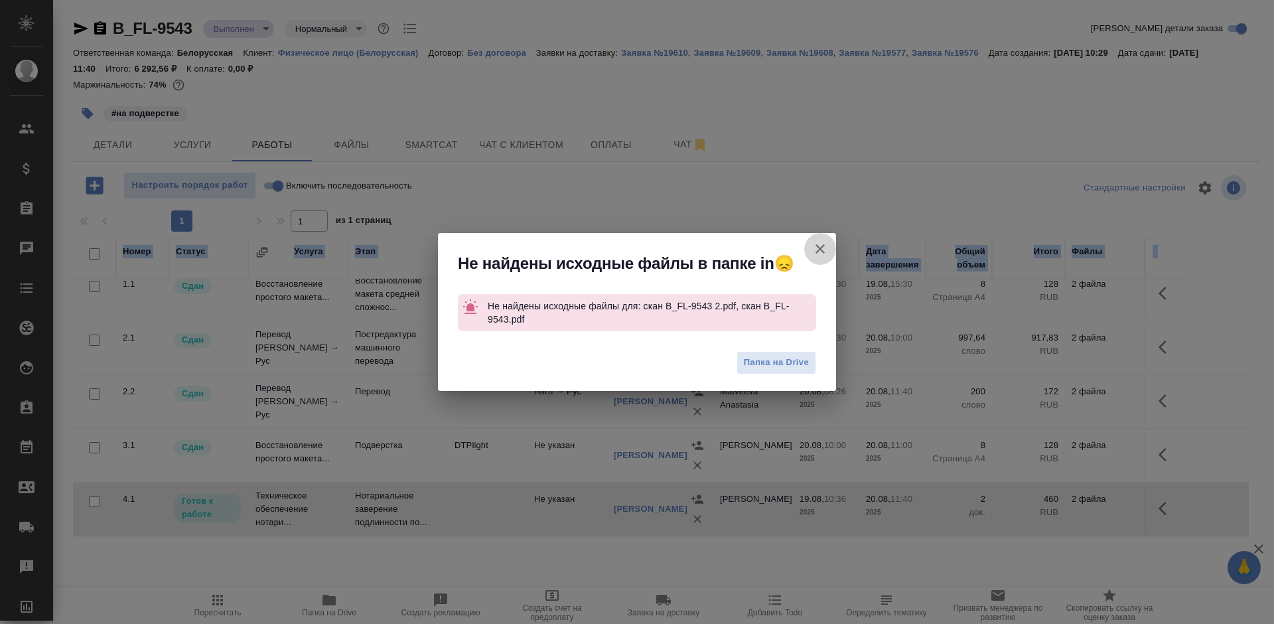
click at [813, 247] on icon "button" at bounding box center [820, 249] width 16 height 16
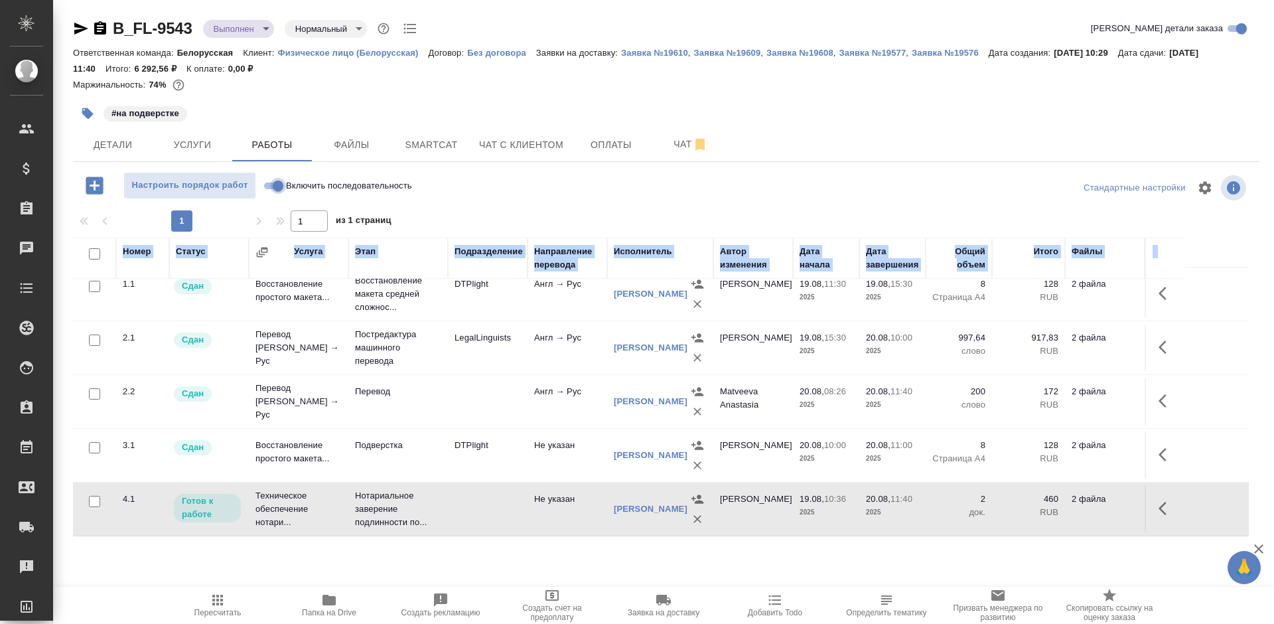
click at [277, 188] on input "Включить последовательность" at bounding box center [278, 186] width 48 height 16
checkbox input "true"
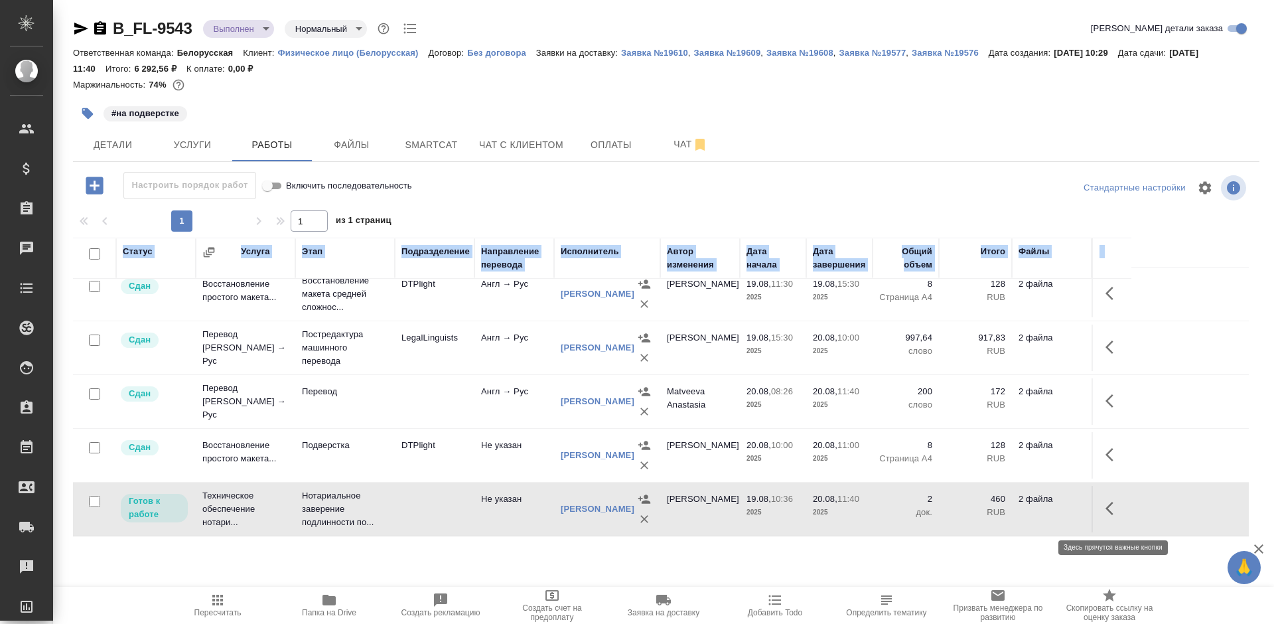
click at [1109, 514] on icon "button" at bounding box center [1113, 508] width 16 height 16
click at [1012, 515] on icon "button" at bounding box center [1016, 508] width 16 height 16
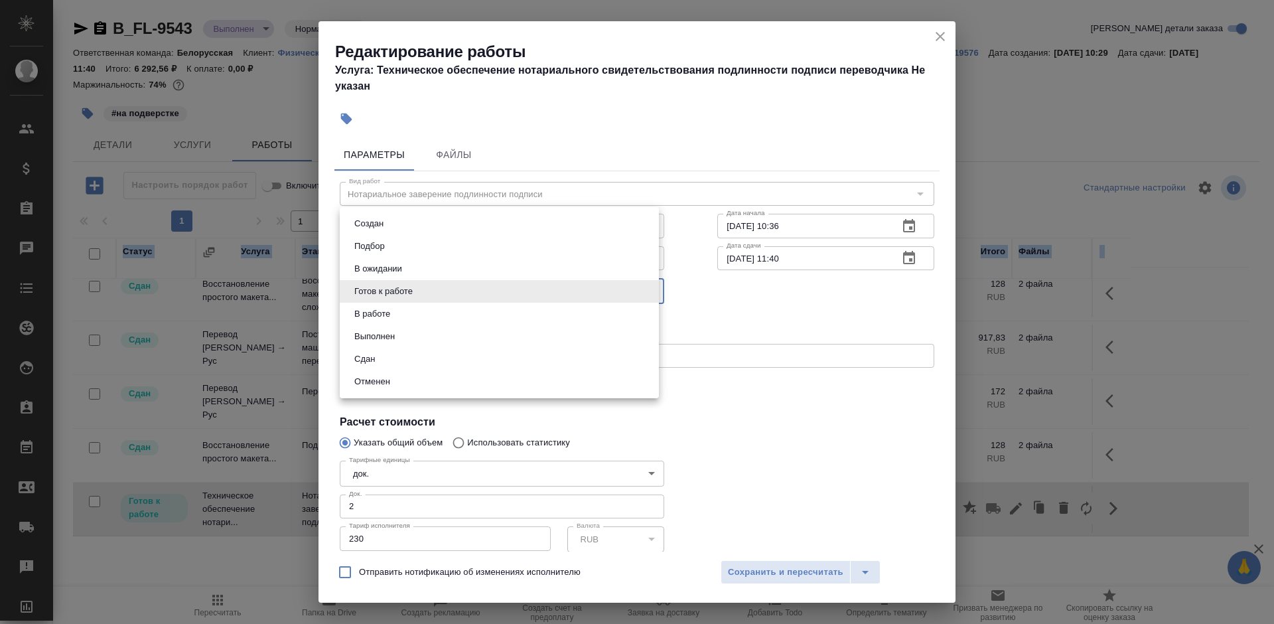
click at [525, 295] on body "🙏 .cls-1 fill:#fff; AWATERA Bogomolova Anastasiya Клиенты Спецификации Заказы 0…" at bounding box center [637, 312] width 1274 height 624
click at [543, 366] on li "Сдан" at bounding box center [499, 359] width 319 height 23
type input "closed"
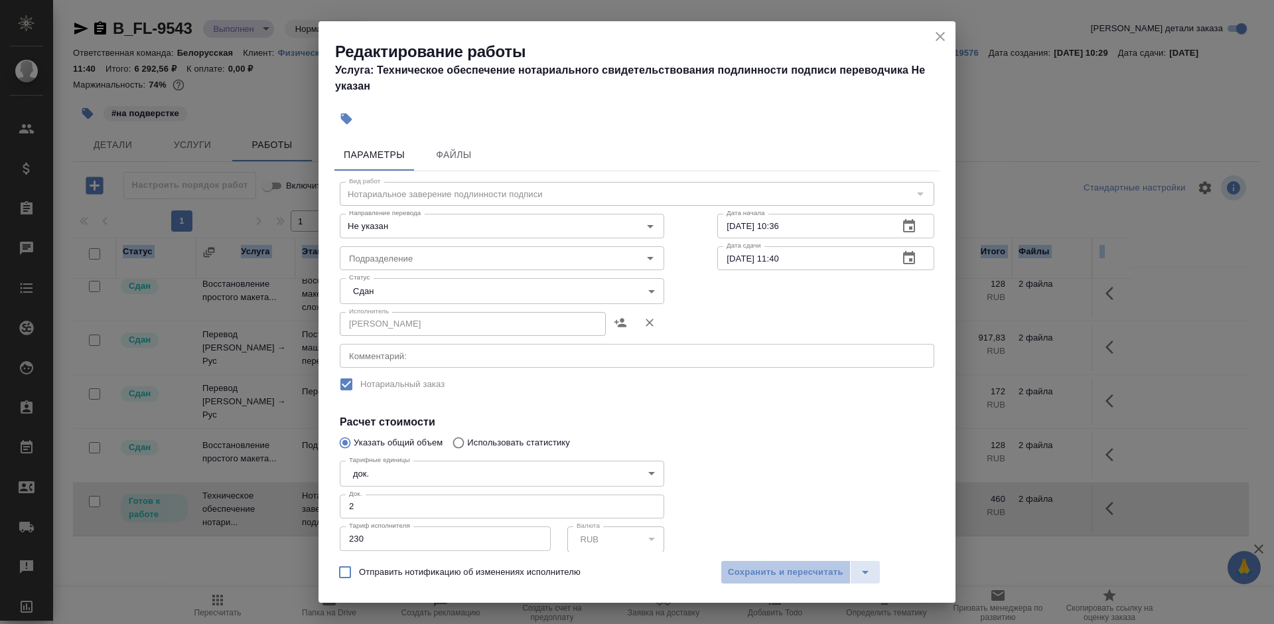
click at [815, 566] on span "Сохранить и пересчитать" at bounding box center [785, 571] width 115 height 15
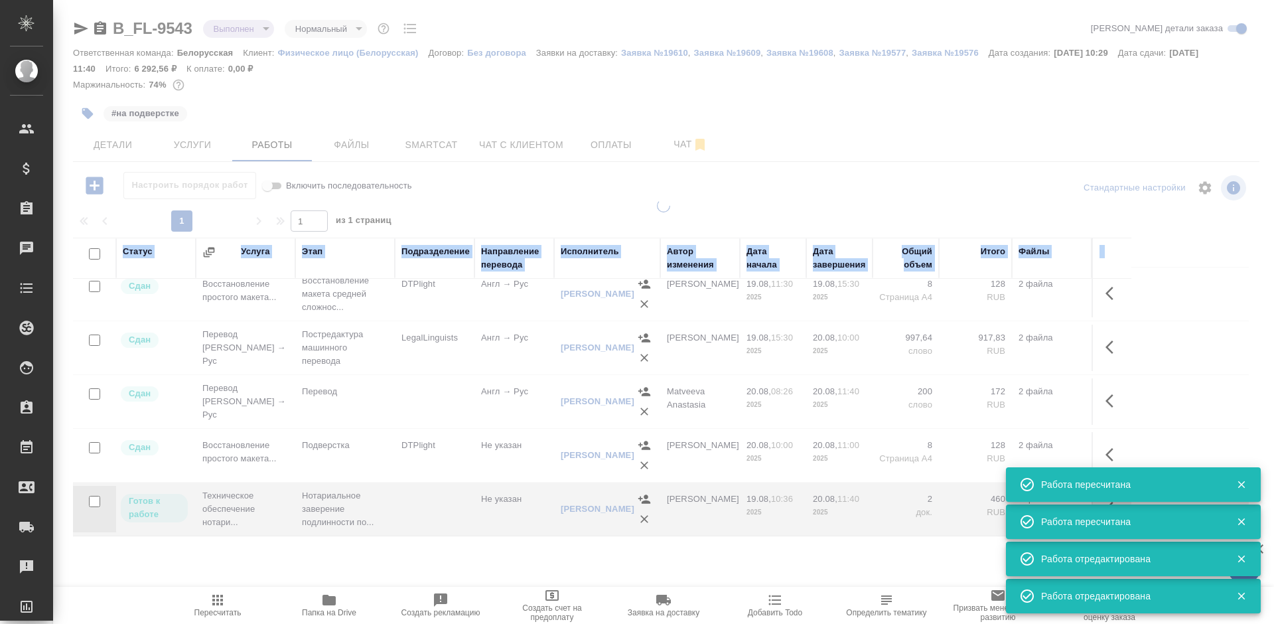
click at [192, 149] on div at bounding box center [663, 285] width 1221 height 570
click at [192, 149] on span "Услуги" at bounding box center [193, 145] width 64 height 17
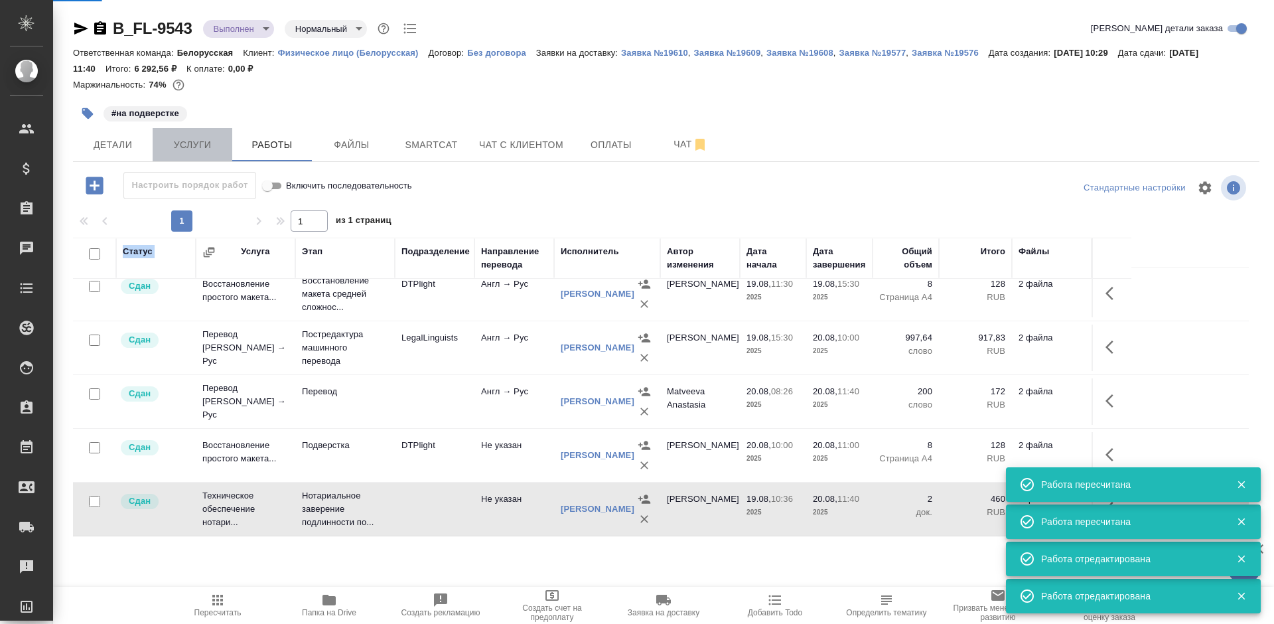
click at [192, 149] on span "Услуги" at bounding box center [193, 145] width 64 height 17
click at [199, 148] on span "Услуги" at bounding box center [193, 145] width 64 height 17
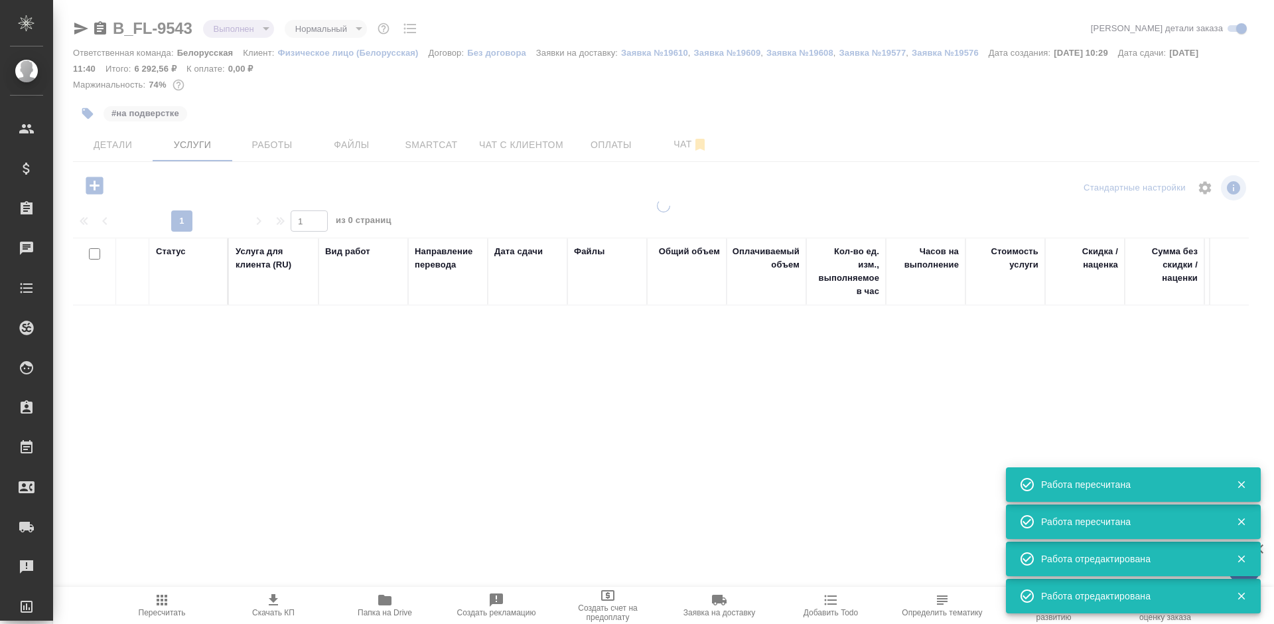
click at [828, 96] on div at bounding box center [666, 97] width 1186 height 3
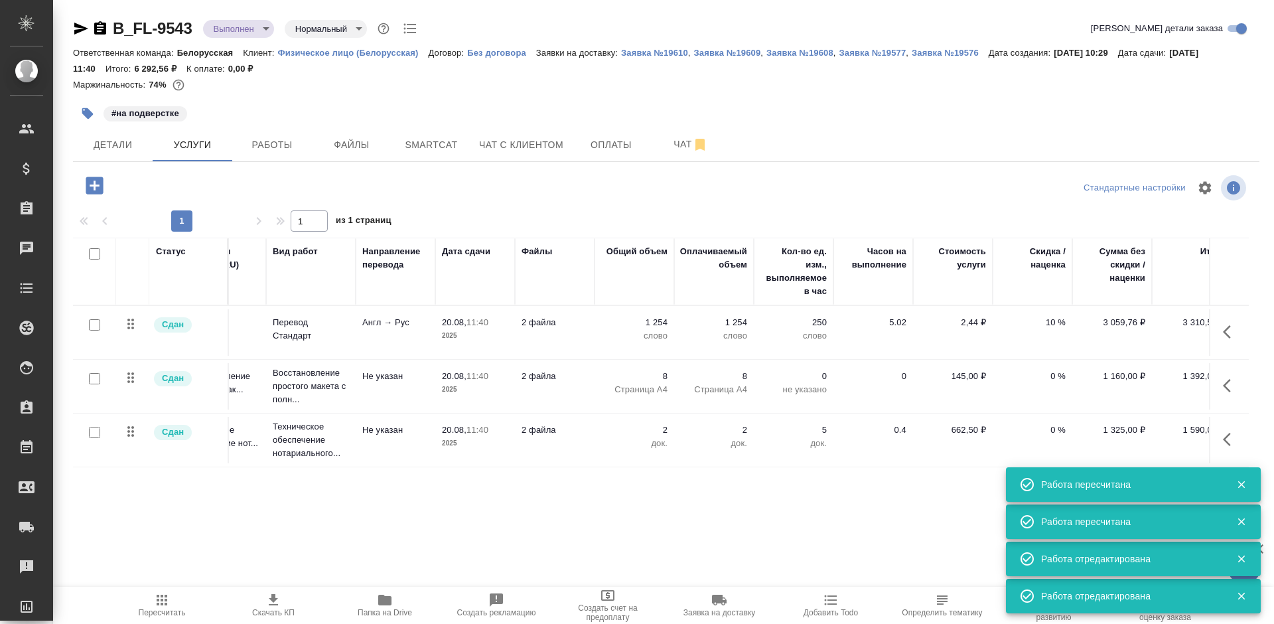
scroll to position [0, 75]
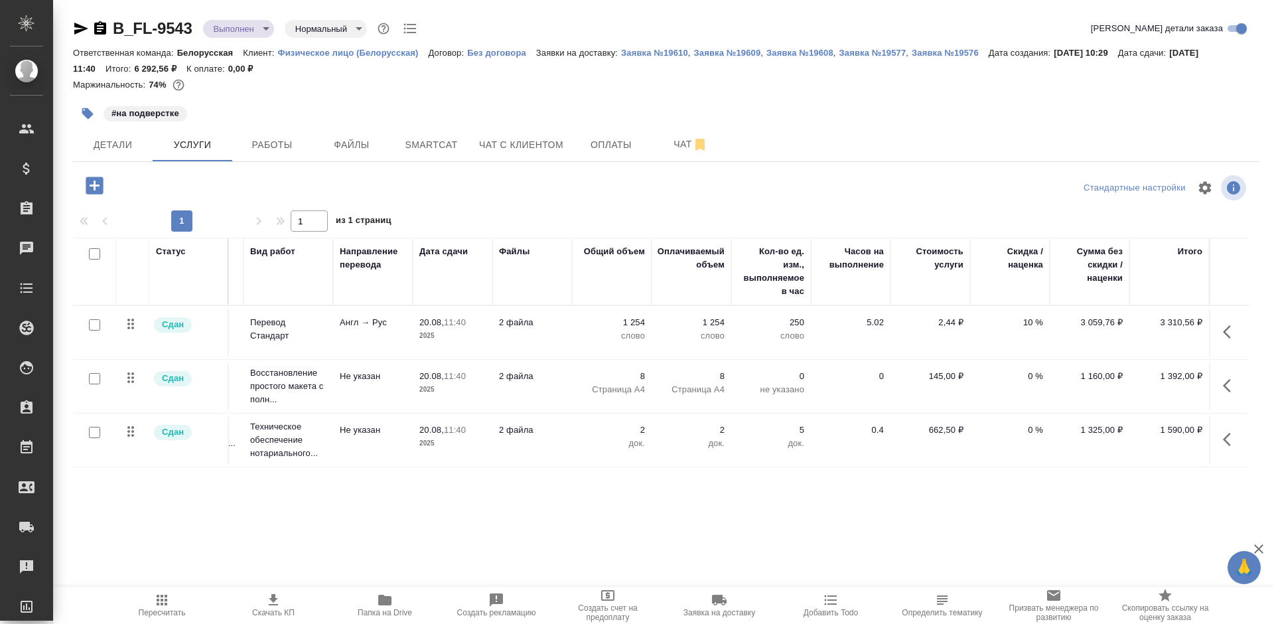
click at [133, 122] on div "#на подверстке" at bounding box center [468, 113] width 791 height 29
click at [134, 137] on span "Детали" at bounding box center [113, 145] width 64 height 17
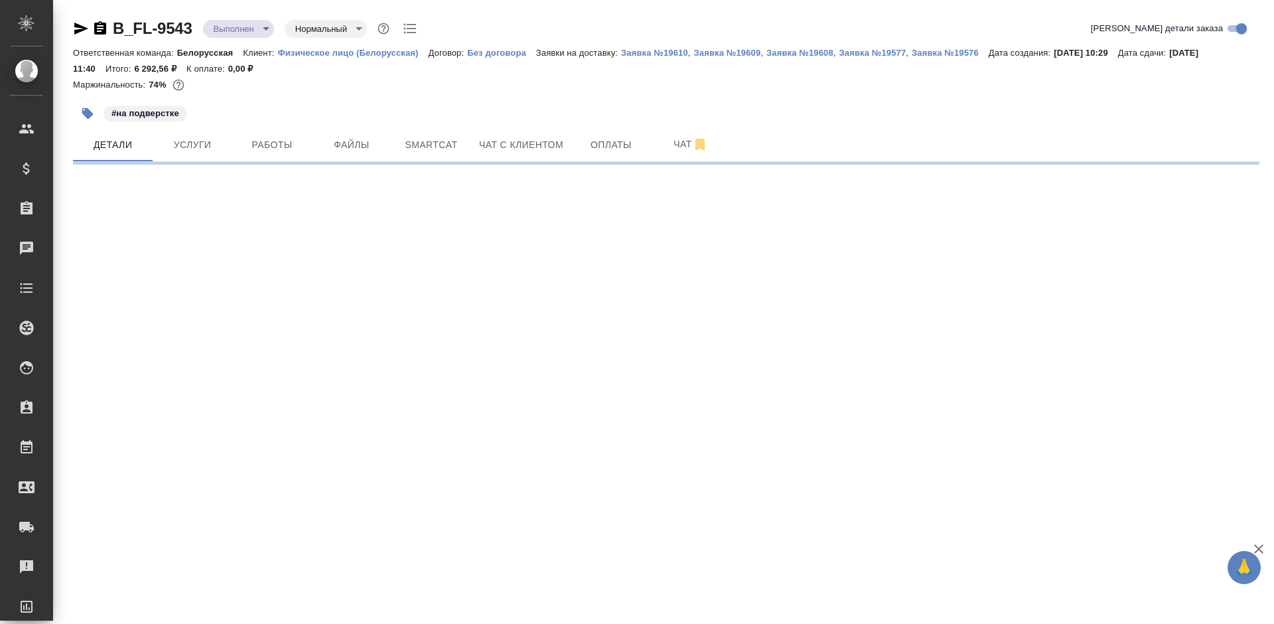
select select "RU"
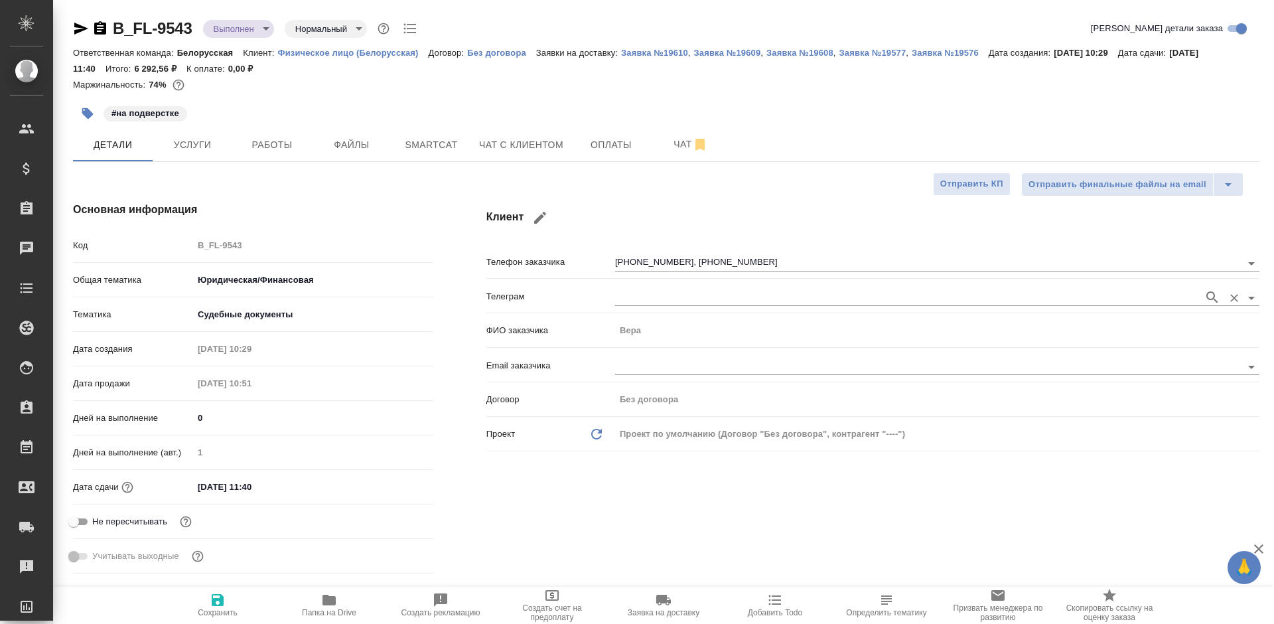
type textarea "x"
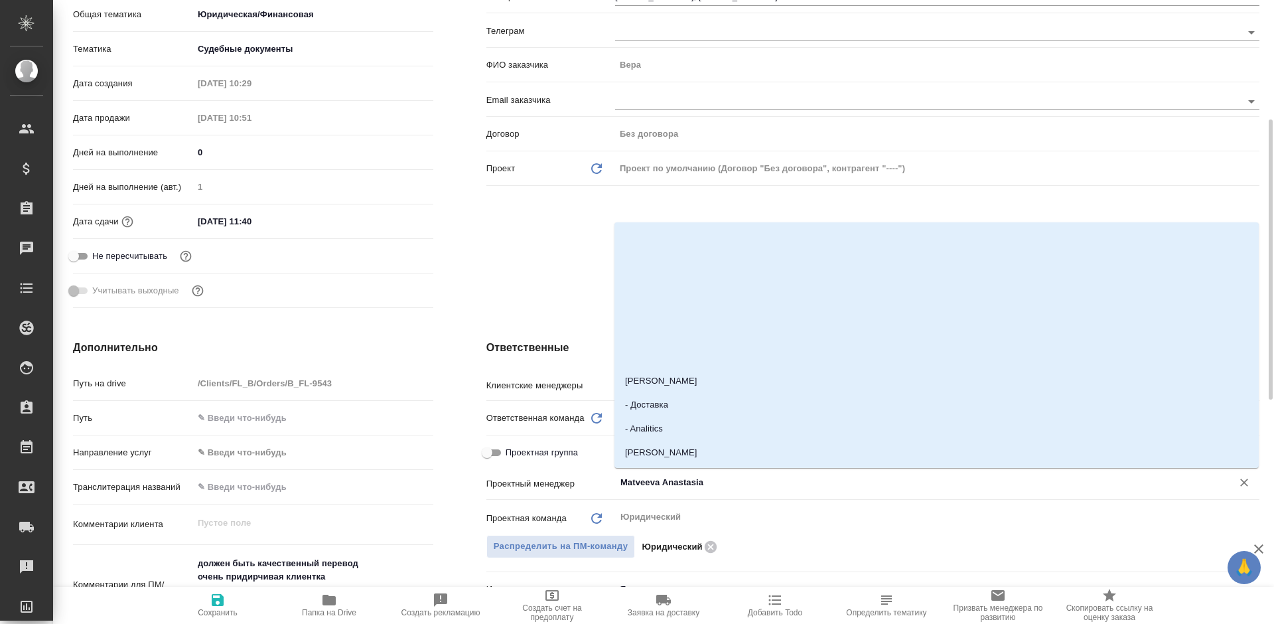
drag, startPoint x: 702, startPoint y: 480, endPoint x: 600, endPoint y: 483, distance: 102.2
click at [600, 483] on div "Проектный менеджер Matveeva Anastasia ​" at bounding box center [872, 481] width 773 height 23
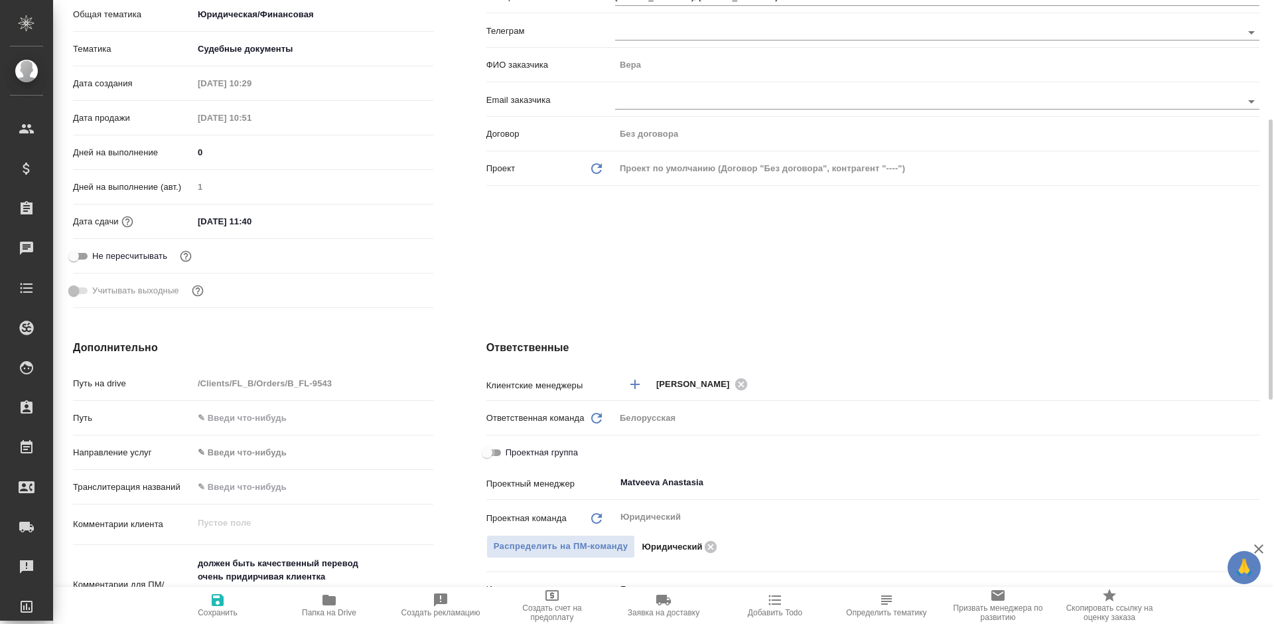
click at [490, 458] on input "Проектная группа" at bounding box center [487, 452] width 48 height 16
checkbox input "true"
type textarea "x"
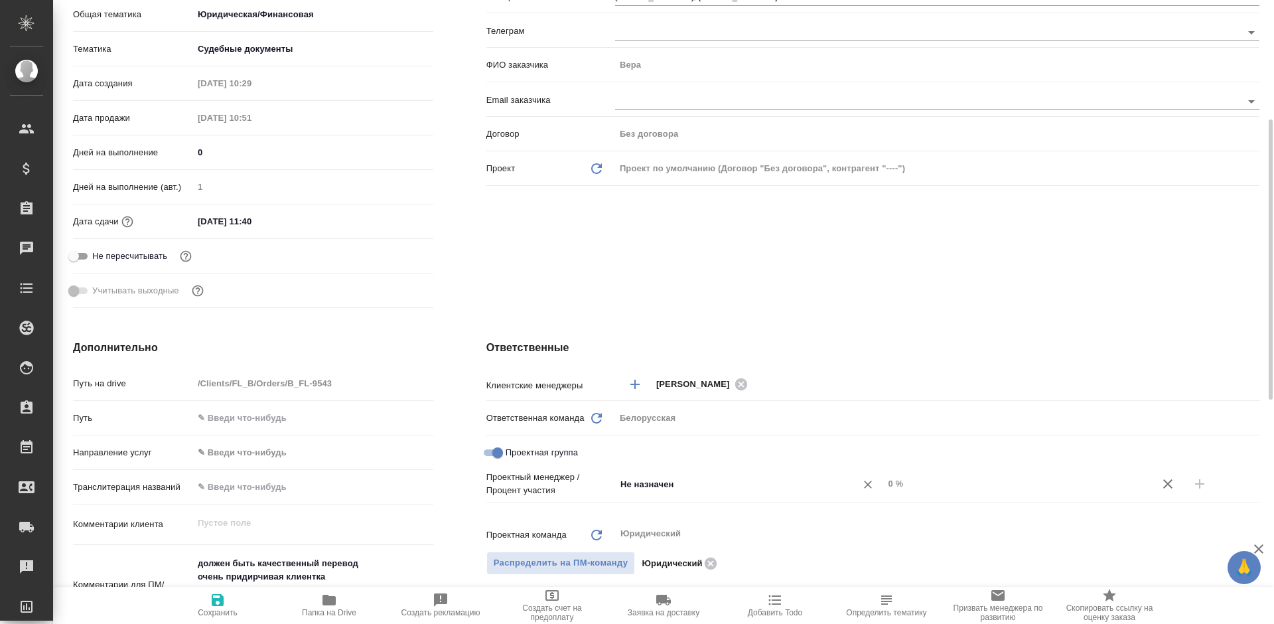
click at [651, 485] on input "Не назначен" at bounding box center [727, 484] width 216 height 16
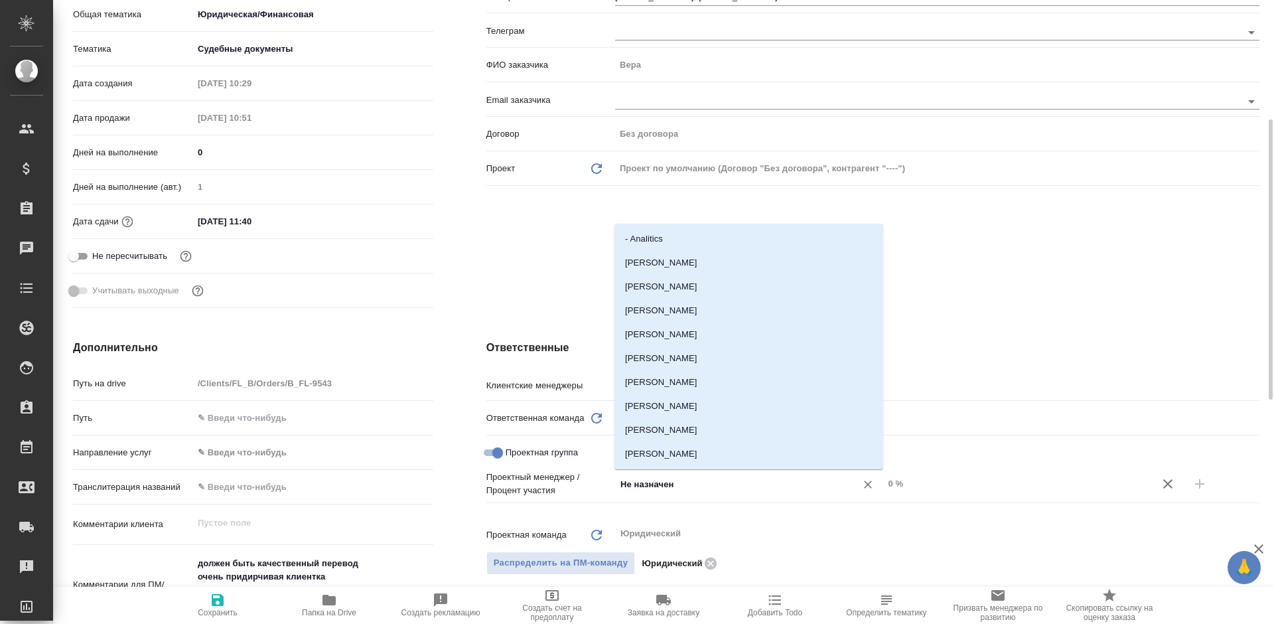
paste input "Matveeva Anastasia"
type input "Matveeva Anastasia"
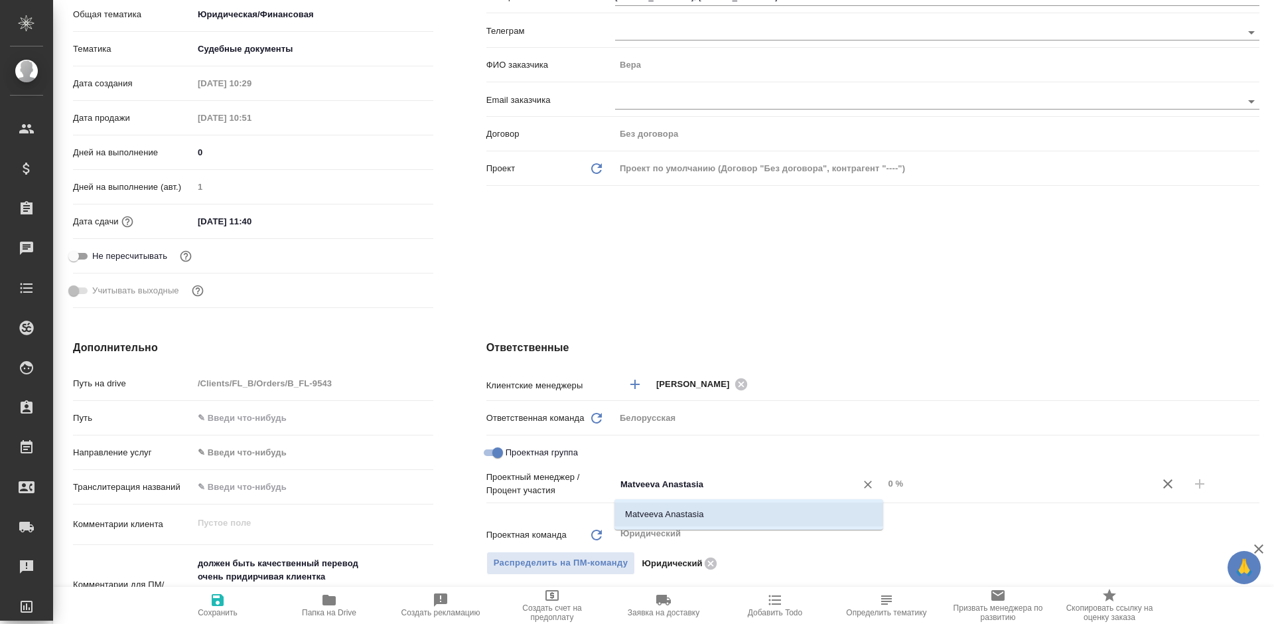
click at [698, 513] on li "Matveeva Anastasia" at bounding box center [748, 514] width 269 height 24
type textarea "x"
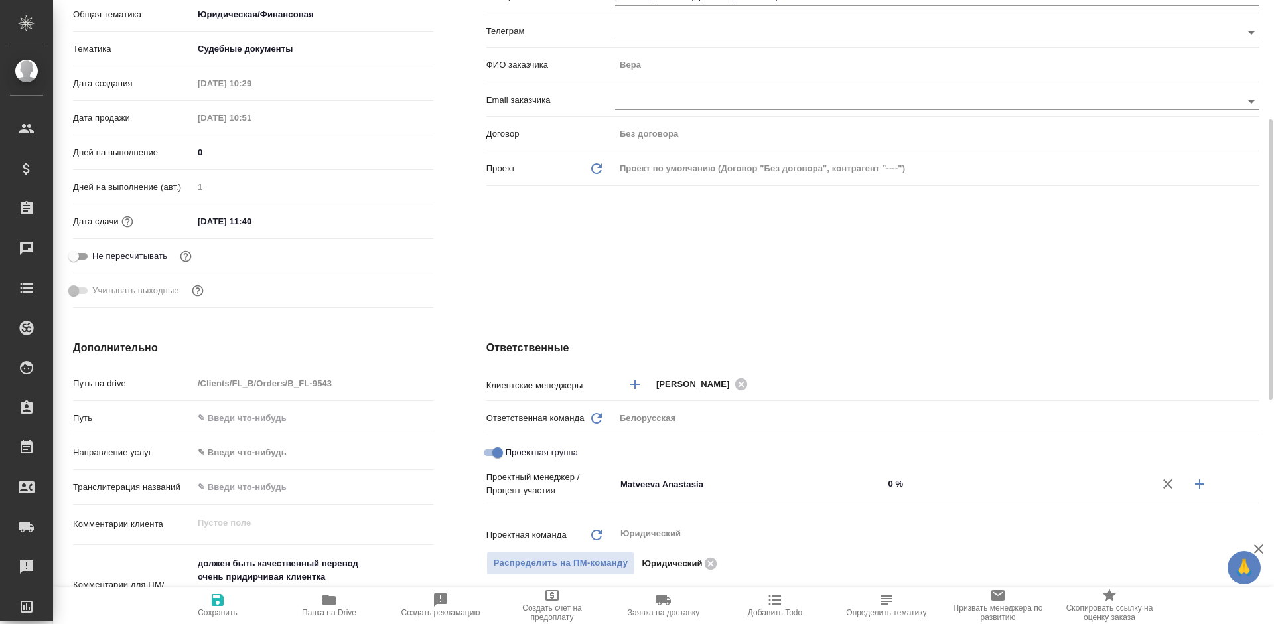
drag, startPoint x: 1189, startPoint y: 480, endPoint x: 959, endPoint y: 528, distance: 235.2
click at [1189, 480] on button "button" at bounding box center [1199, 484] width 32 height 32
type textarea "x"
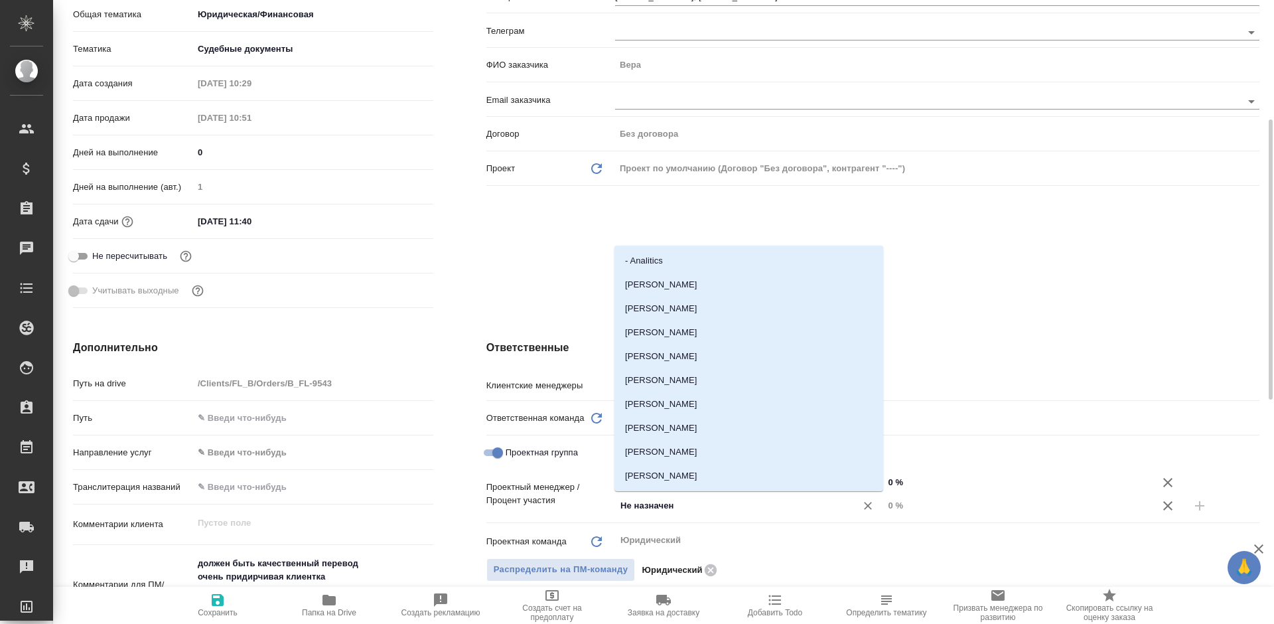
click at [698, 509] on input "Не назначен" at bounding box center [727, 505] width 216 height 16
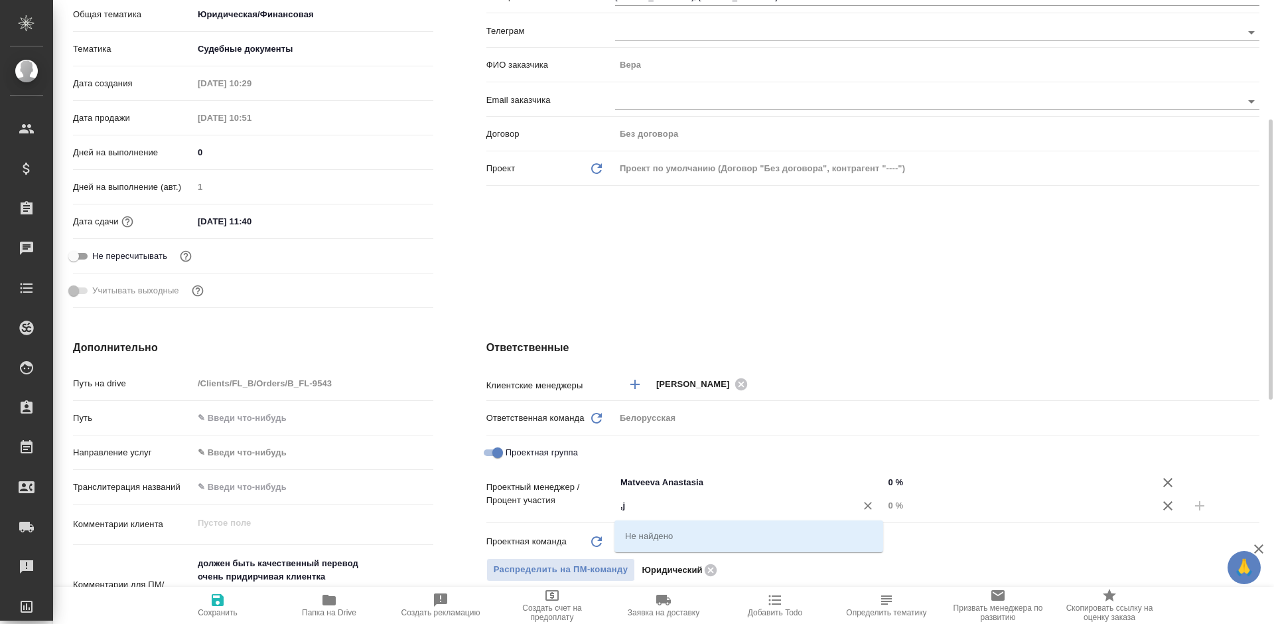
type input ","
type input "бого"
click at [704, 539] on li "[PERSON_NAME]" at bounding box center [748, 535] width 269 height 24
type textarea "x"
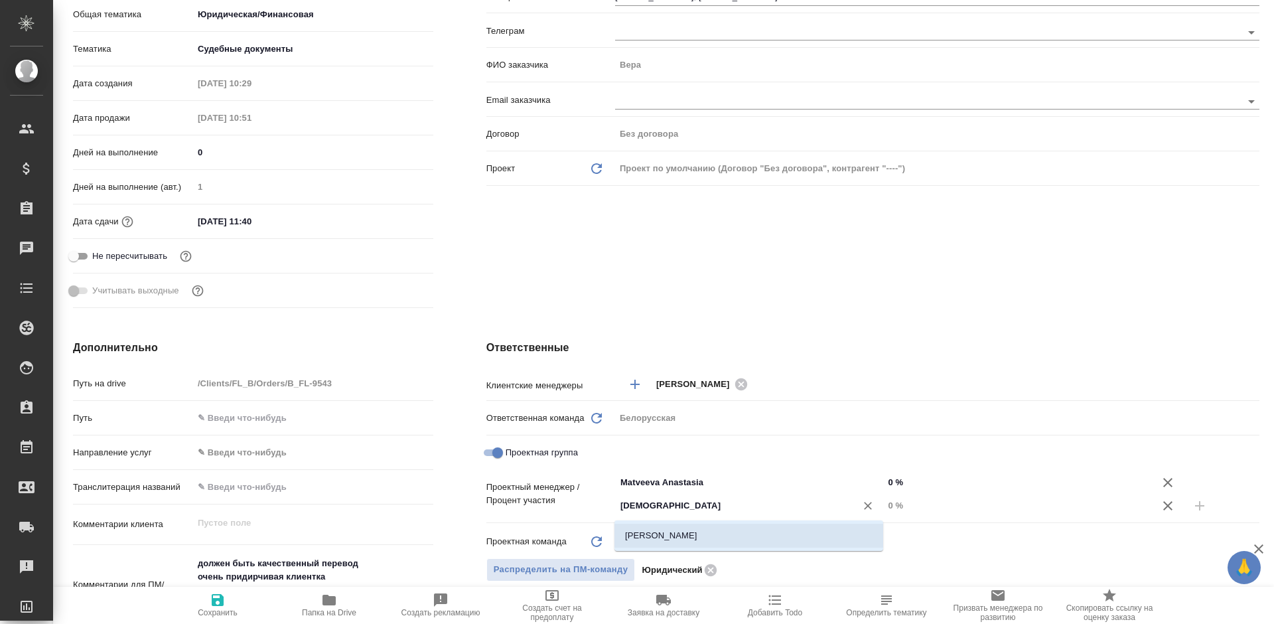
type textarea "x"
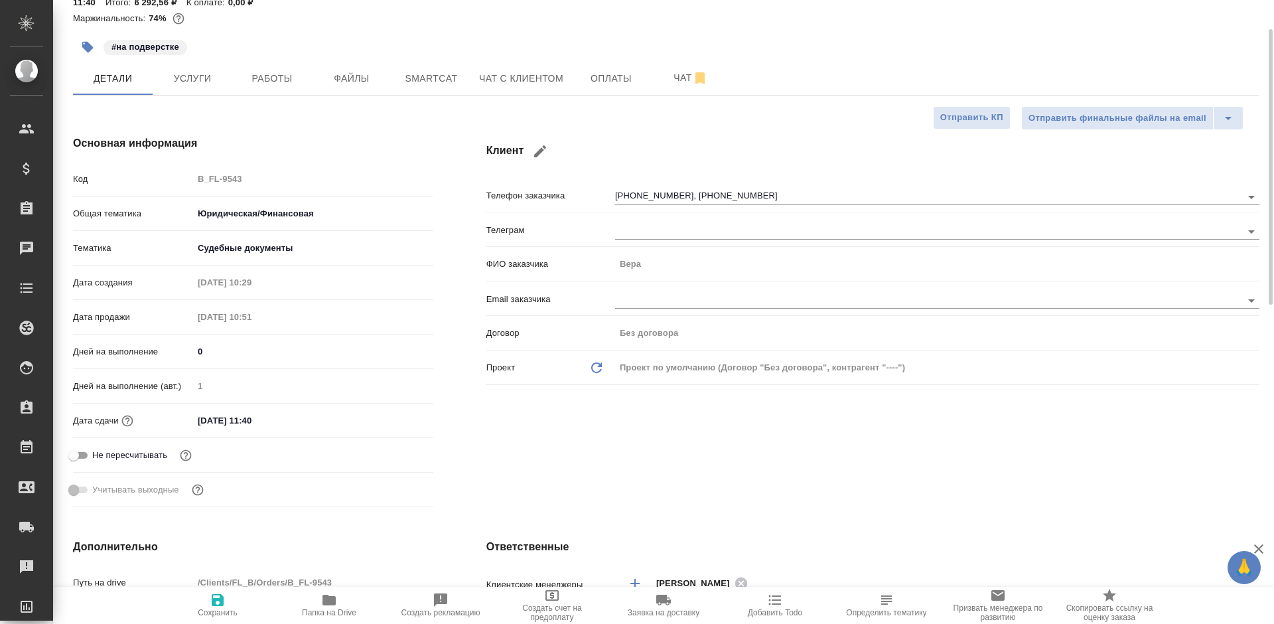
scroll to position [464, 0]
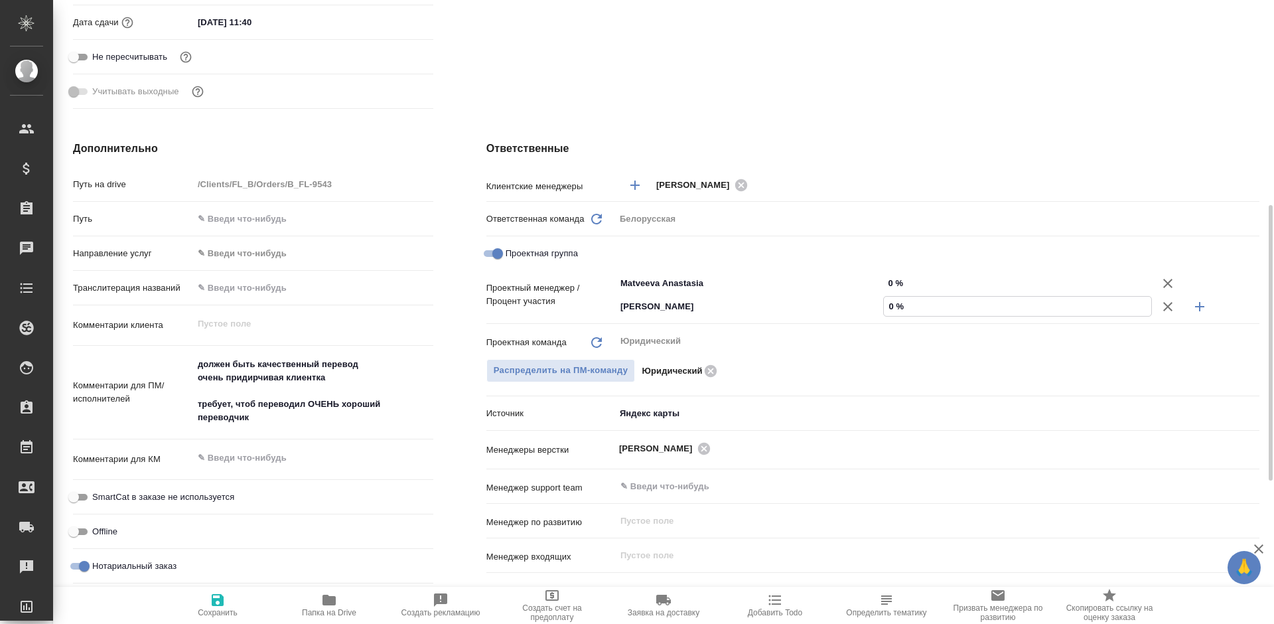
drag, startPoint x: 890, startPoint y: 304, endPoint x: 911, endPoint y: 304, distance: 21.9
click at [911, 304] on input "0 %" at bounding box center [1017, 306] width 267 height 19
type input "2 %"
type textarea "x"
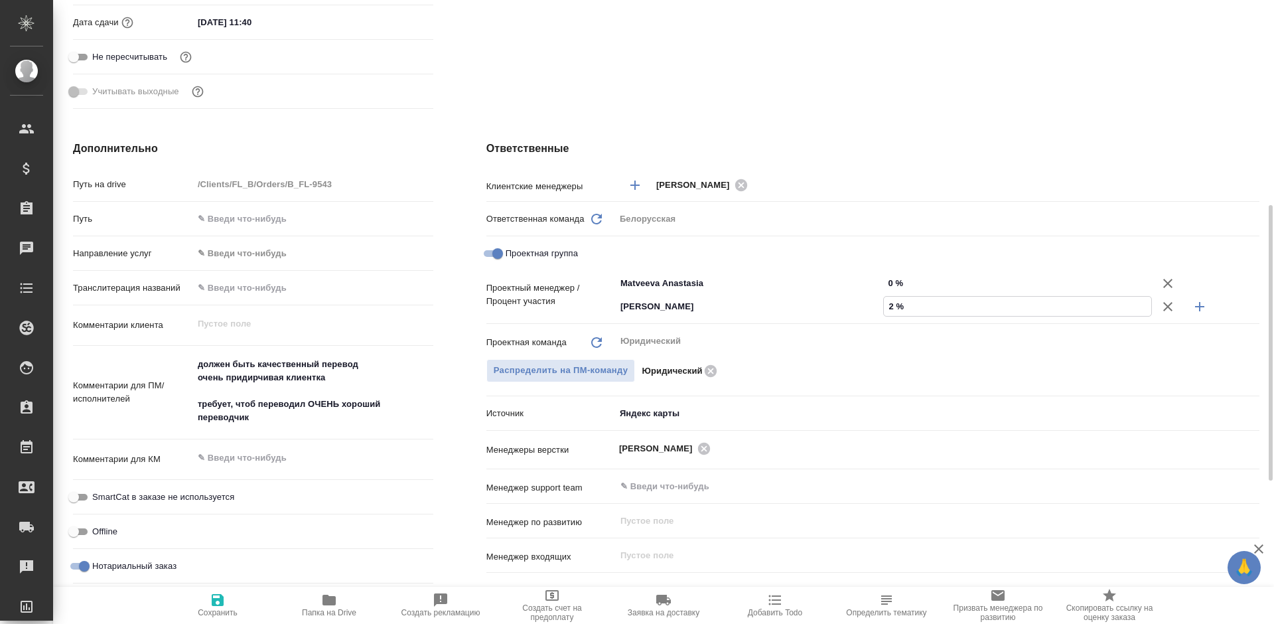
type textarea "x"
type input "25 %"
drag, startPoint x: 883, startPoint y: 282, endPoint x: 896, endPoint y: 282, distance: 13.3
click at [896, 282] on input "0 %" at bounding box center [1017, 282] width 267 height 19
type input "75 %"
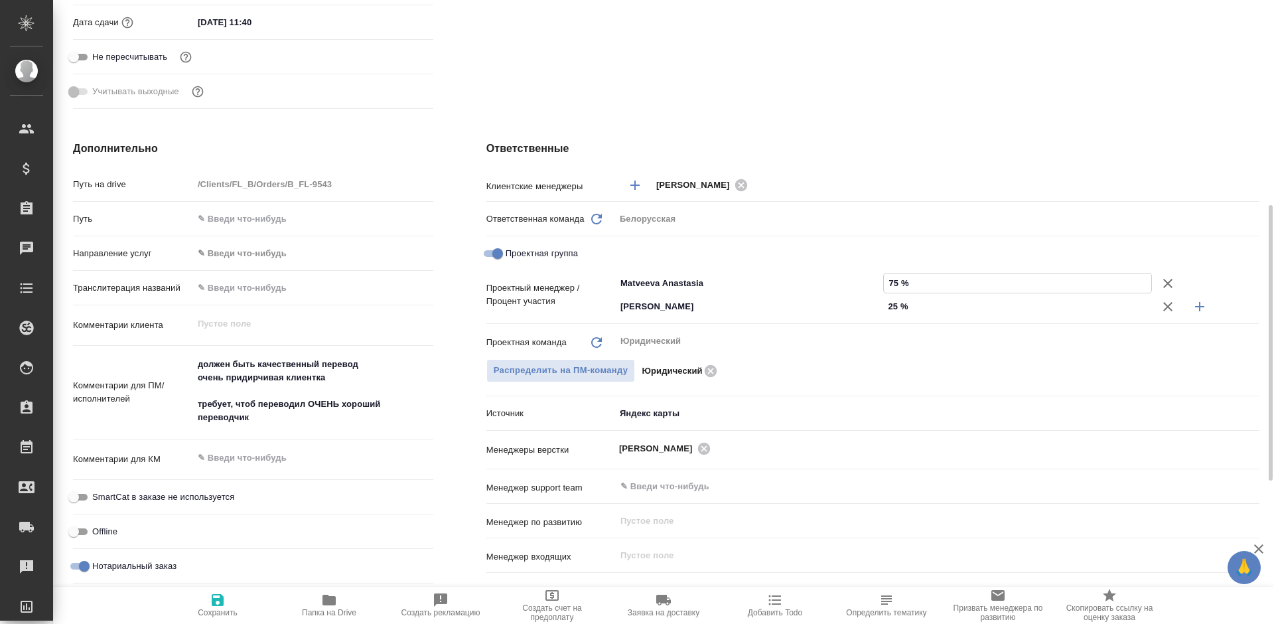
type textarea "x"
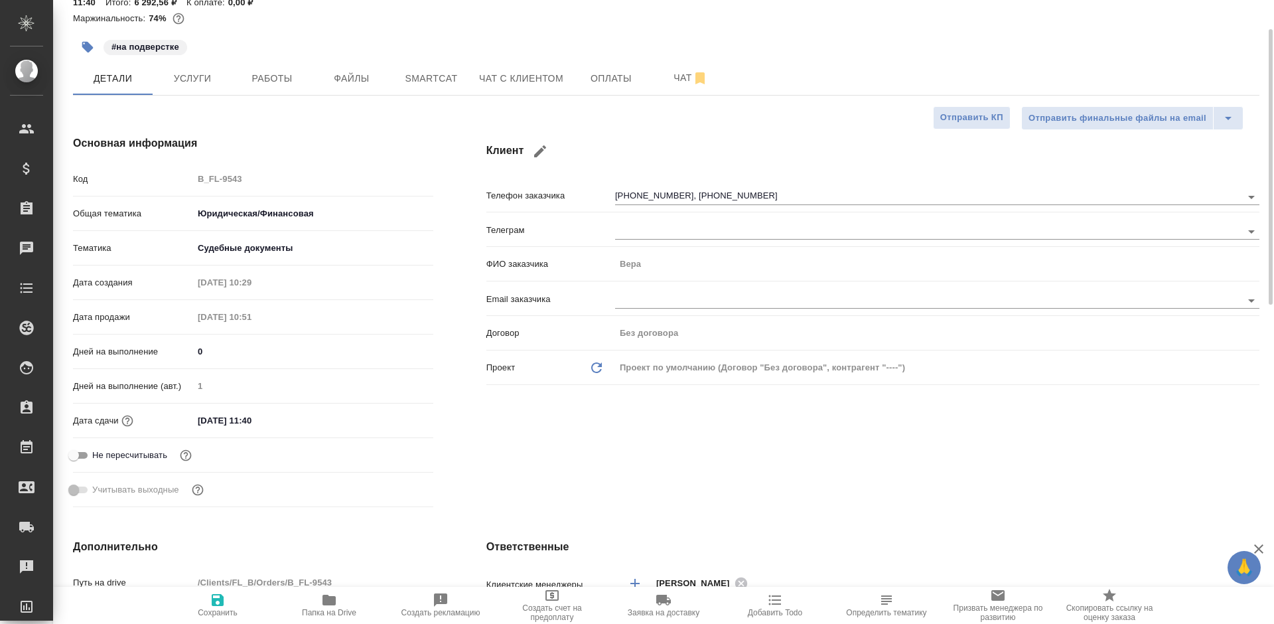
type input "75 %"
click at [225, 602] on icon "button" at bounding box center [218, 600] width 16 height 16
type textarea "x"
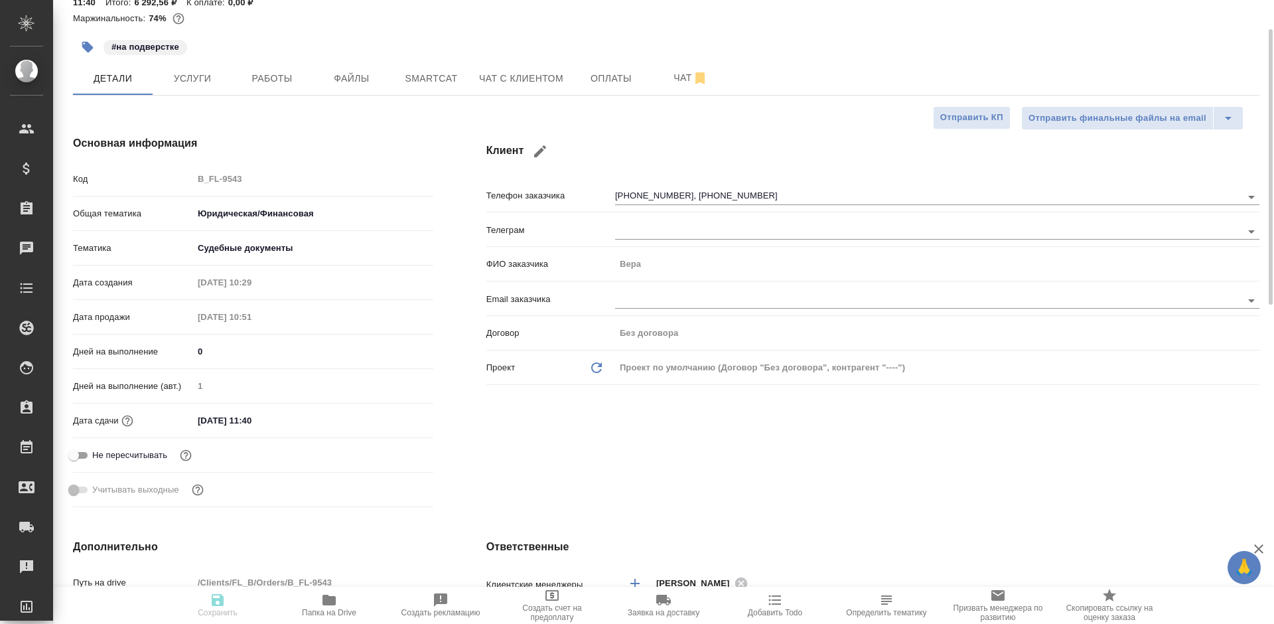
type textarea "x"
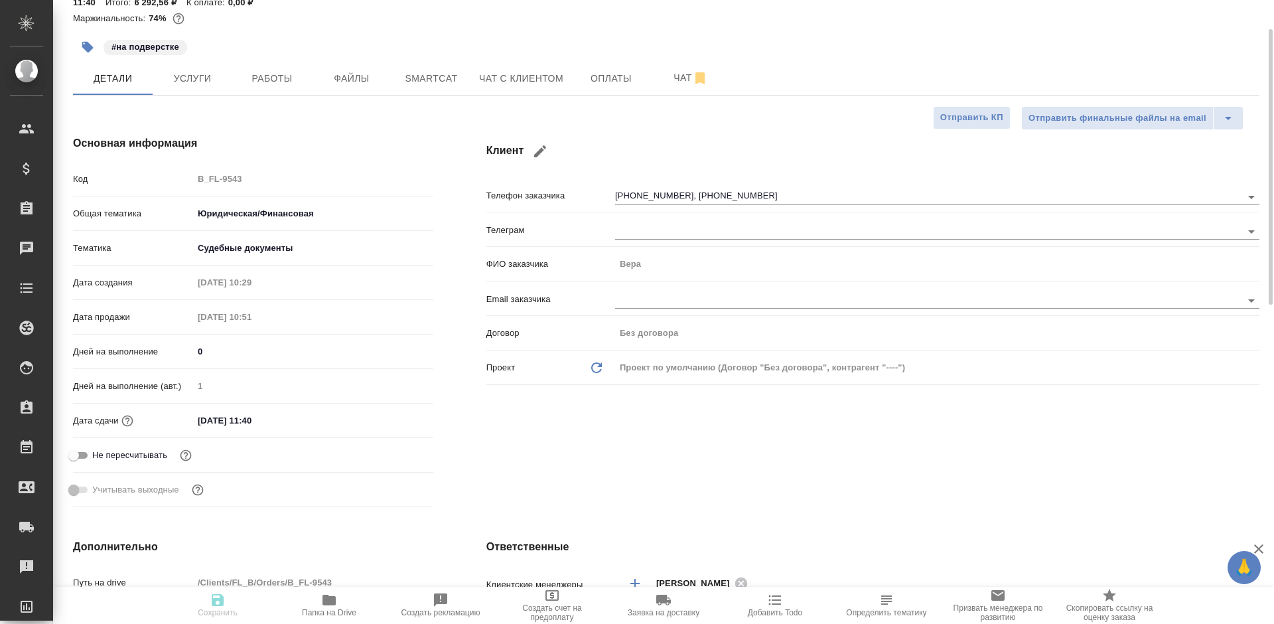
type textarea "x"
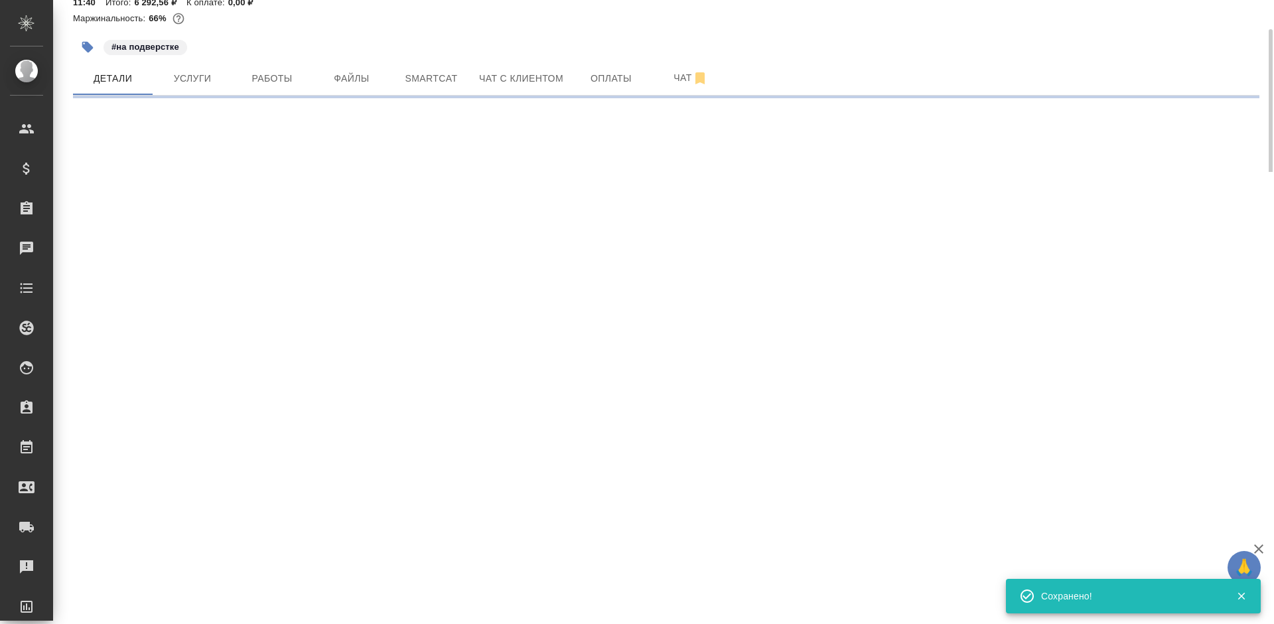
select select "RU"
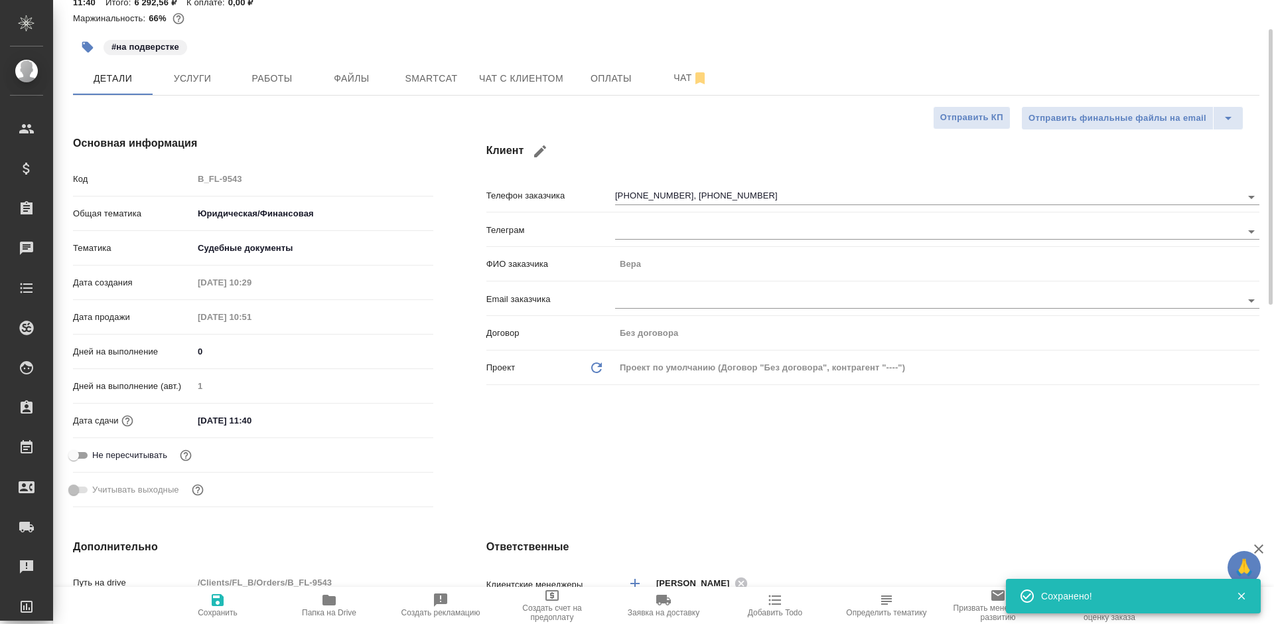
type textarea "x"
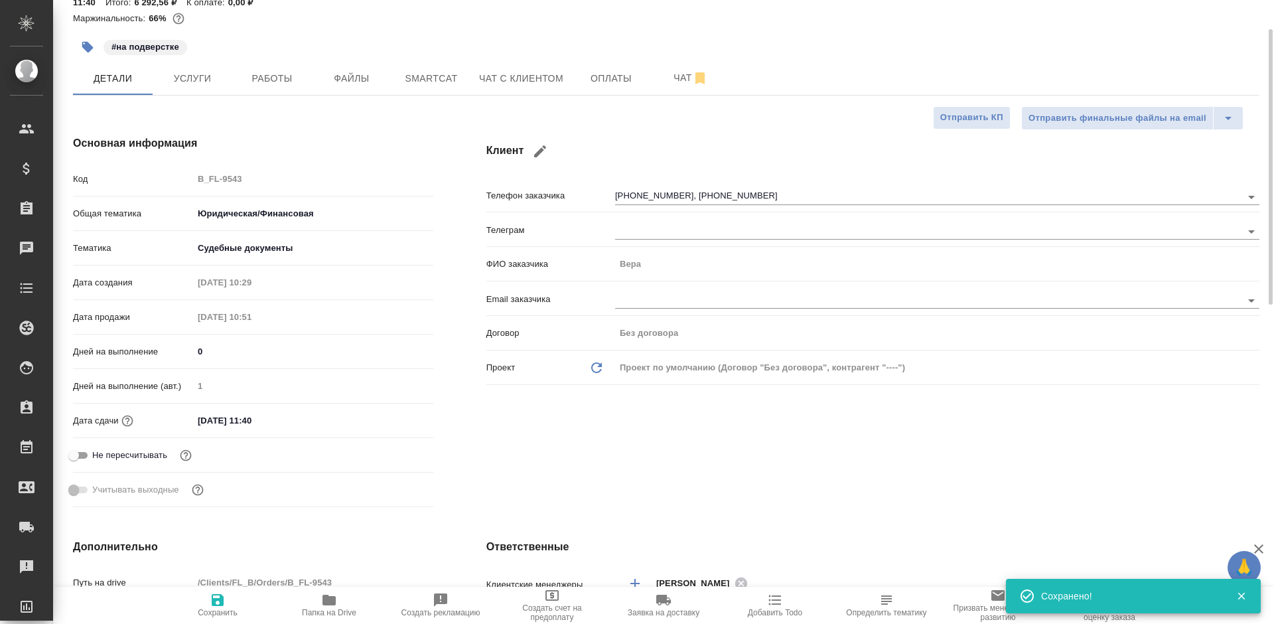
type textarea "x"
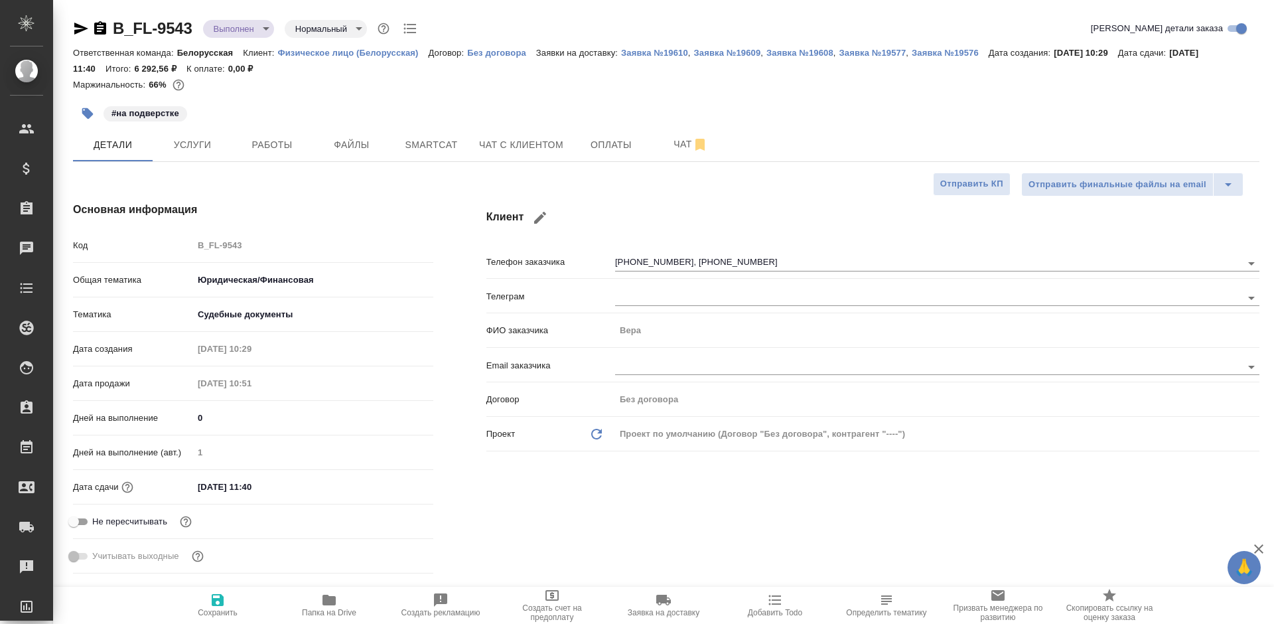
type textarea "x"
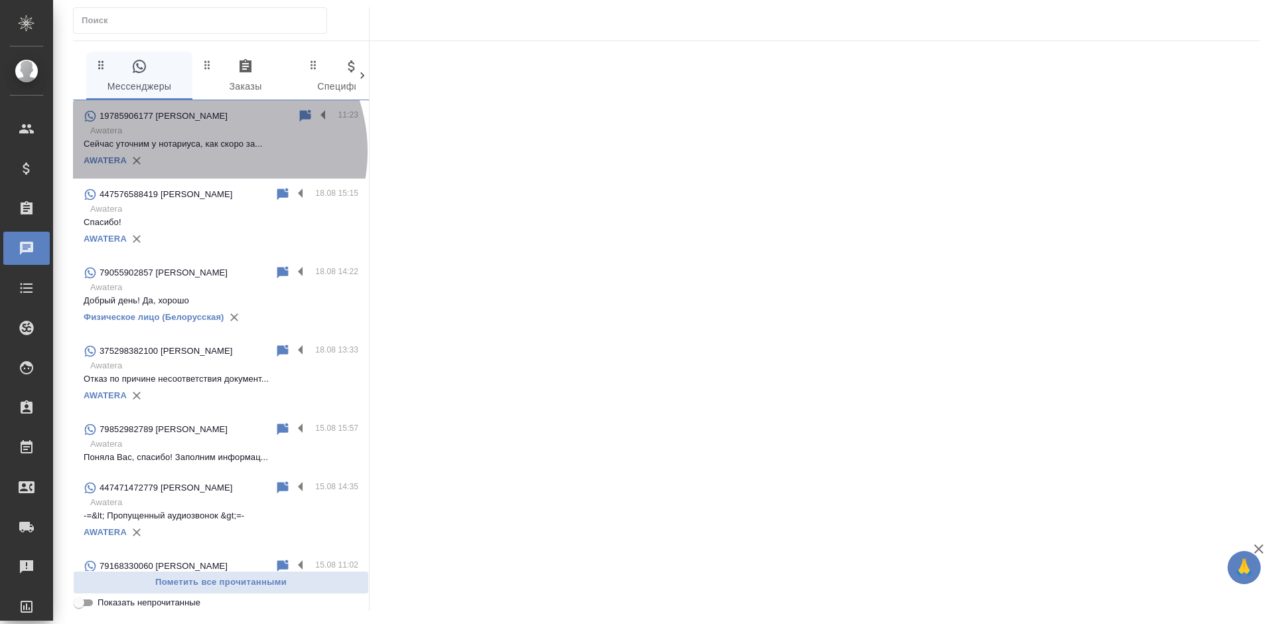
click at [202, 151] on div "AWATERA" at bounding box center [221, 161] width 275 height 20
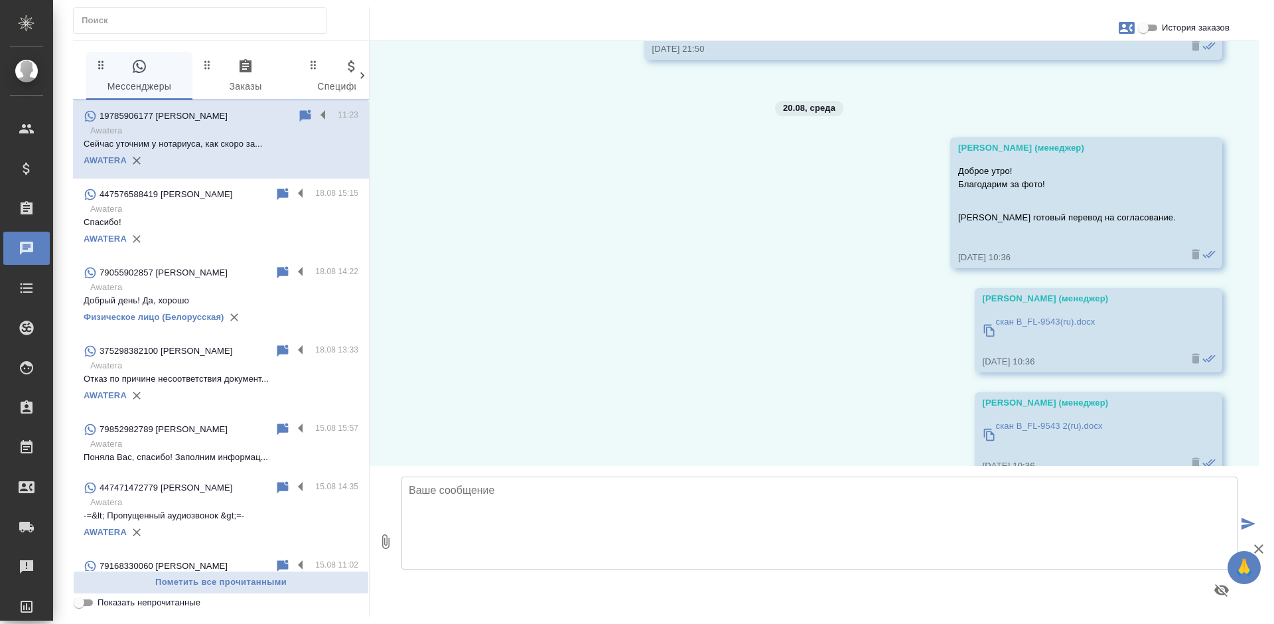
scroll to position [2047, 0]
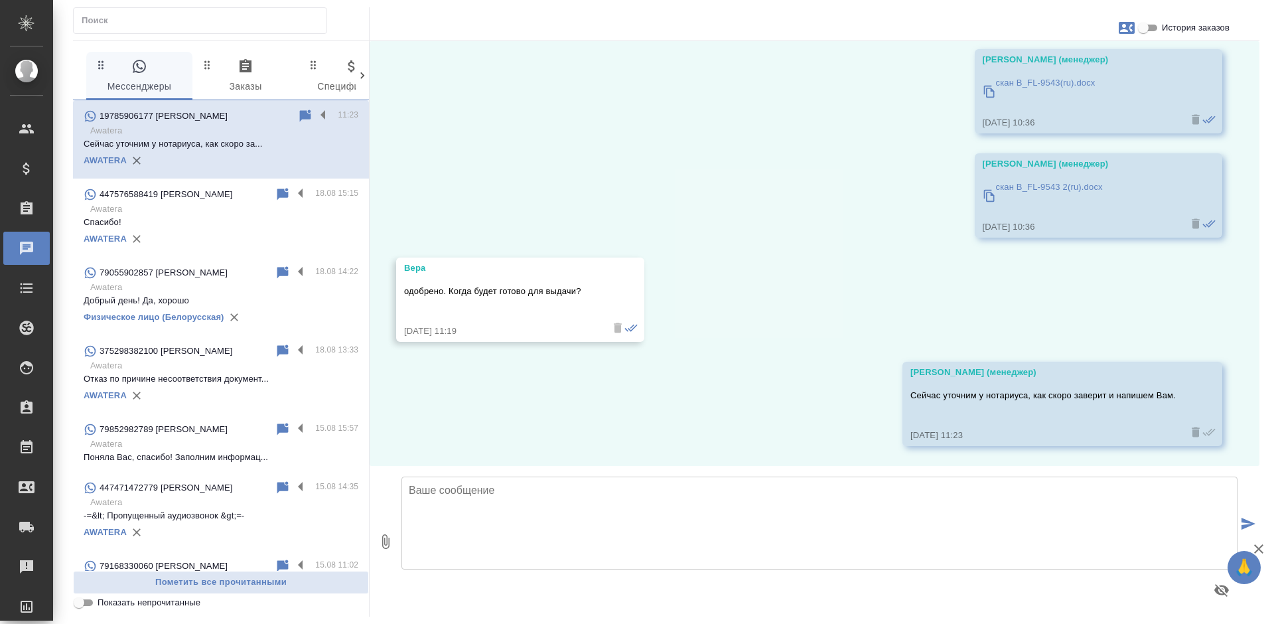
click at [469, 539] on textarea at bounding box center [819, 522] width 836 height 93
click at [605, 489] on textarea "К 14 часам будут готовы документы" at bounding box center [819, 522] width 836 height 93
type textarea "К 14 часам будут готовы документы"
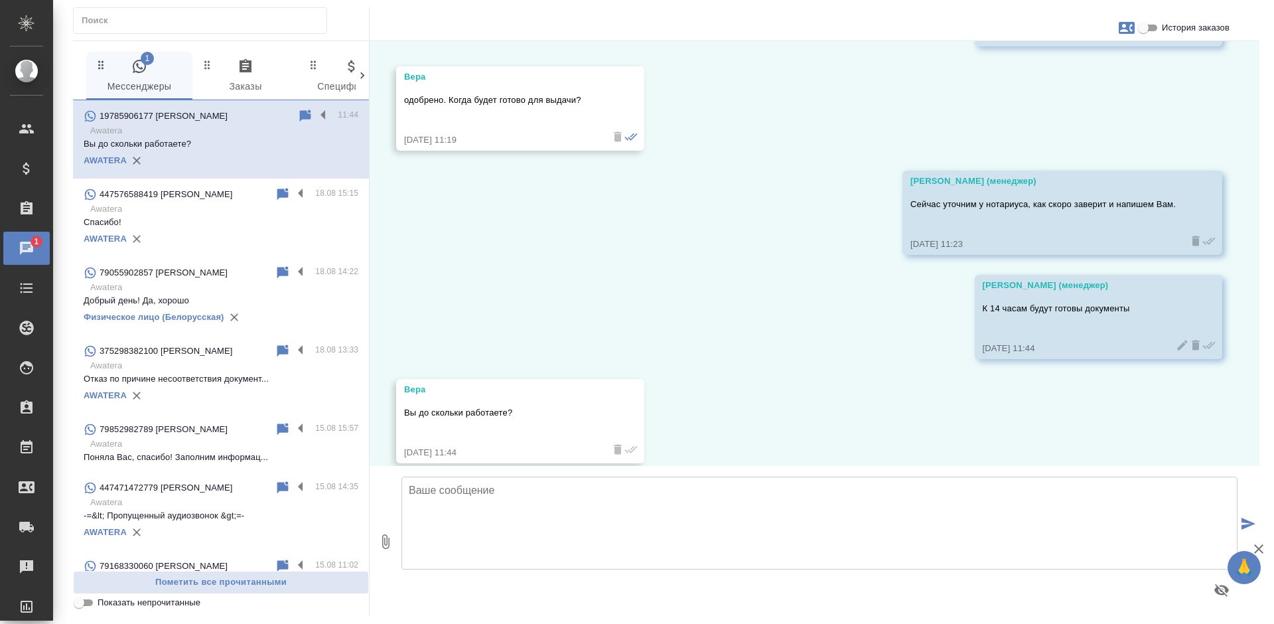
scroll to position [2255, 0]
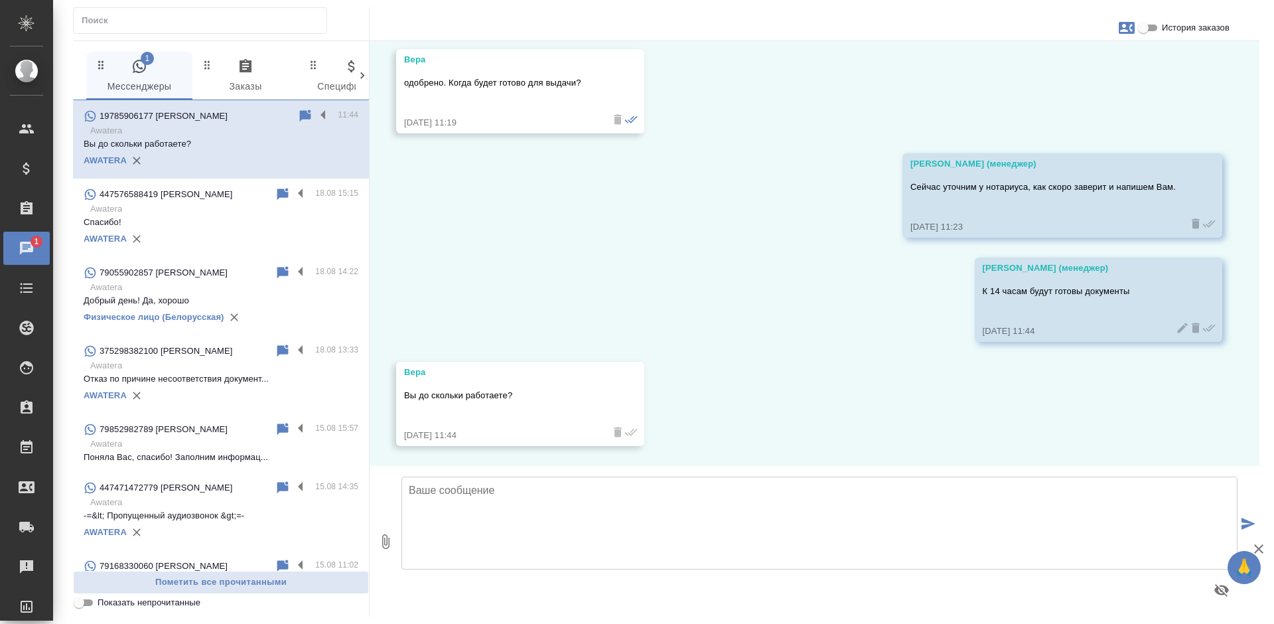
click at [516, 493] on textarea at bounding box center [819, 522] width 836 height 93
type textarea "До 18"
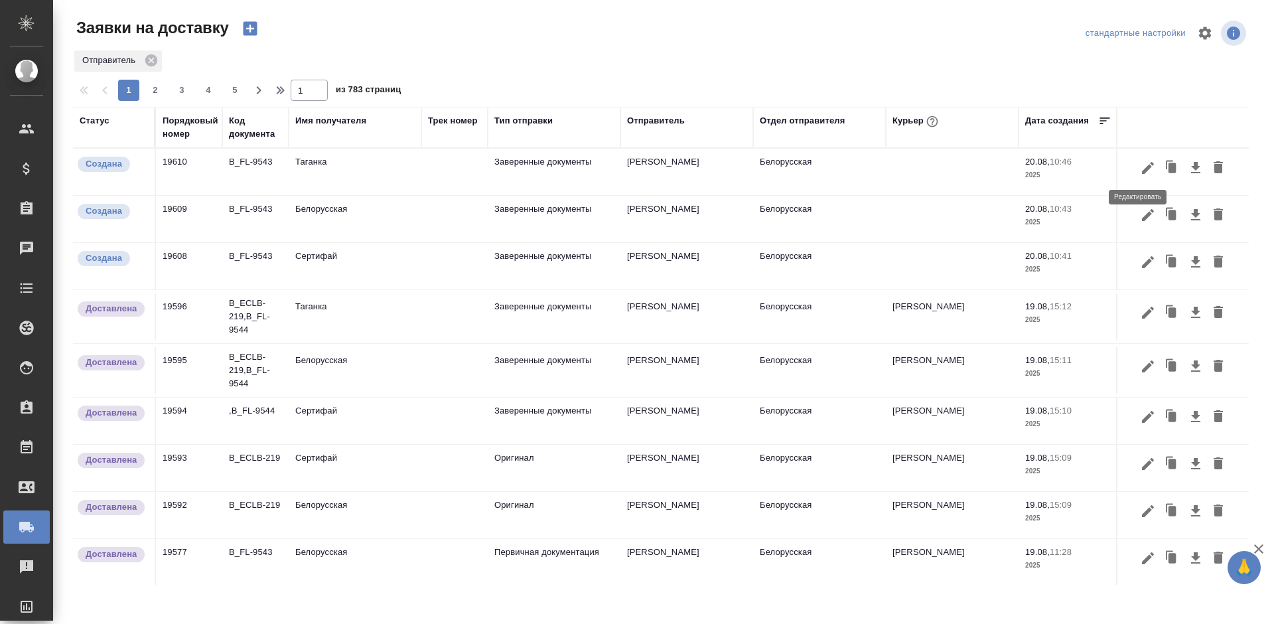
click at [1140, 161] on icon "button" at bounding box center [1148, 168] width 16 height 16
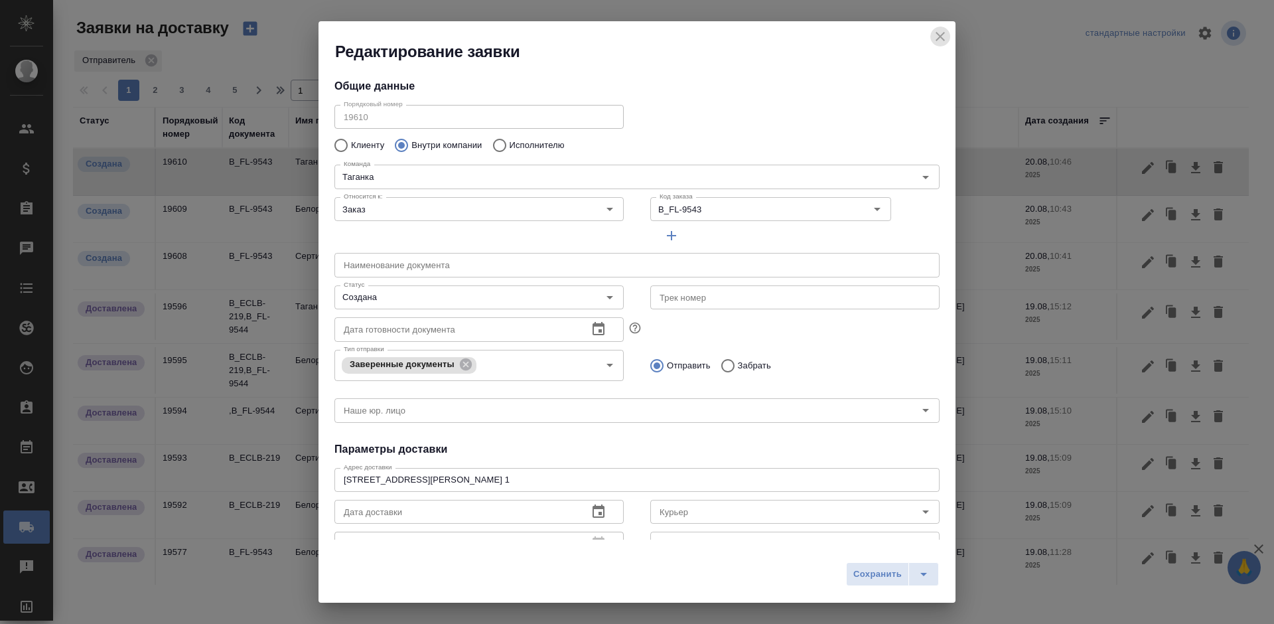
click at [942, 33] on icon "close" at bounding box center [940, 37] width 16 height 16
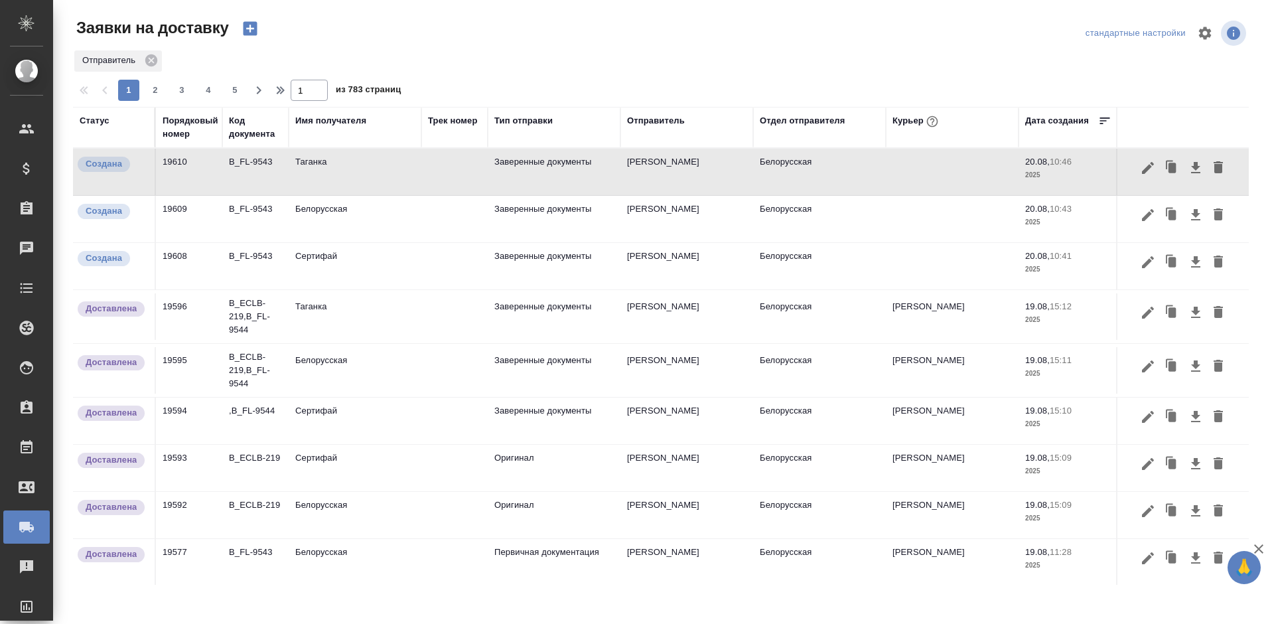
click at [251, 29] on icon "button" at bounding box center [250, 28] width 19 height 19
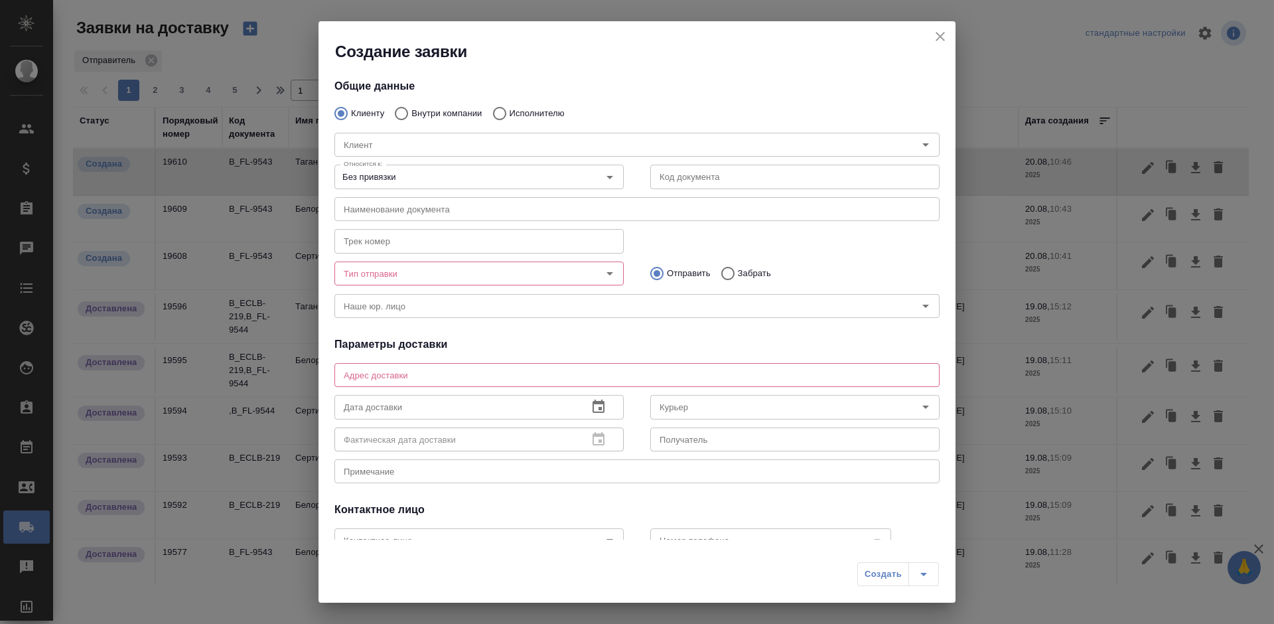
click at [446, 113] on p "Внутри компании" at bounding box center [446, 113] width 70 height 13
click at [411, 113] on input "Внутри компании" at bounding box center [399, 113] width 24 height 28
radio input "true"
click at [446, 145] on input "Команда" at bounding box center [614, 145] width 553 height 16
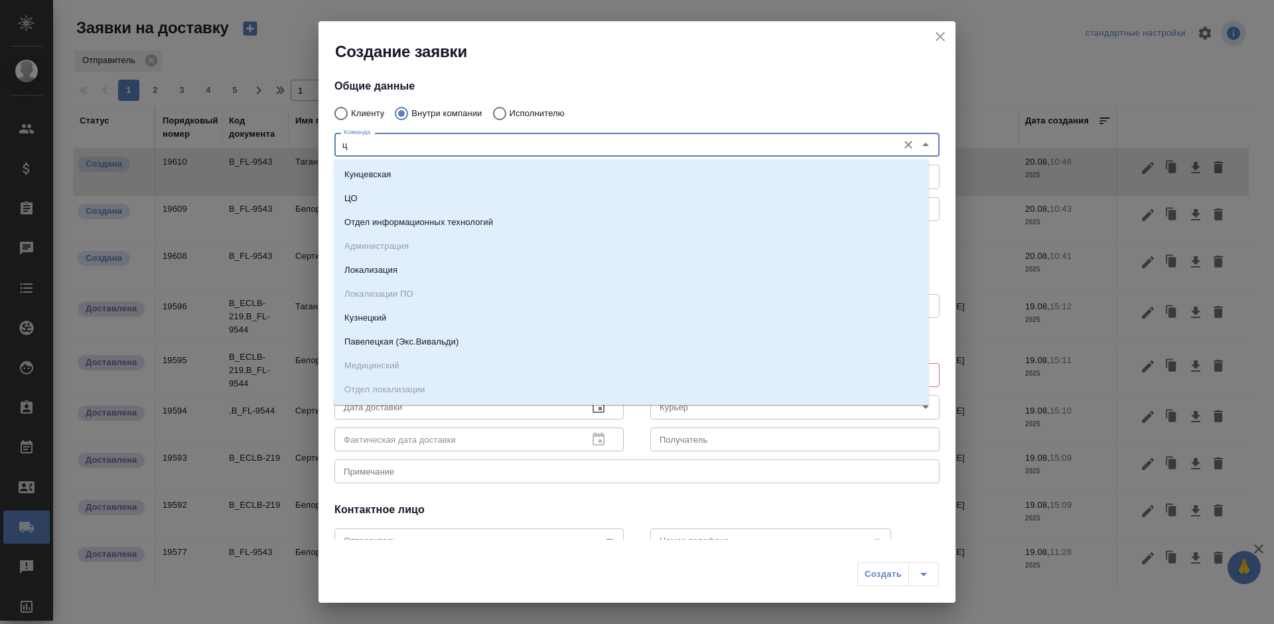
type input "цо"
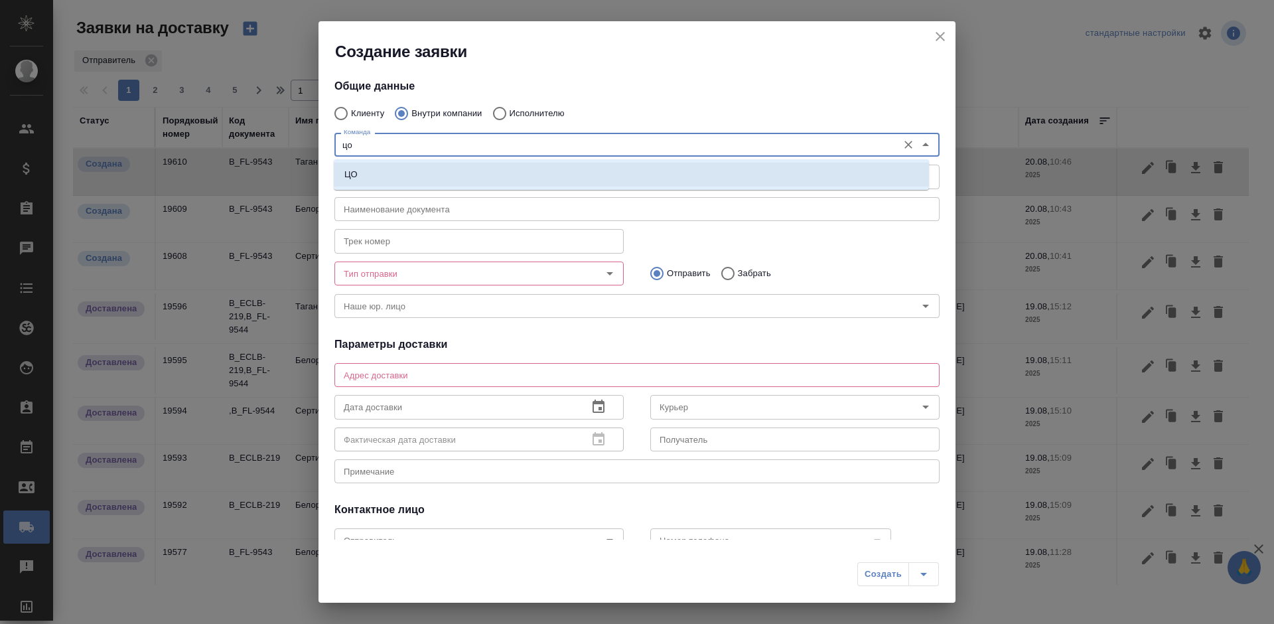
drag, startPoint x: 429, startPoint y: 175, endPoint x: 435, endPoint y: 259, distance: 83.8
click at [430, 175] on li "ЦО" at bounding box center [631, 175] width 595 height 24
type textarea "ул. Золотая, д. 11"
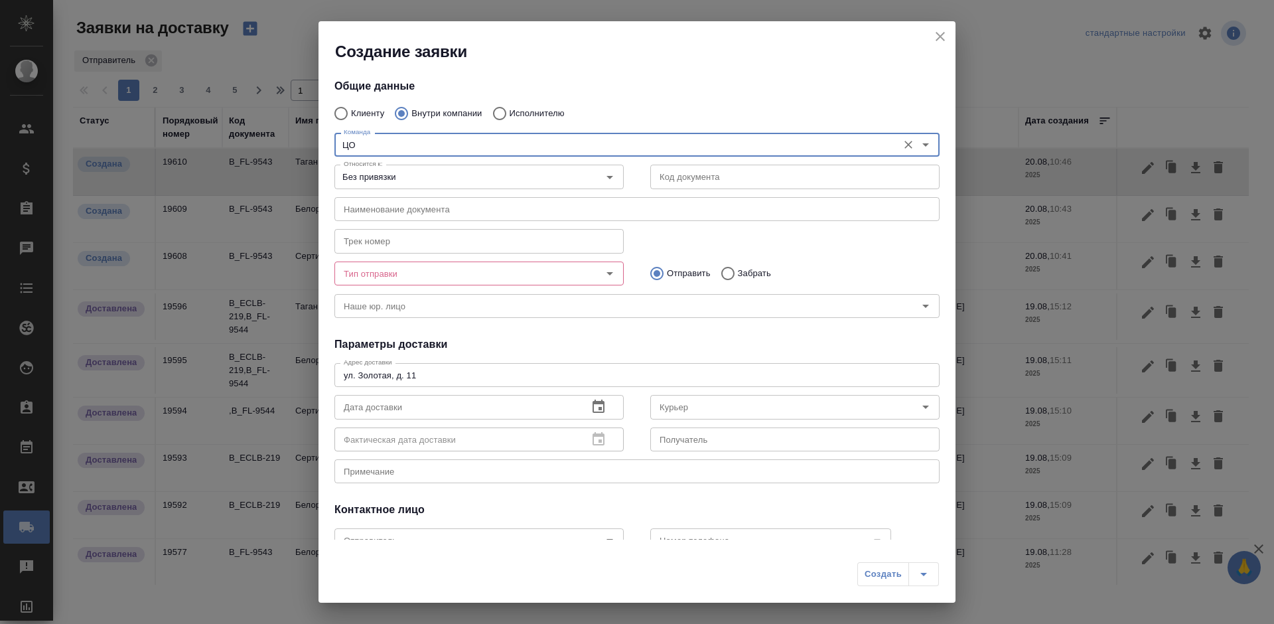
type input "ЦО"
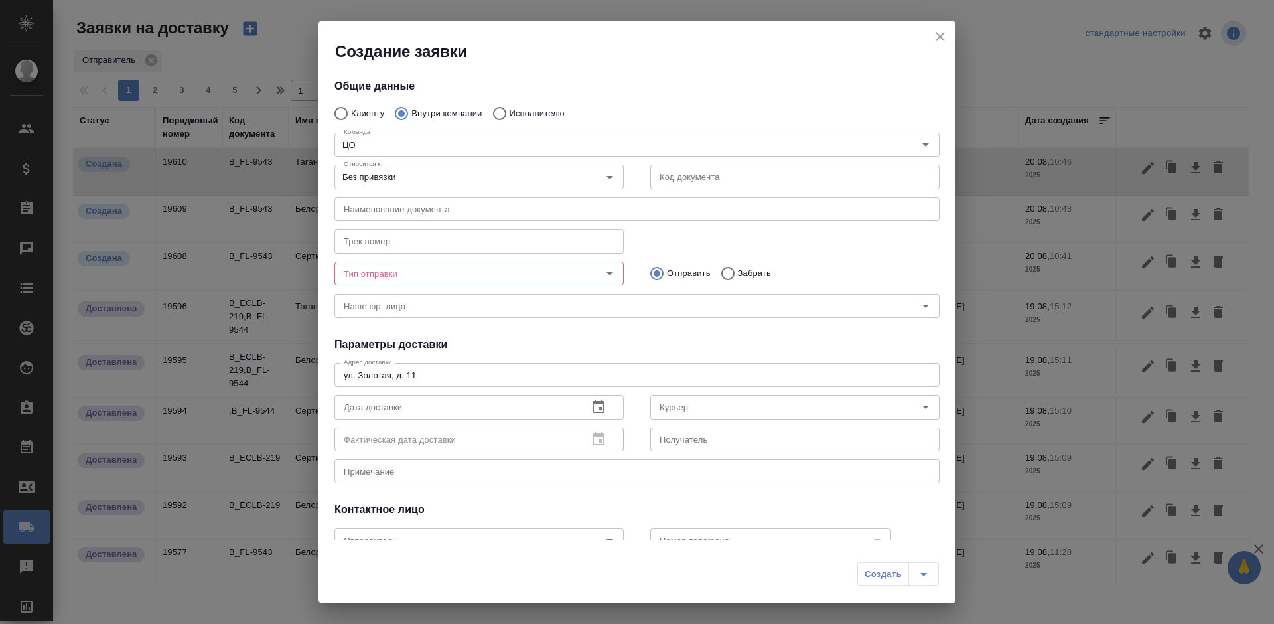
click at [454, 456] on div "Примечание x Примечание" at bounding box center [636, 470] width 605 height 32
click at [456, 467] on textarea at bounding box center [637, 471] width 586 height 10
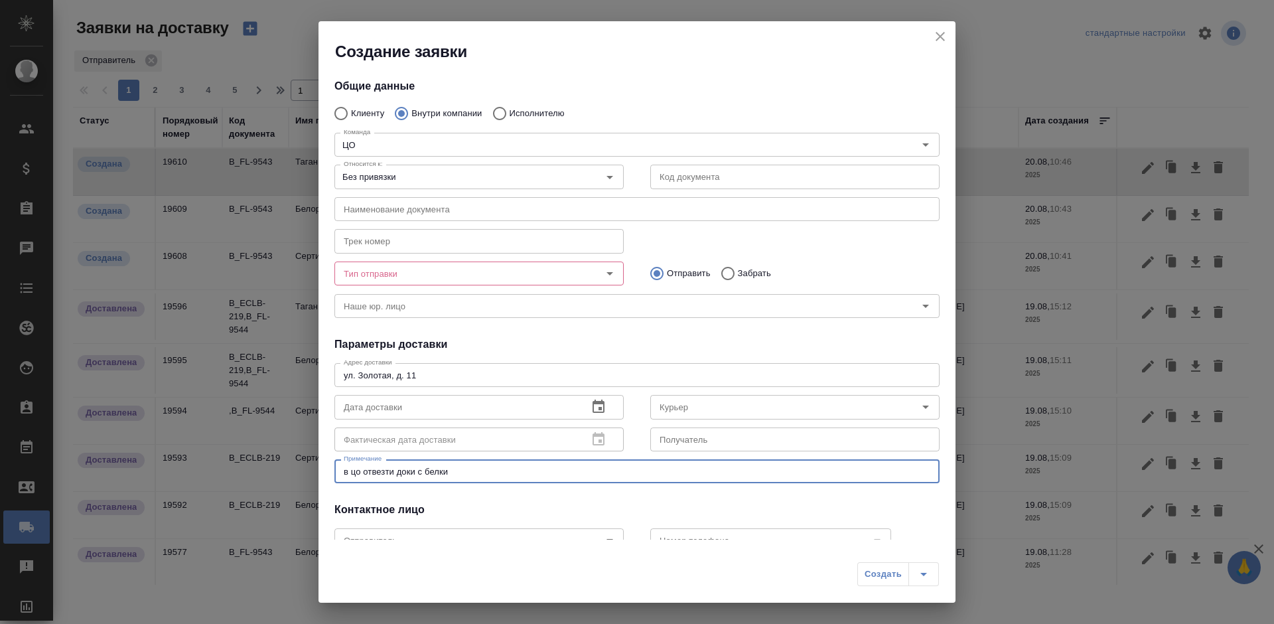
type textarea "в цо отвезти доки с белки"
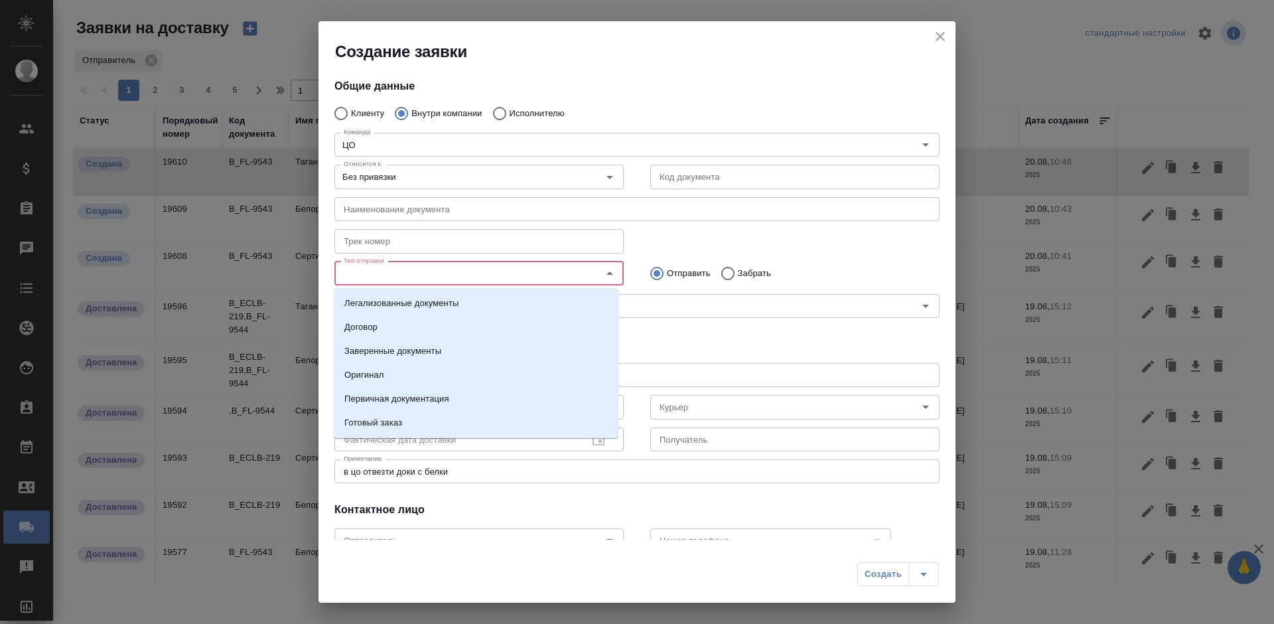
click at [531, 274] on input "Тип отправки" at bounding box center [456, 273] width 237 height 16
click at [487, 401] on li "Первичная документация" at bounding box center [476, 399] width 285 height 24
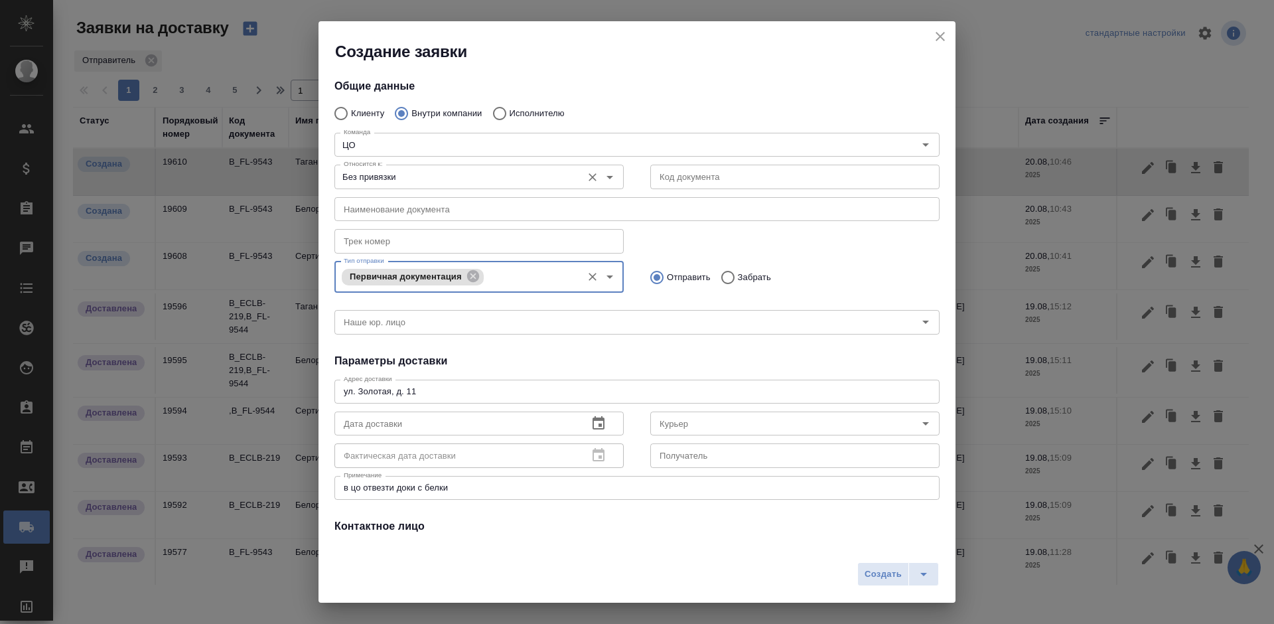
click at [503, 166] on div "Без привязки Относится к:" at bounding box center [478, 177] width 289 height 24
click at [474, 179] on input "Без привязки" at bounding box center [456, 176] width 237 height 16
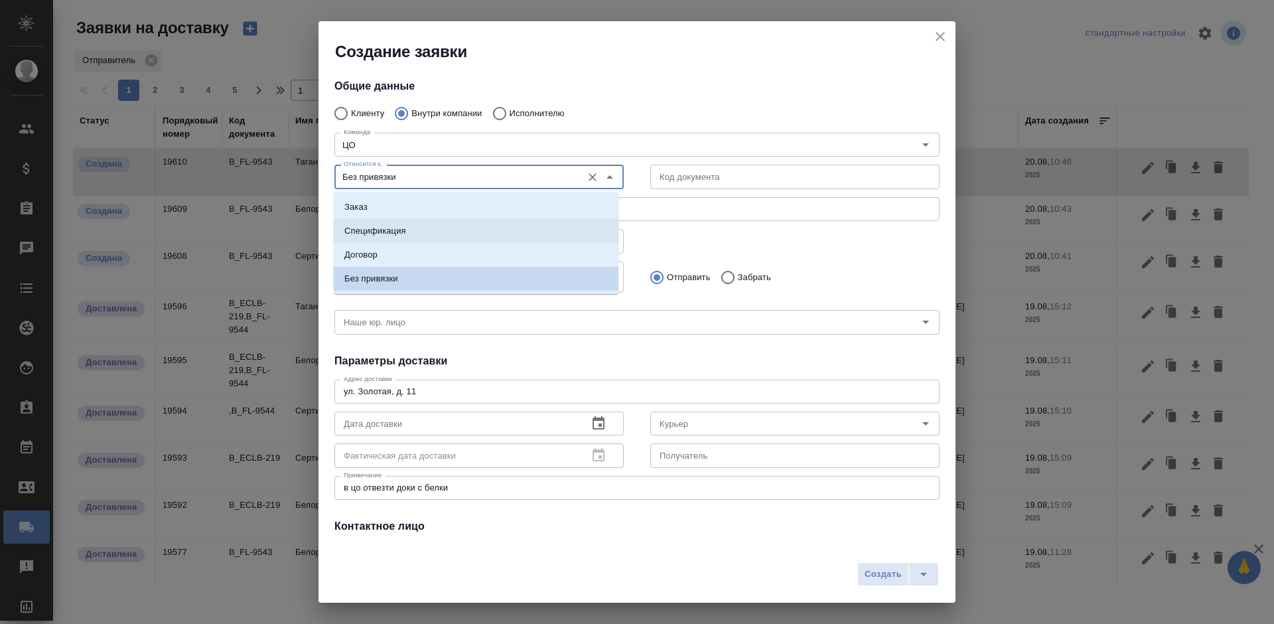
click at [441, 228] on li "Спецификация" at bounding box center [476, 231] width 285 height 24
type input "Спецификация"
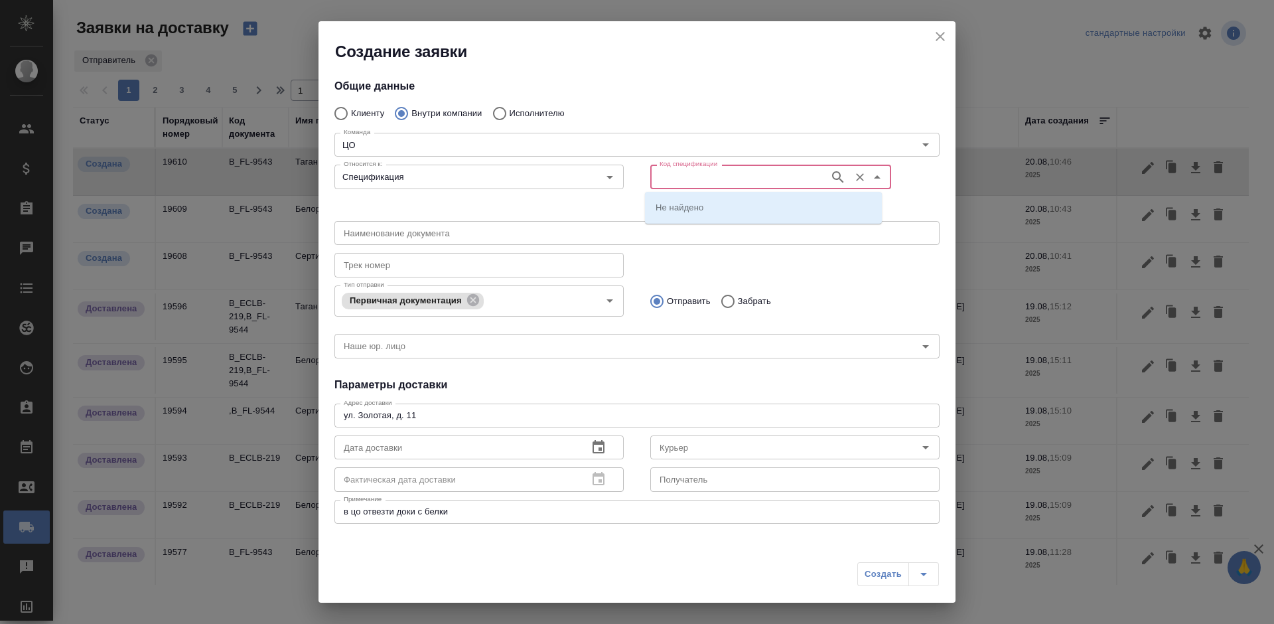
click at [679, 173] on input "Код спецификации" at bounding box center [738, 176] width 168 height 16
paste input "МБ-103184"
type input "МБ-103184"
click at [691, 200] on li "МБ-103184" at bounding box center [763, 207] width 237 height 24
type input "(МБ) ООО "Монблан""
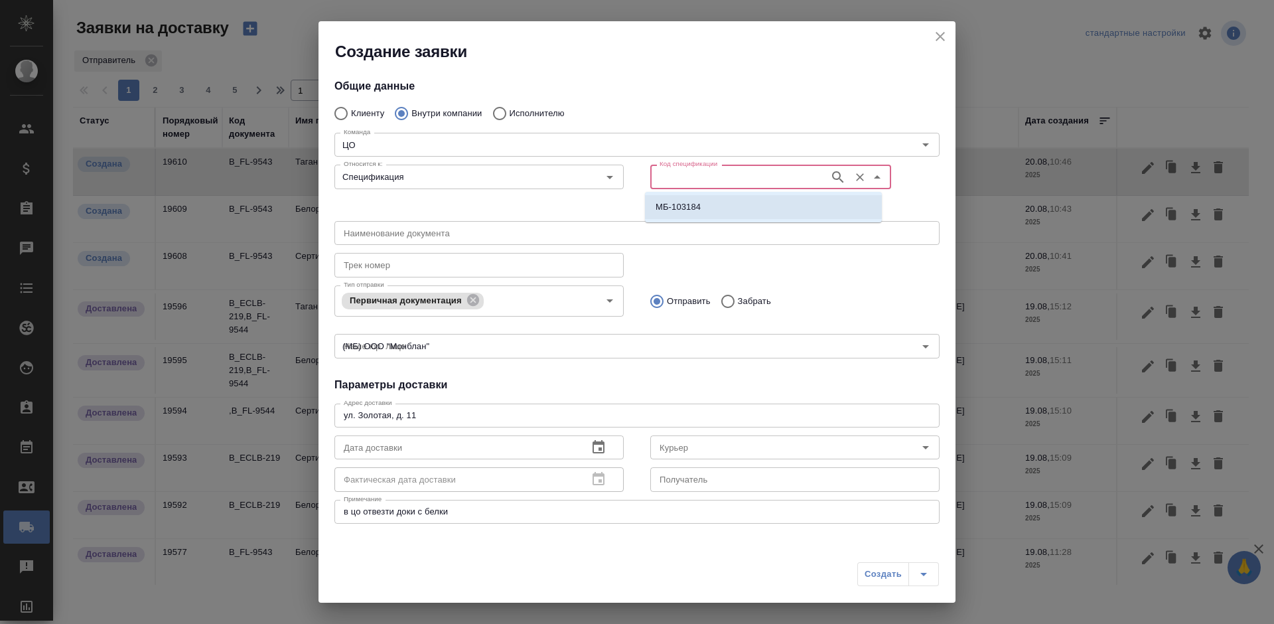
type input "МБ-103184"
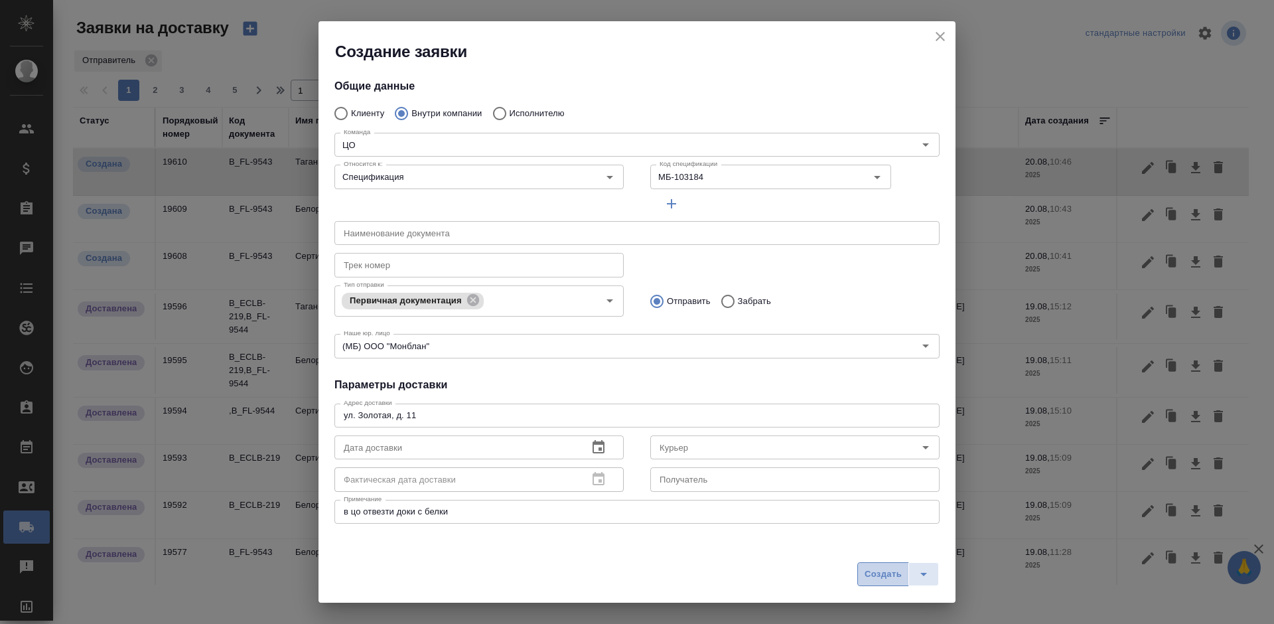
click at [868, 578] on span "Создать" at bounding box center [882, 573] width 37 height 15
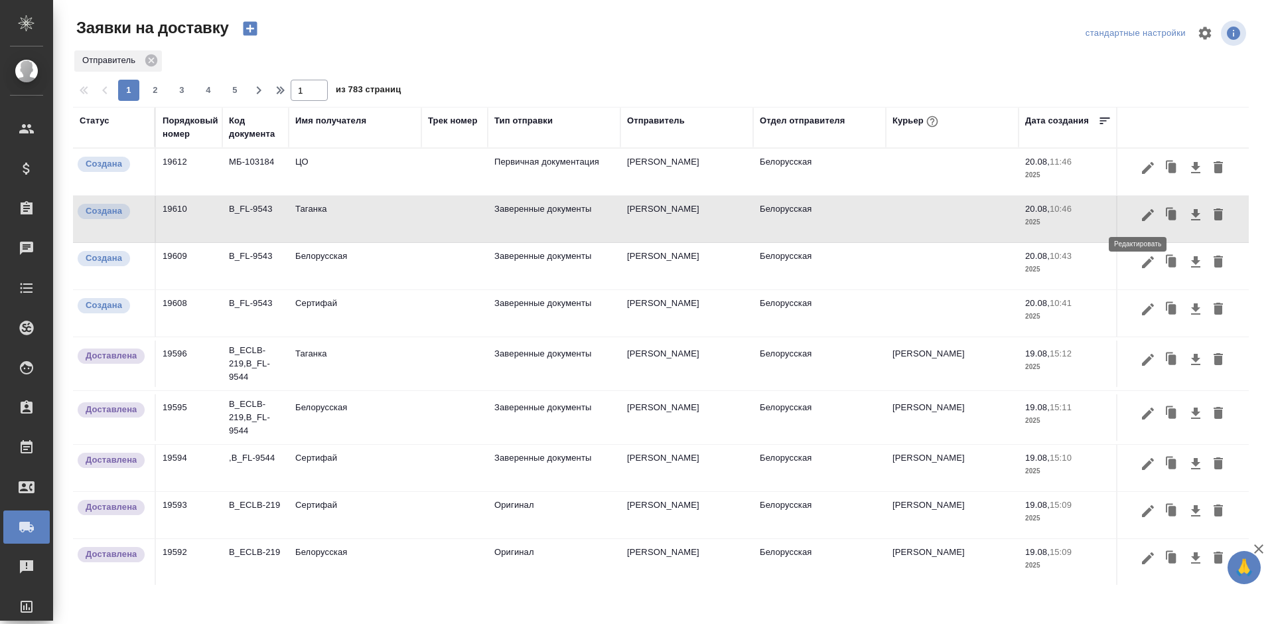
click at [1140, 216] on icon "button" at bounding box center [1148, 215] width 16 height 16
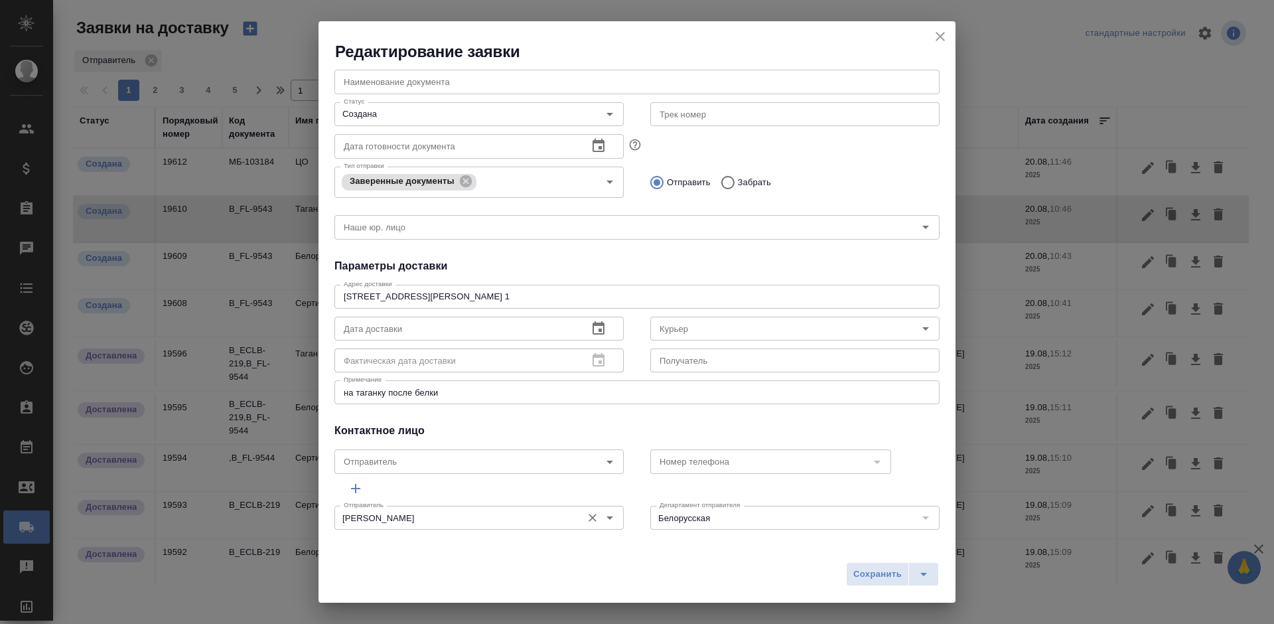
scroll to position [189, 0]
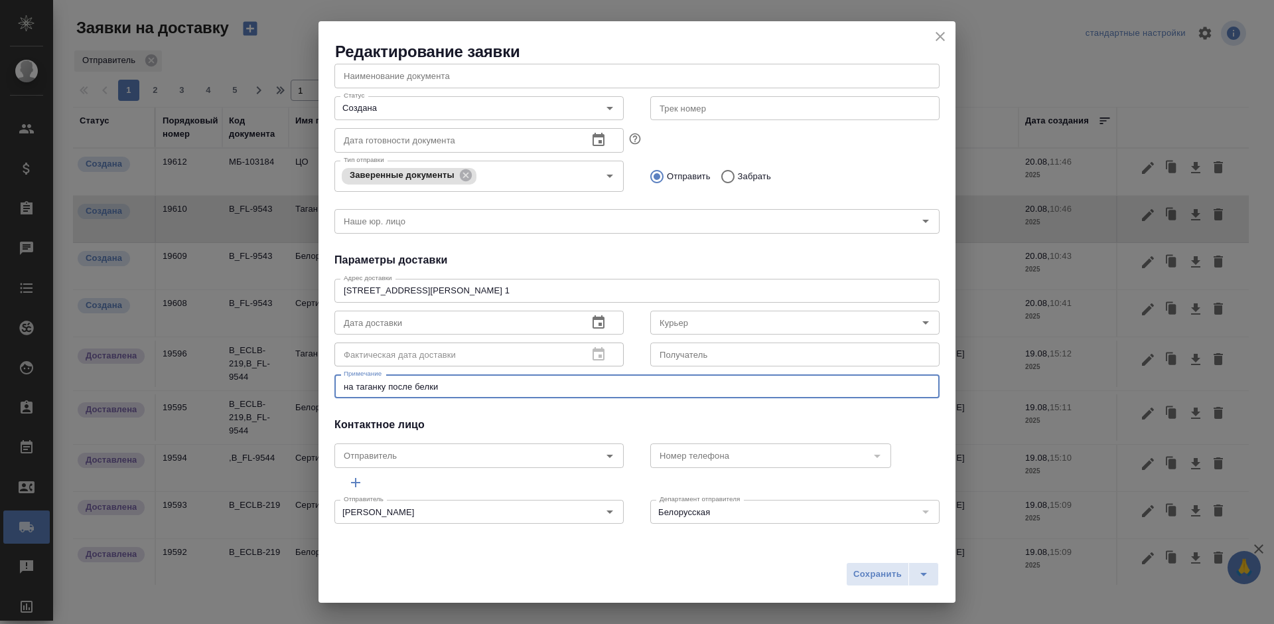
drag, startPoint x: 474, startPoint y: 383, endPoint x: 413, endPoint y: 391, distance: 62.2
click at [413, 391] on div "на таганку после белки x Примечание" at bounding box center [636, 386] width 605 height 24
type textarea "на таганку после цо"
click at [499, 105] on input "Создана" at bounding box center [456, 108] width 237 height 16
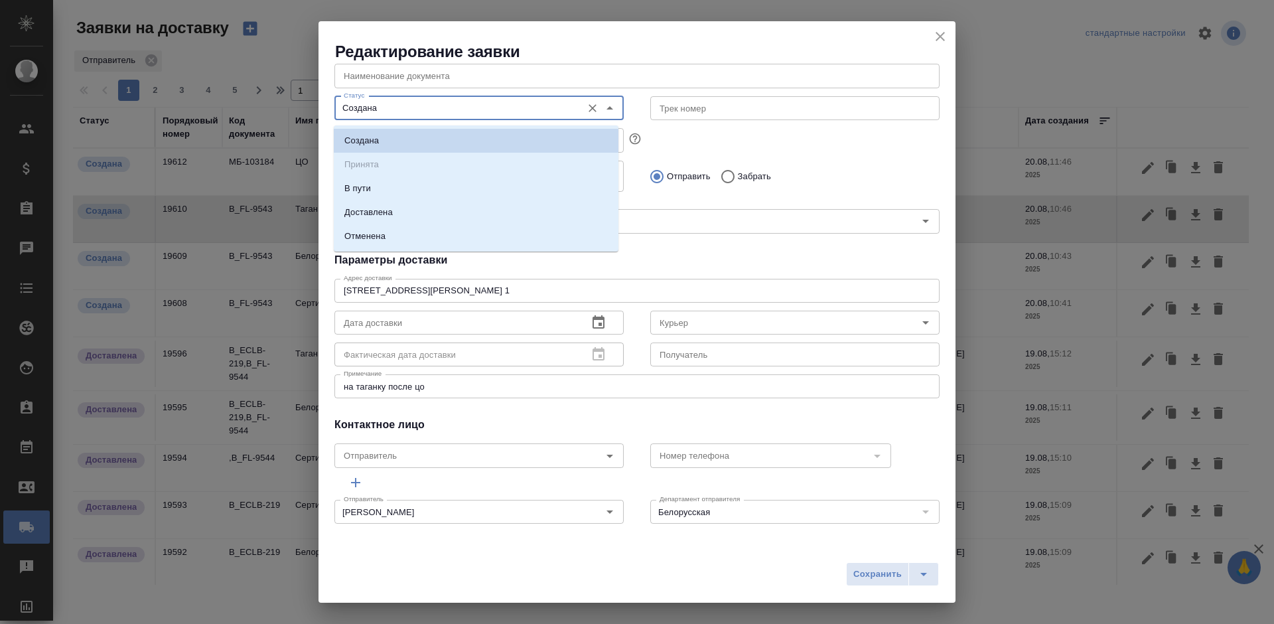
scroll to position [0, 0]
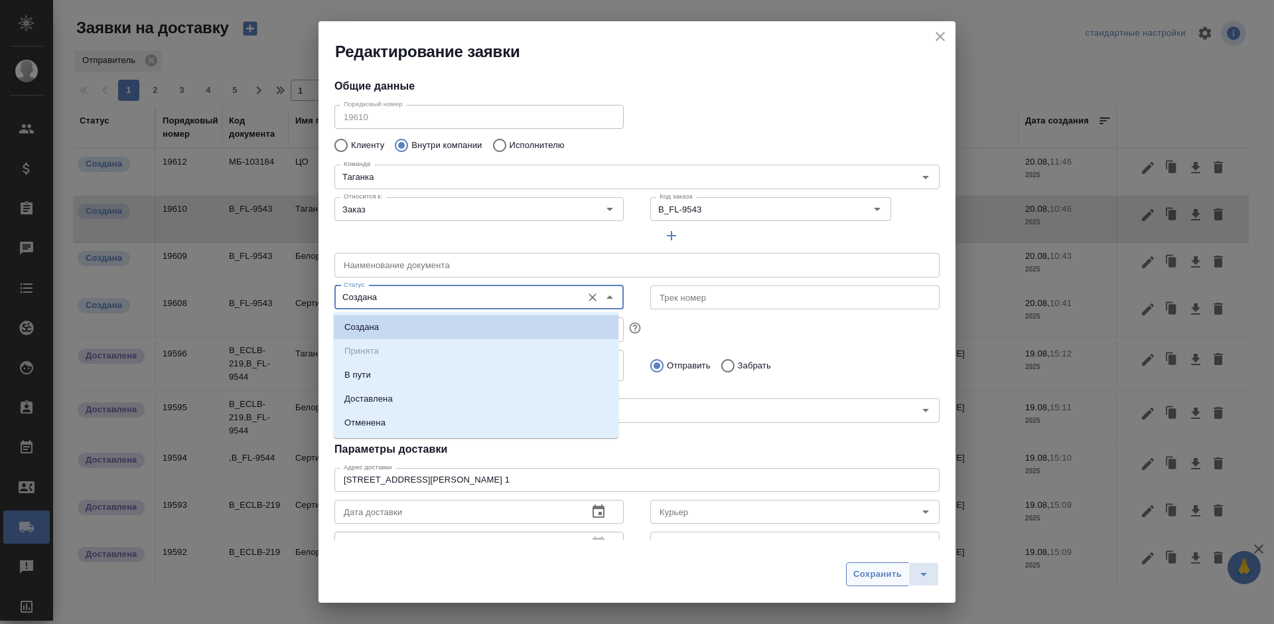
click at [877, 582] on button "Сохранить" at bounding box center [877, 574] width 63 height 24
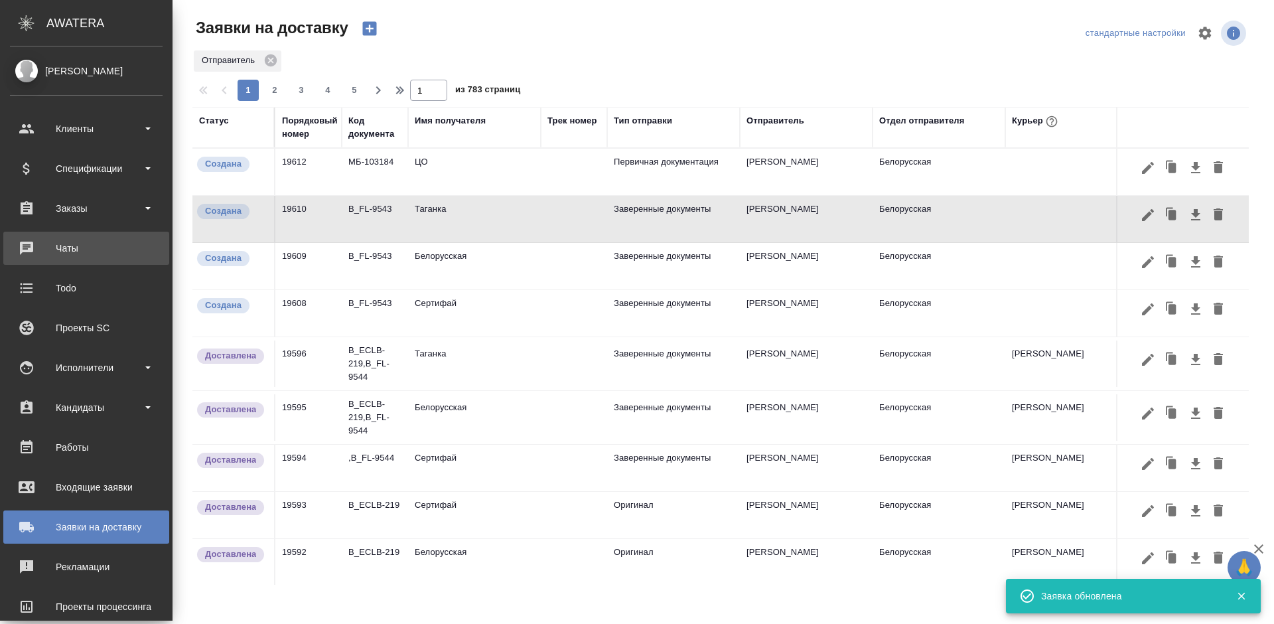
click at [28, 247] on div "Чаты" at bounding box center [86, 248] width 153 height 20
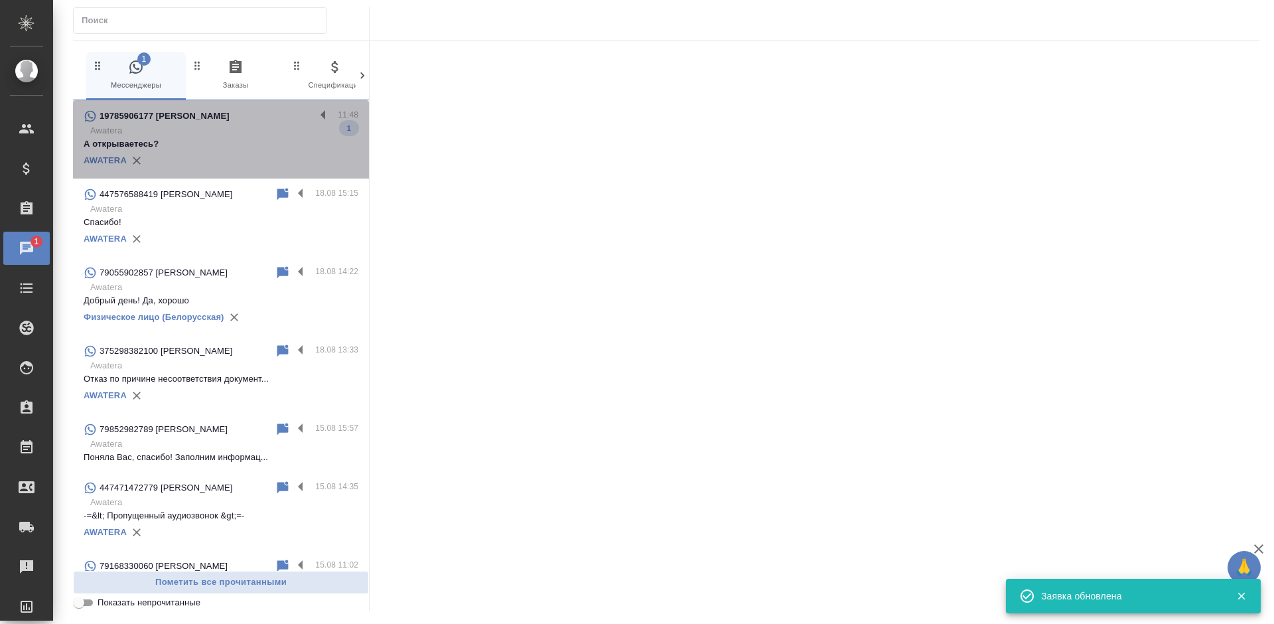
click at [258, 145] on p "А открываетесь?" at bounding box center [221, 143] width 275 height 13
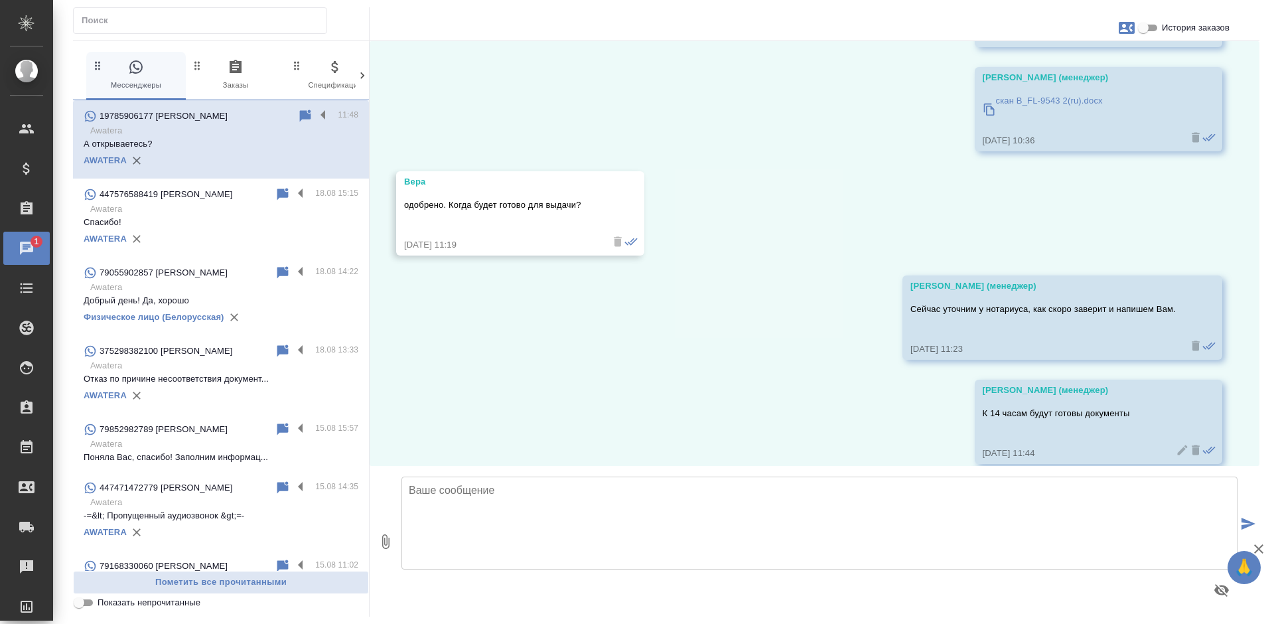
scroll to position [2464, 0]
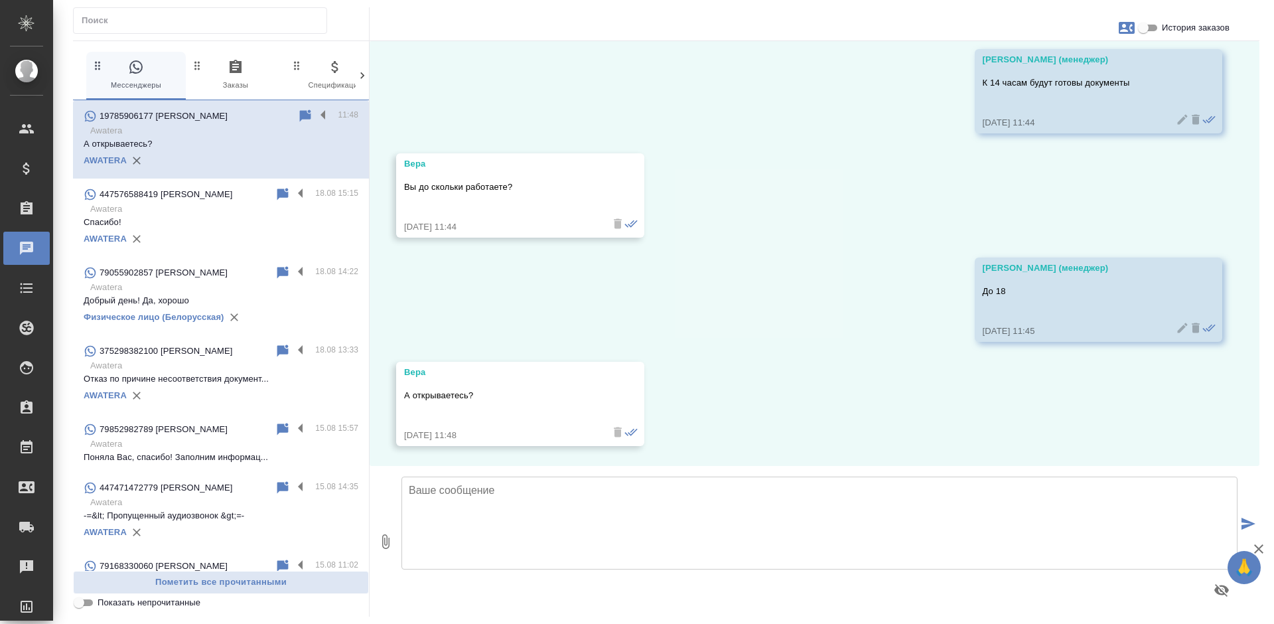
click at [433, 513] on textarea at bounding box center [819, 522] width 836 height 93
type textarea "В 10:00"
click at [523, 541] on textarea at bounding box center [819, 522] width 836 height 93
type textarea "Хорошо"
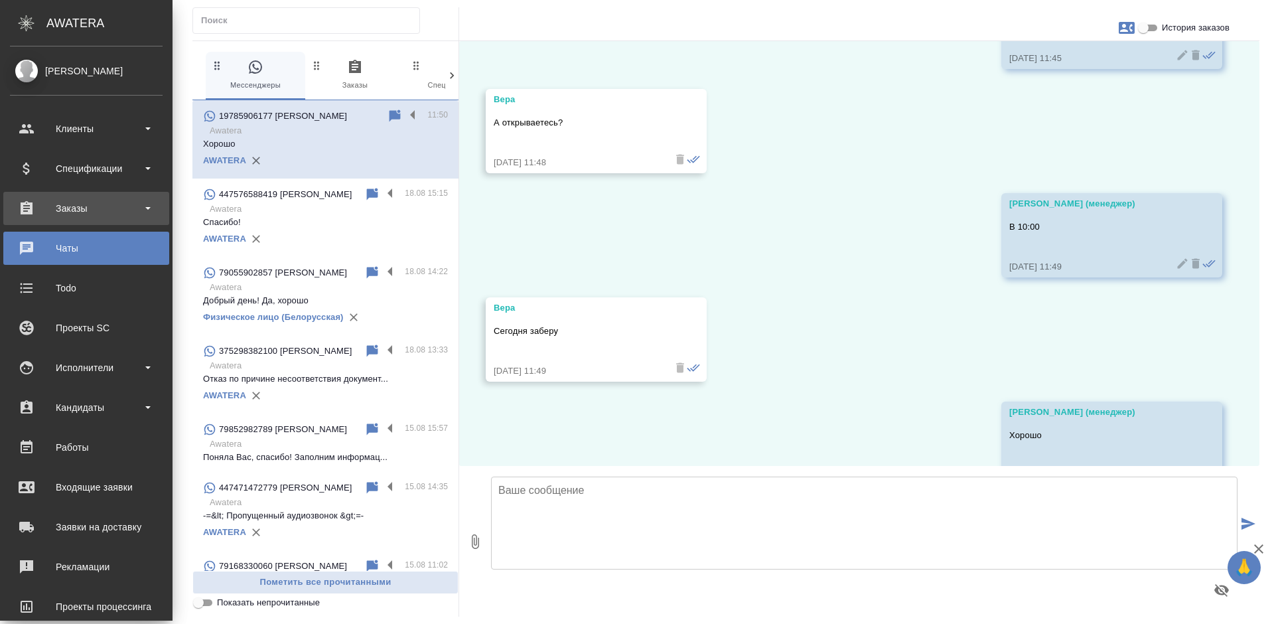
scroll to position [2816, 0]
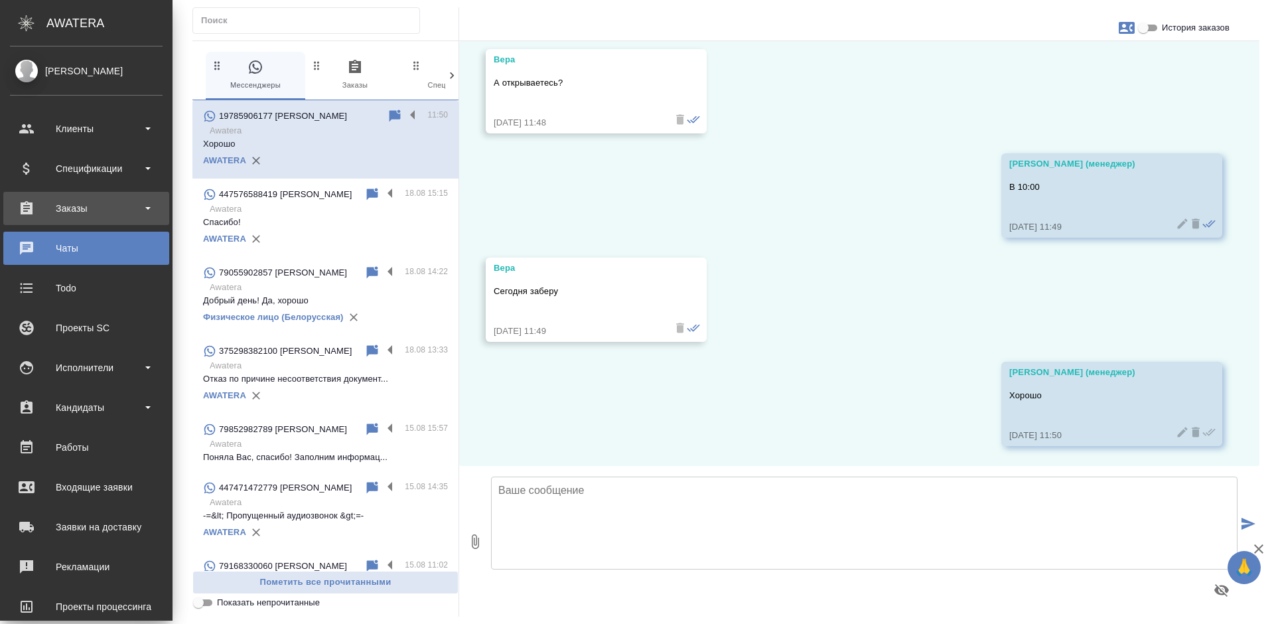
click at [23, 208] on div "Заказы" at bounding box center [86, 208] width 153 height 20
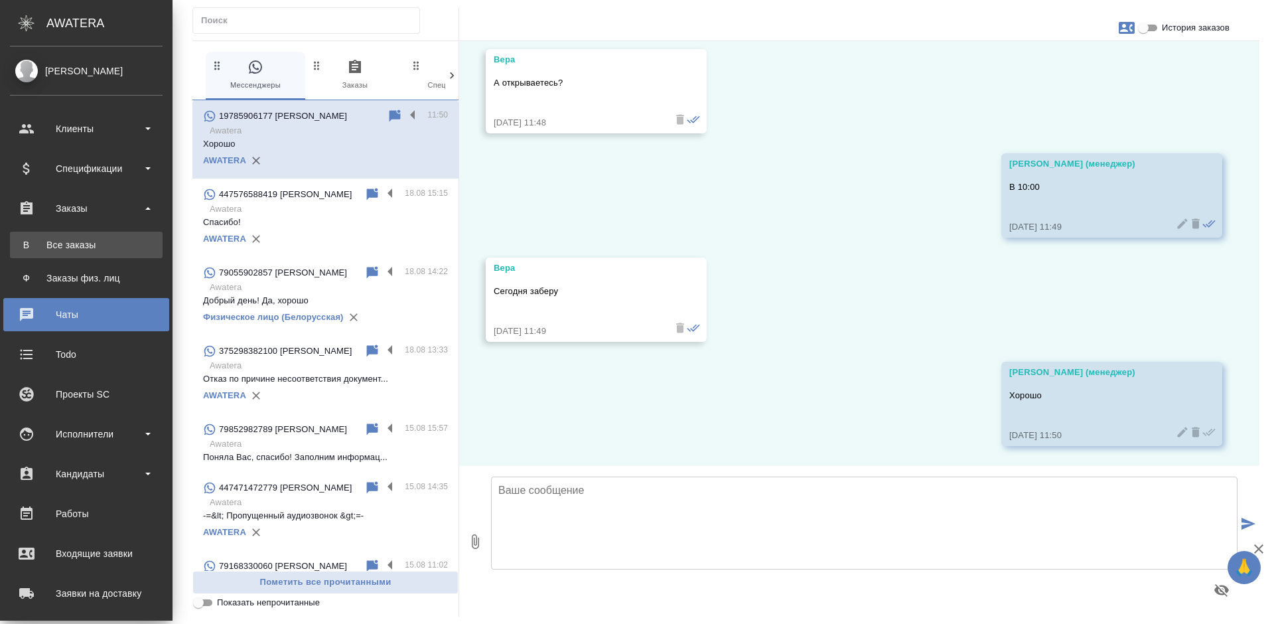
click at [67, 239] on div "Все заказы" at bounding box center [86, 244] width 139 height 13
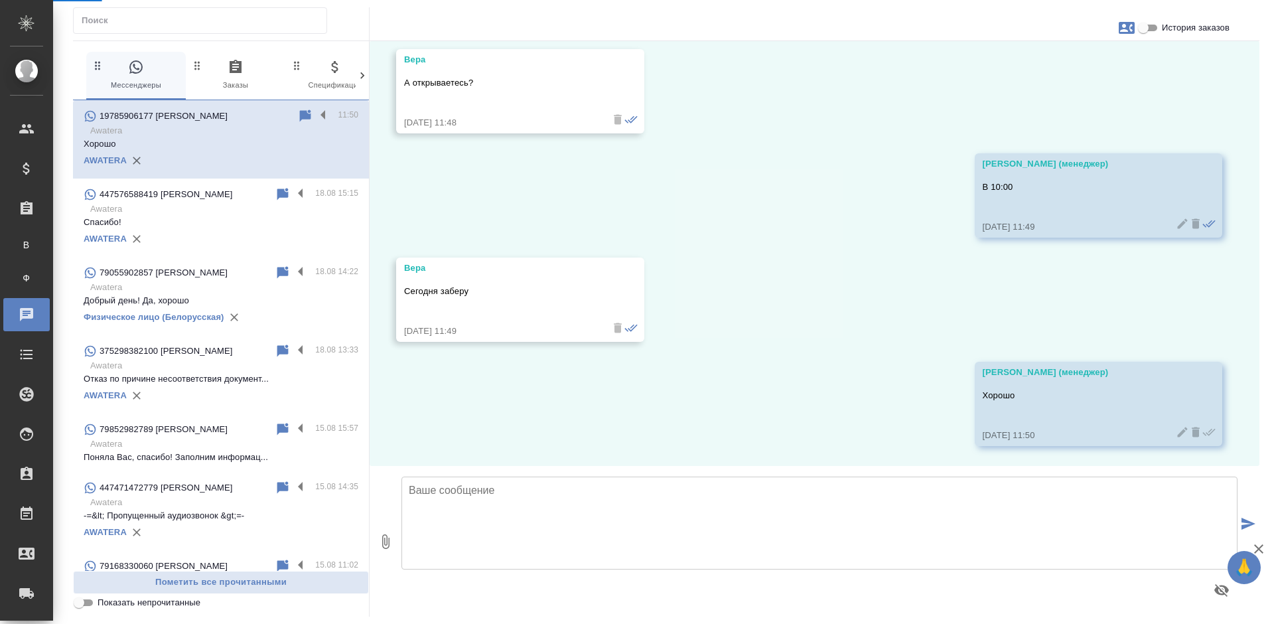
scroll to position [2776, 0]
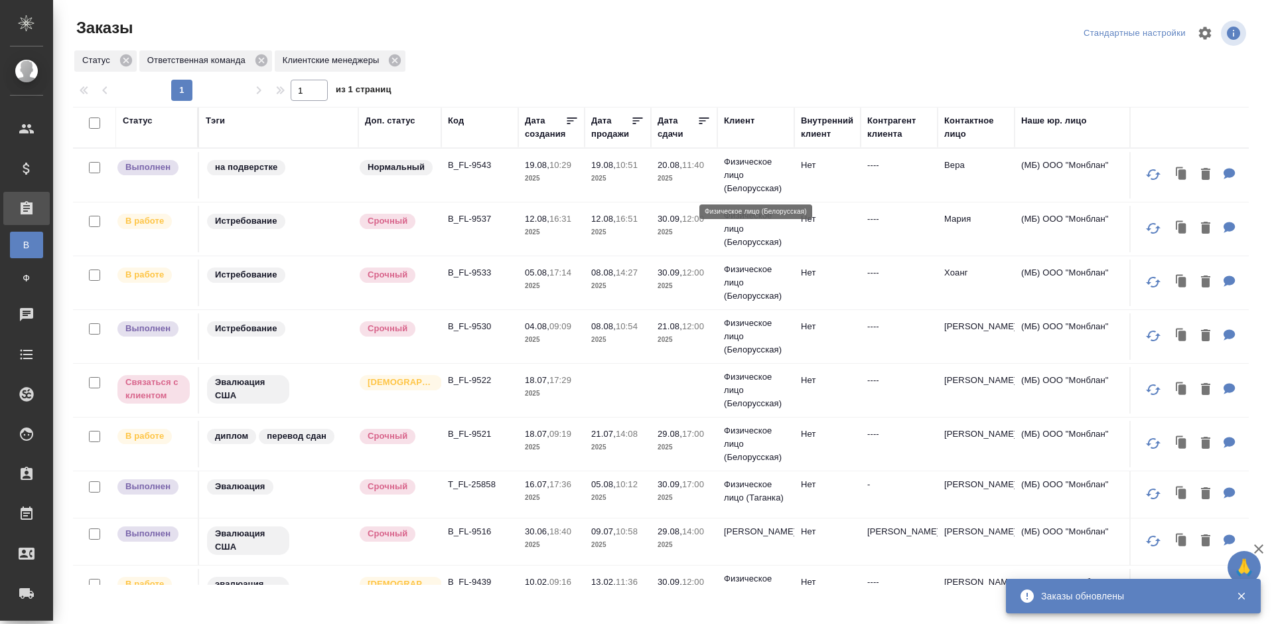
click at [775, 172] on p "Физическое лицо (Белорусская)" at bounding box center [756, 175] width 64 height 40
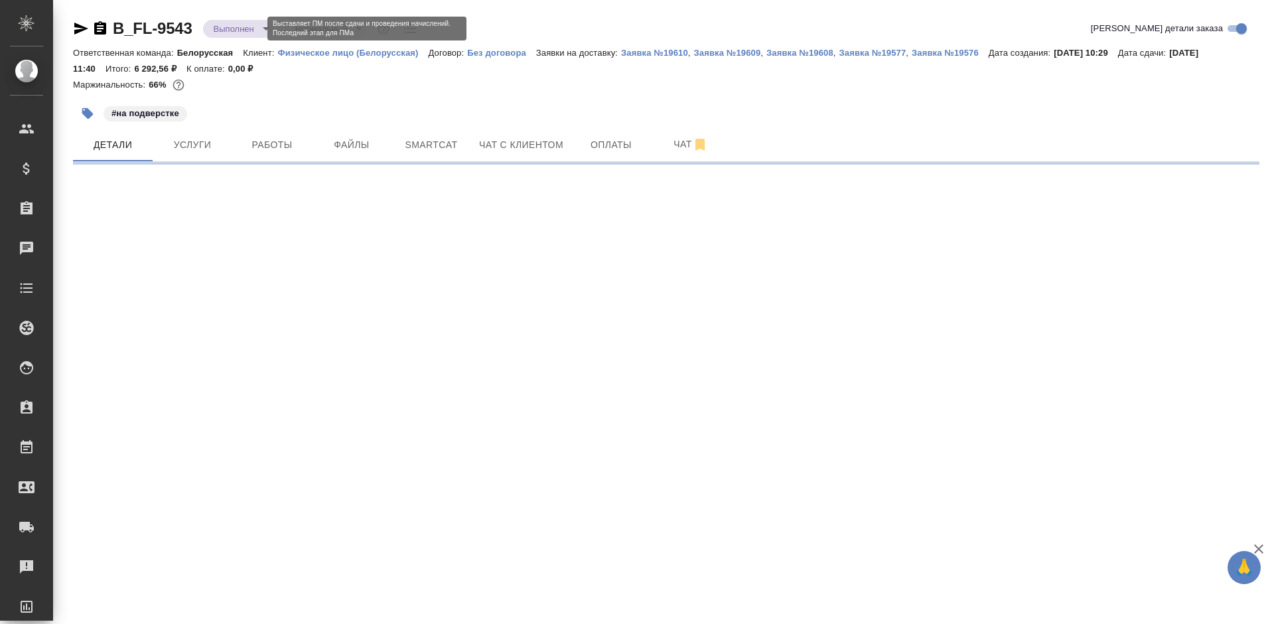
click at [239, 26] on body "🙏 .cls-1 fill:#fff; AWATERA [PERSON_NAME] Спецификации Заказы Чаты Todo Проекты…" at bounding box center [637, 312] width 1274 height 624
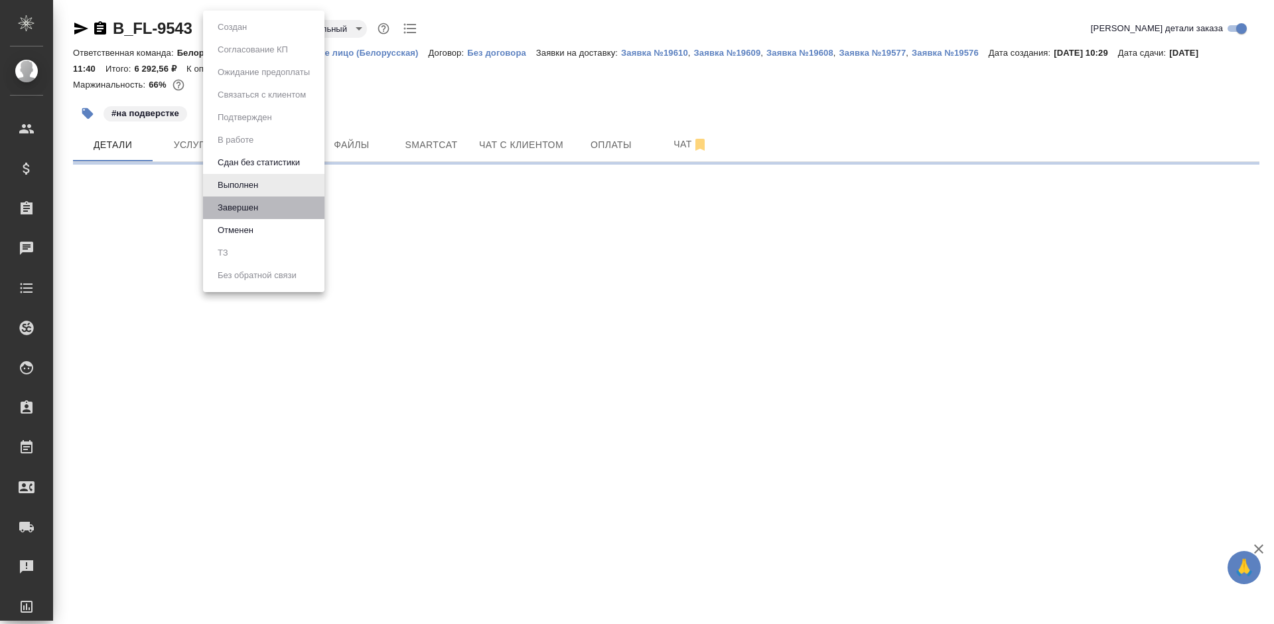
click at [269, 202] on li "Завершен" at bounding box center [263, 207] width 121 height 23
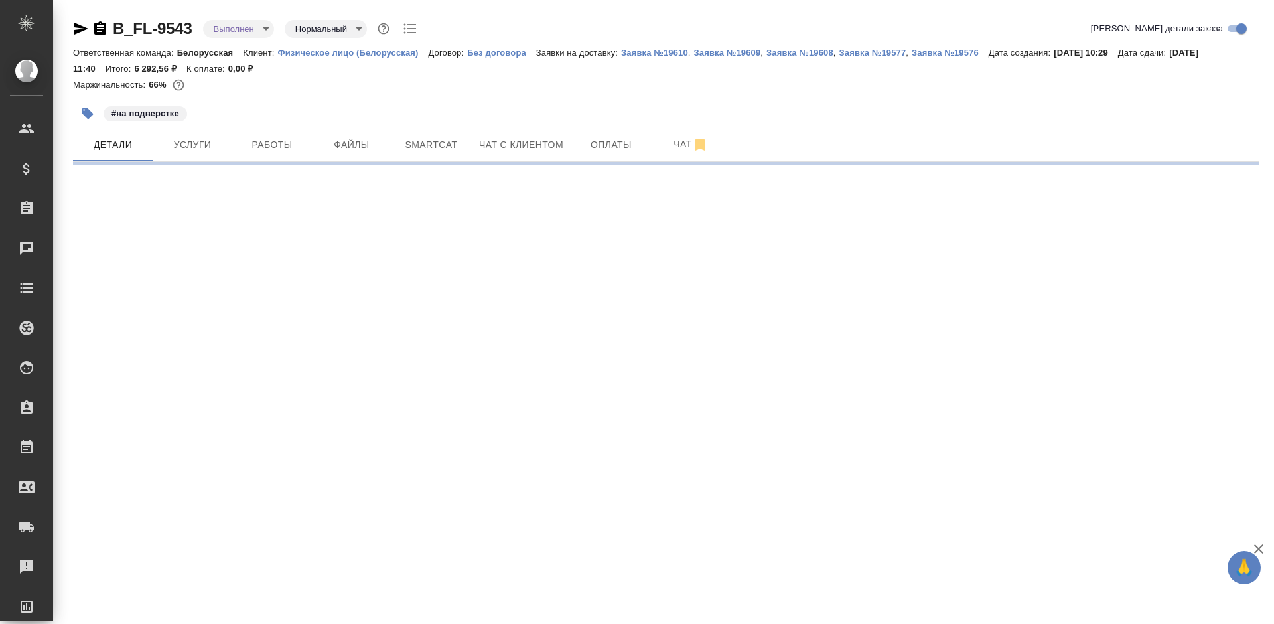
select select "RU"
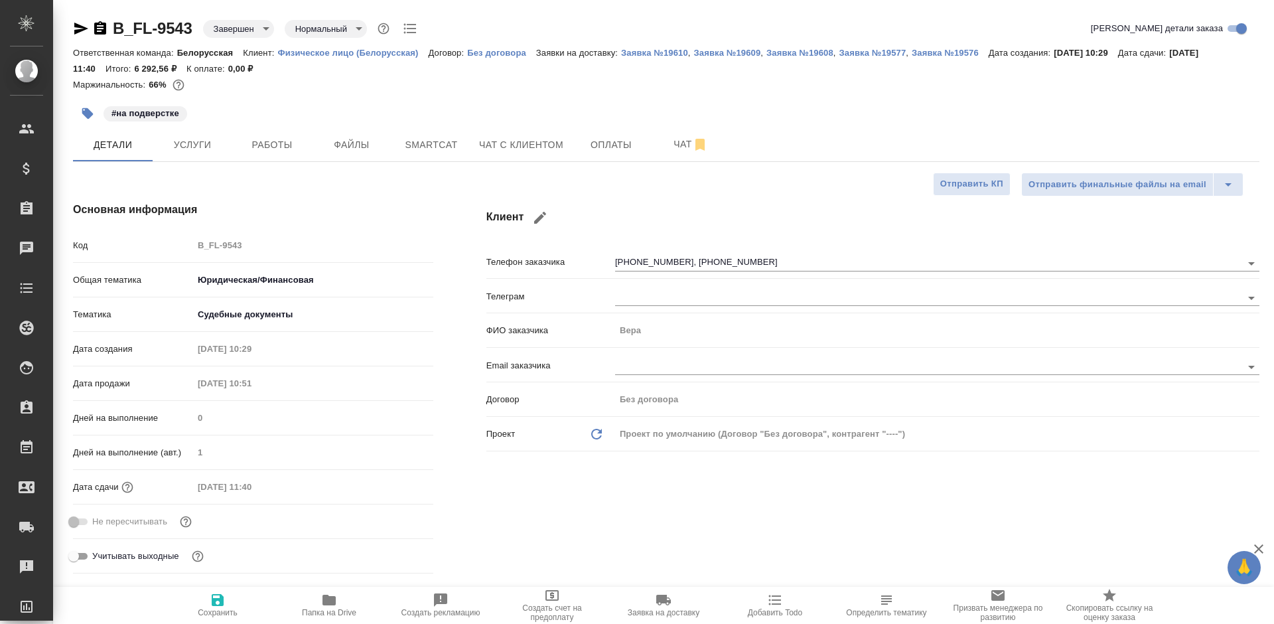
type textarea "x"
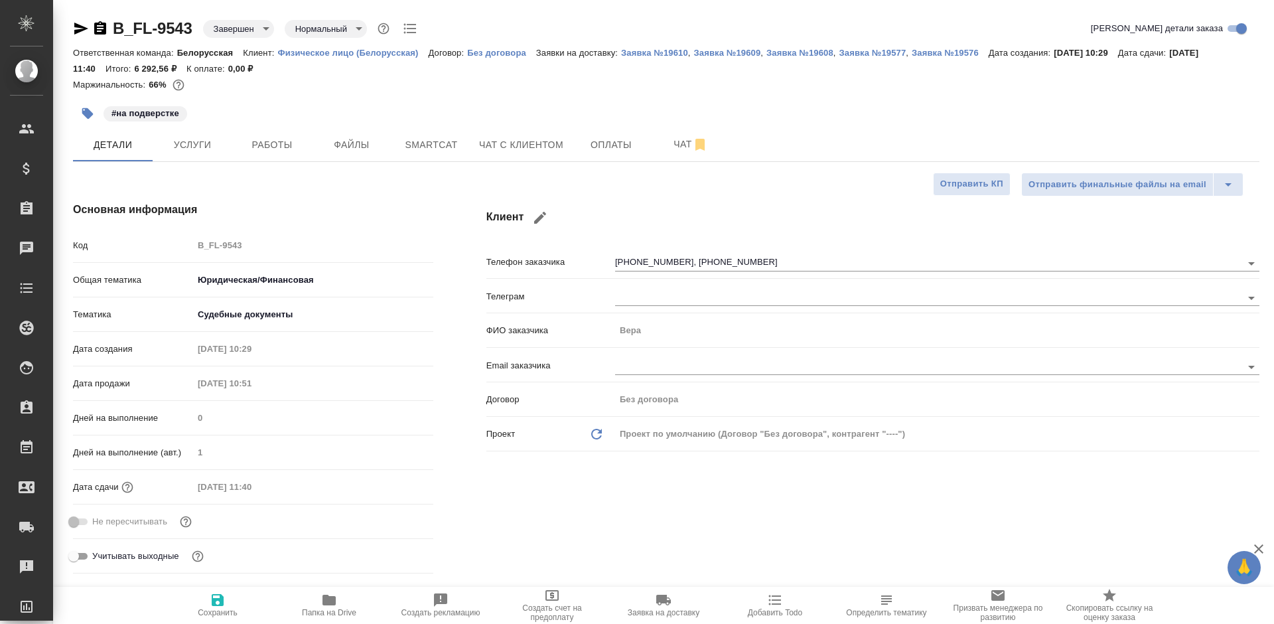
type textarea "x"
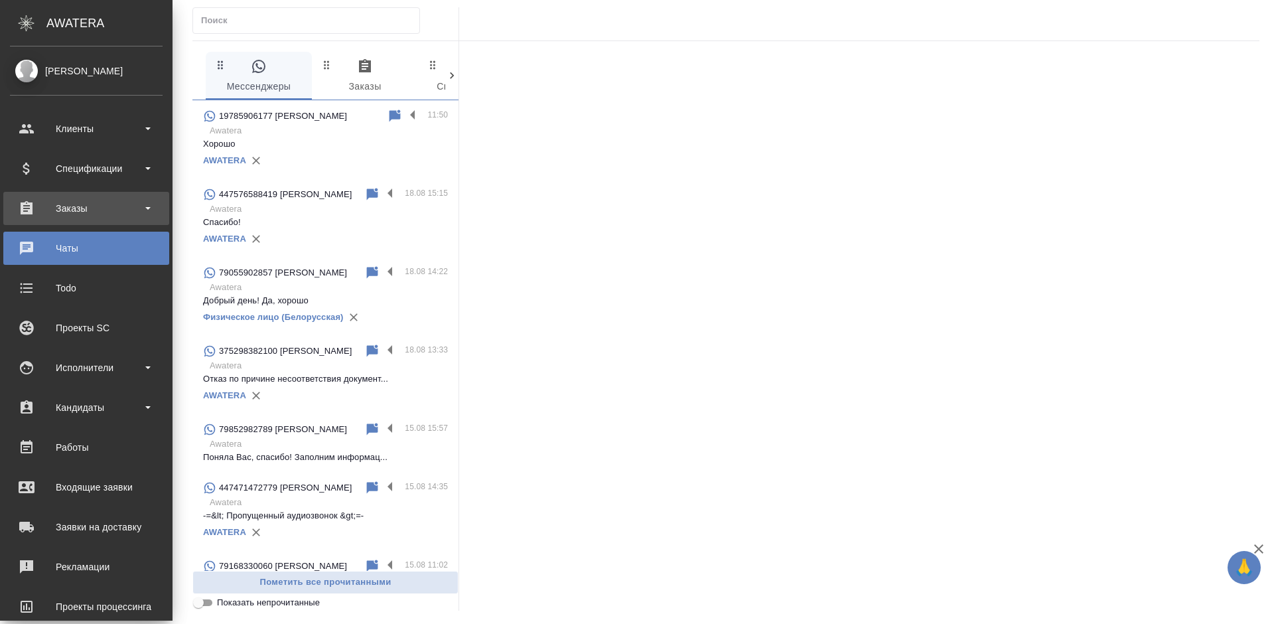
click at [34, 209] on div "Заказы" at bounding box center [86, 208] width 153 height 20
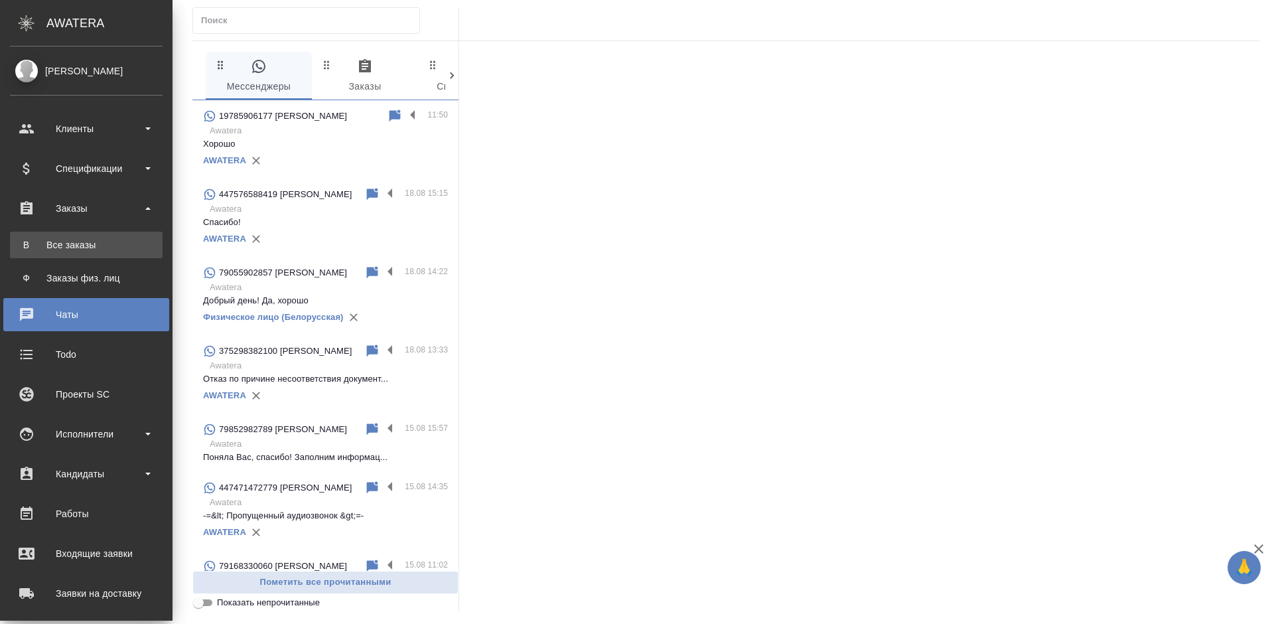
click at [60, 248] on div "Все заказы" at bounding box center [86, 244] width 139 height 13
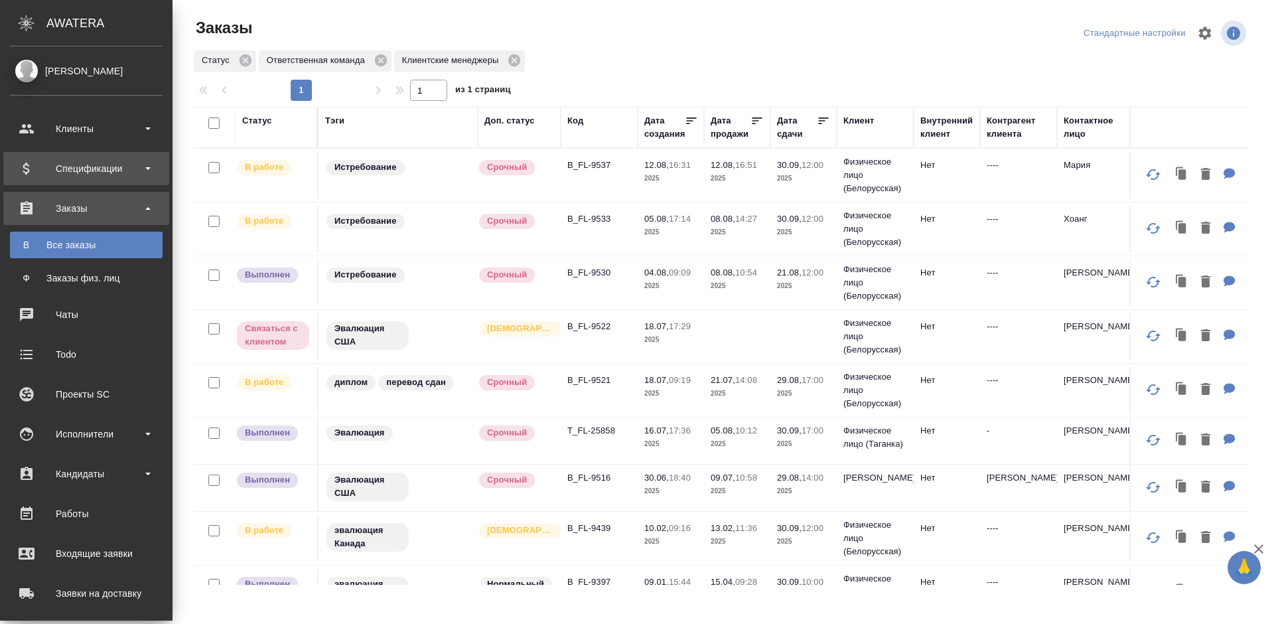
click at [28, 166] on div "Спецификации" at bounding box center [86, 169] width 153 height 20
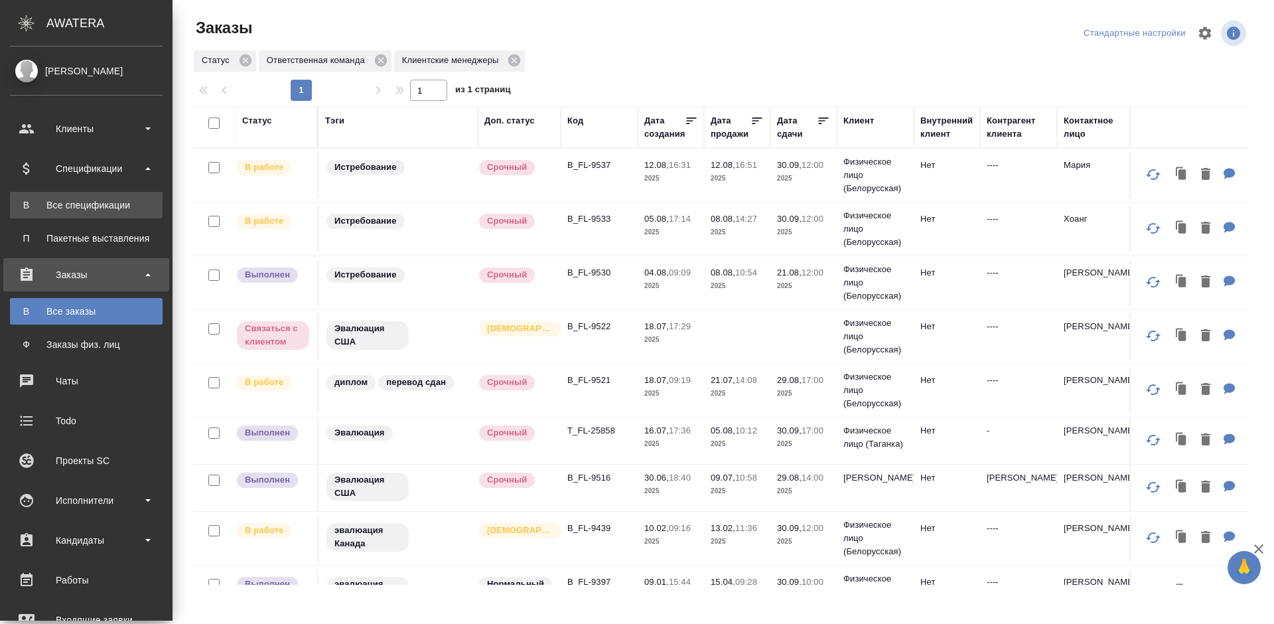
click at [63, 200] on div "Все спецификации" at bounding box center [86, 204] width 139 height 13
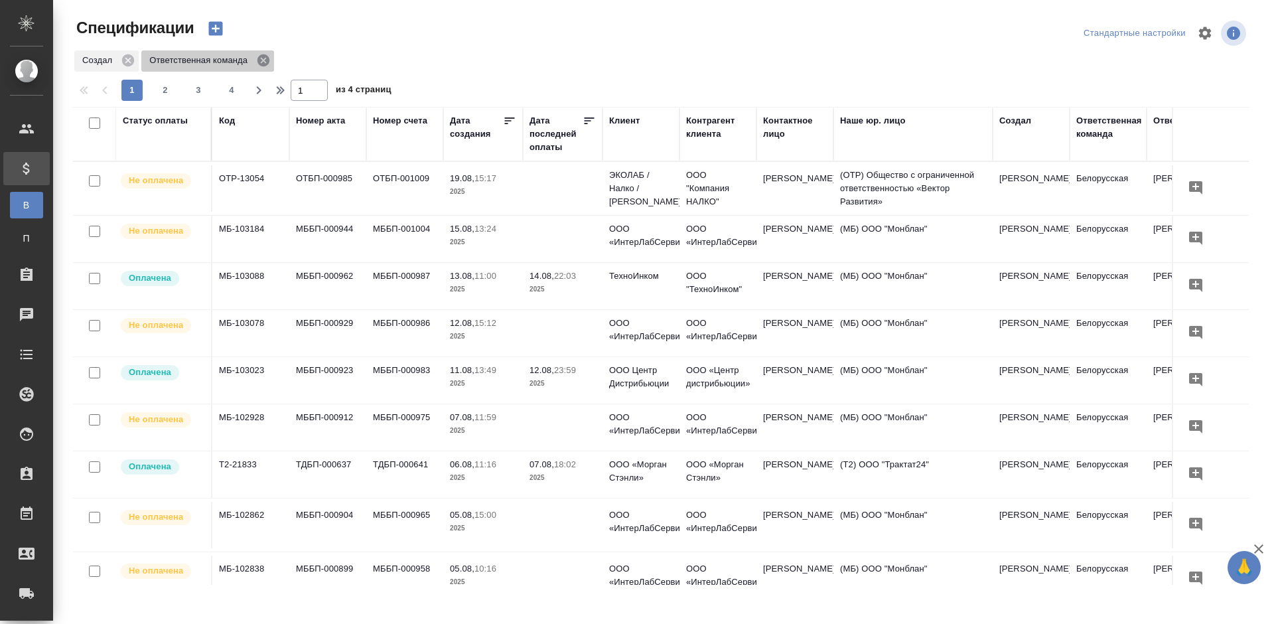
click at [257, 60] on icon at bounding box center [263, 60] width 15 height 15
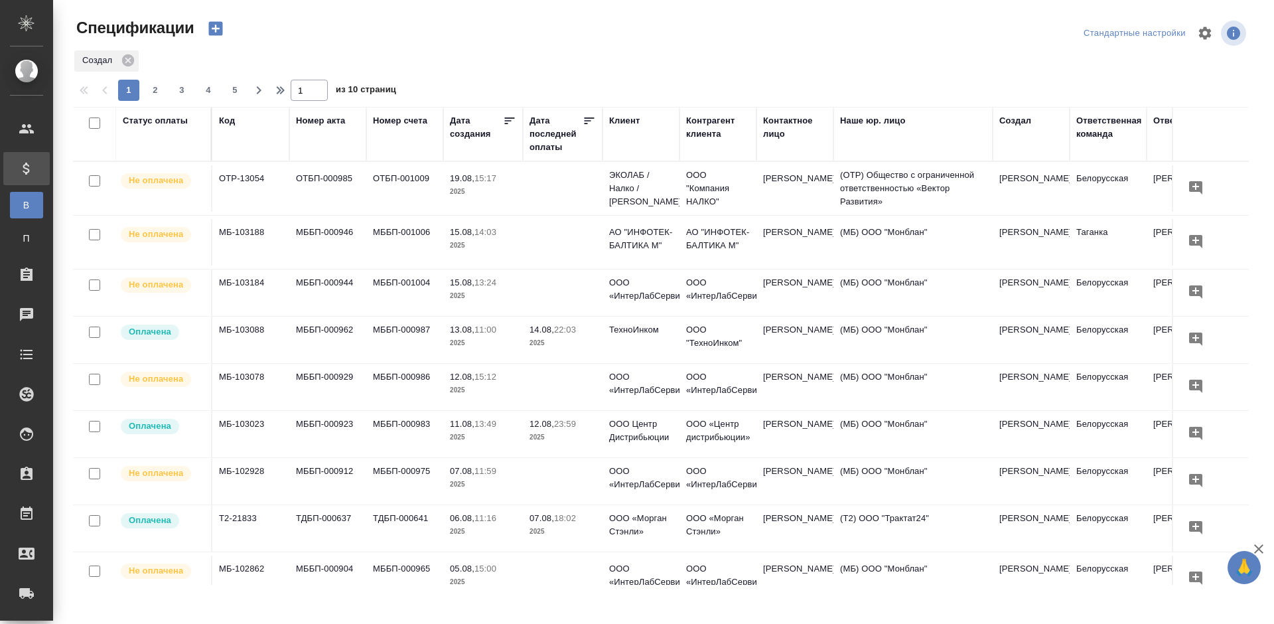
click at [685, 215] on td "АО "ИНФОТЕК-БАЛТИКА М"" at bounding box center [717, 188] width 77 height 53
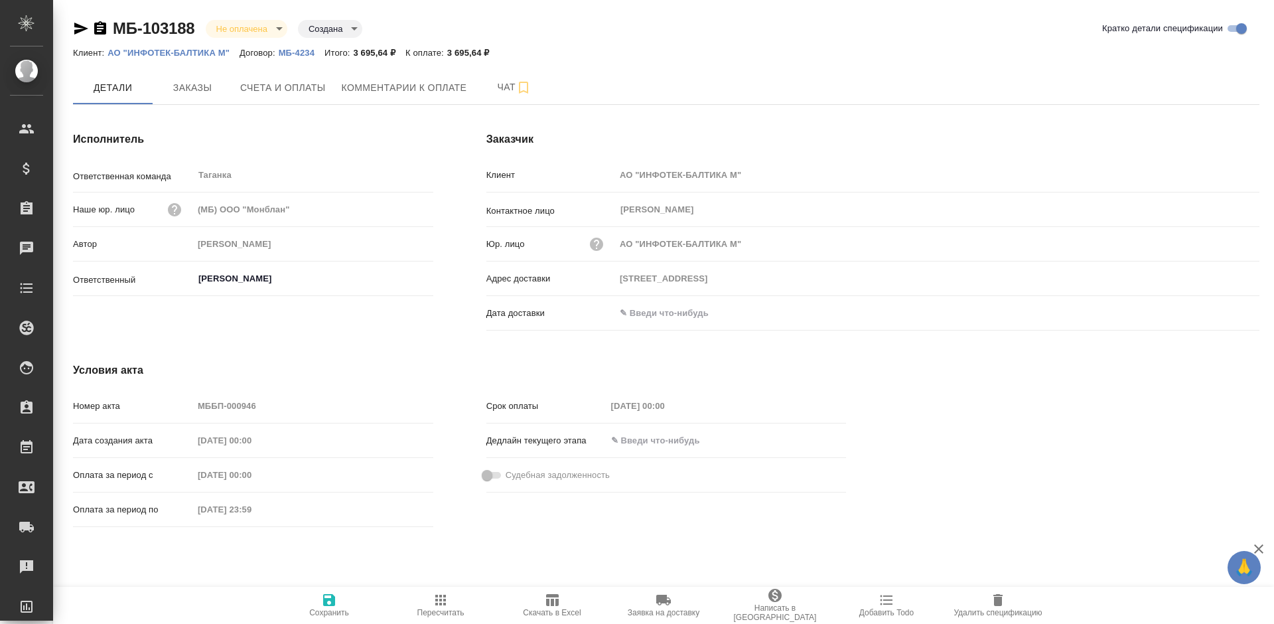
type input "[STREET_ADDRESS]"
click at [271, 269] on div "[PERSON_NAME]" at bounding box center [313, 279] width 240 height 24
click at [300, 271] on input "[PERSON_NAME]" at bounding box center [291, 279] width 188 height 16
click at [639, 348] on div "Условия акта Номер акта МББП-000946 Дата создания акта [DATE] 00:00 Оплата за п…" at bounding box center [459, 447] width 826 height 223
click at [230, 84] on button "Заказы" at bounding box center [193, 87] width 80 height 33
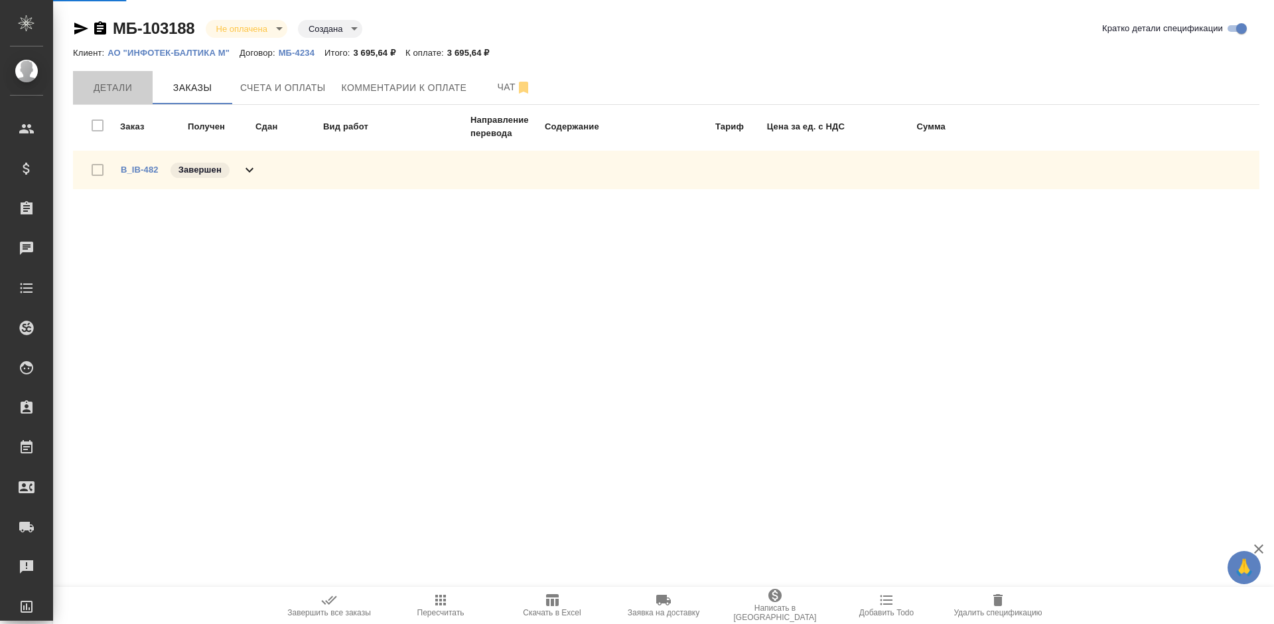
click at [131, 86] on span "Детали" at bounding box center [113, 88] width 64 height 17
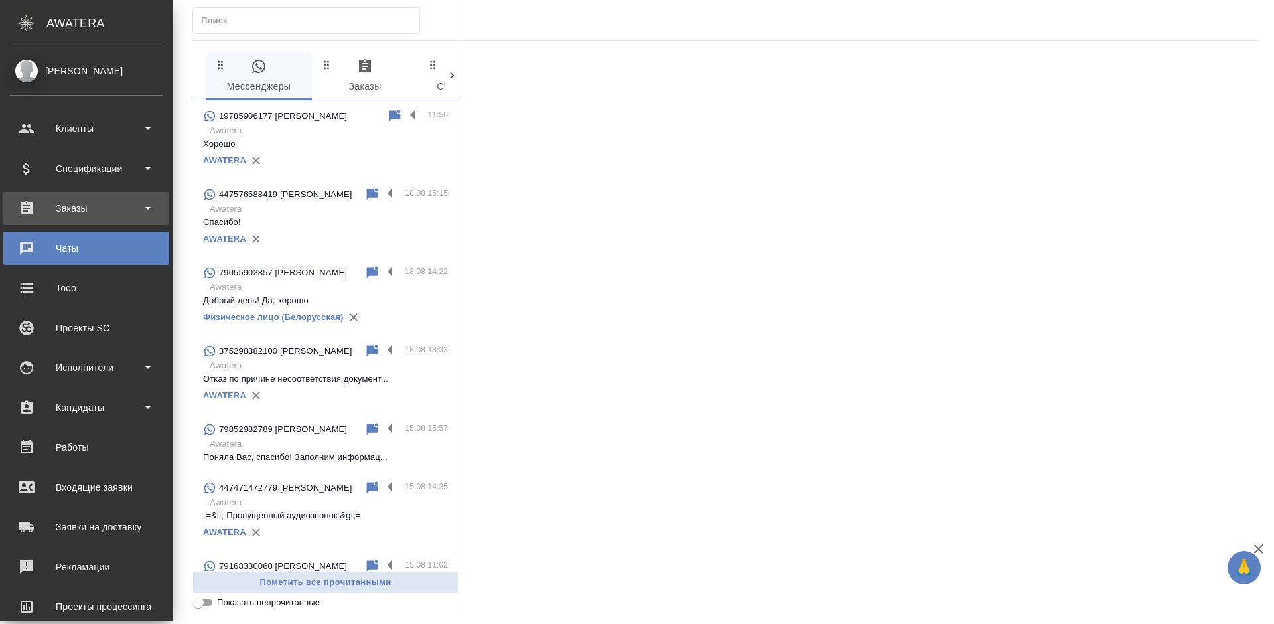
click at [31, 202] on div "Заказы" at bounding box center [86, 208] width 153 height 20
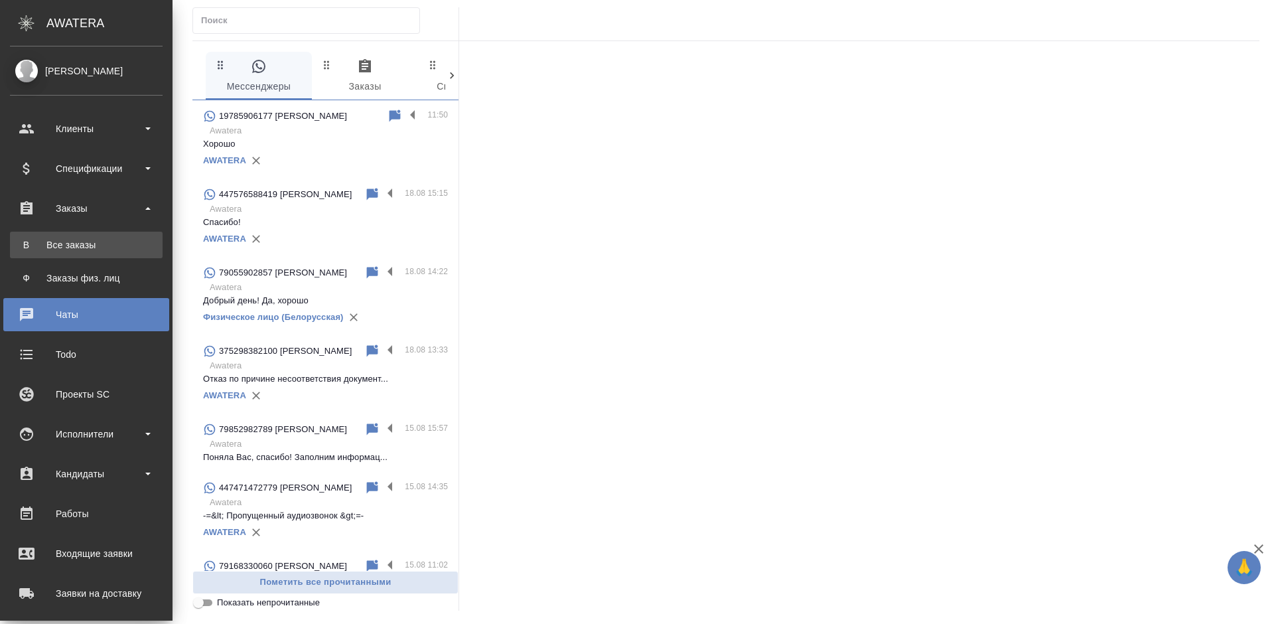
click at [93, 241] on div "Все заказы" at bounding box center [86, 244] width 139 height 13
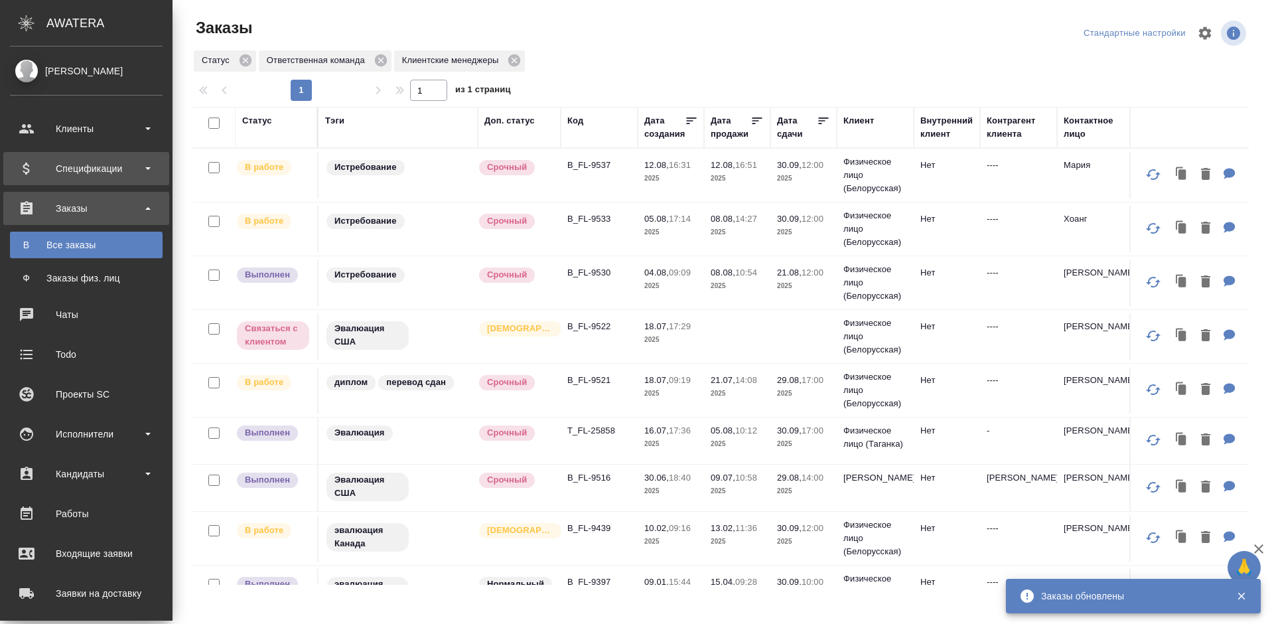
click at [23, 162] on div "Спецификации" at bounding box center [86, 169] width 153 height 20
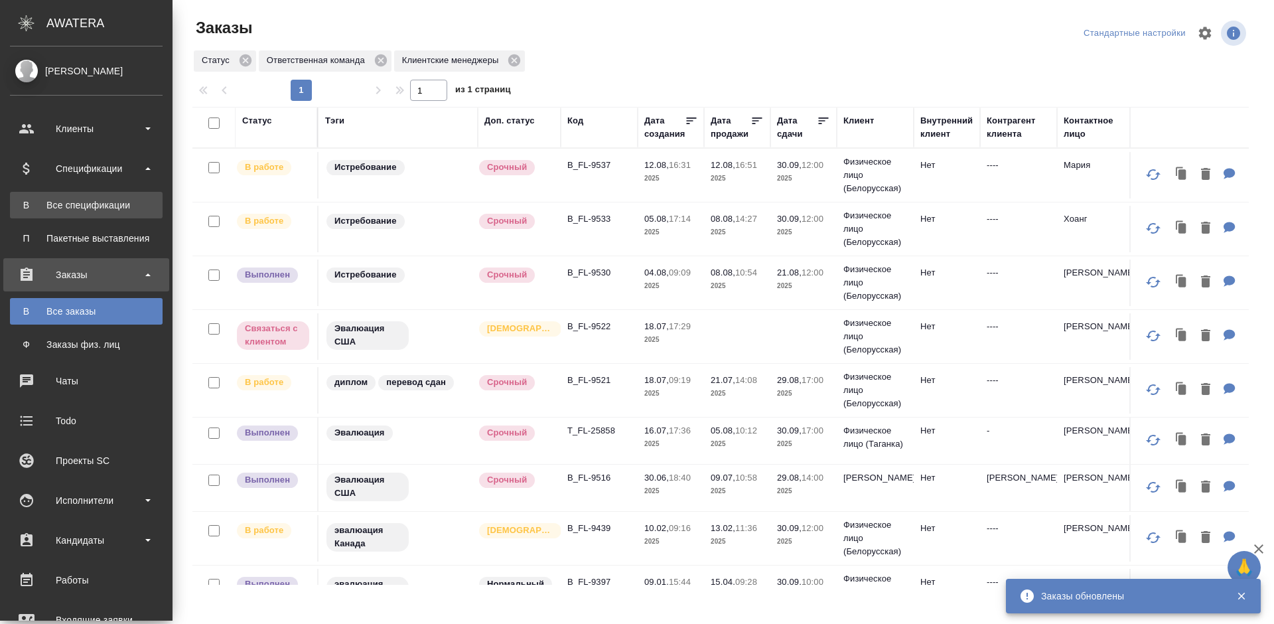
click at [44, 202] on div "Все спецификации" at bounding box center [86, 204] width 139 height 13
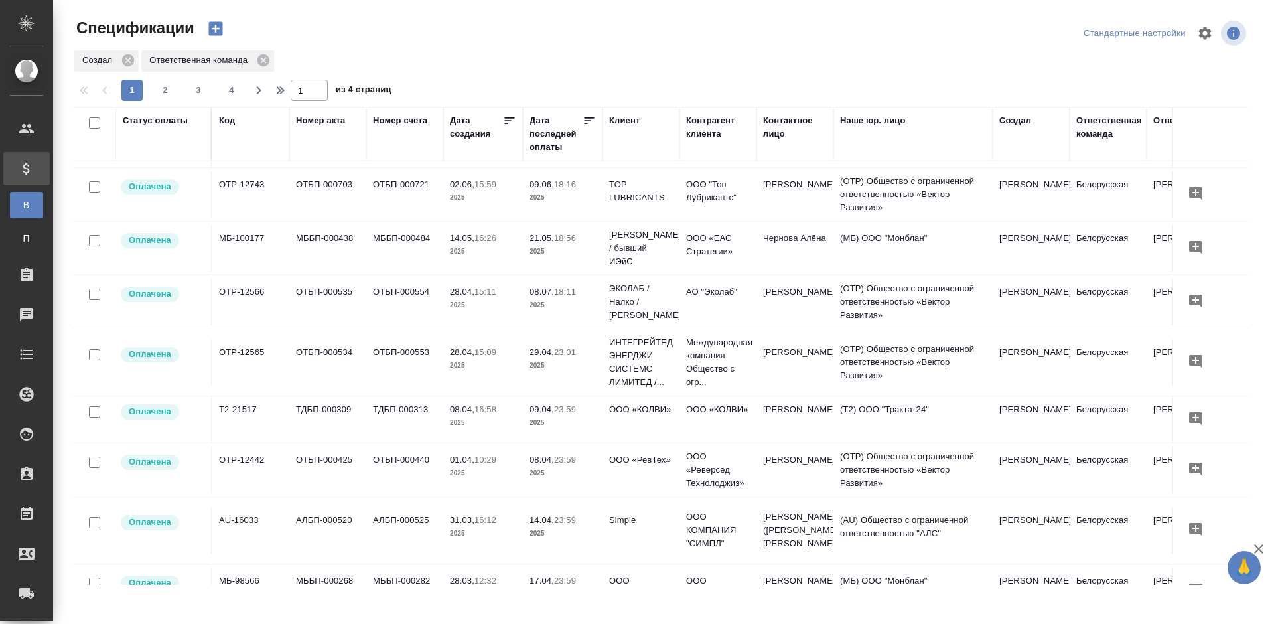
scroll to position [730, 0]
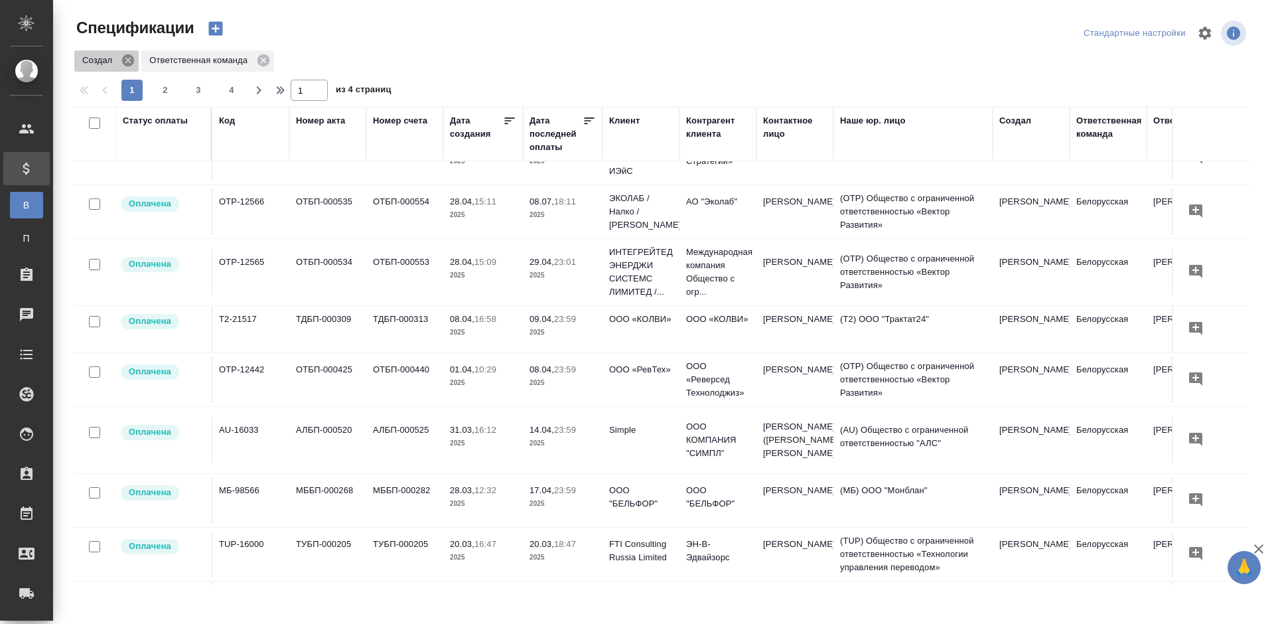
click at [125, 61] on icon at bounding box center [128, 60] width 12 height 12
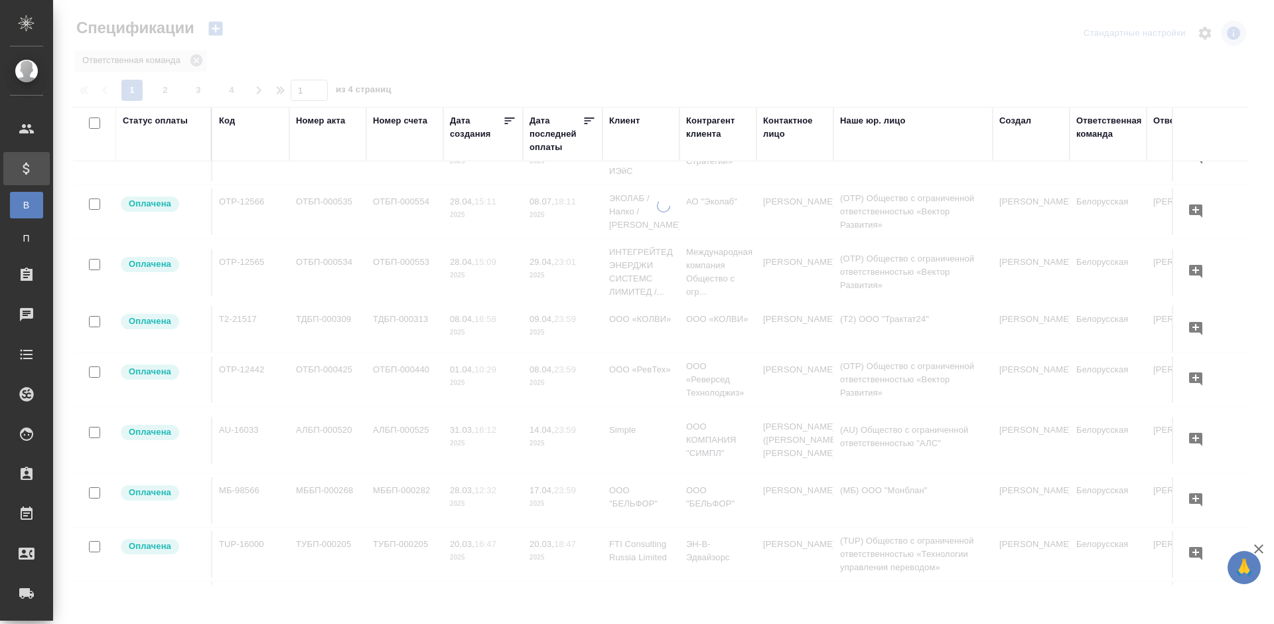
click at [190, 55] on div at bounding box center [663, 296] width 1221 height 592
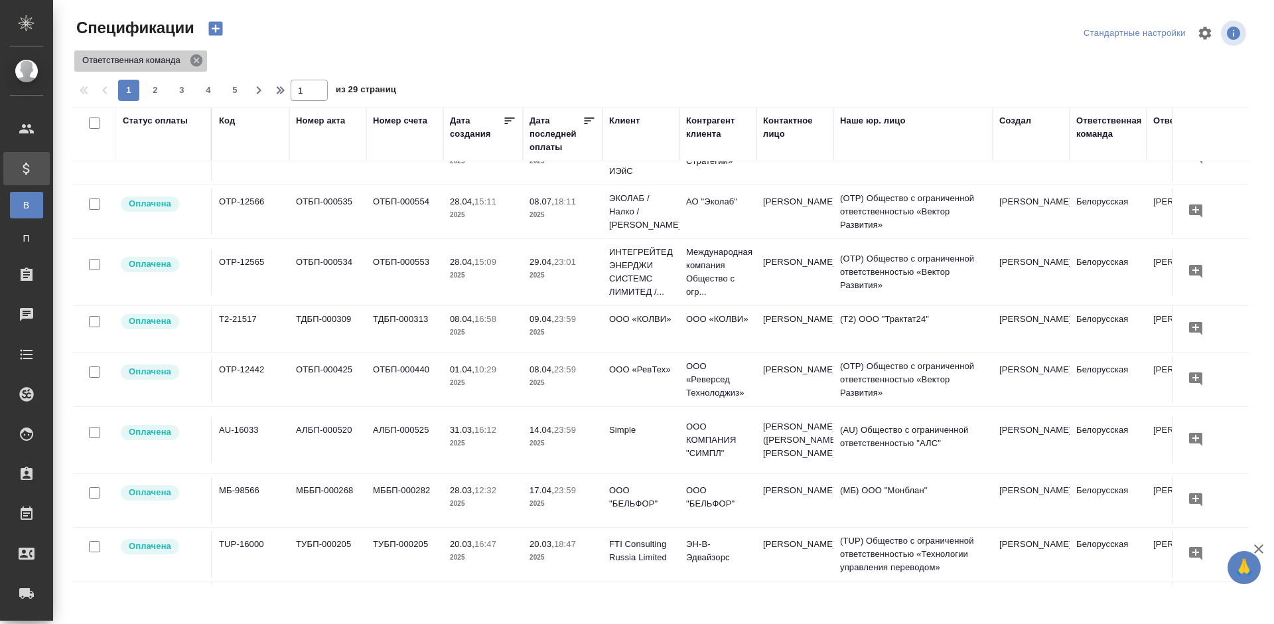
click at [196, 60] on icon at bounding box center [196, 60] width 15 height 15
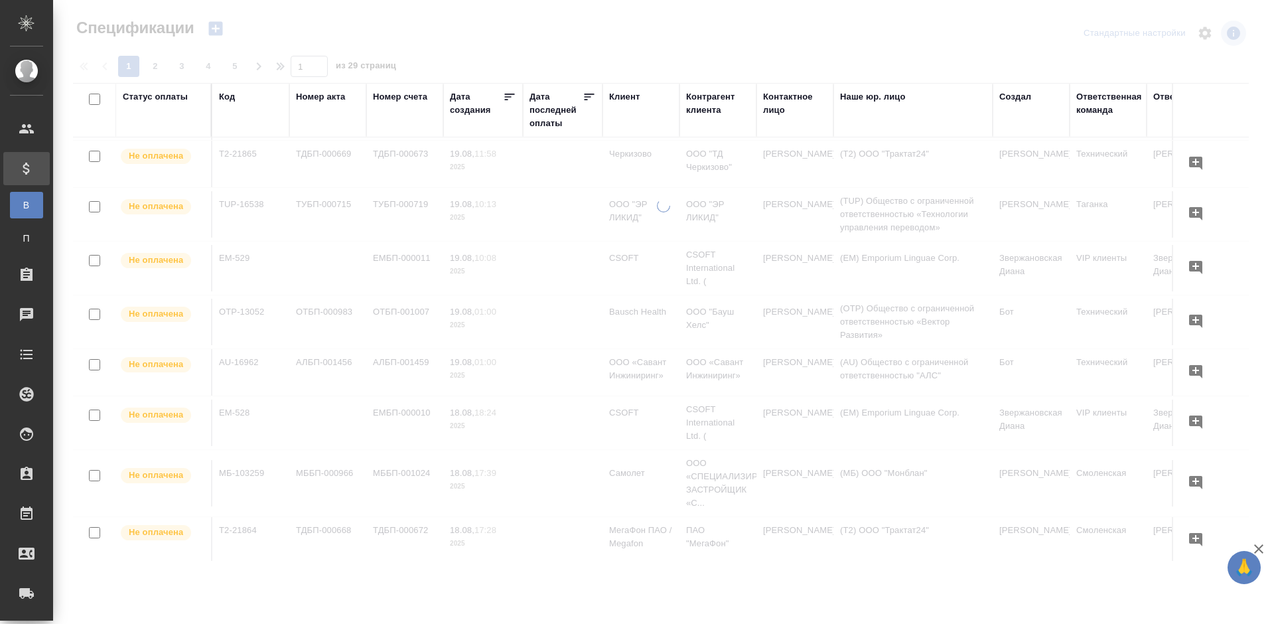
click at [540, 114] on div "Дата последней оплаты" at bounding box center [555, 110] width 53 height 40
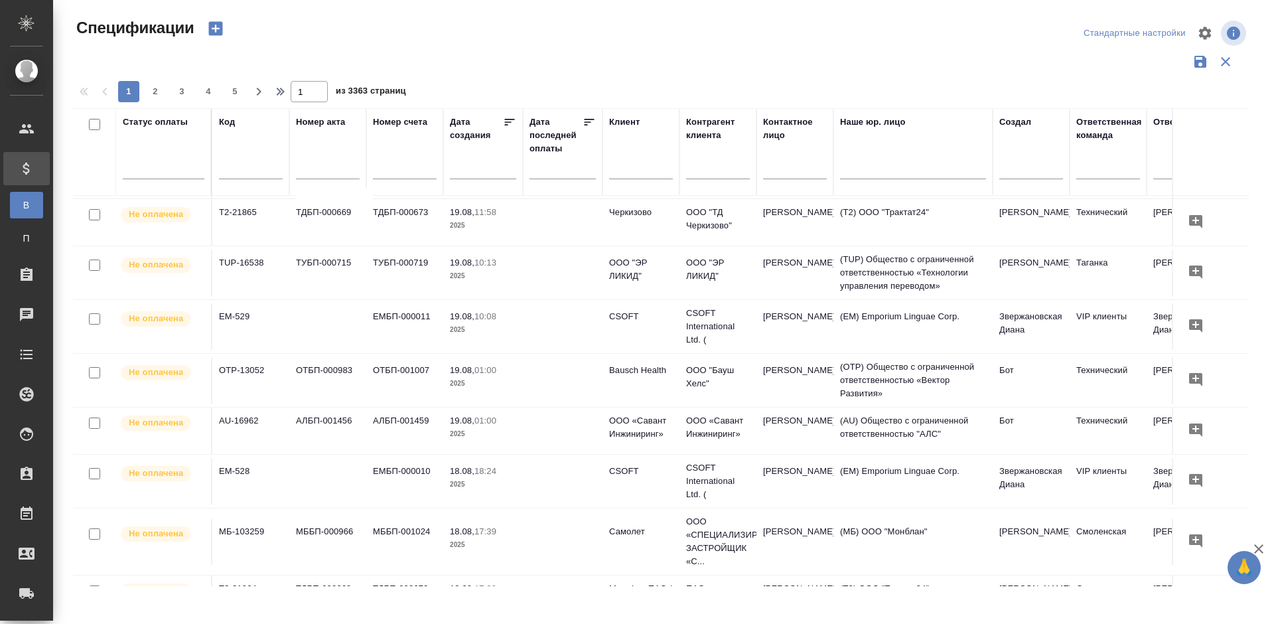
click at [555, 166] on input "text" at bounding box center [566, 168] width 58 height 19
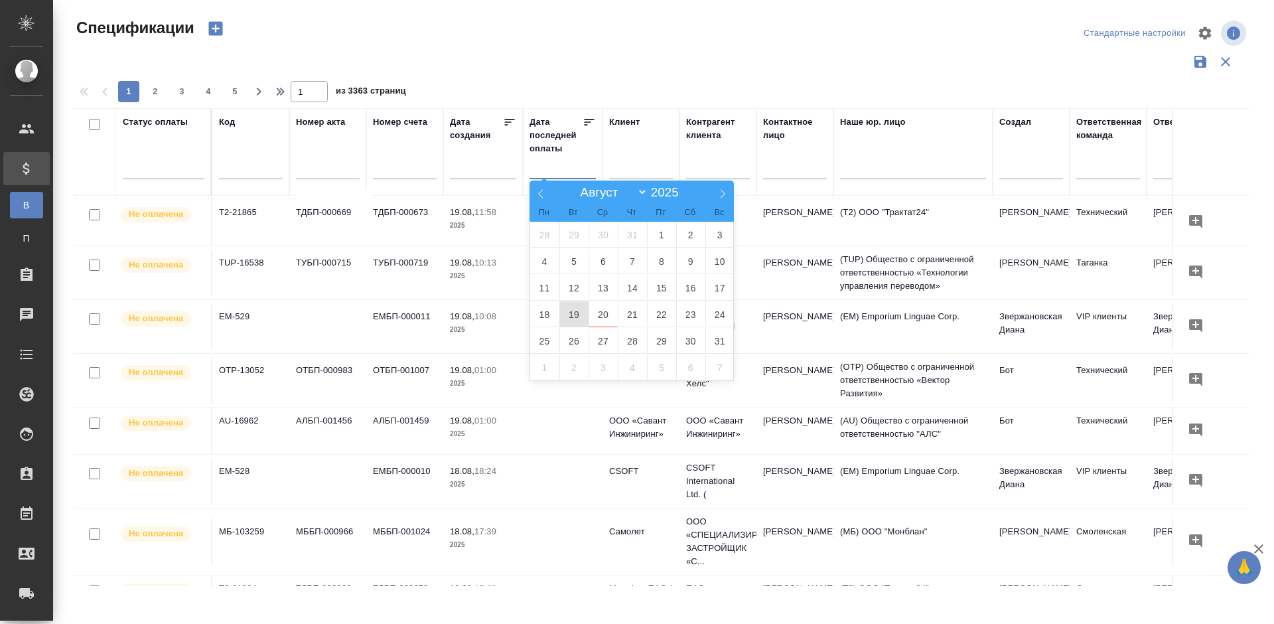
click at [575, 310] on span "19" at bounding box center [573, 314] width 29 height 26
type div "[DATE]T21:00:00.000Z"
click at [600, 313] on span "20" at bounding box center [602, 314] width 29 height 26
click at [750, 26] on div at bounding box center [665, 33] width 395 height 32
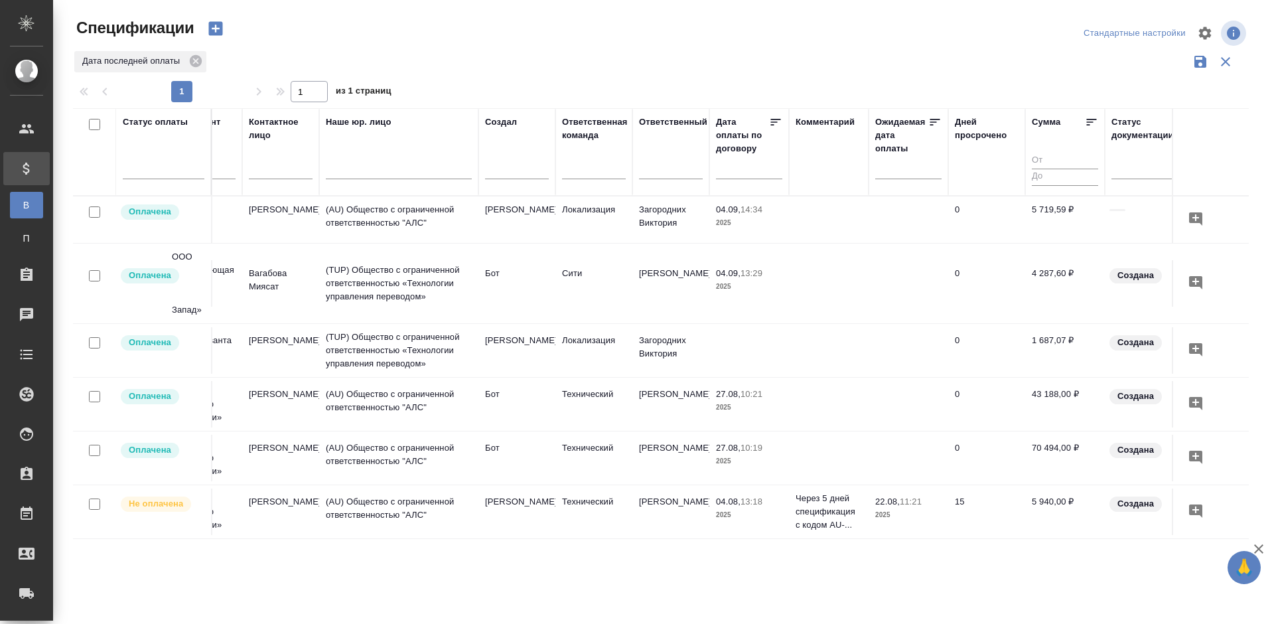
scroll to position [0, 547]
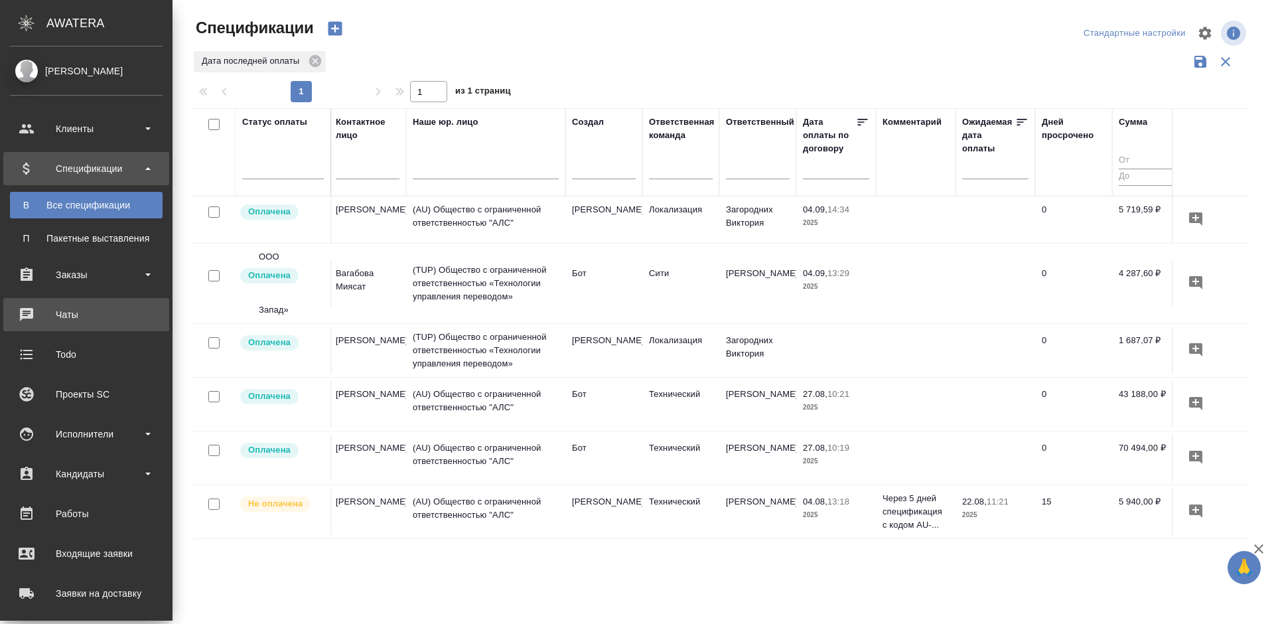
click at [42, 312] on div "Чаты" at bounding box center [86, 314] width 153 height 20
